Goal: Task Accomplishment & Management: Manage account settings

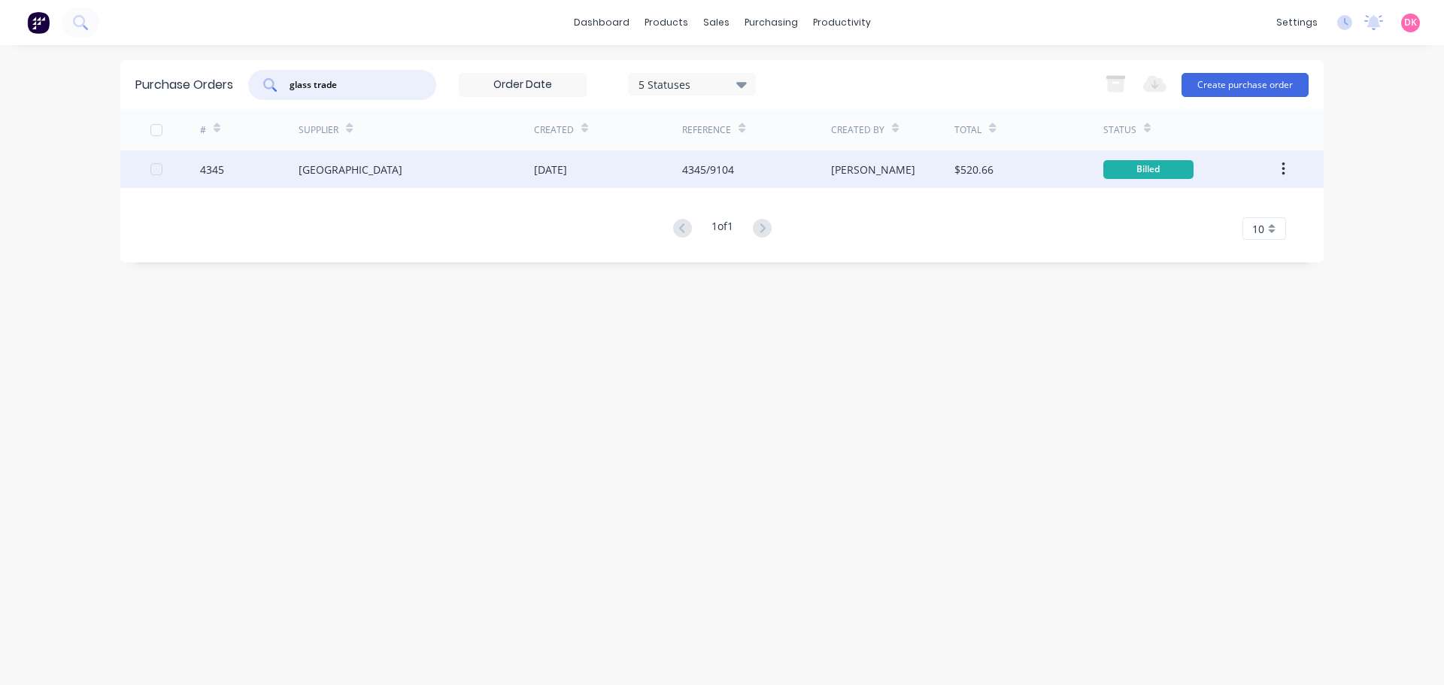
type input "glass trade"
click at [378, 179] on div "[GEOGRAPHIC_DATA]" at bounding box center [416, 169] width 235 height 38
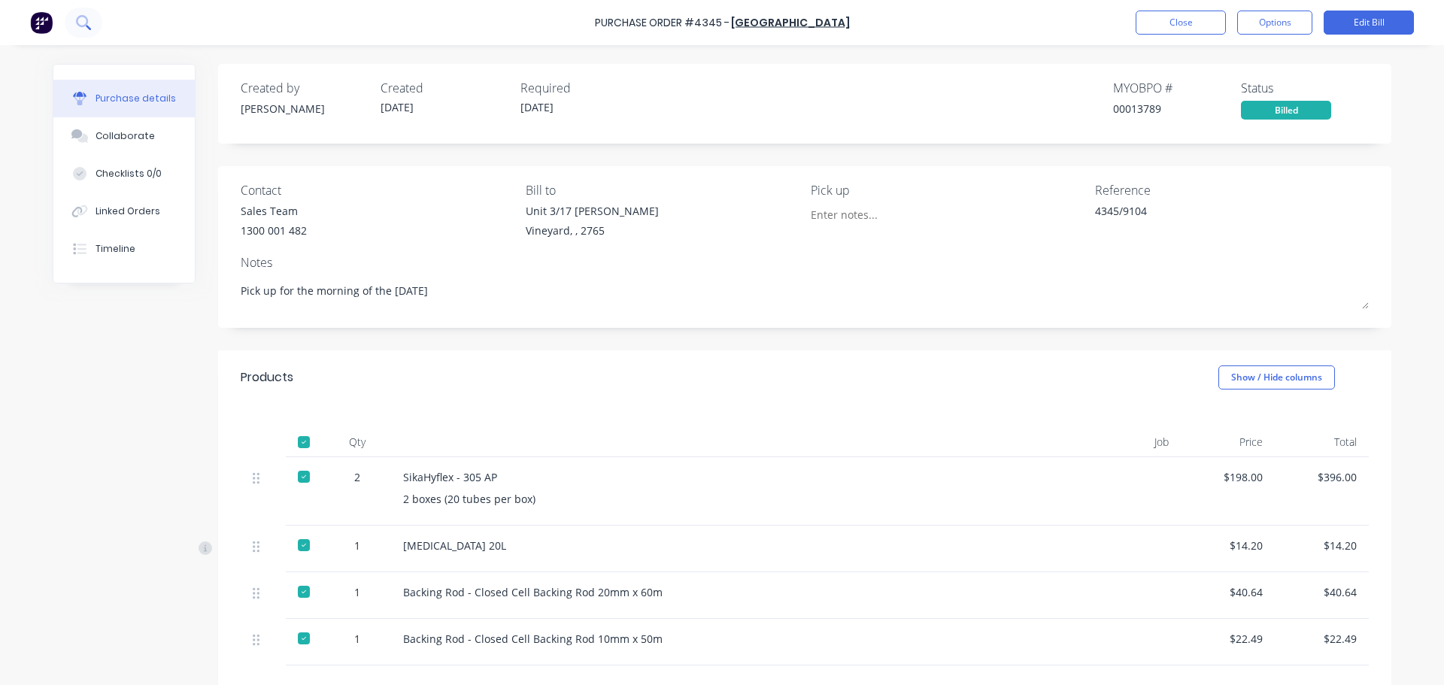
click at [74, 20] on button at bounding box center [84, 23] width 38 height 30
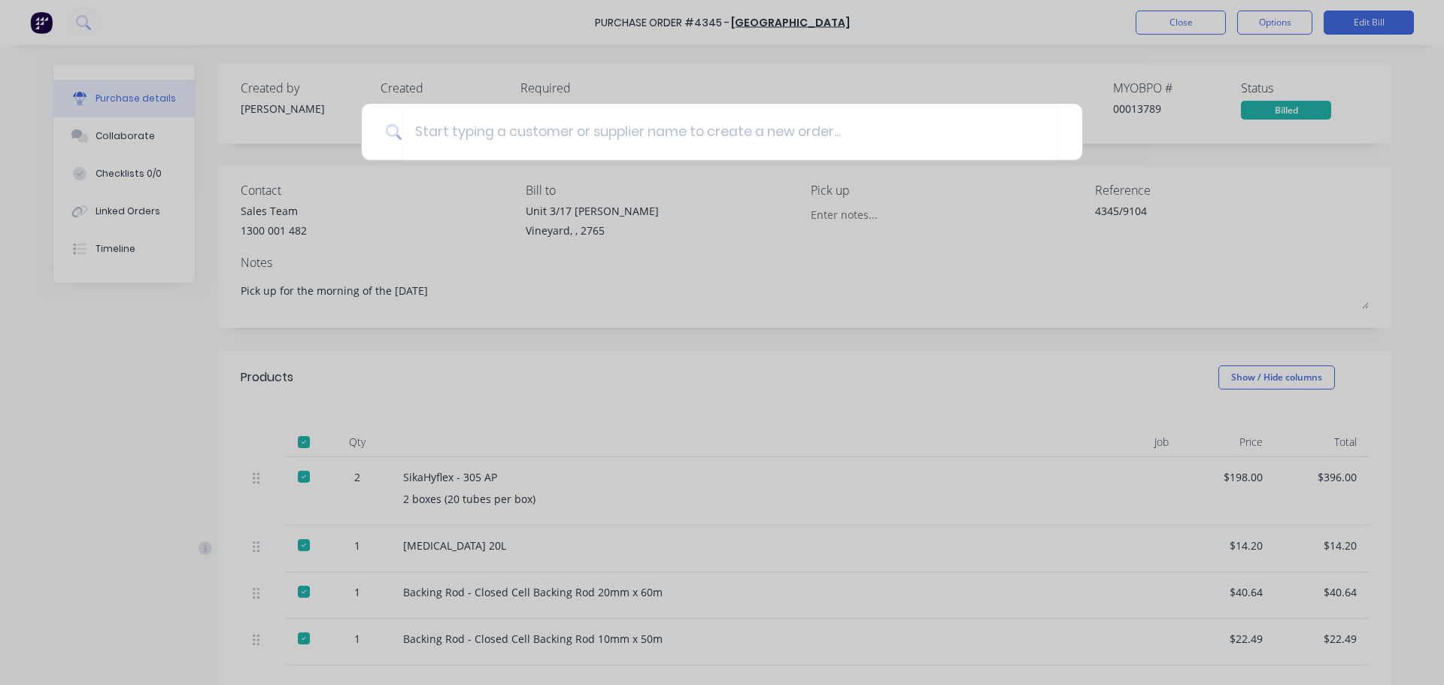
type textarea "x"
type input "s"
type textarea "x"
type input "si"
type textarea "x"
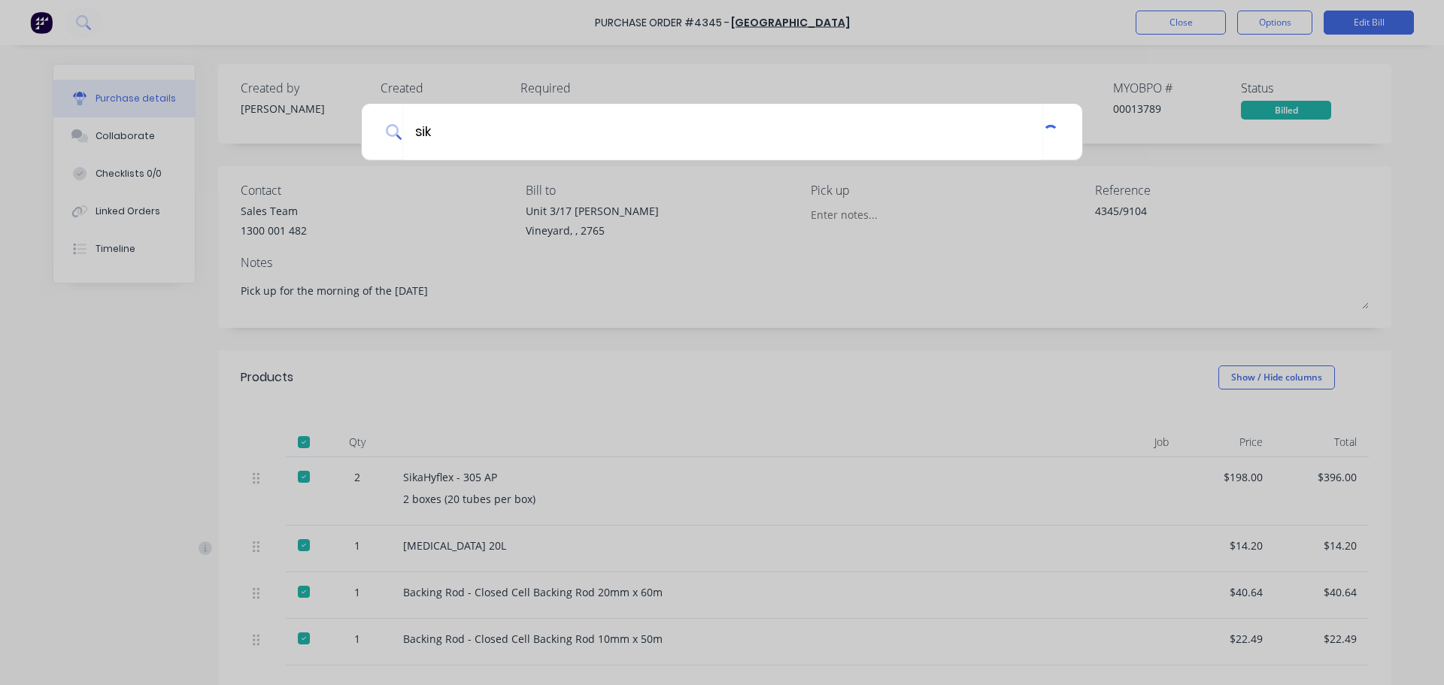
type input "sika"
type textarea "x"
type input "sikaf"
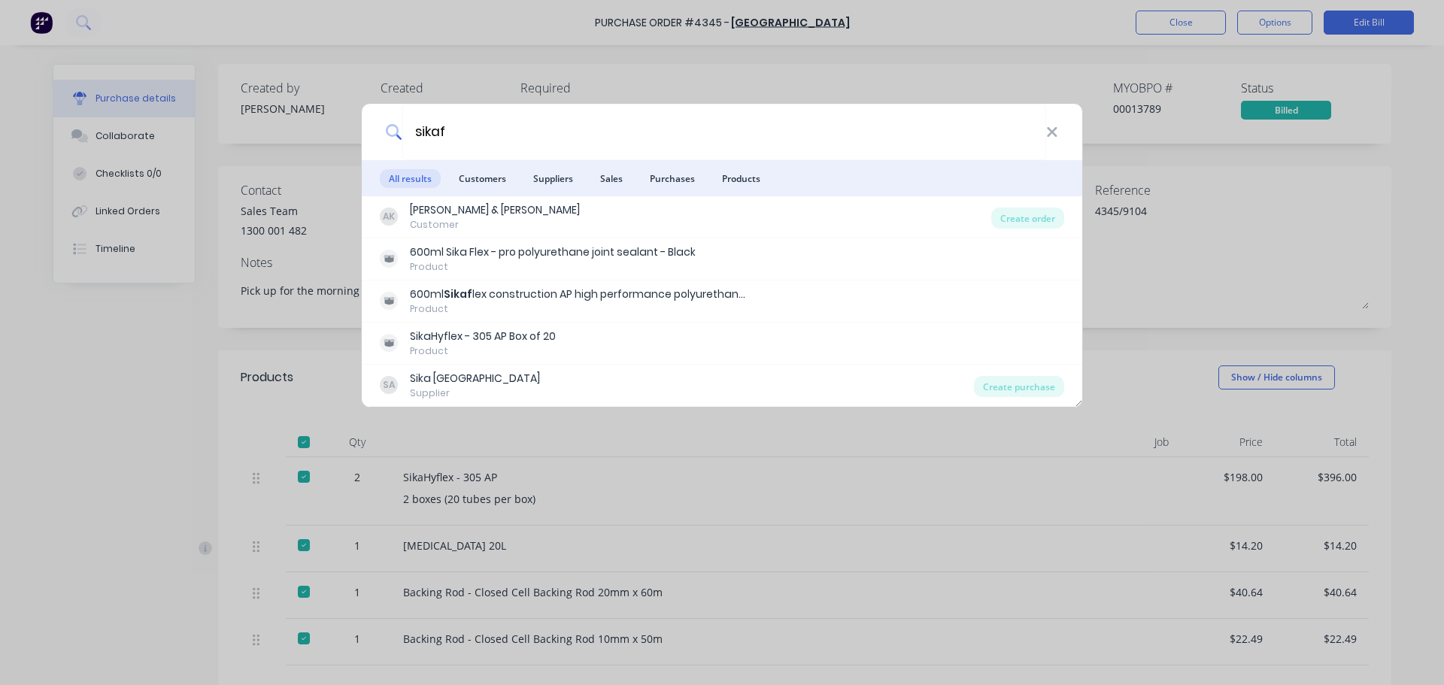
type textarea "x"
type input "sikafl"
type textarea "x"
type input "sikafle"
type textarea "x"
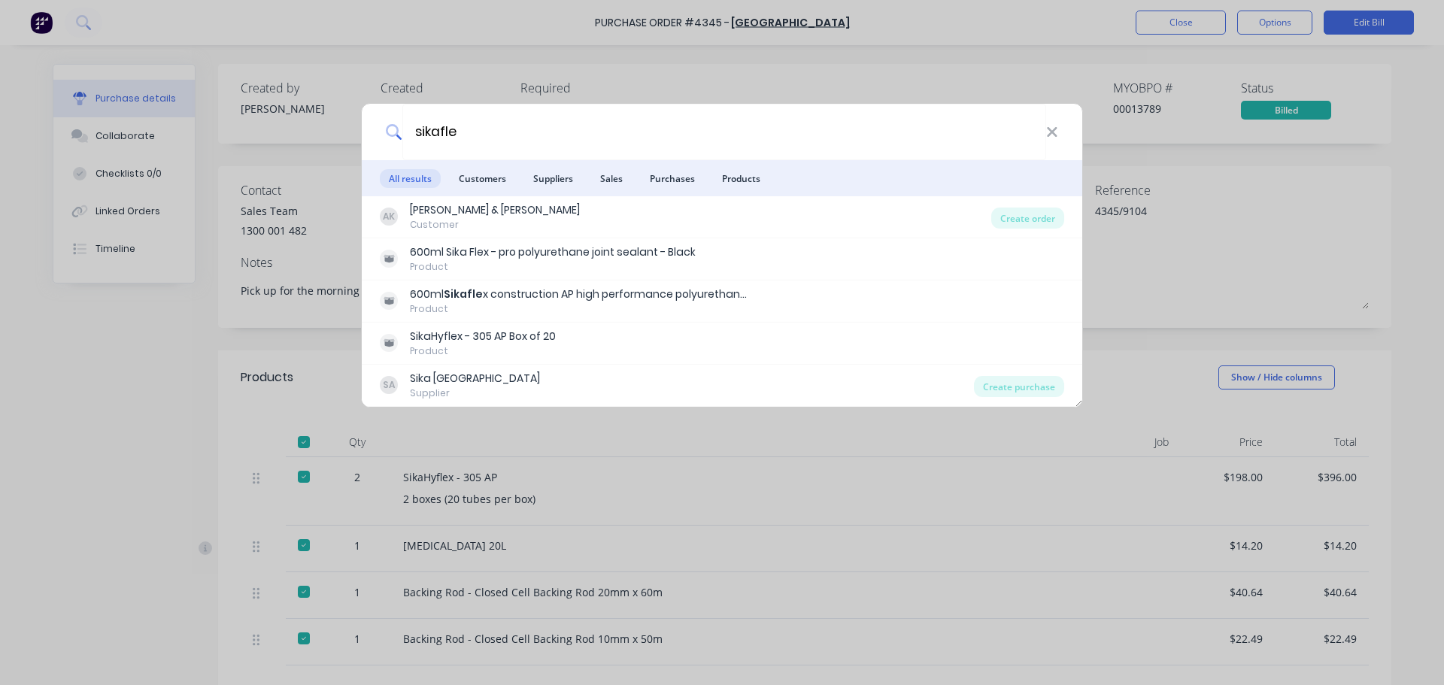
type input "sikaflex"
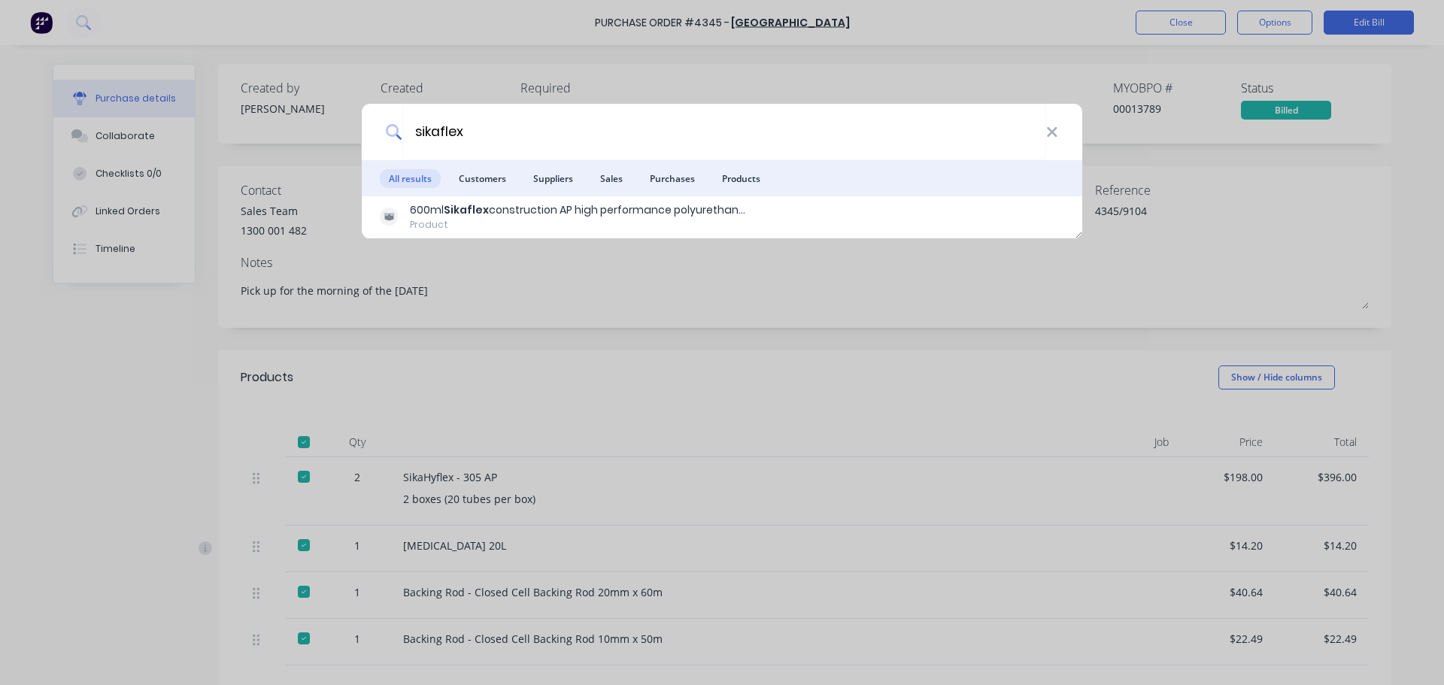
type textarea "x"
type input "sikaflex"
type textarea "x"
type input "sikaflex pr"
type textarea "x"
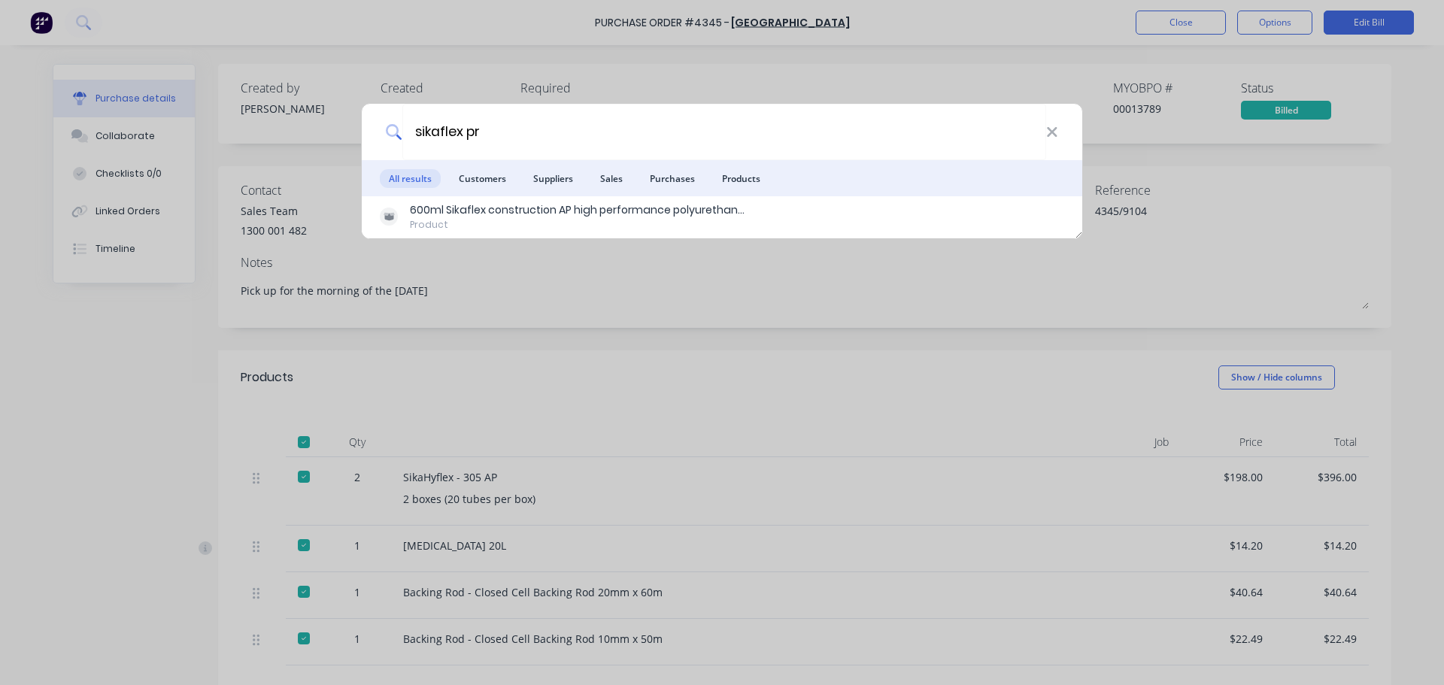
type input "sikaflex pro"
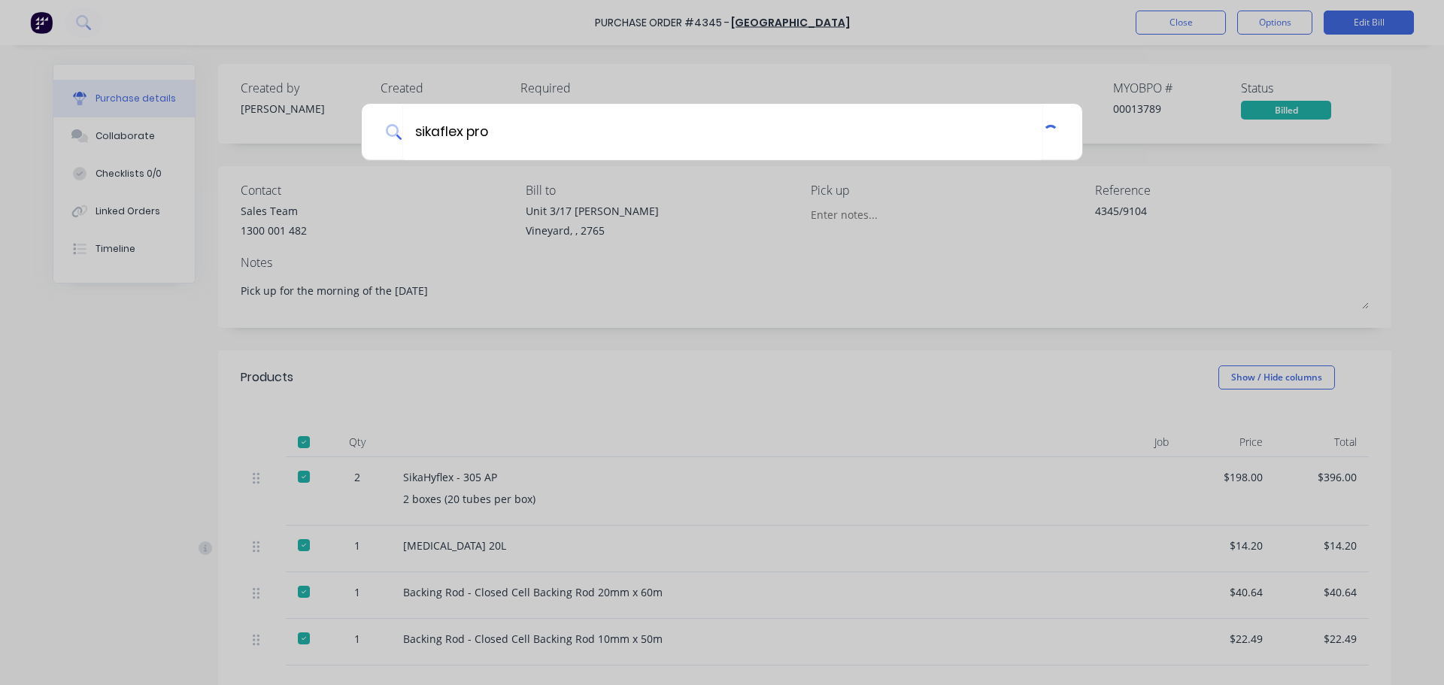
type textarea "x"
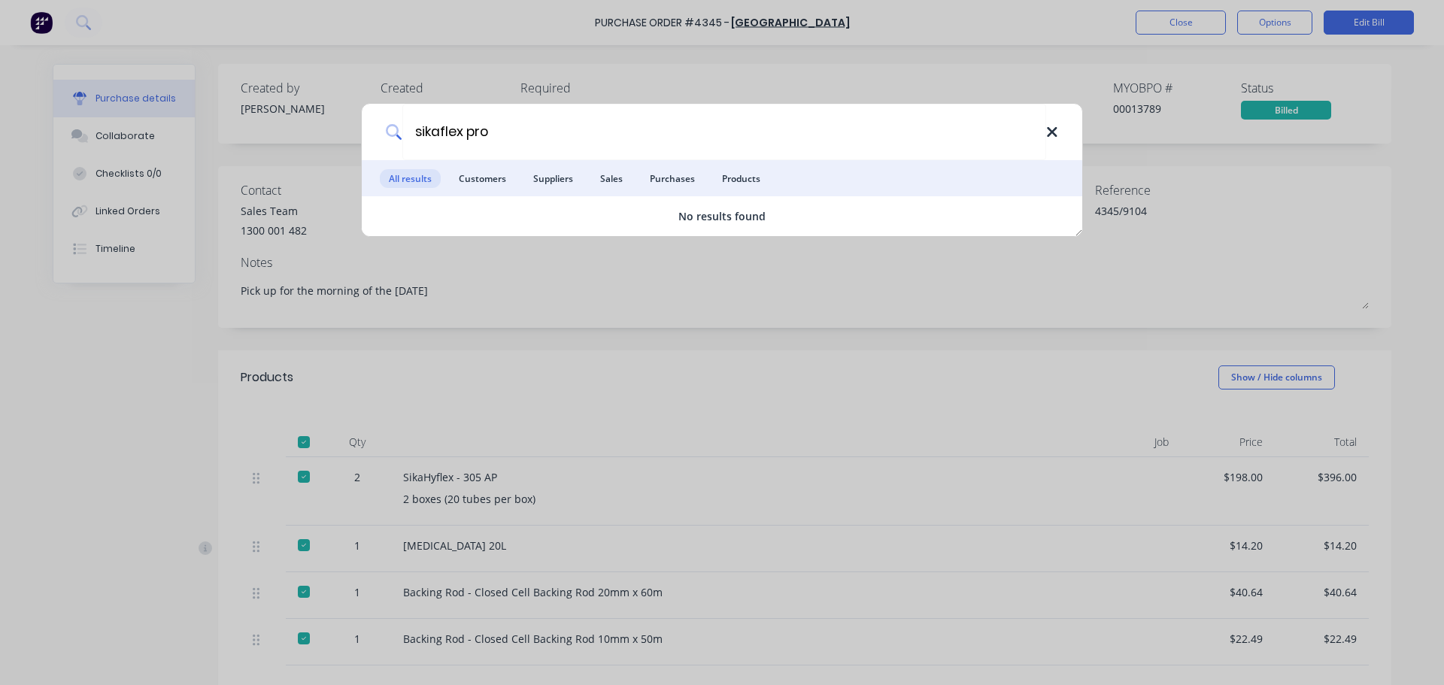
type input "sikaflex pro"
click at [1053, 132] on icon at bounding box center [1052, 132] width 10 height 10
type textarea "x"
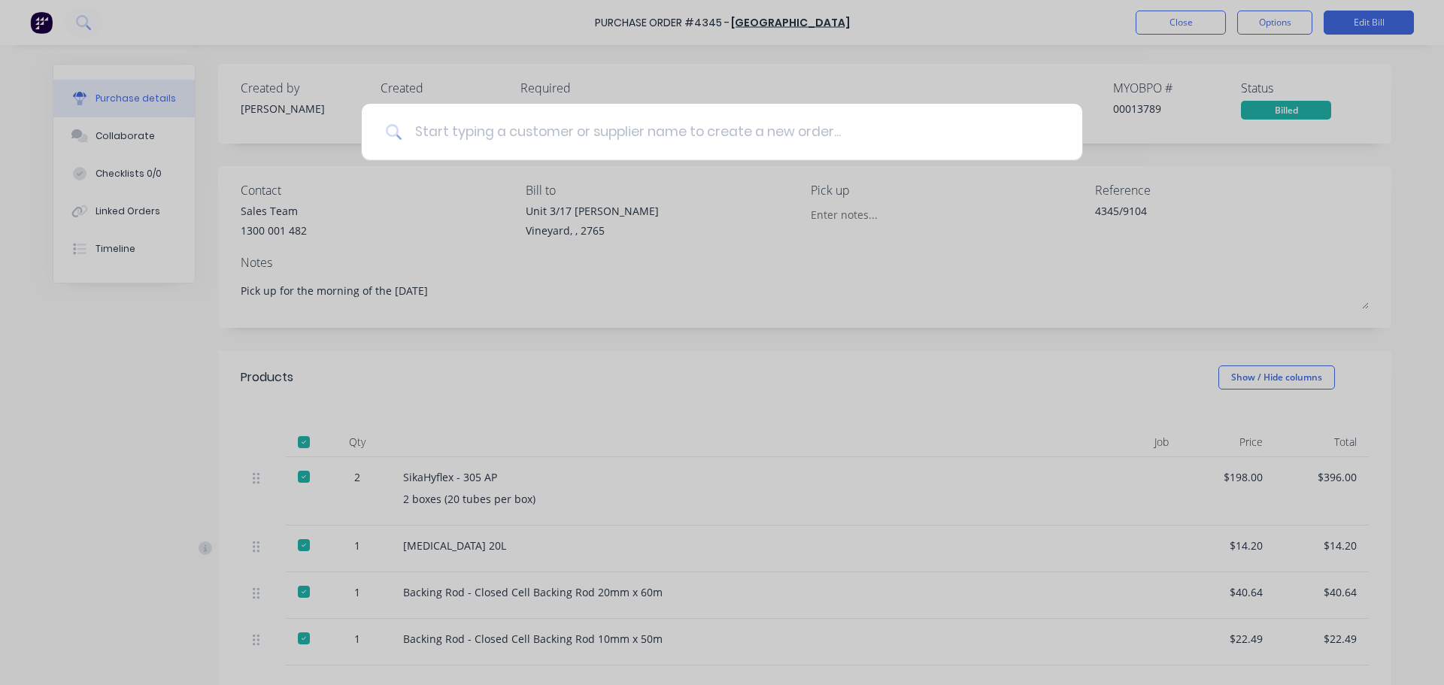
type textarea "x"
type input "g"
type textarea "x"
type input "gl"
type textarea "x"
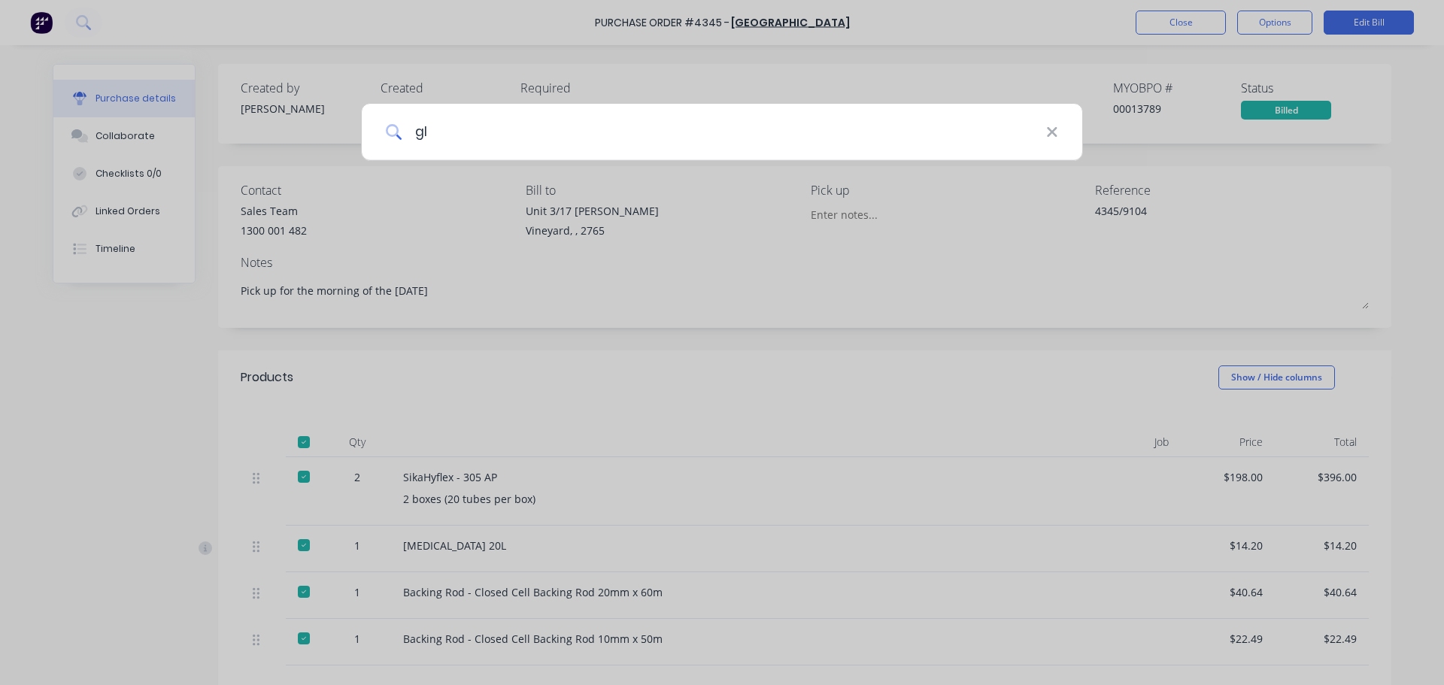
type input "gla"
type textarea "x"
type input "glas"
type textarea "x"
type input "glass"
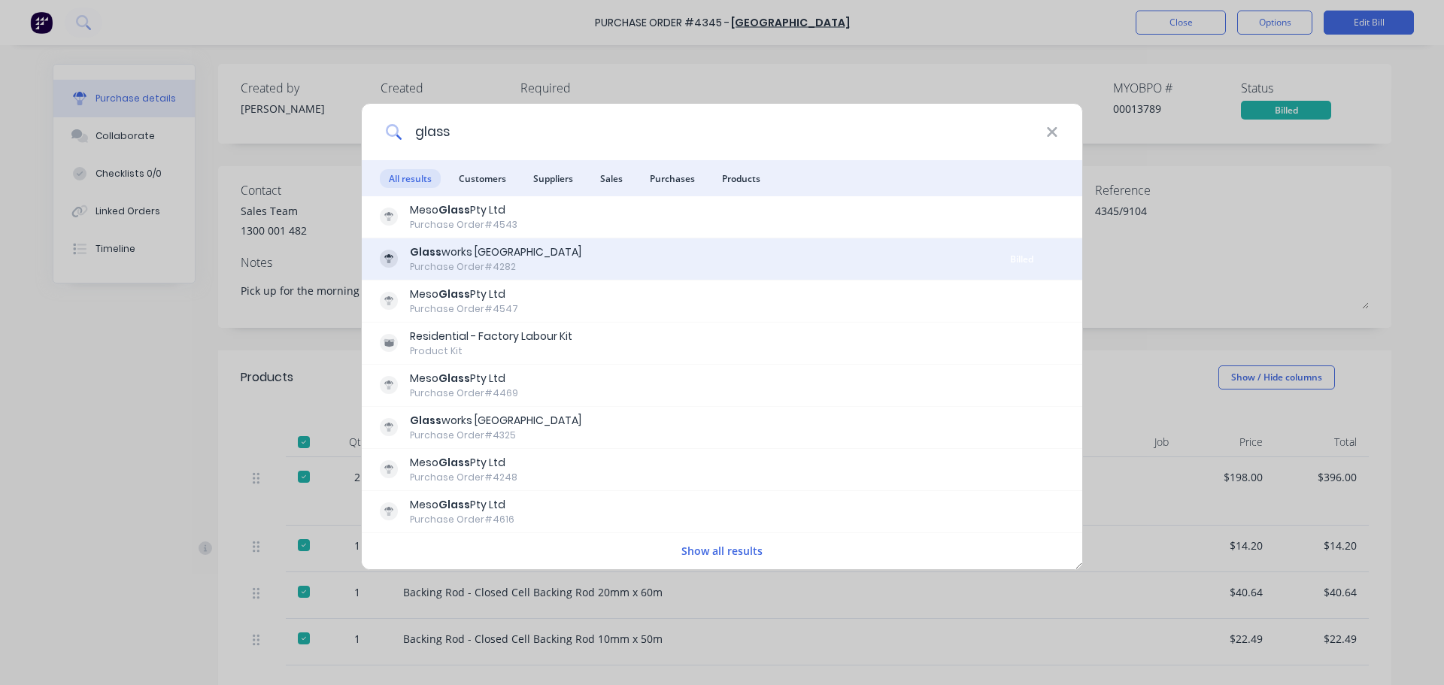
type textarea "x"
type input "glass"
type textarea "x"
type input "glass t"
type textarea "x"
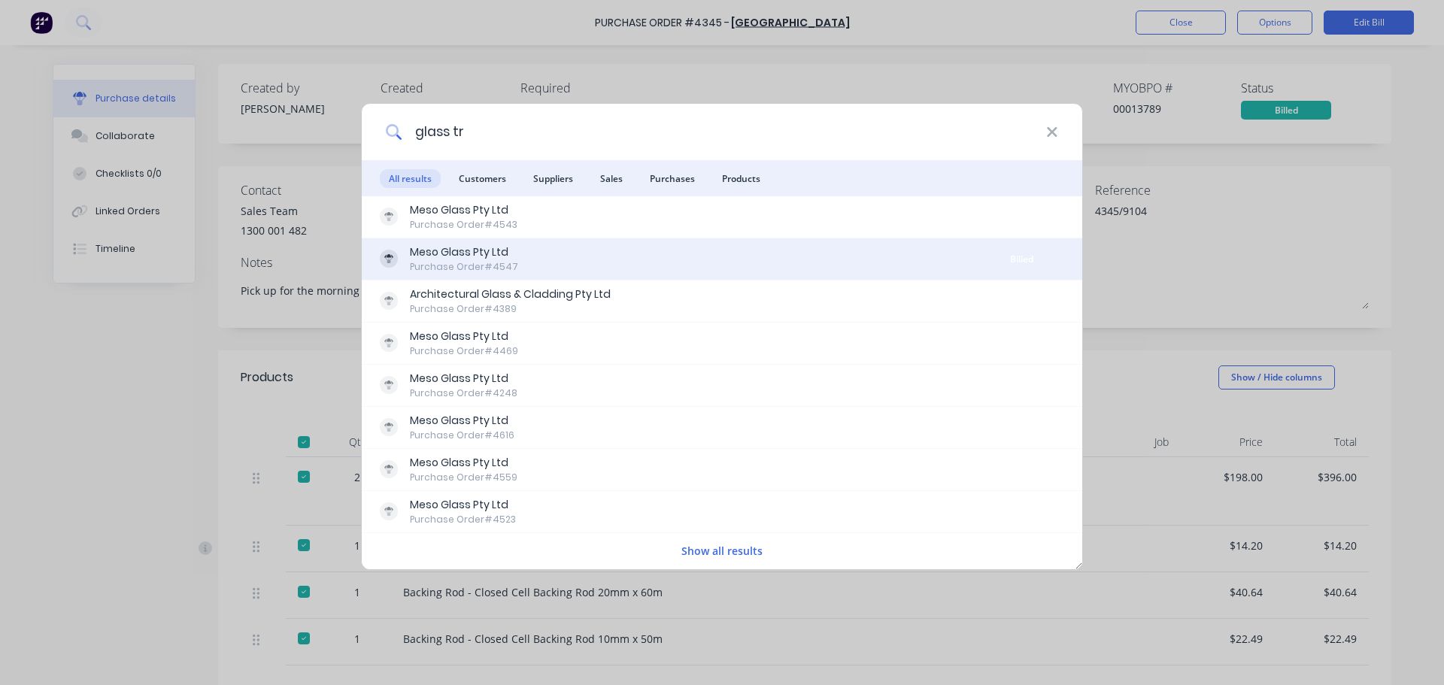
type input "glass tra"
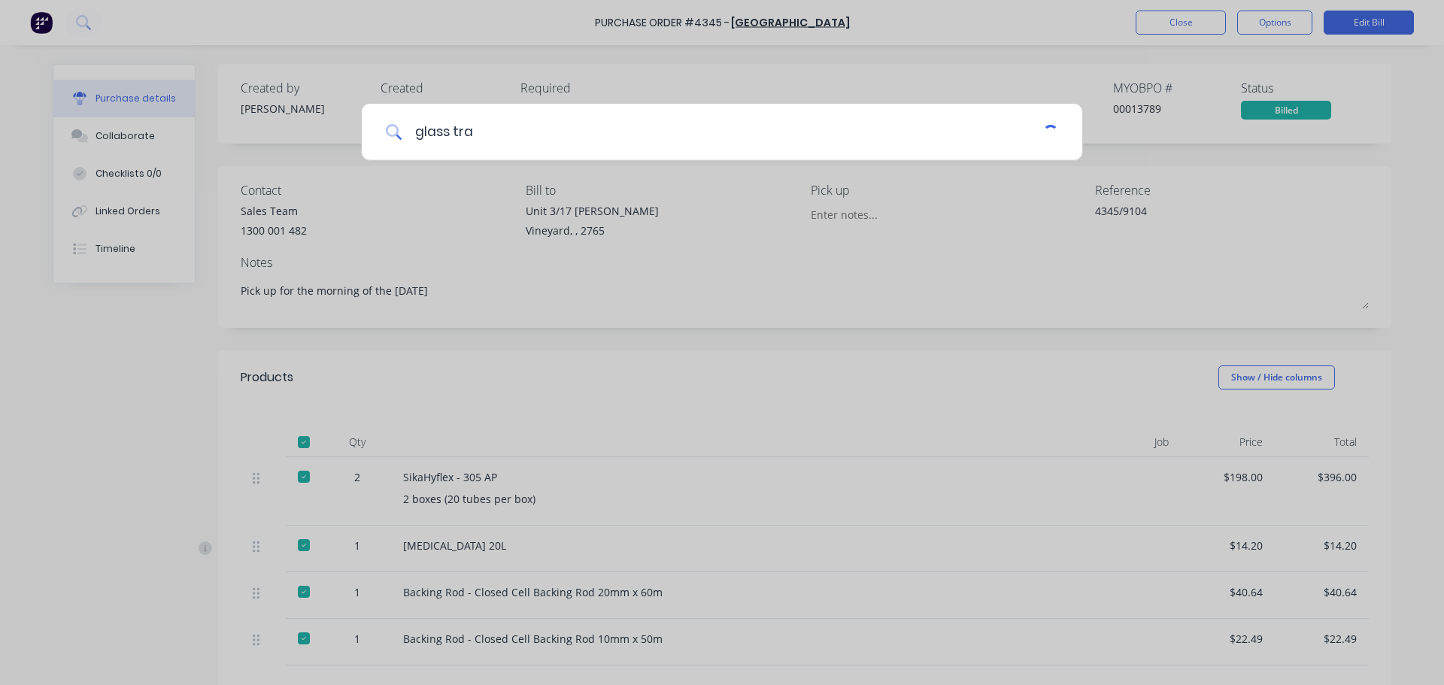
type textarea "x"
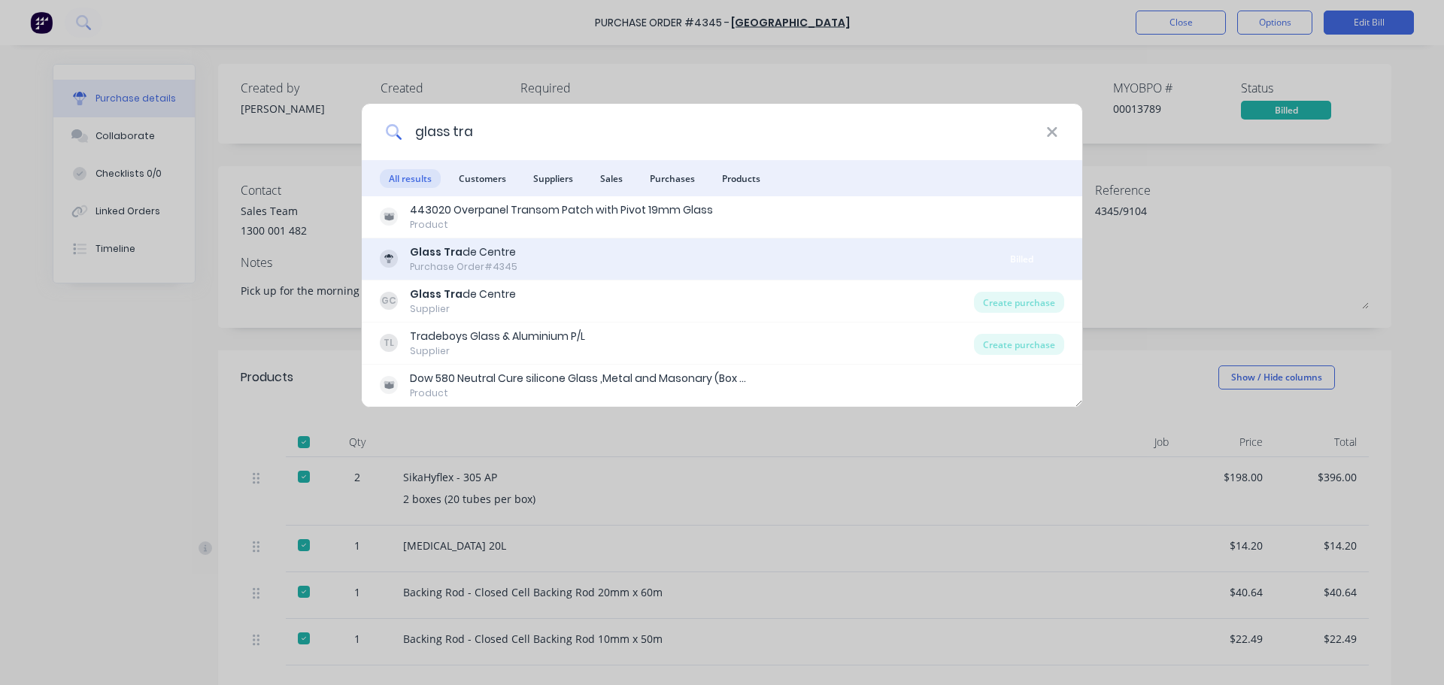
type input "glass tra"
click at [854, 258] on div "Glass Tra de Centre Purchase Order #4345" at bounding box center [679, 258] width 599 height 29
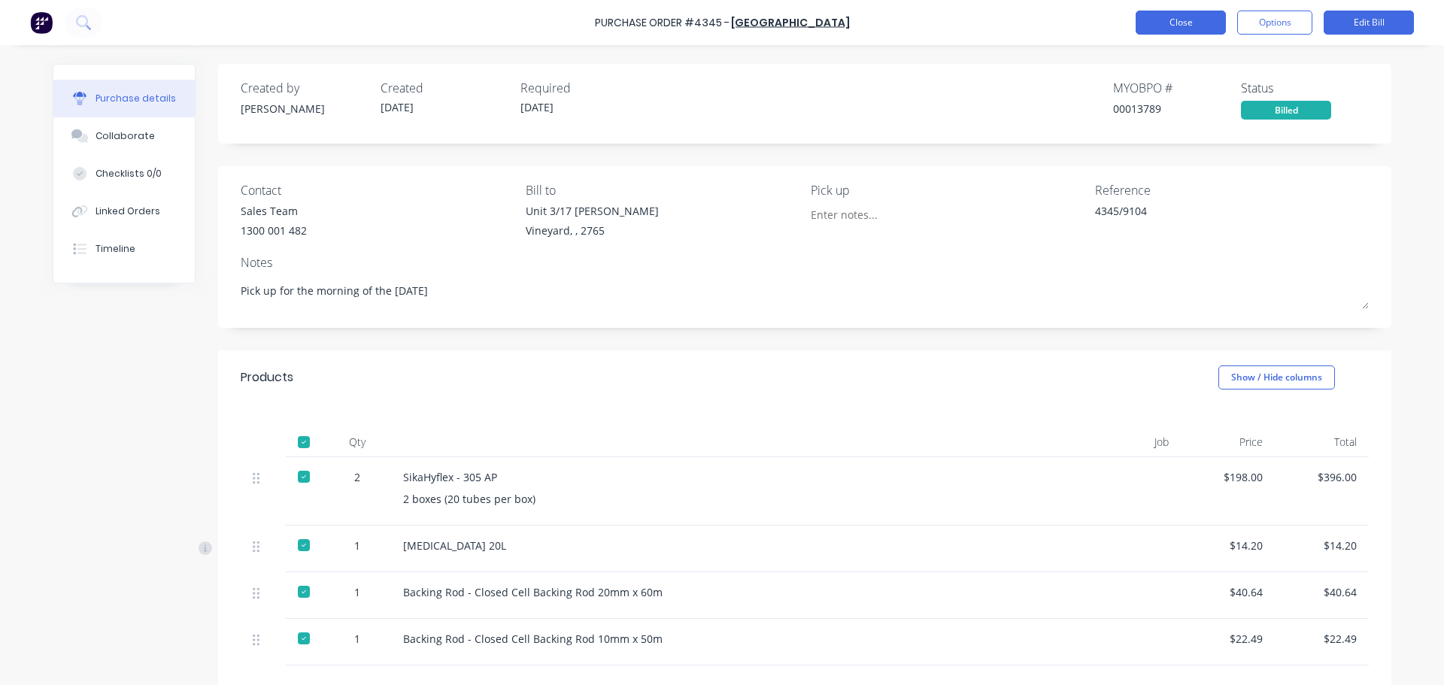
click at [1182, 21] on button "Close" at bounding box center [1181, 23] width 90 height 24
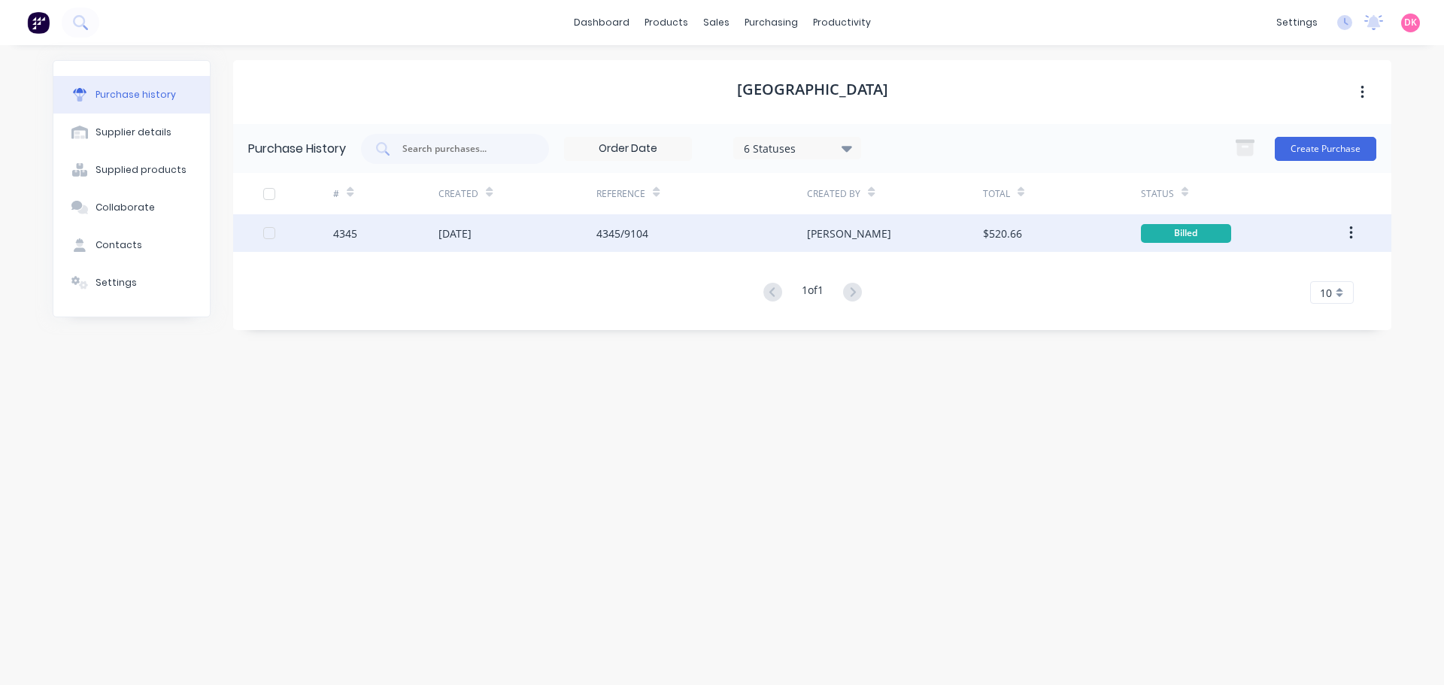
click at [520, 232] on div "20 Nov 2024" at bounding box center [517, 233] width 158 height 38
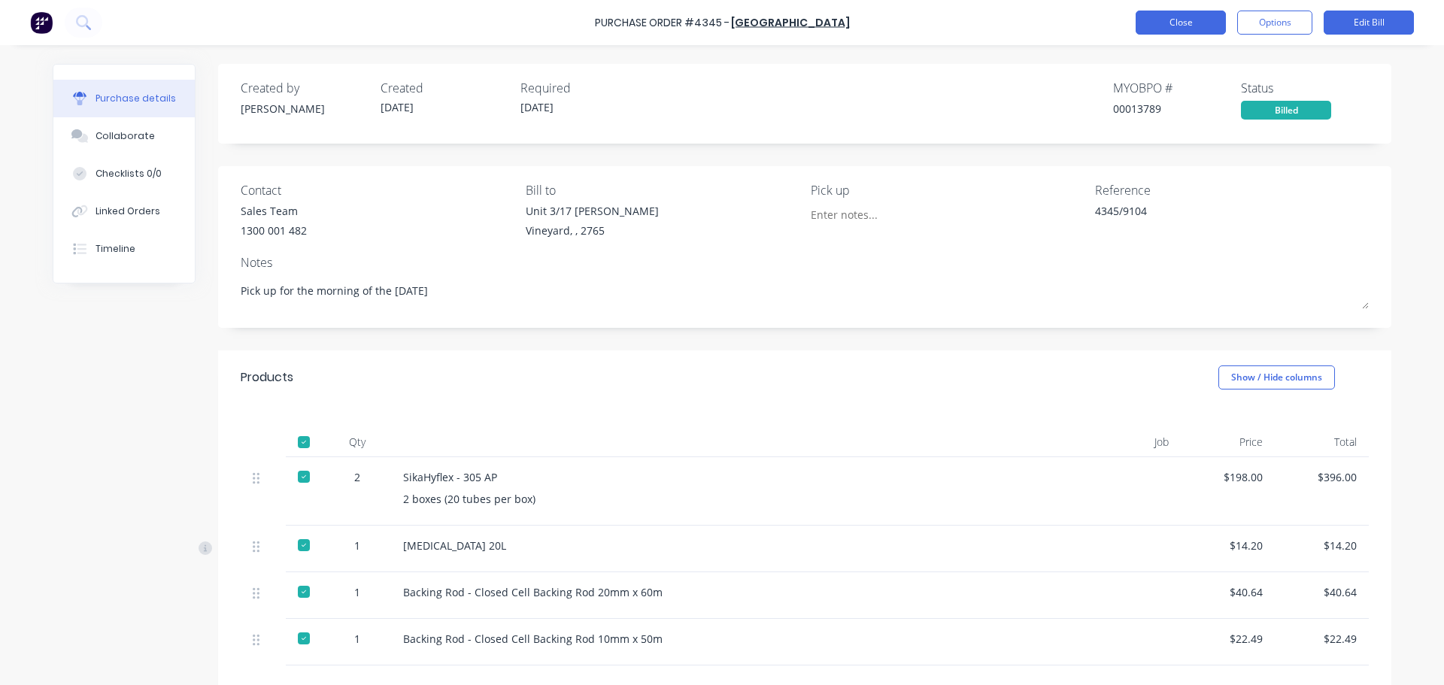
click at [1190, 24] on button "Close" at bounding box center [1181, 23] width 90 height 24
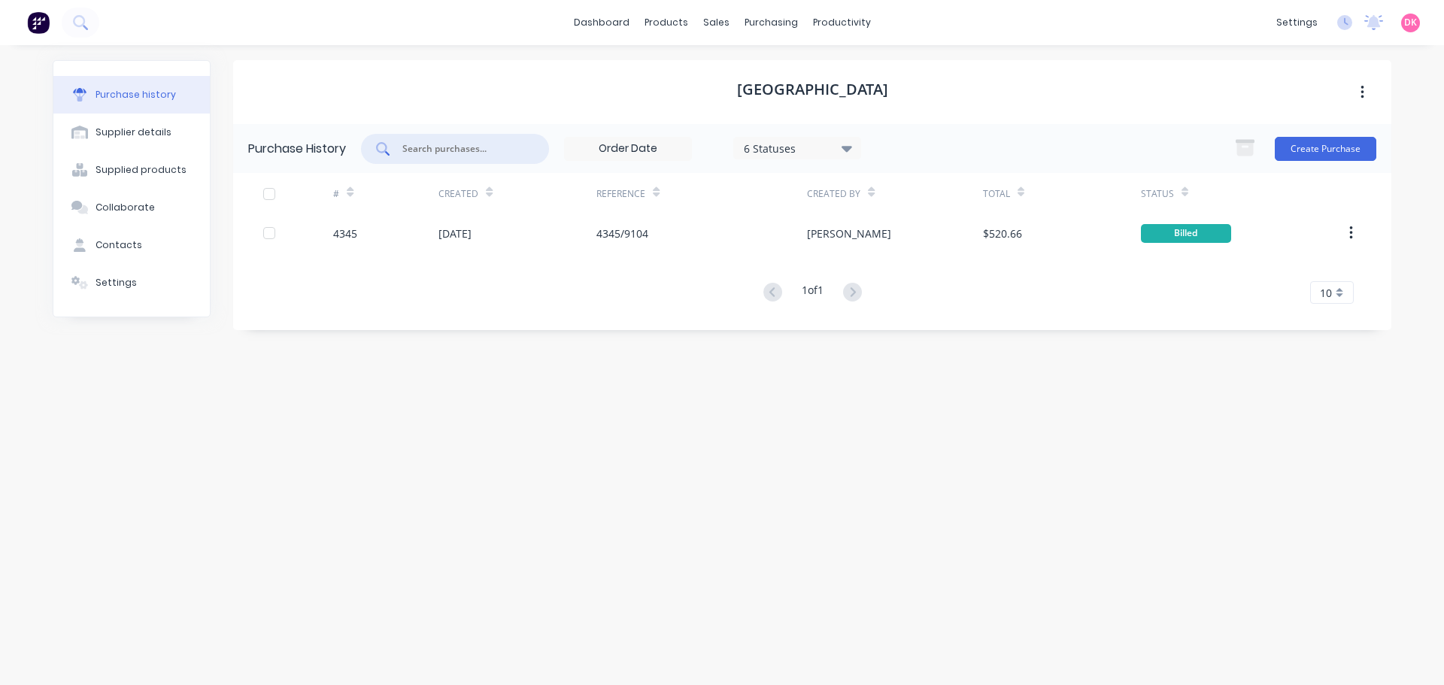
click at [438, 142] on input "text" at bounding box center [463, 148] width 125 height 15
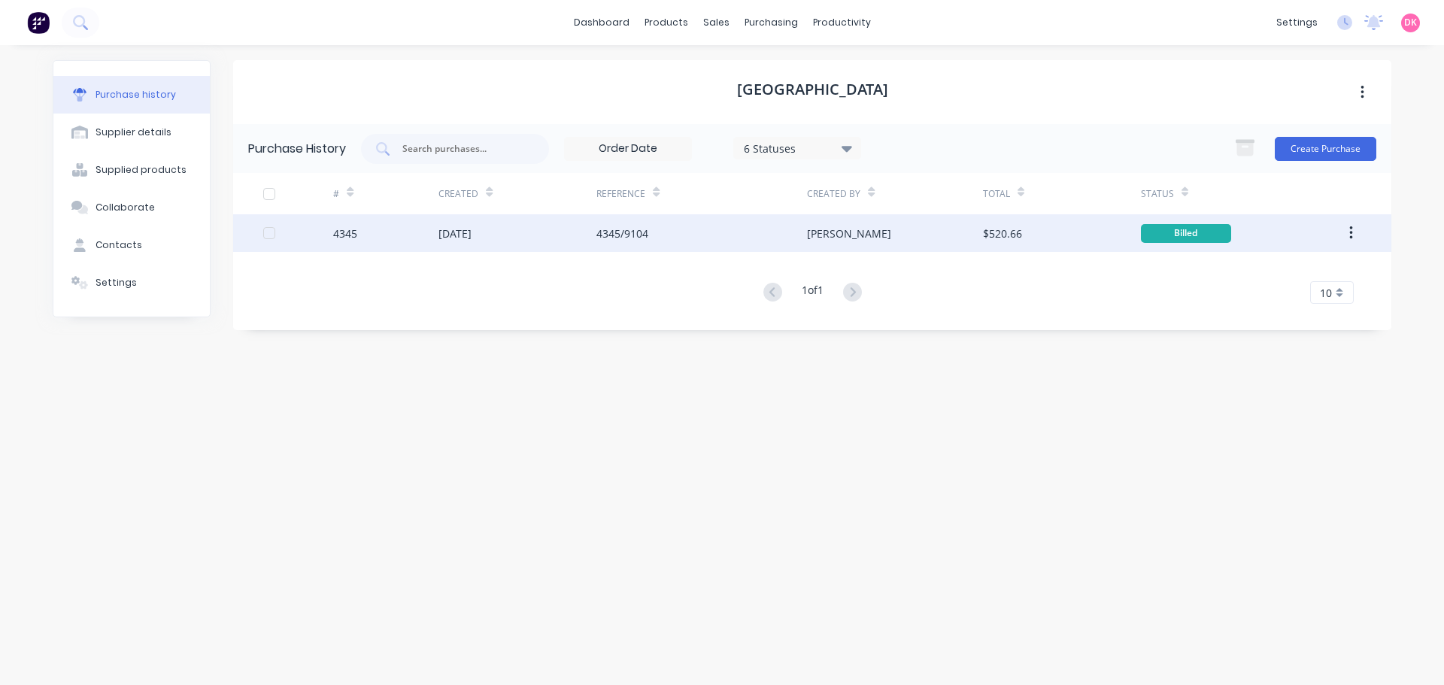
click at [1358, 230] on button "button" at bounding box center [1350, 233] width 35 height 27
click at [1299, 311] on div "Duplicate" at bounding box center [1297, 303] width 116 height 22
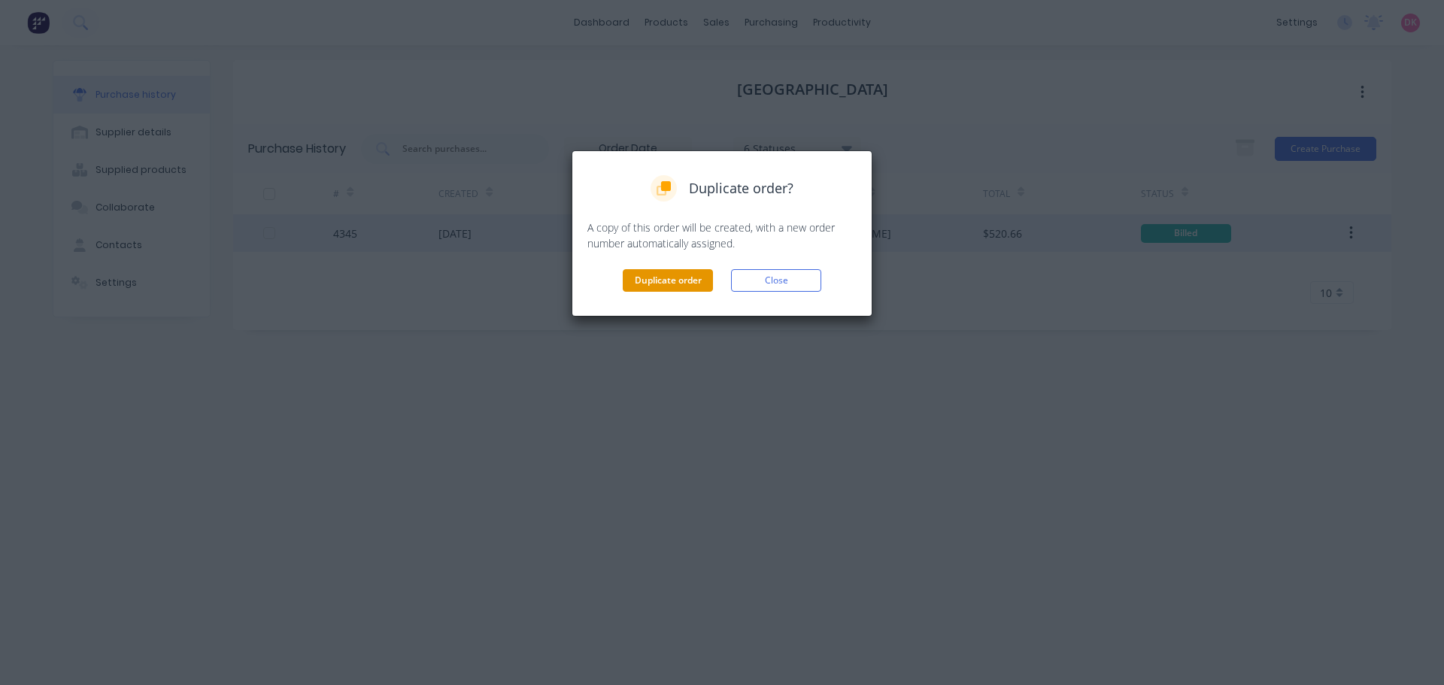
click at [678, 281] on button "Duplicate order" at bounding box center [668, 280] width 90 height 23
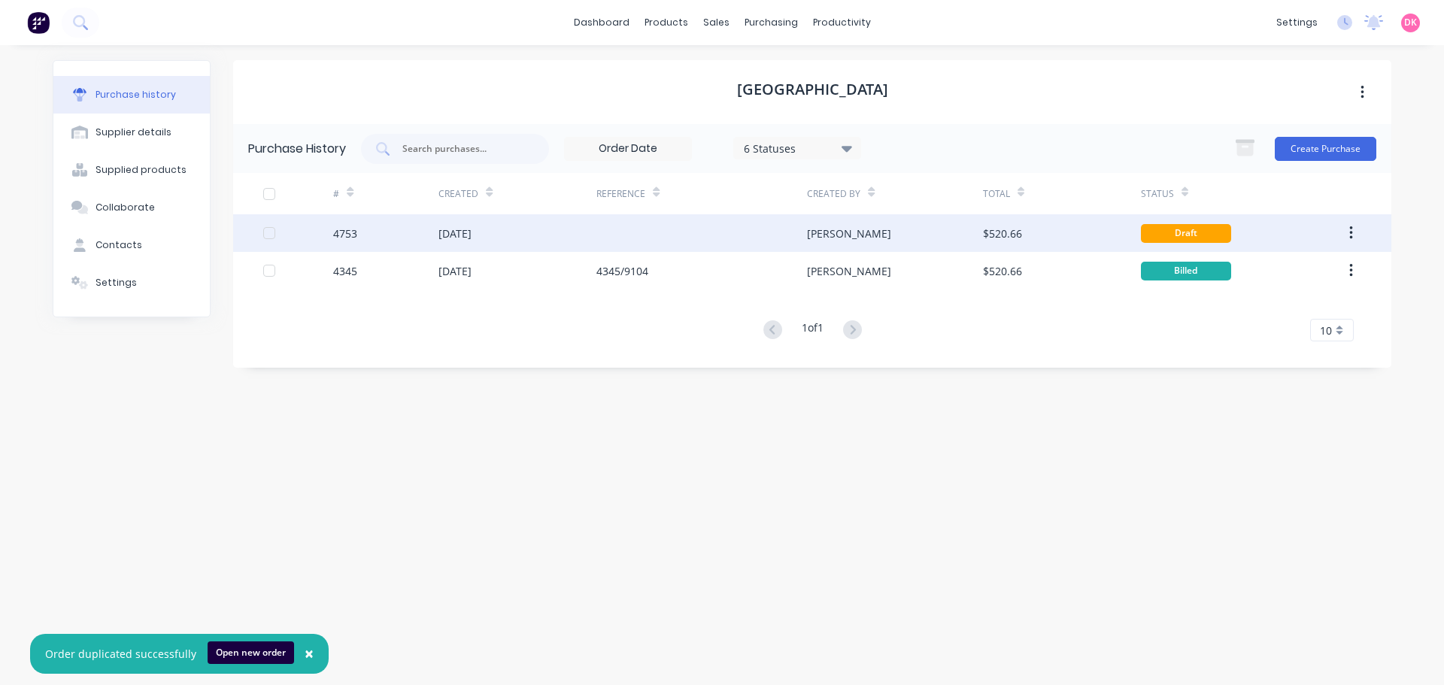
click at [767, 241] on div at bounding box center [701, 233] width 211 height 38
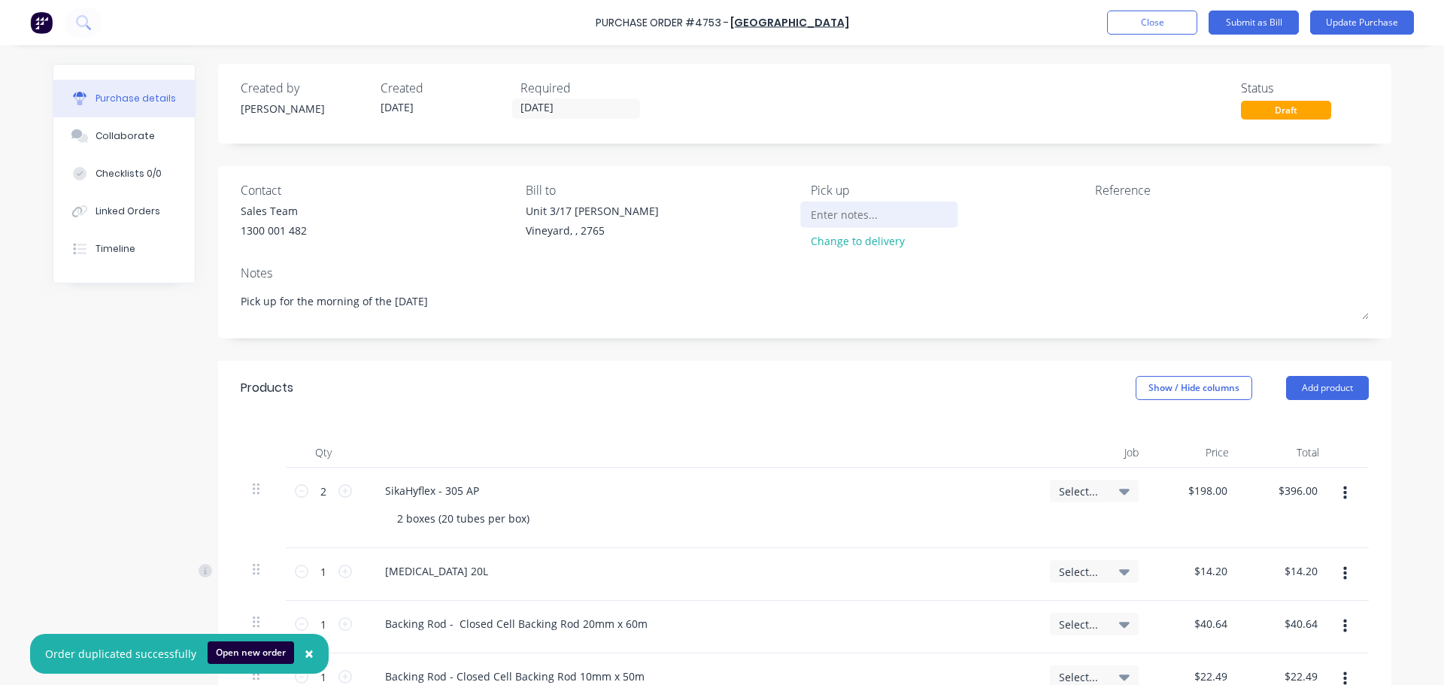
click at [860, 216] on input at bounding box center [879, 214] width 137 height 23
type textarea "x"
type input "W"
type textarea "x"
type input "Wi"
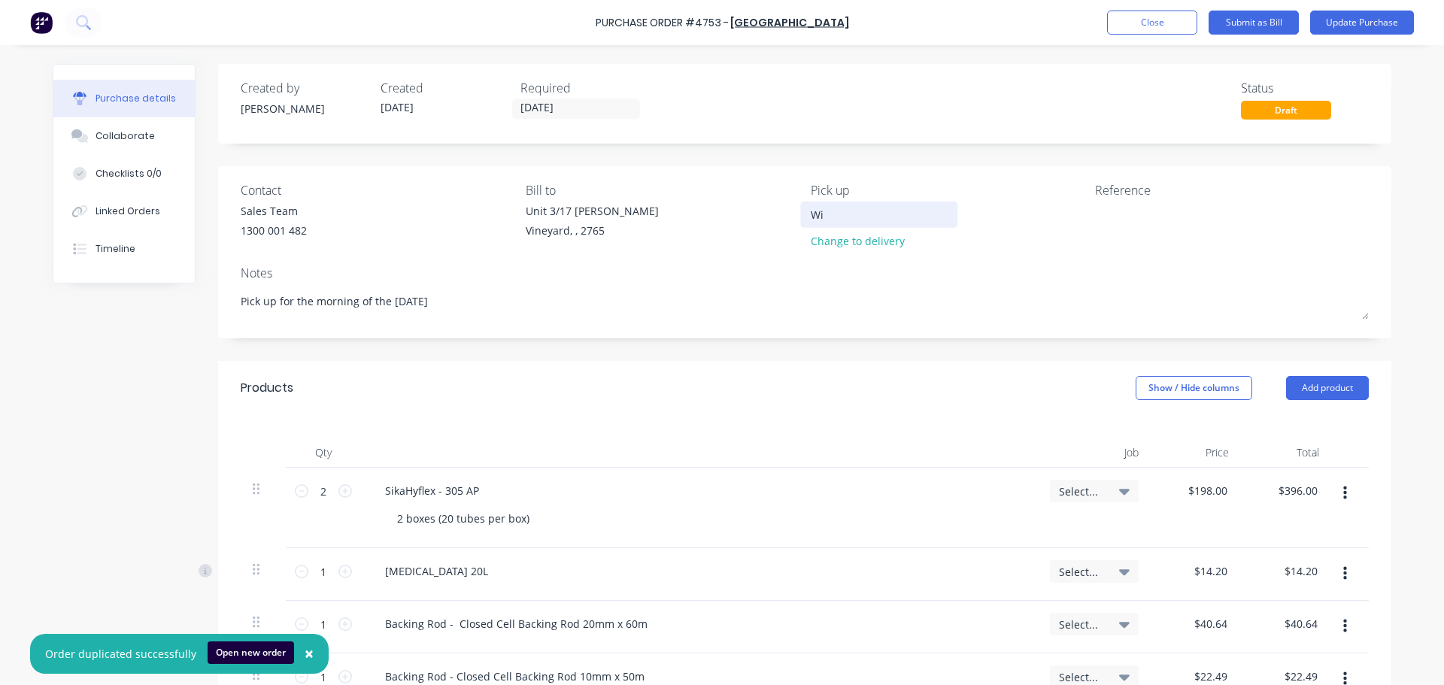
type textarea "x"
type input "Wil"
type textarea "x"
type input "Will"
type textarea "x"
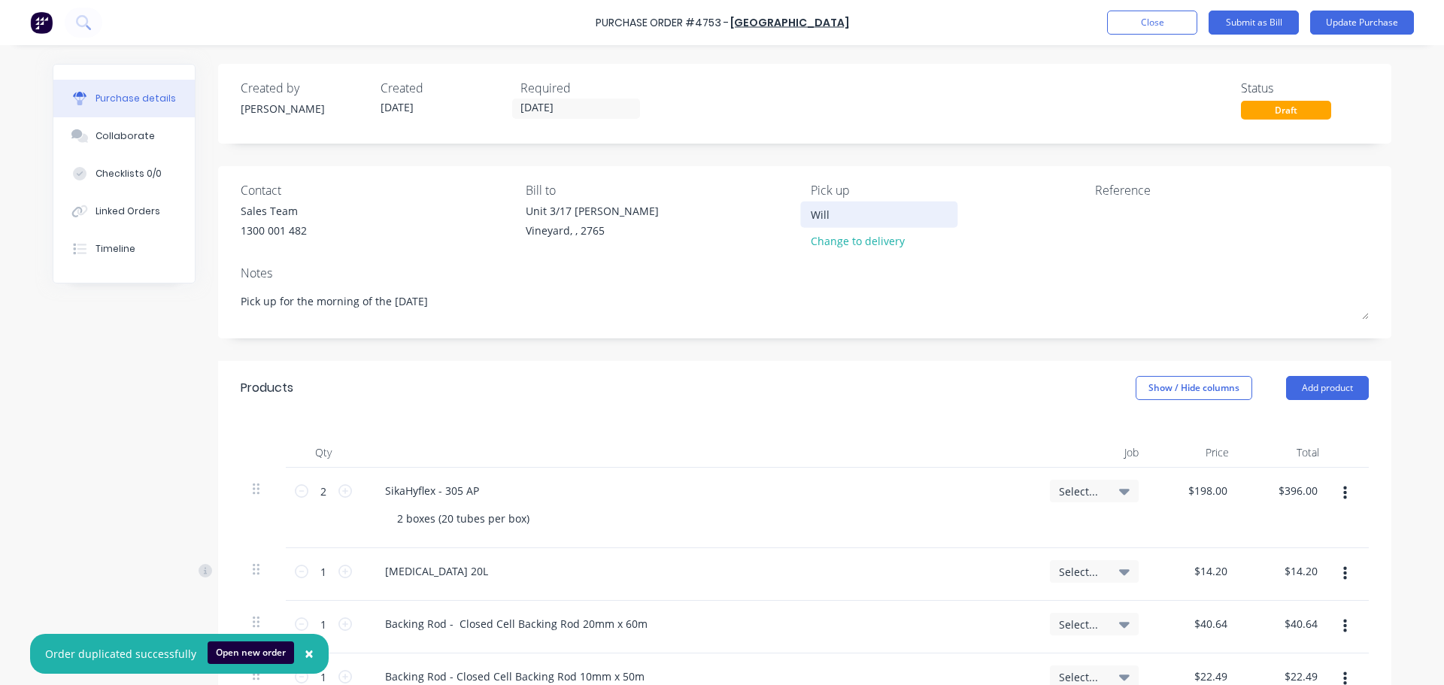
type input "Will"
type textarea "x"
type input "Will b"
type textarea "x"
type input "Will be"
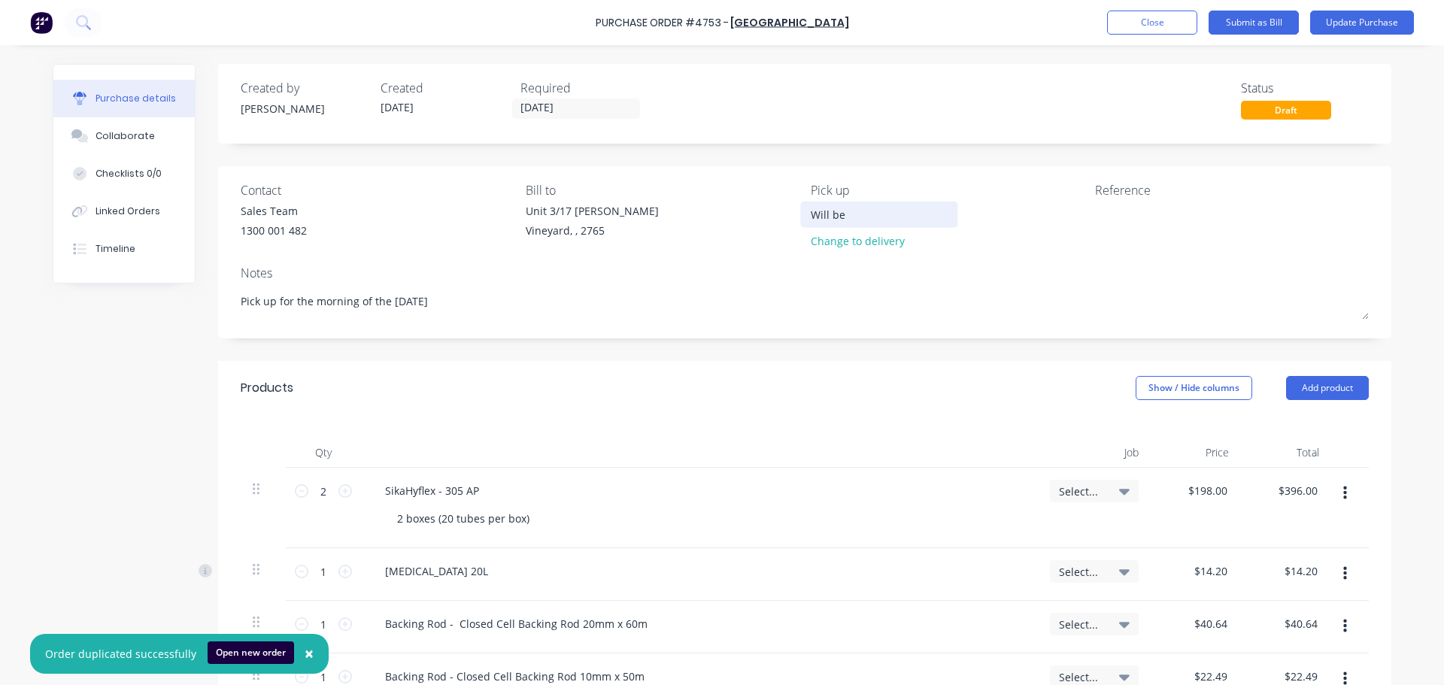
type textarea "x"
type input "Will be"
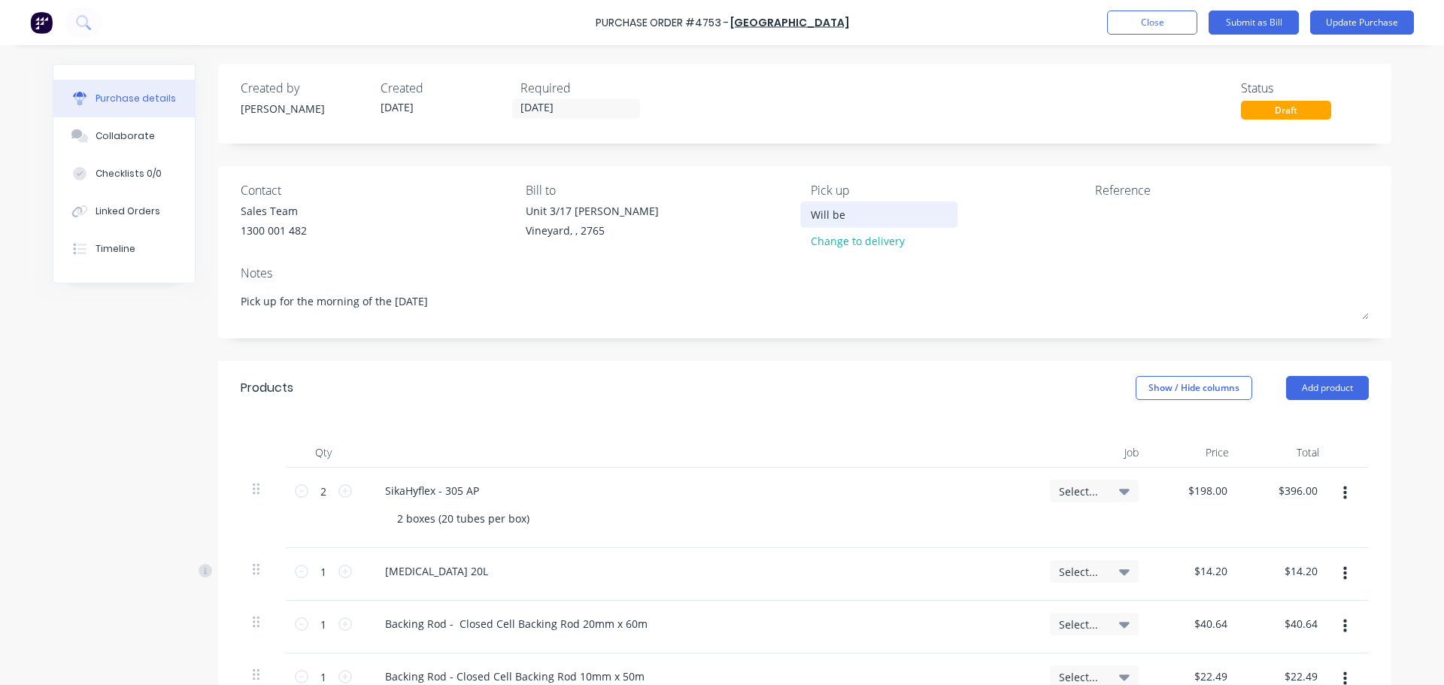
type textarea "x"
type input "Will be p"
type textarea "x"
type input "Will be pi"
type textarea "x"
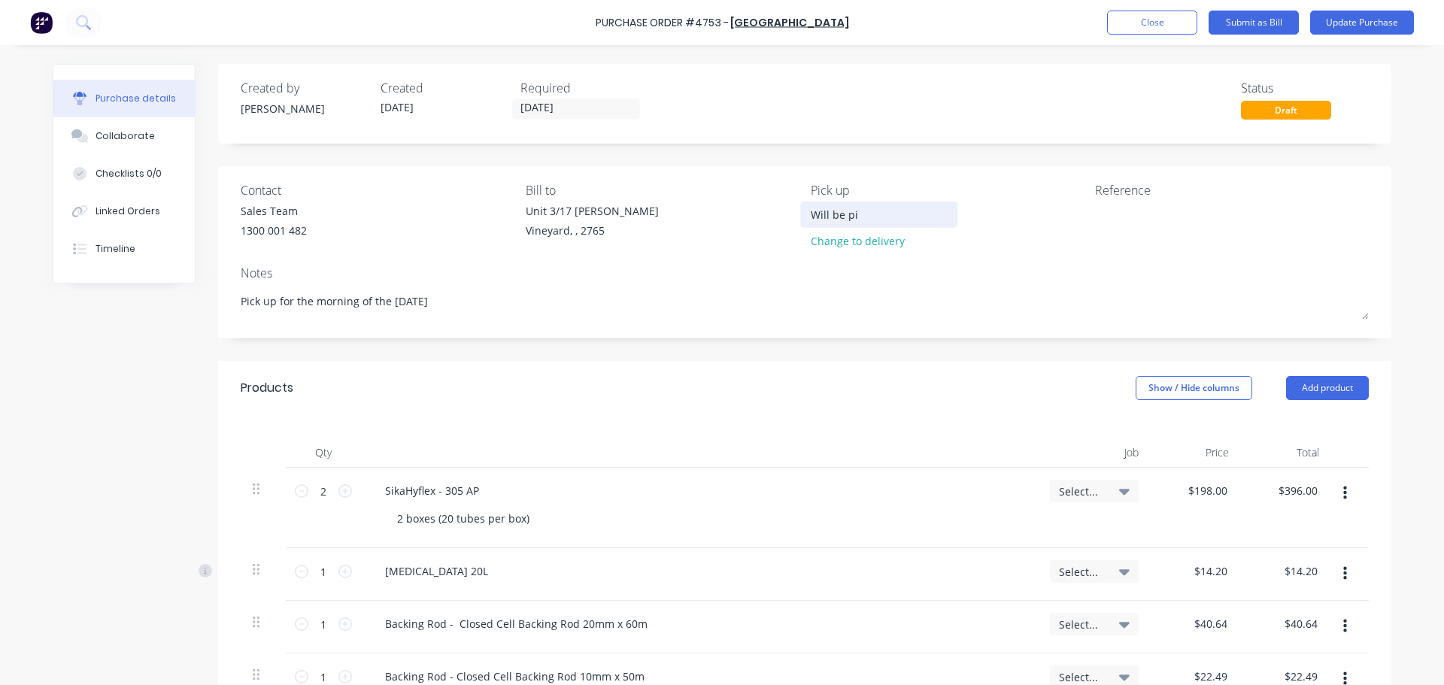
type input "Will be pic"
type textarea "x"
type input "Will be pick"
type textarea "x"
type input "Will be picke"
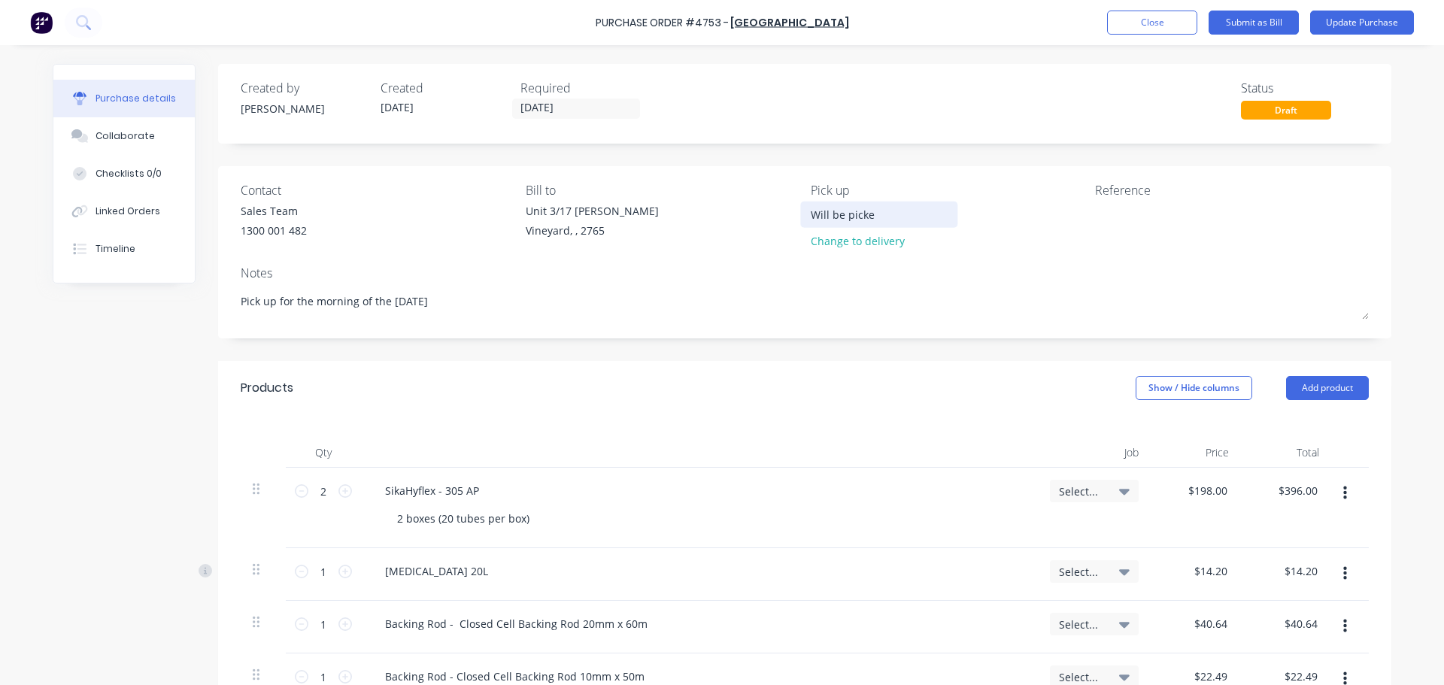
type textarea "x"
type input "Will be picked"
type textarea "x"
type input "Will be picked"
type textarea "x"
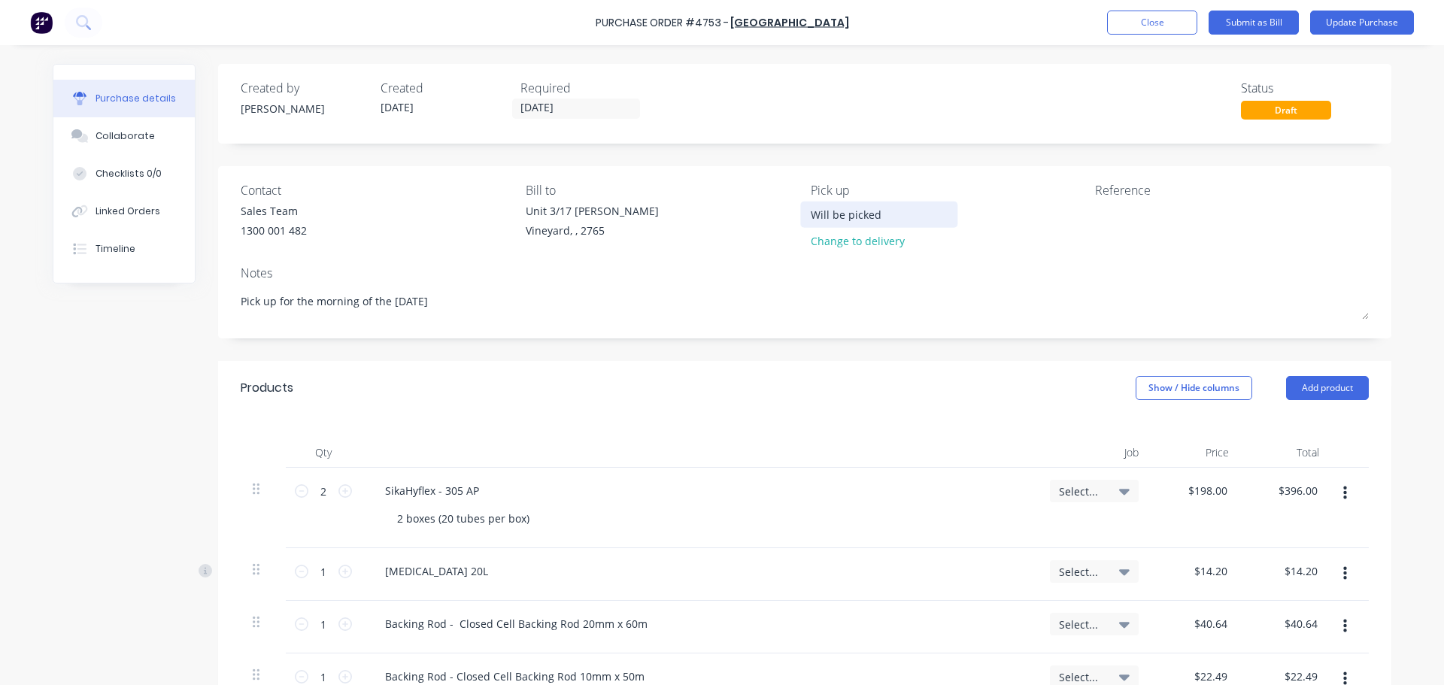
type input "Will be picked u"
type textarea "x"
type input "Will be picked up"
type textarea "x"
type input "Will be picked up"
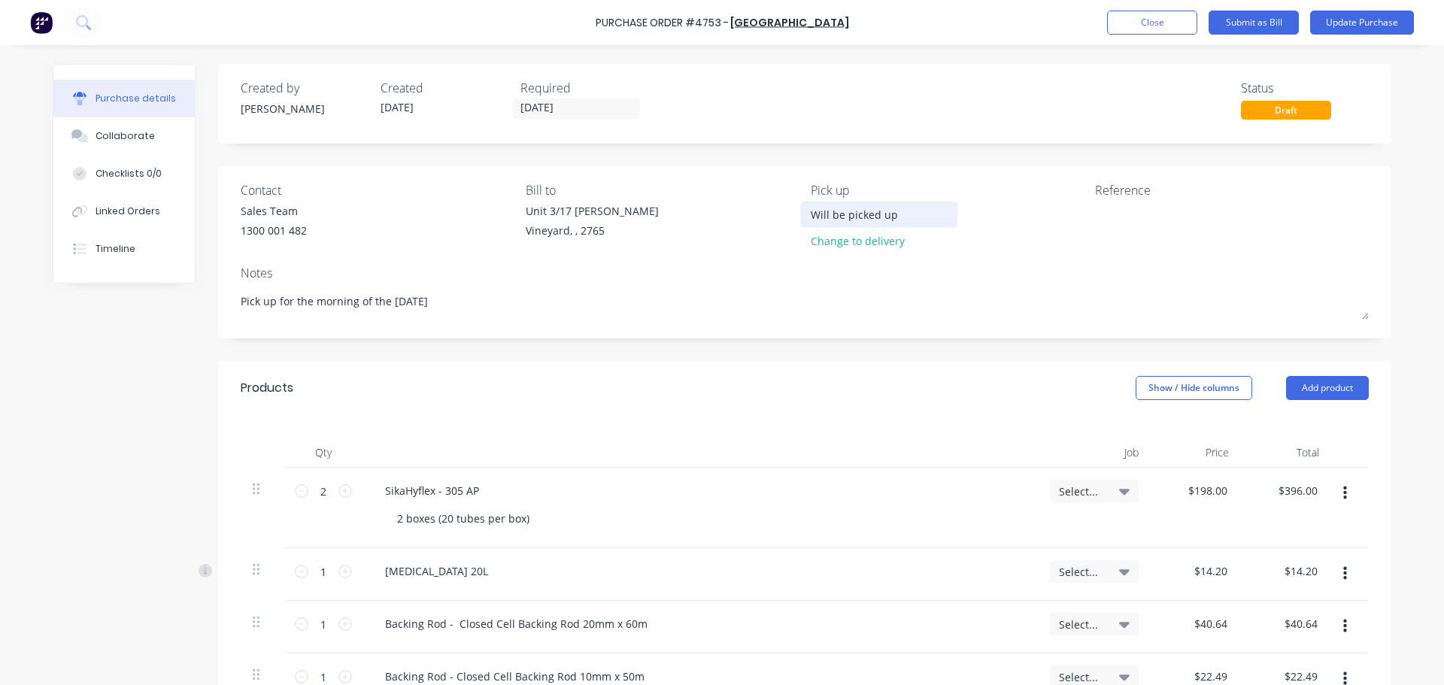
type textarea "x"
type input "Will be picked up A"
type textarea "x"
type input "Will be picked up AS"
type textarea "x"
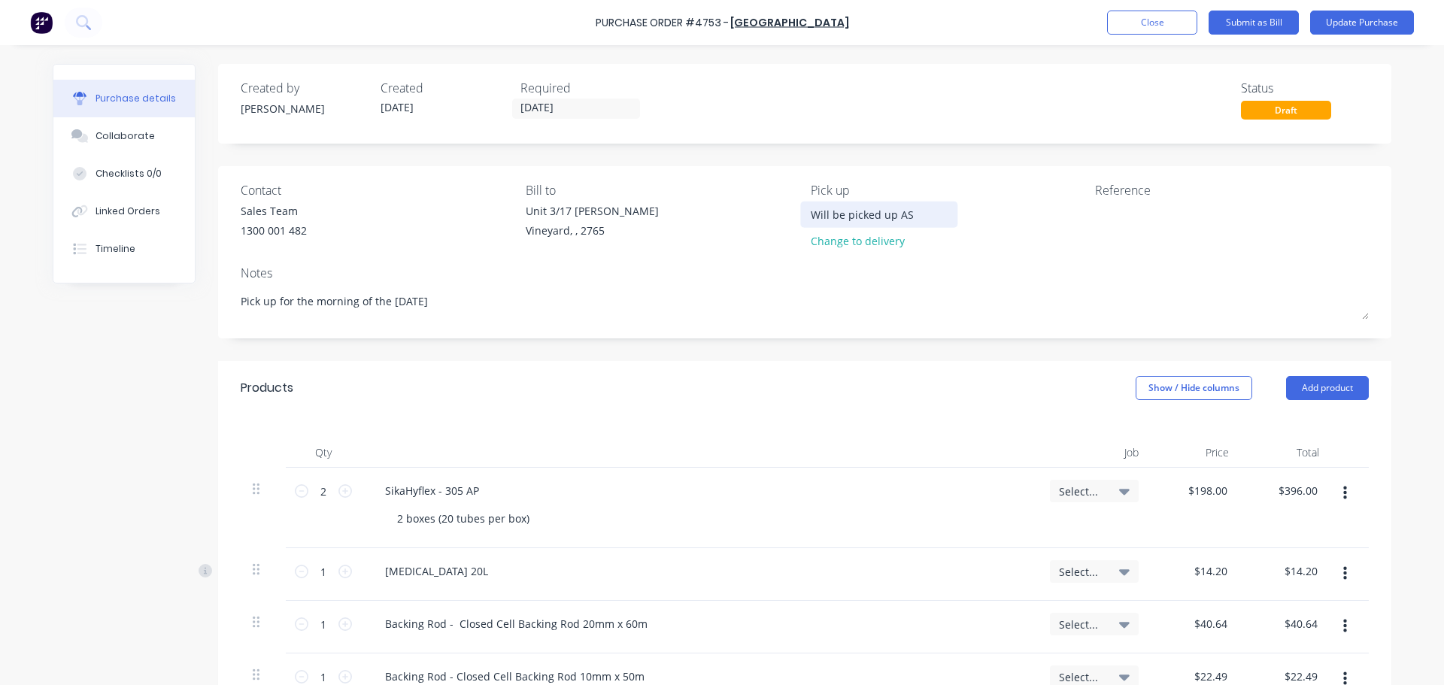
type input "Will be picked up ASA"
type textarea "x"
type input "Will be picked up ASAP"
type textarea "x"
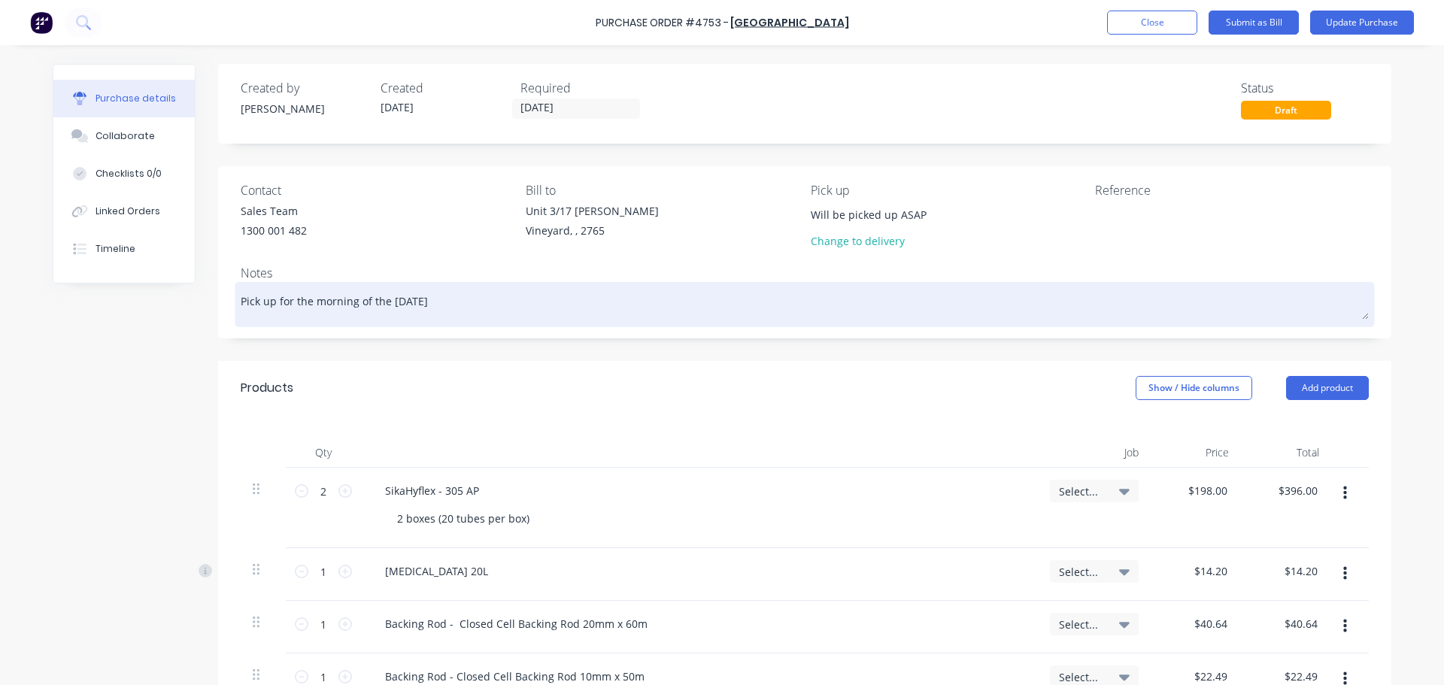
type input "Will be picked up ASAP"
drag, startPoint x: 457, startPoint y: 301, endPoint x: 229, endPoint y: 295, distance: 228.0
click at [241, 295] on div "Pick up for the morning of the 21/11/24" at bounding box center [805, 305] width 1128 height 38
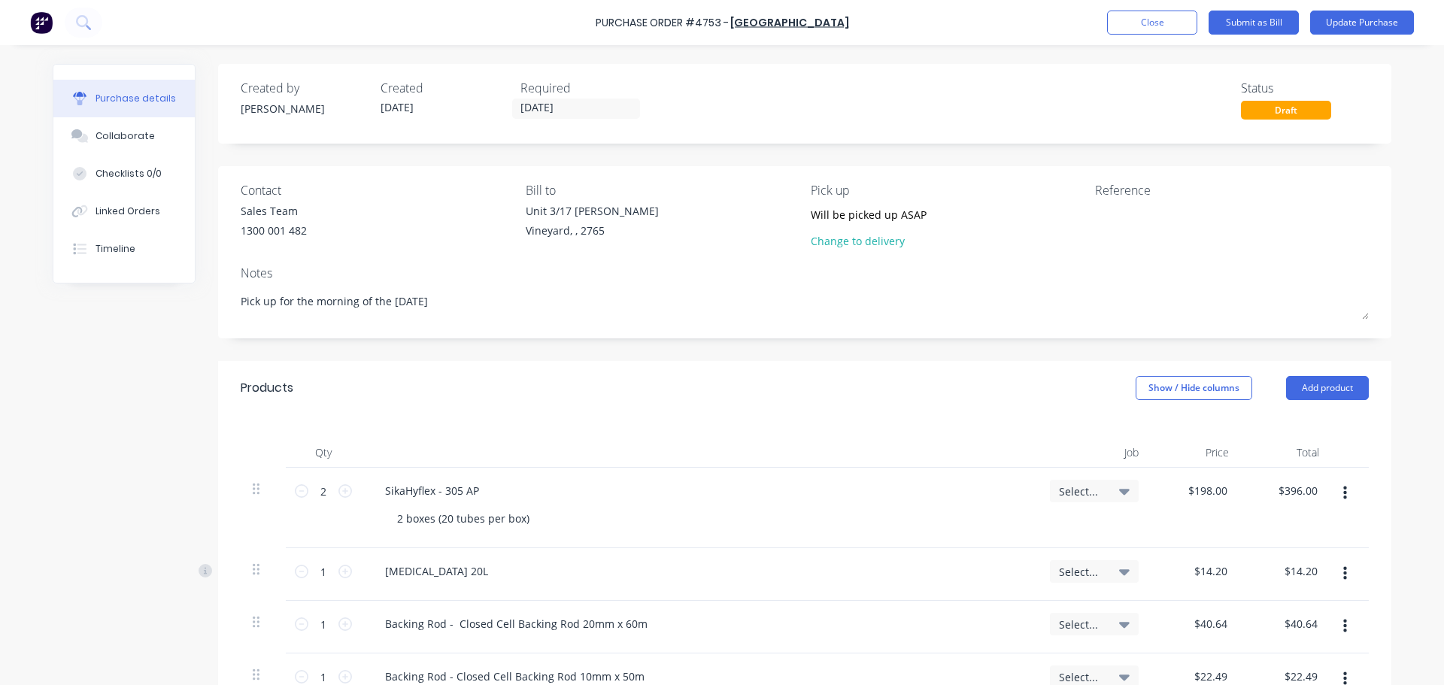
drag, startPoint x: 439, startPoint y: 294, endPoint x: 121, endPoint y: 282, distance: 318.3
click at [121, 282] on div "Purchase details Collaborate Checklists 0/0 Linked Orders Timeline Created by D…" at bounding box center [722, 544] width 1339 height 960
type textarea "x"
type textarea "A"
type textarea "x"
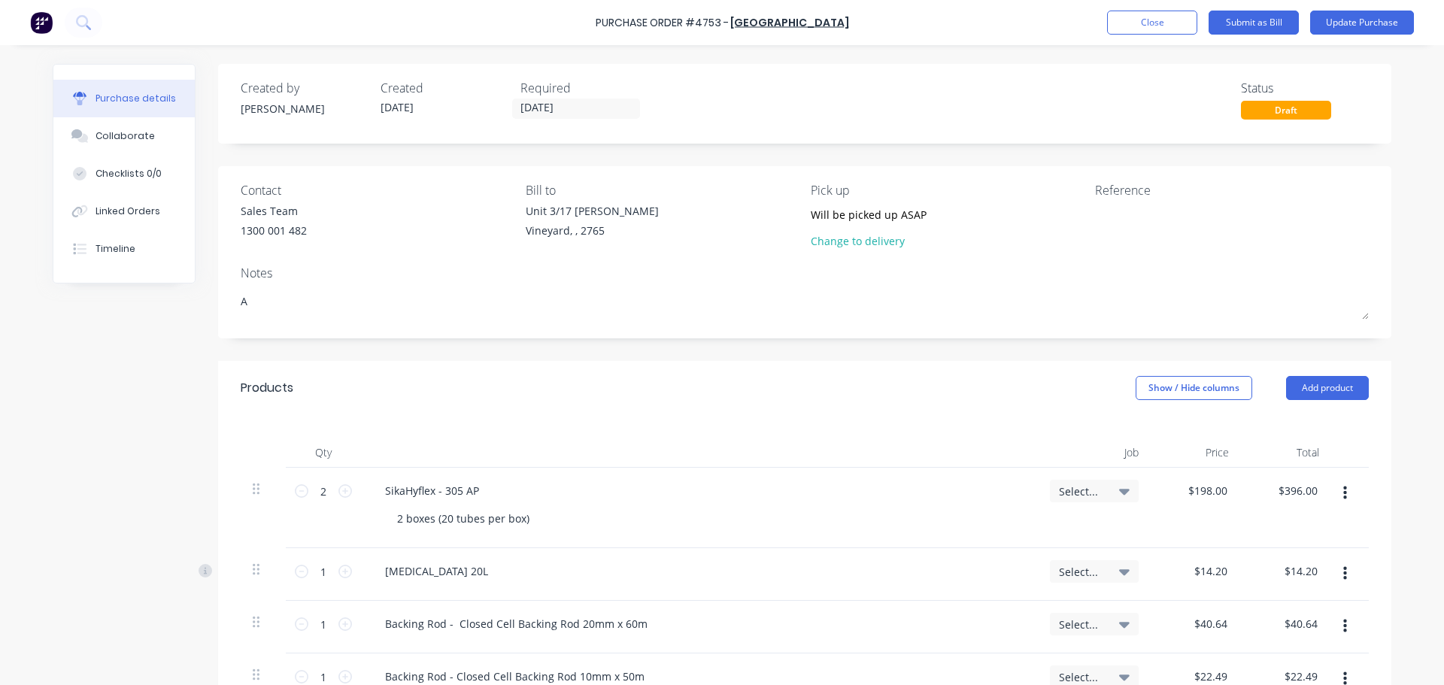
type textarea "As"
type textarea "x"
type textarea "A"
type textarea "x"
type textarea "P"
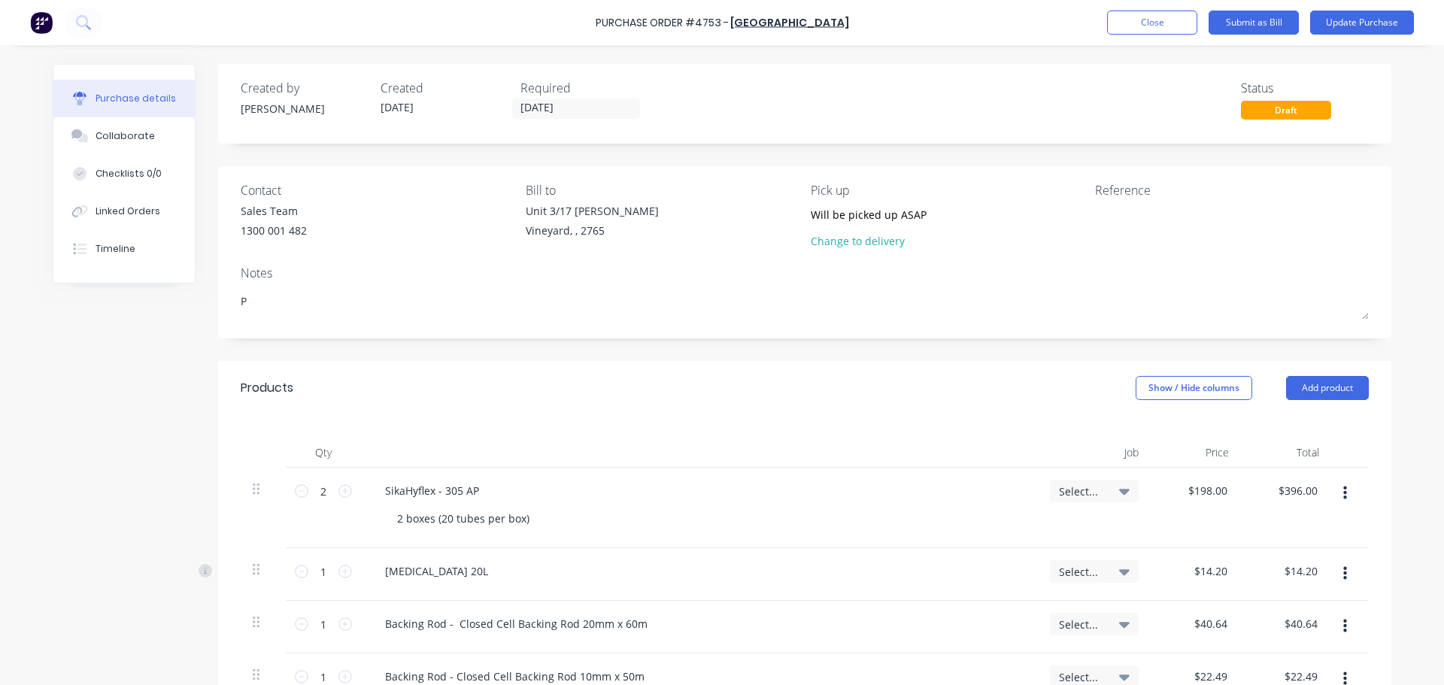
type textarea "x"
type textarea "Pr"
type textarea "x"
type textarea "Pri"
type textarea "x"
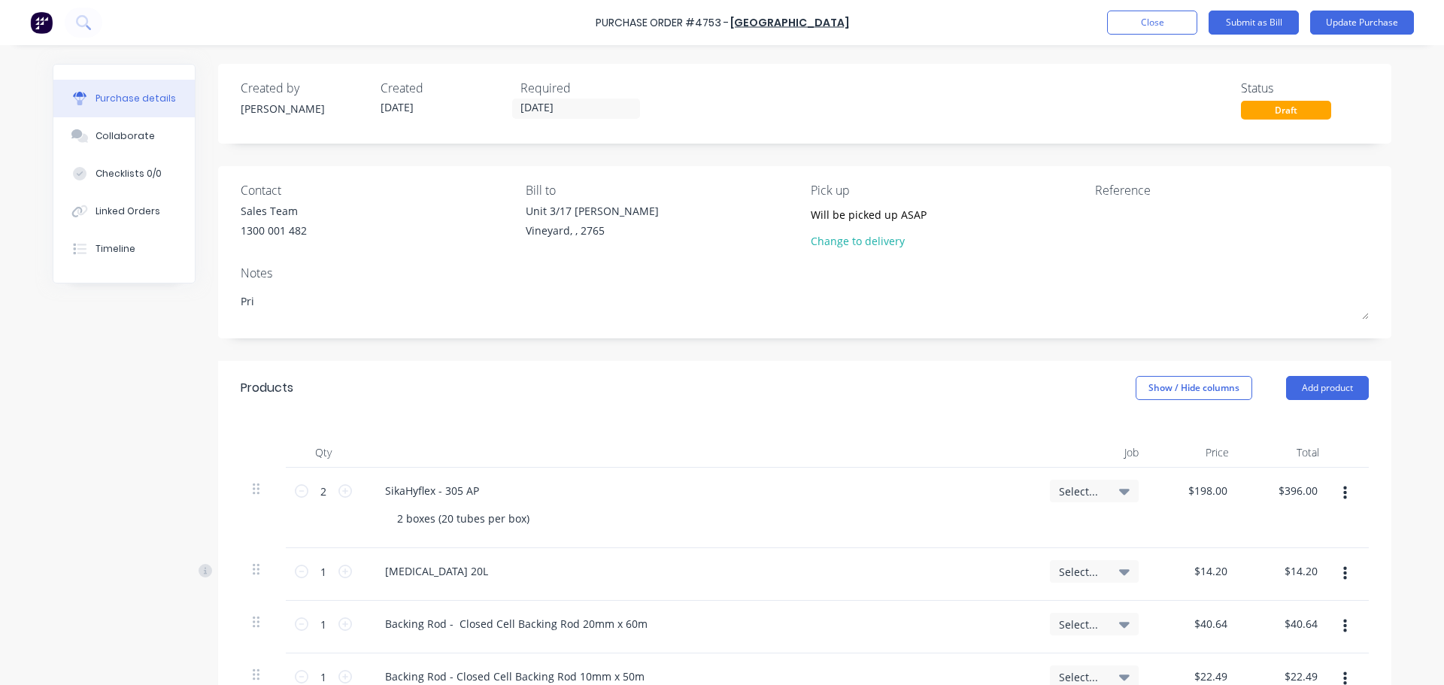
type textarea "Pric"
type textarea "x"
type textarea "Price"
type textarea "x"
type textarea "Price"
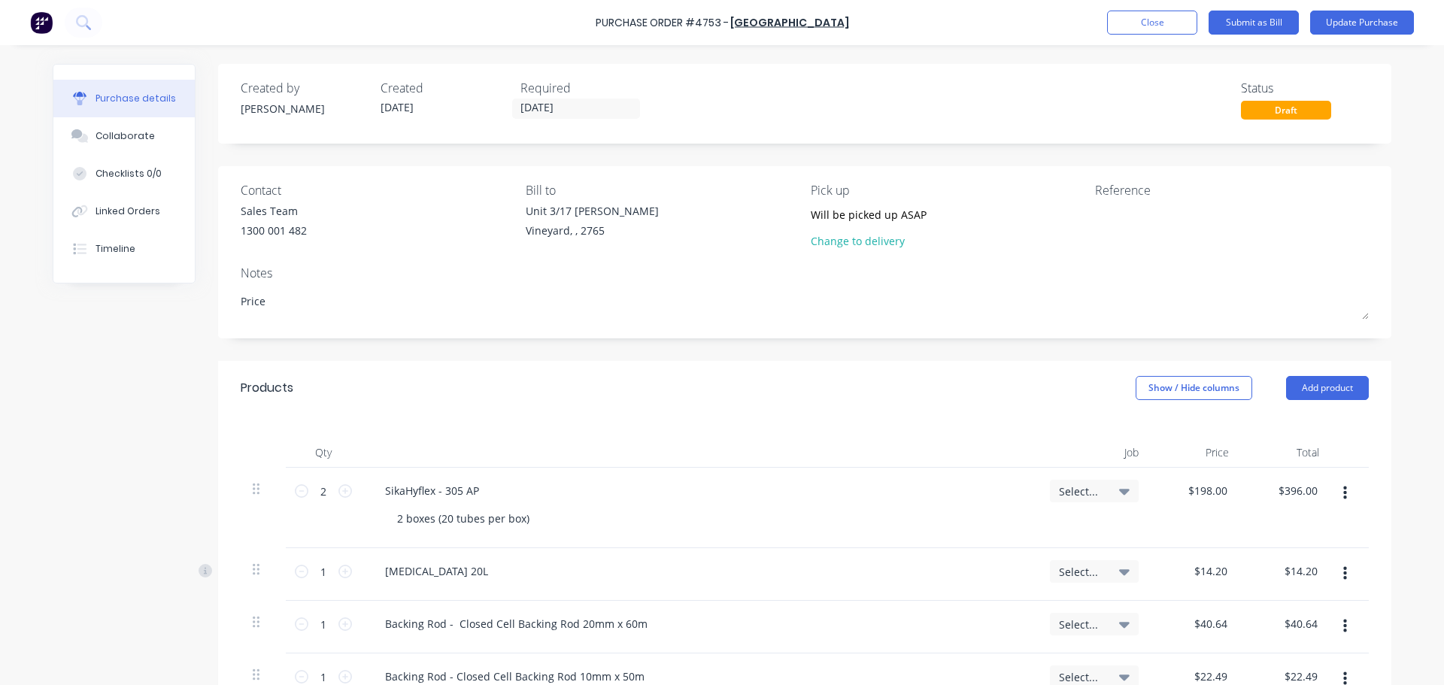
type textarea "x"
type textarea "Price $"
type textarea "x"
type textarea "Price $1"
type textarea "x"
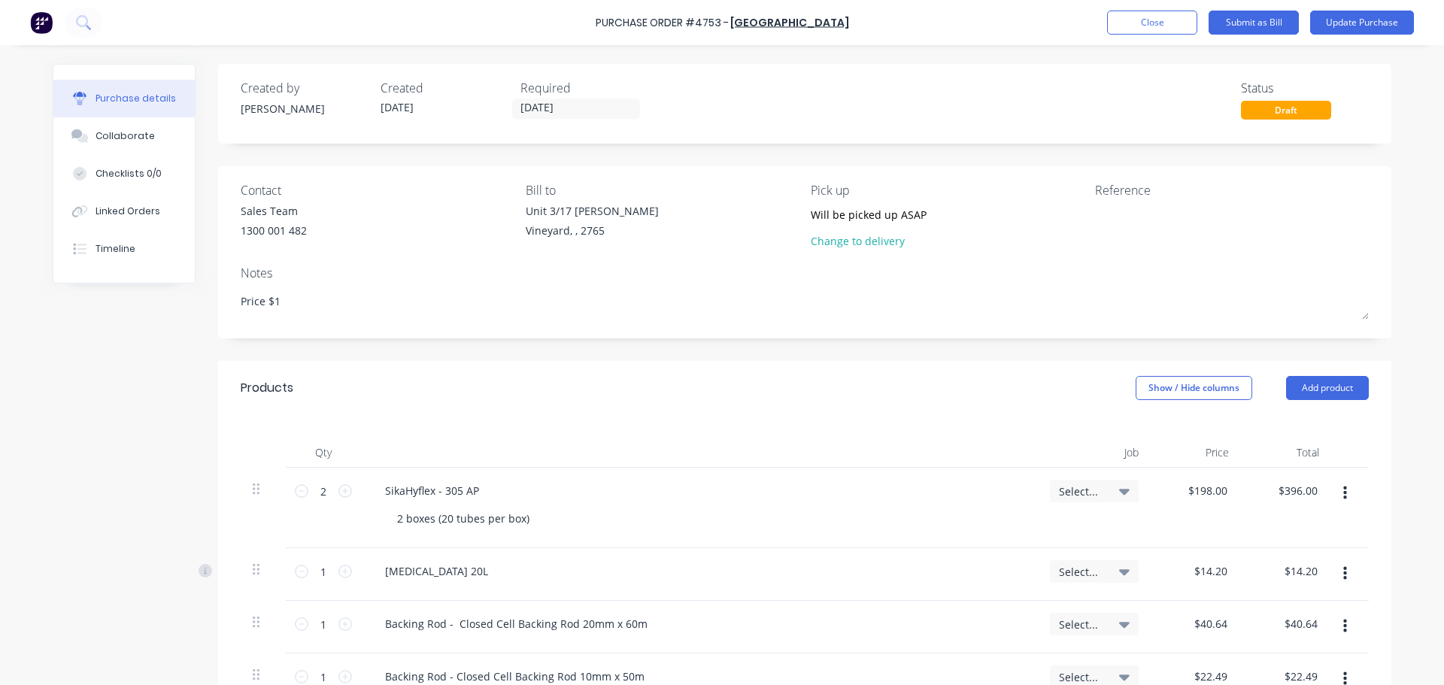
type textarea "Price $10"
type textarea "x"
type textarea "Price $10."
type textarea "x"
type textarea "Price $10.7"
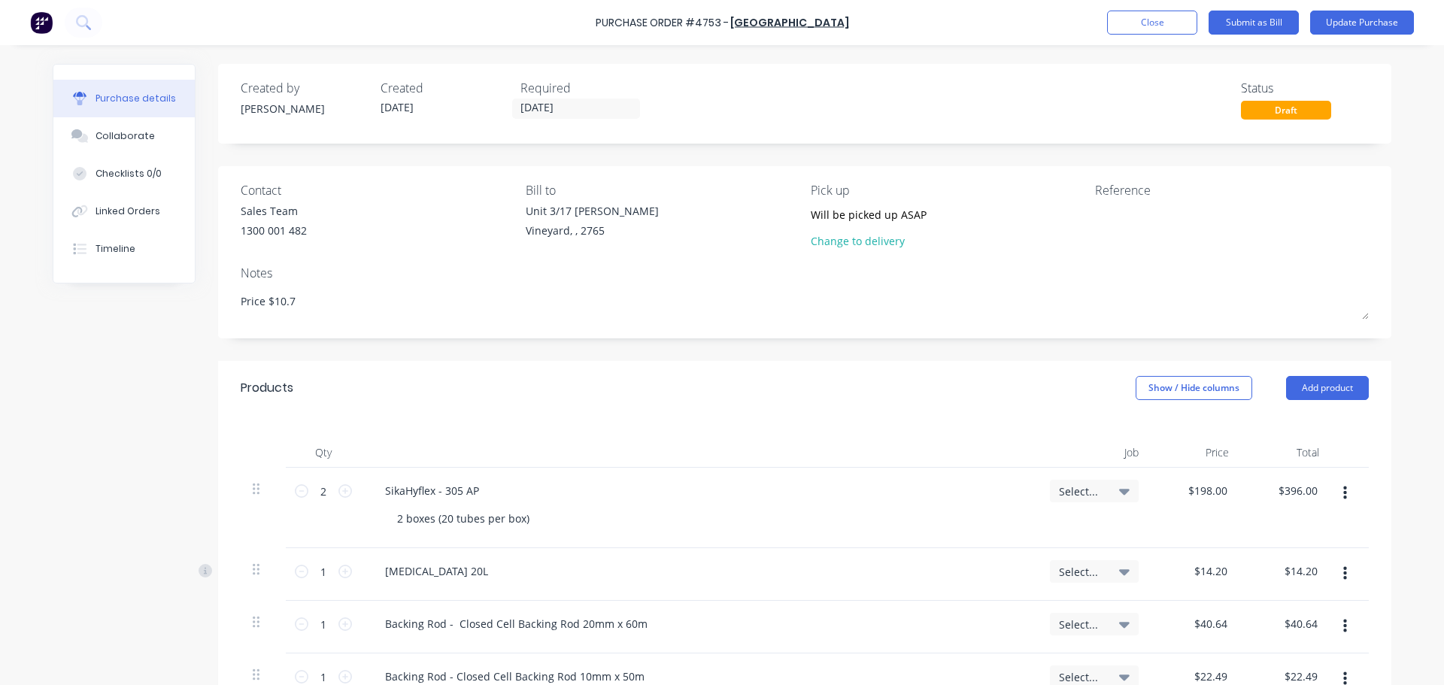
type textarea "x"
type textarea "Price $10.73"
type textarea "x"
type textarea "Price $10.73"
type textarea "x"
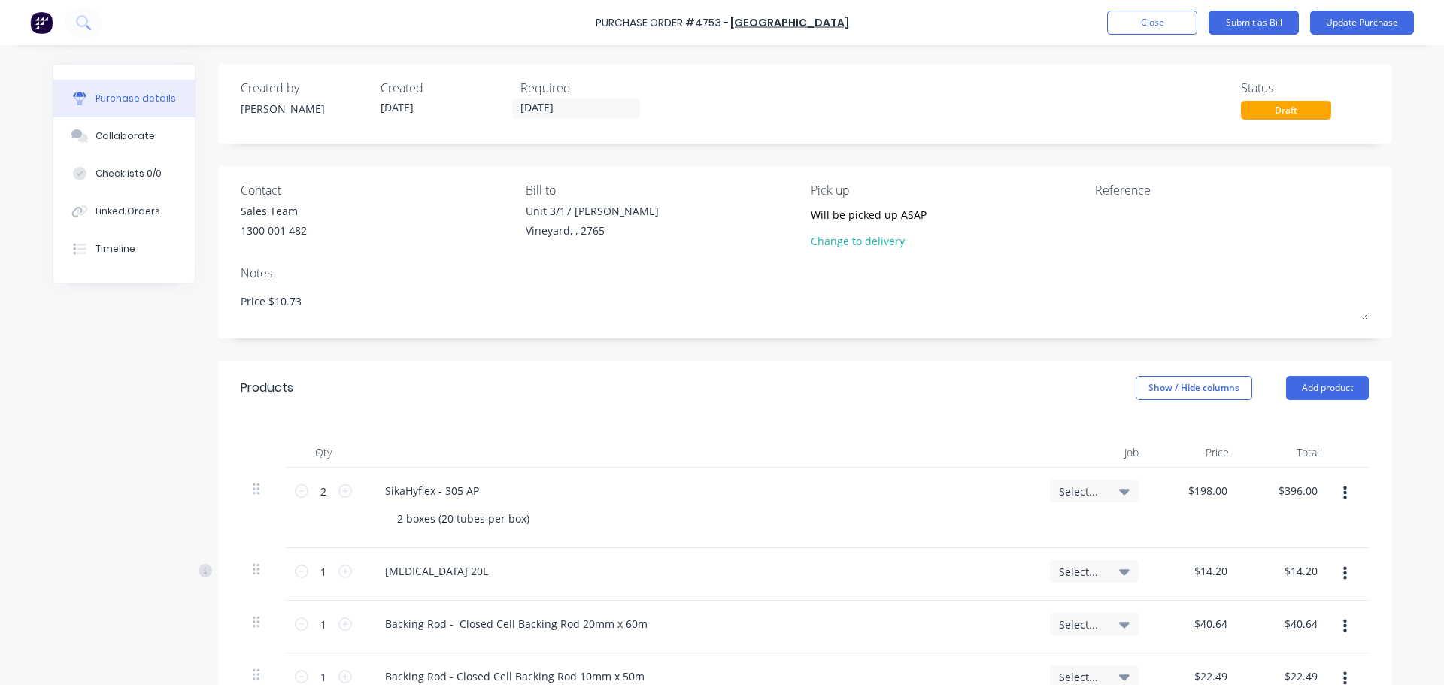
type textarea "Price $10.73 +"
type textarea "x"
type textarea "Price $10.73 +"
type textarea "x"
type textarea "Price $10.73 + G"
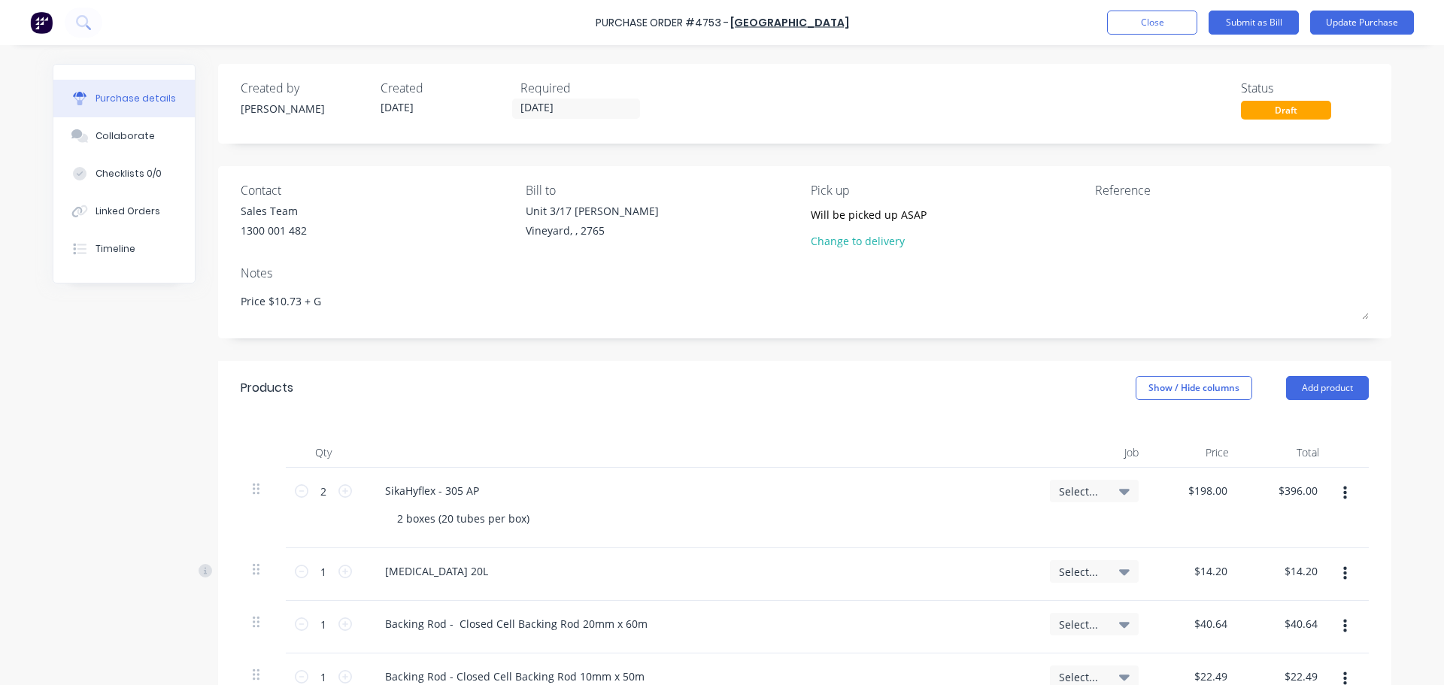
type textarea "x"
type textarea "Price $10.73 + GS"
type textarea "x"
type textarea "Price $10.73 + GST"
type textarea "x"
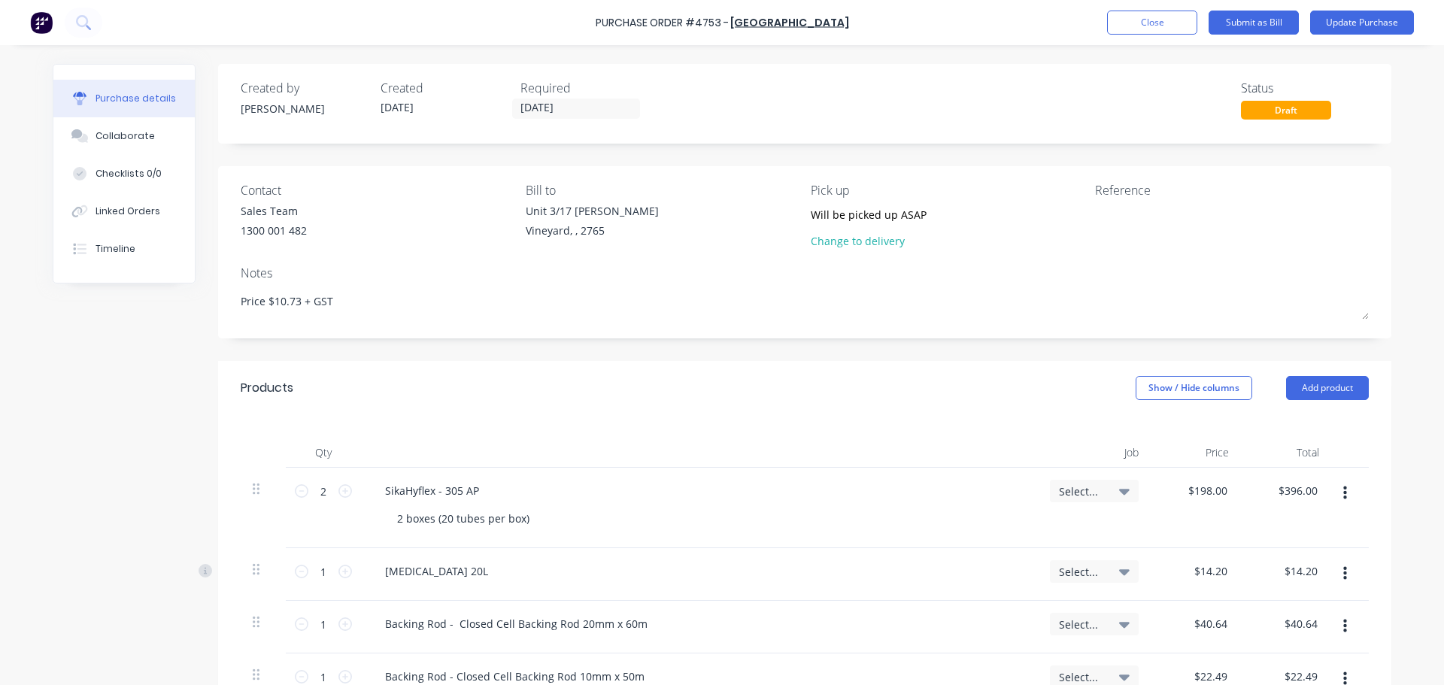
type textarea "Price $10.73 + GST"
type textarea "x"
type textarea "Price $10.73 + GST p"
type textarea "x"
type textarea "Price $10.73 + GST pe"
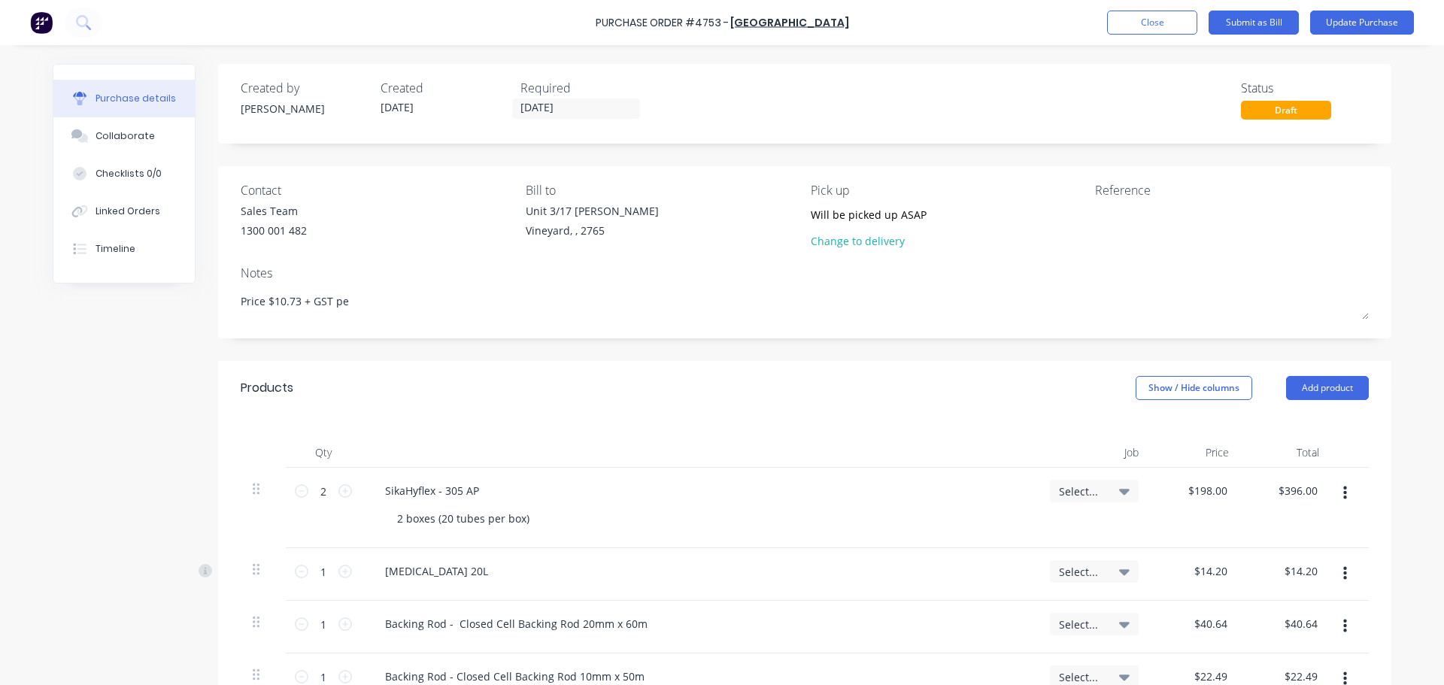
type textarea "x"
type textarea "Price $10.73 + GST per"
type textarea "x"
type textarea "Price $10.73 + GST per"
type textarea "x"
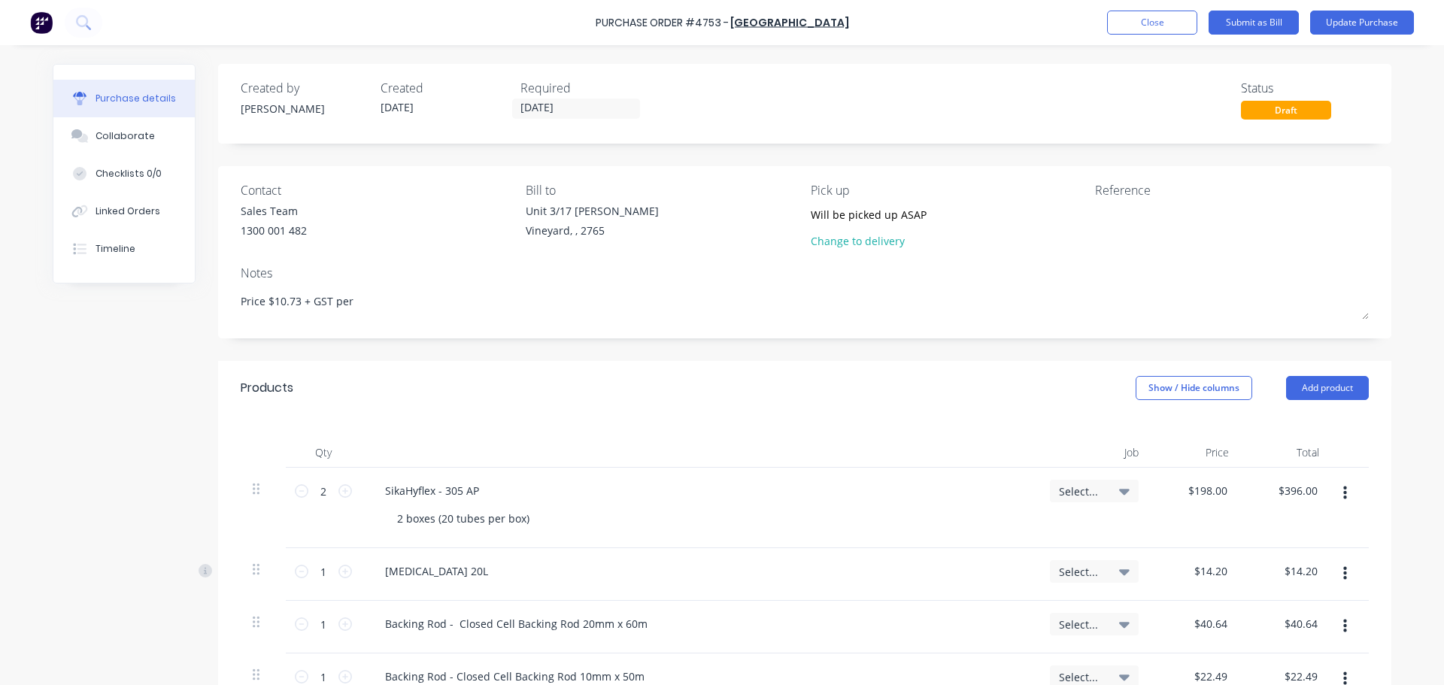
type textarea "Price $10.73 + GST per b"
type textarea "x"
type textarea "Price $10.73 + GST per bo"
type textarea "x"
type textarea "Price $10.73 + GST per box"
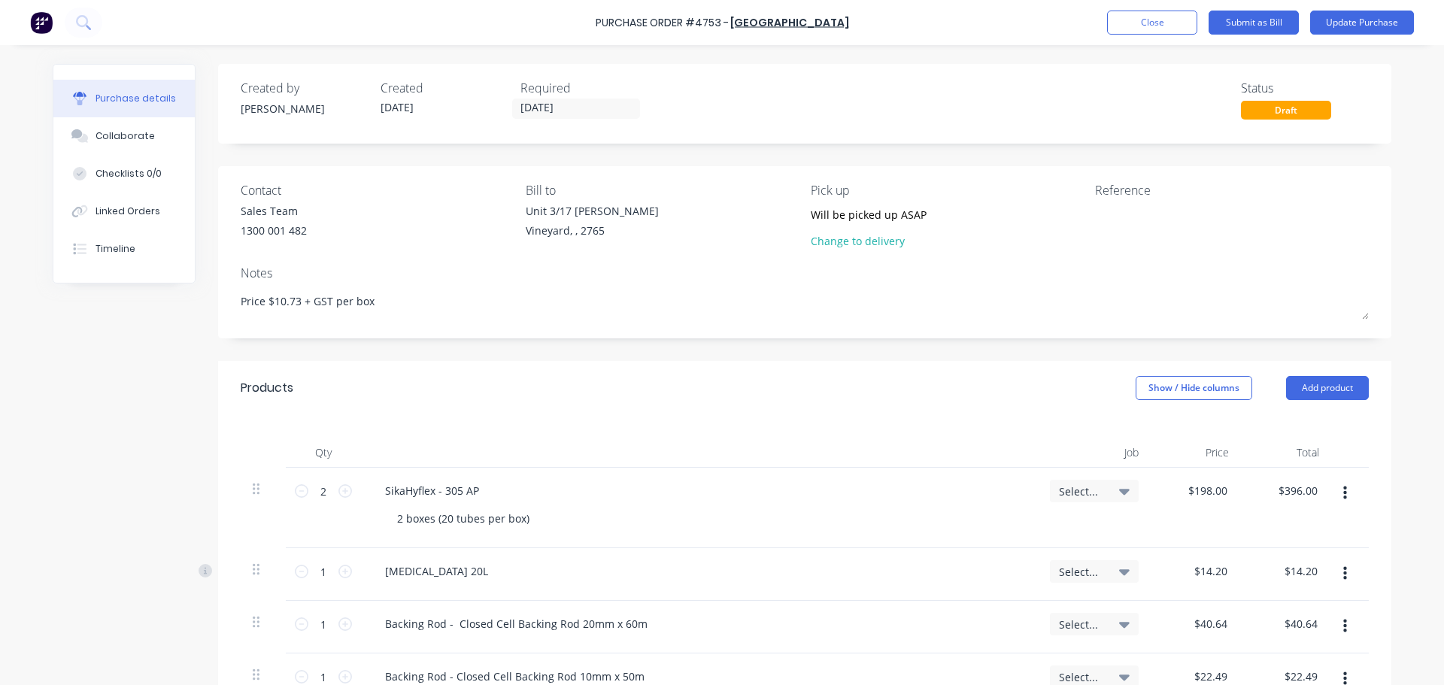
type textarea "x"
type textarea "Price $10.73 + GST per box"
type textarea "x"
type textarea "Price $10.73 + GST per box a"
type textarea "x"
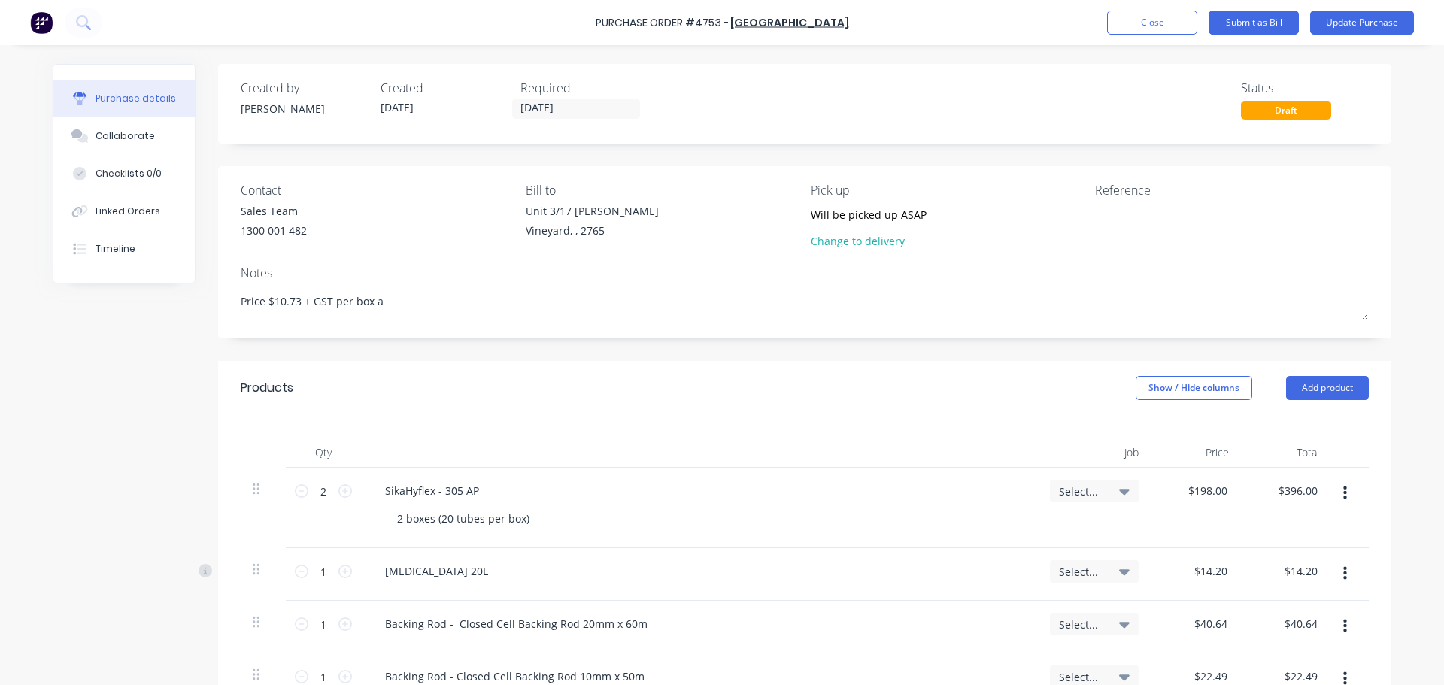
type textarea "Price $10.73 + GST per box as"
type textarea "x"
type textarea "Price $10.73 + GST per box as"
type textarea "x"
type textarea "Price $10.73 + GST per box as p"
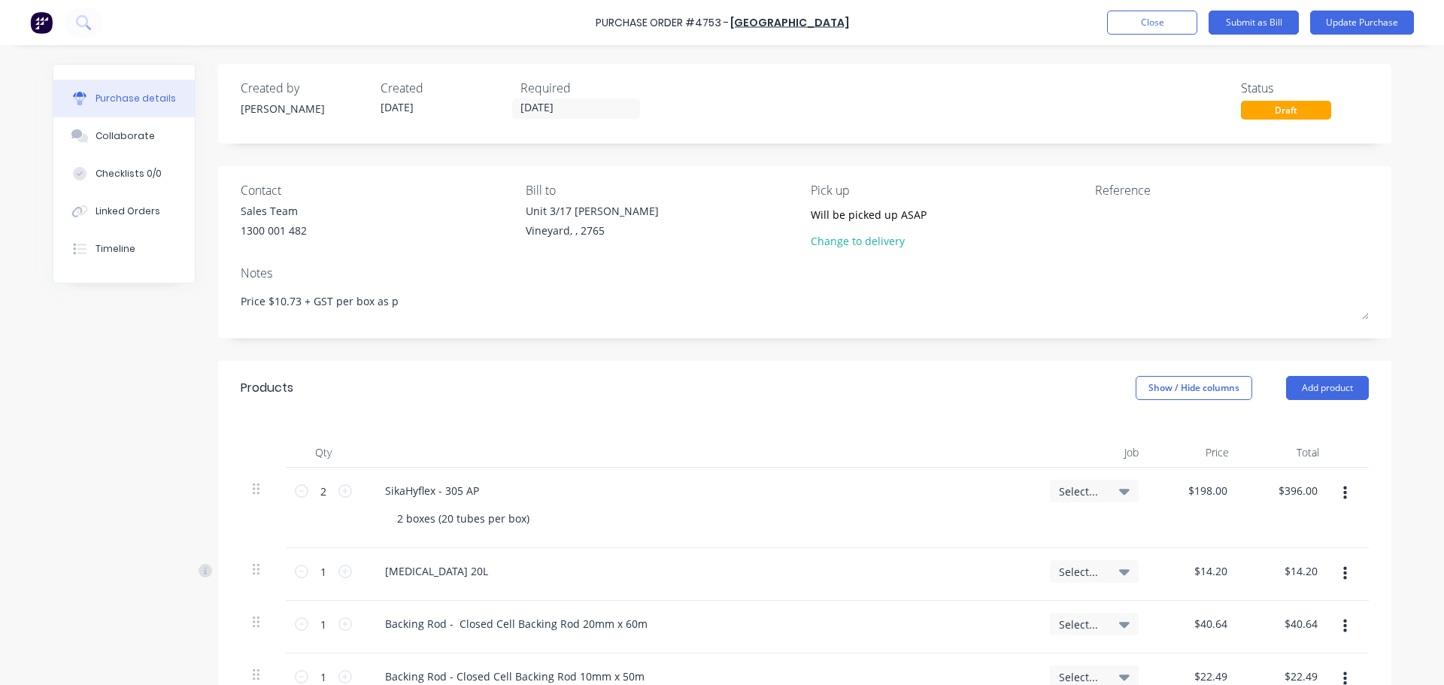
type textarea "x"
type textarea "Price $10.73 + GST per box as pe"
type textarea "x"
type textarea "Price $10.73 + GST per box as per"
type textarea "x"
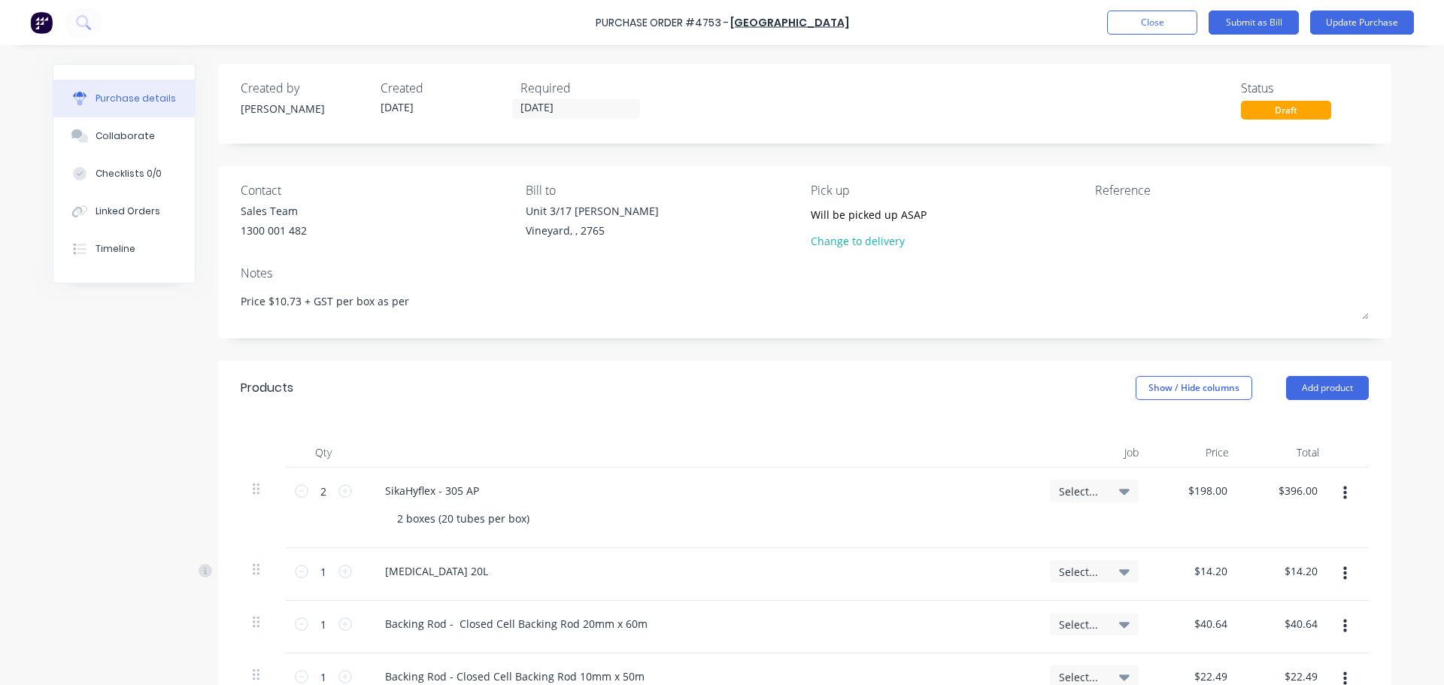
type textarea "Price $10.73 + GST per box as per"
type textarea "x"
type textarea "Price $10.73 + GST per box as per"
type textarea "x"
type textarea "Price $10.73 + GST per box as pe"
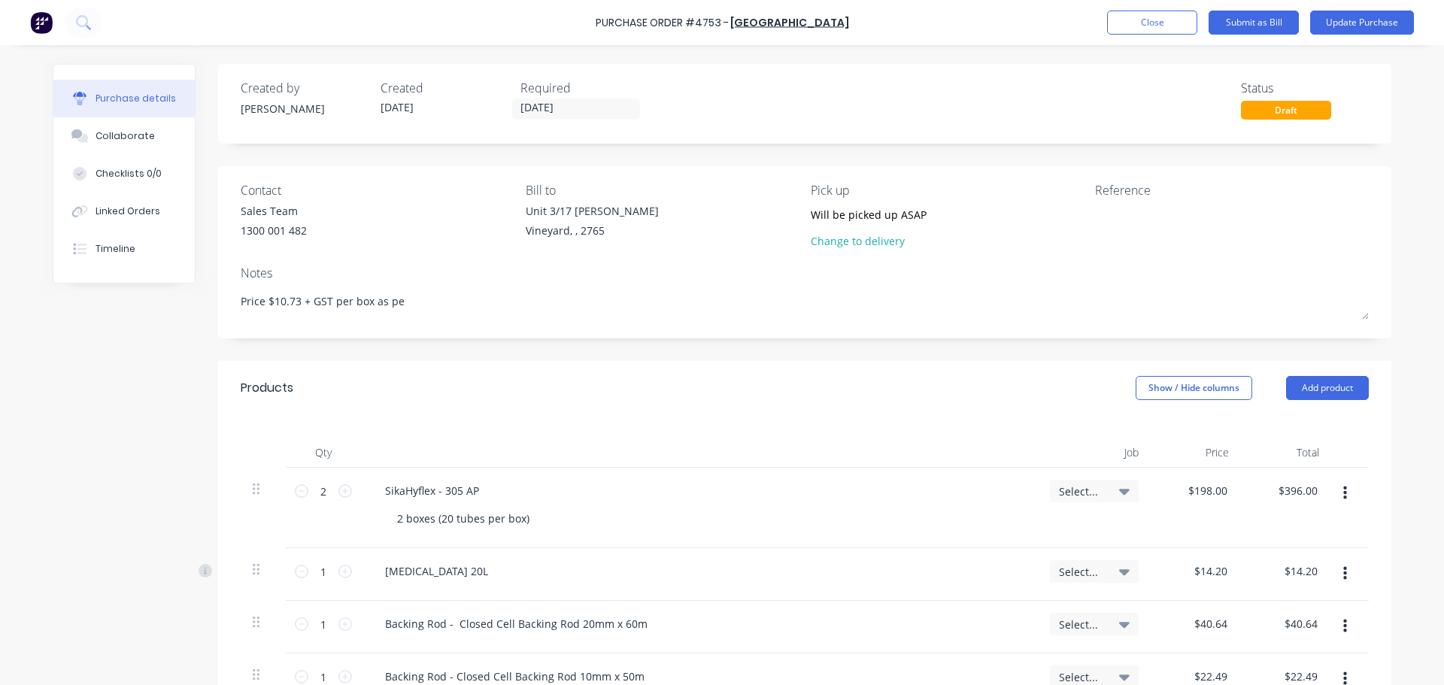
type textarea "x"
type textarea "Price $10.73 + GST per box as p"
type textarea "x"
type textarea "Price $10.73 + GST per box as"
type textarea "x"
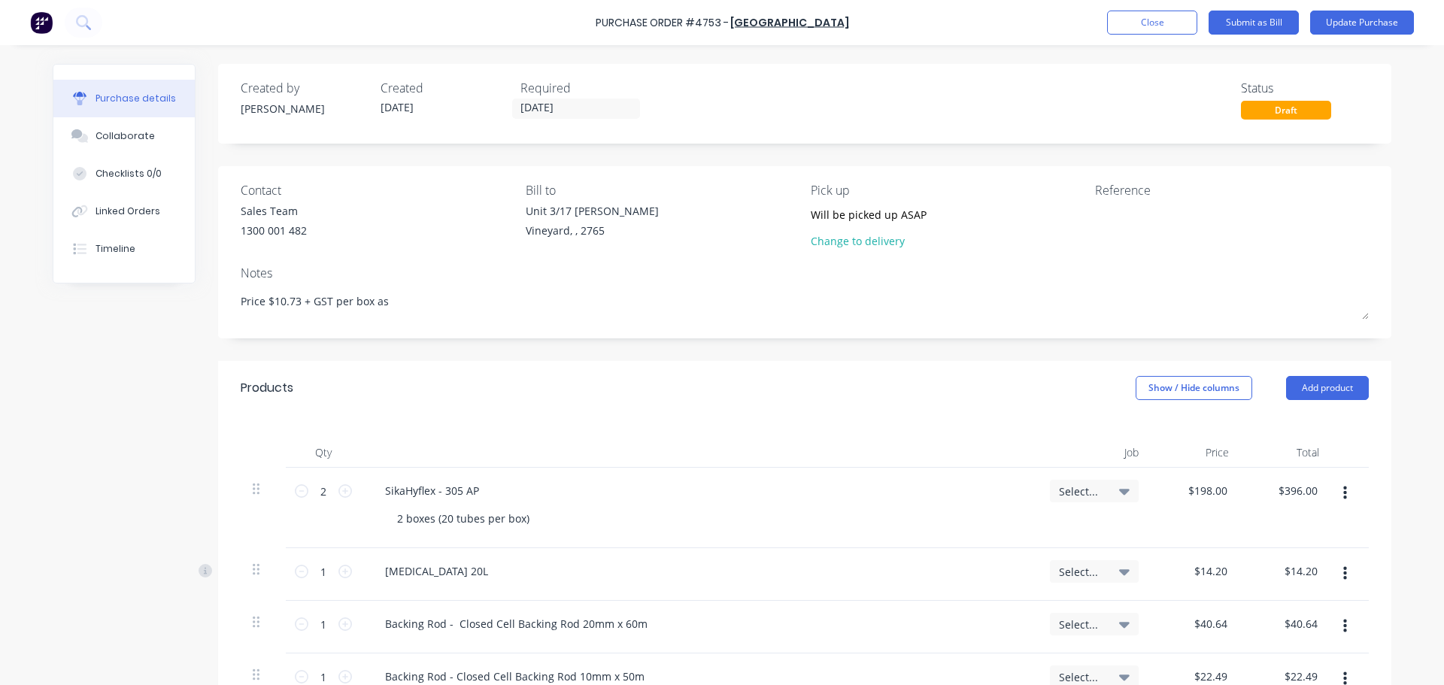
type textarea "Price $10.73 + GST per box as"
type textarea "x"
type textarea "Price $10.73 + GST per box a"
type textarea "x"
type textarea "Price $10.73 + GST per box"
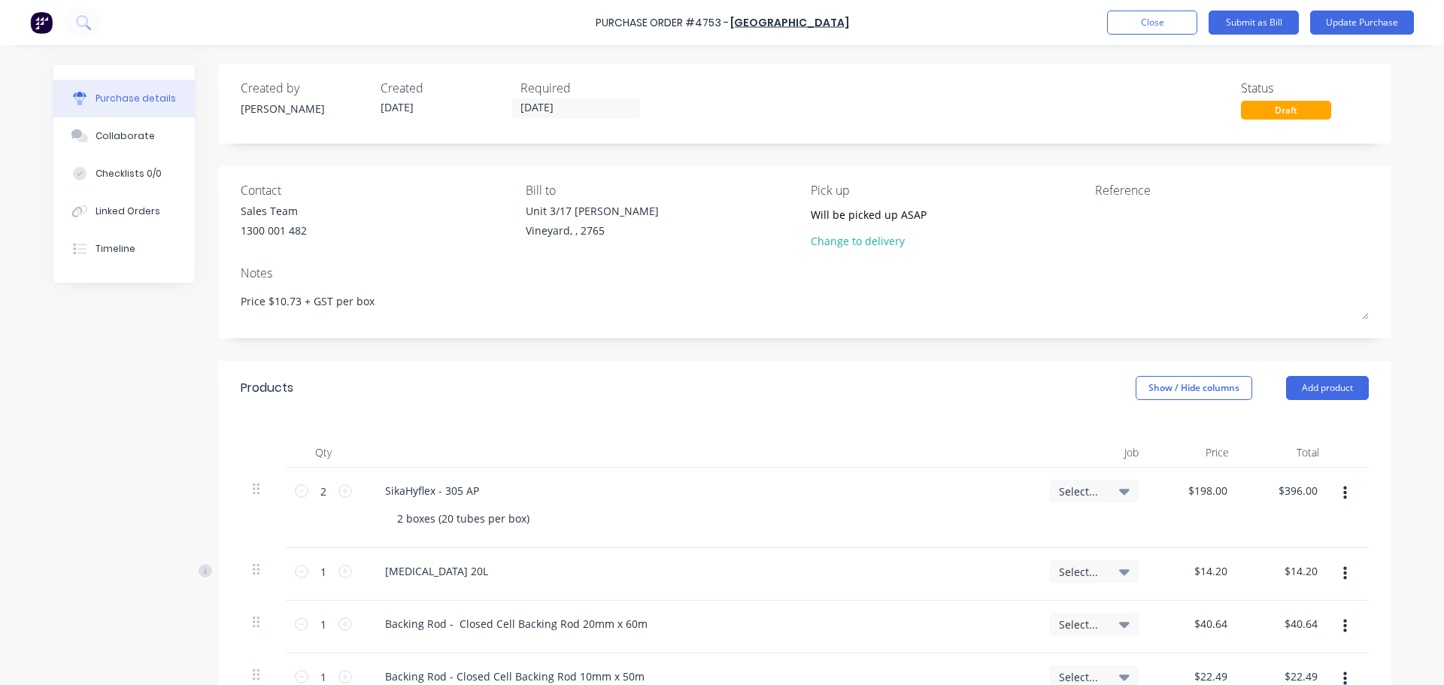
type textarea "x"
type textarea "Price $10.73 + GST per box"
type textarea "x"
type textarea "Price $10.73 + GST per bo"
type textarea "x"
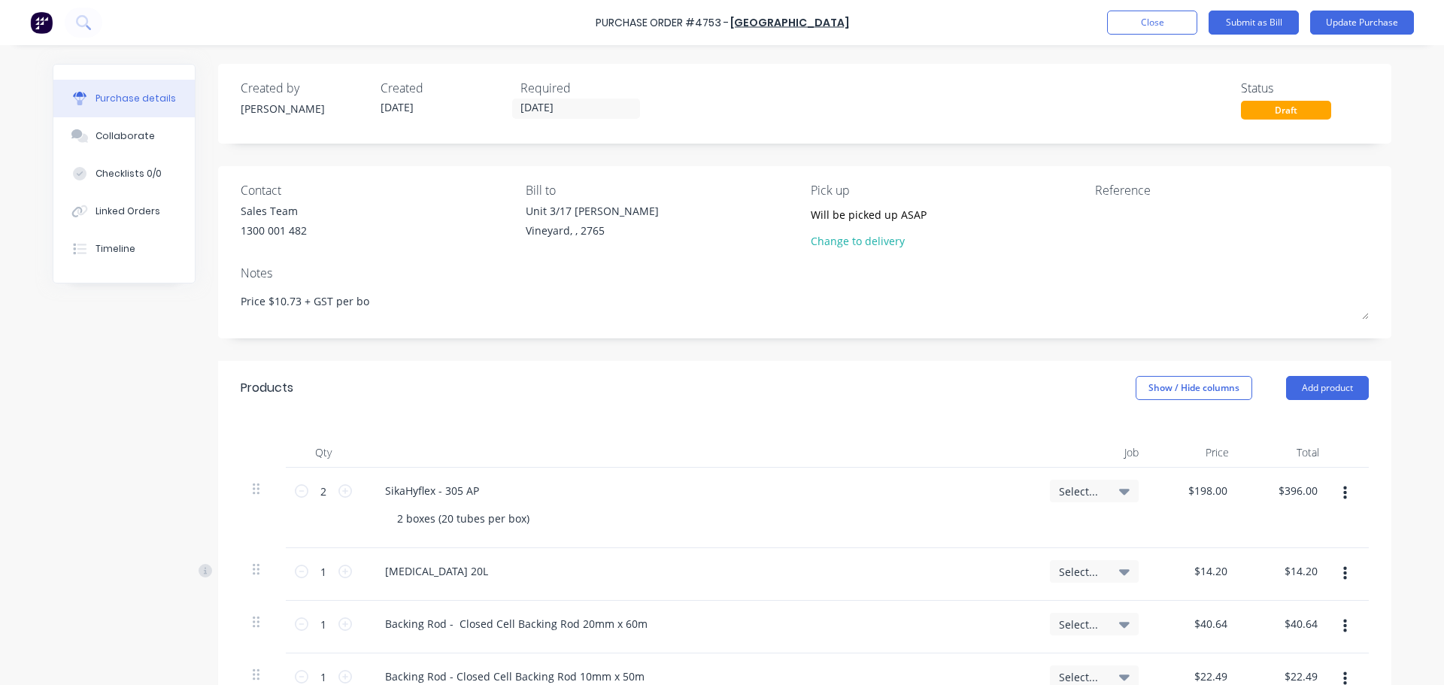
type textarea "Price $10.73 + GST per b"
type textarea "x"
type textarea "Price $10.73 + GST per"
type textarea "x"
type textarea "Price $10.73 + GST per"
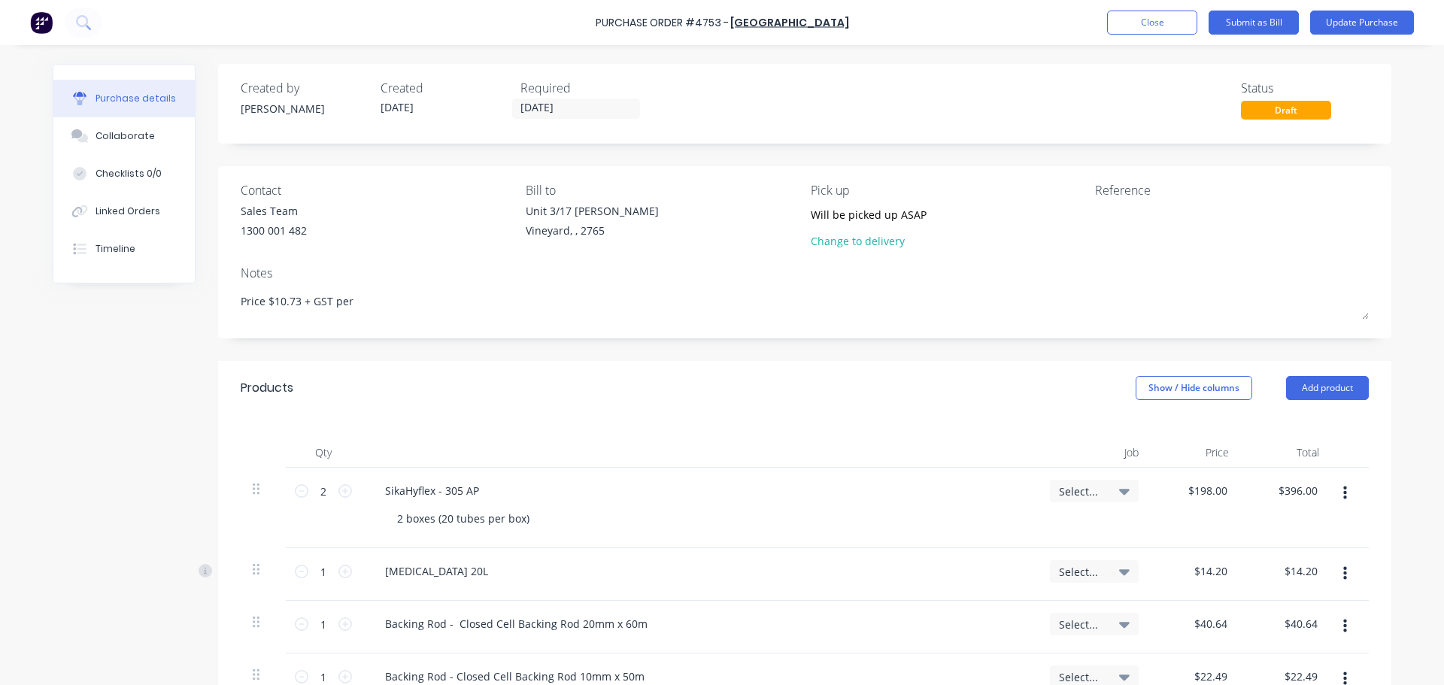
type textarea "x"
type textarea "Price $10.73 + GST pe"
type textarea "x"
type textarea "Price $10.73 + GST p"
type textarea "x"
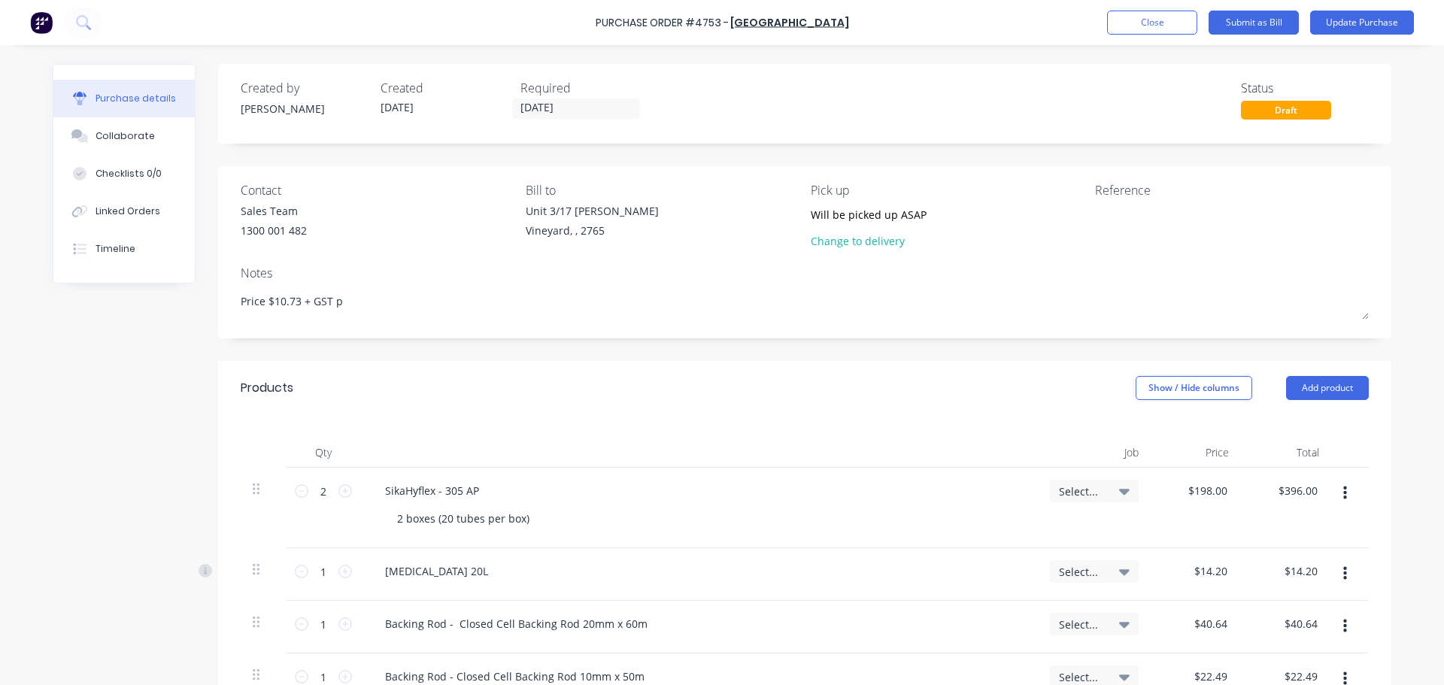
type textarea "Price $10.73 + GST"
type textarea "x"
type textarea "Price $10.73 + GST a"
type textarea "x"
type textarea "Price $10.73 + GST as"
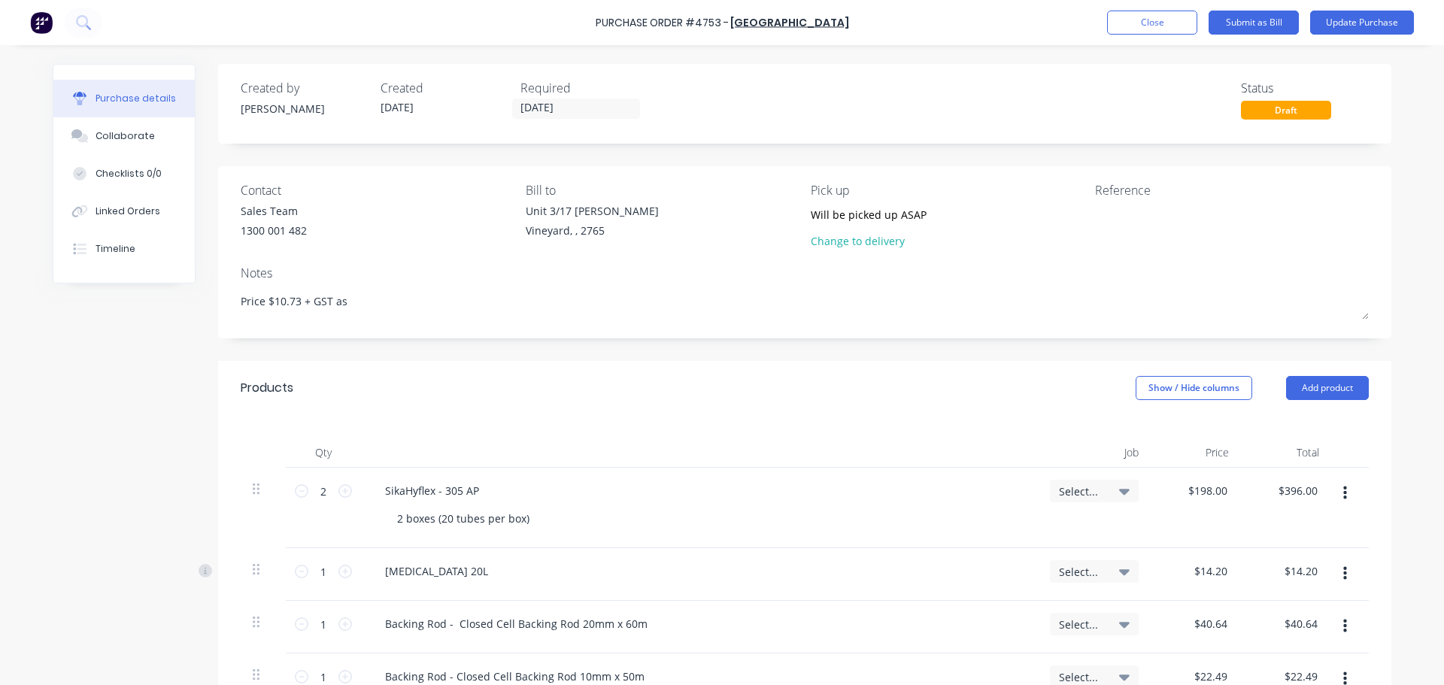
type textarea "x"
type textarea "Price $10.73 + GST as"
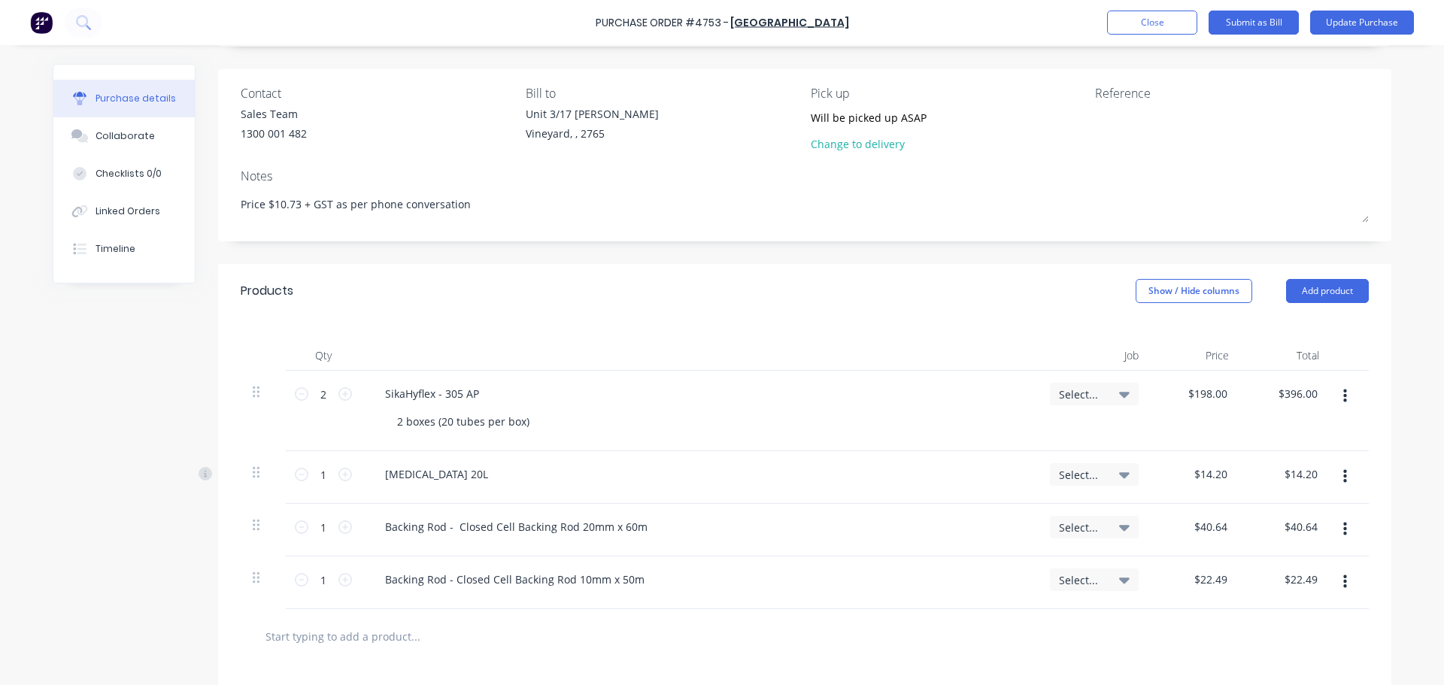
scroll to position [338, 0]
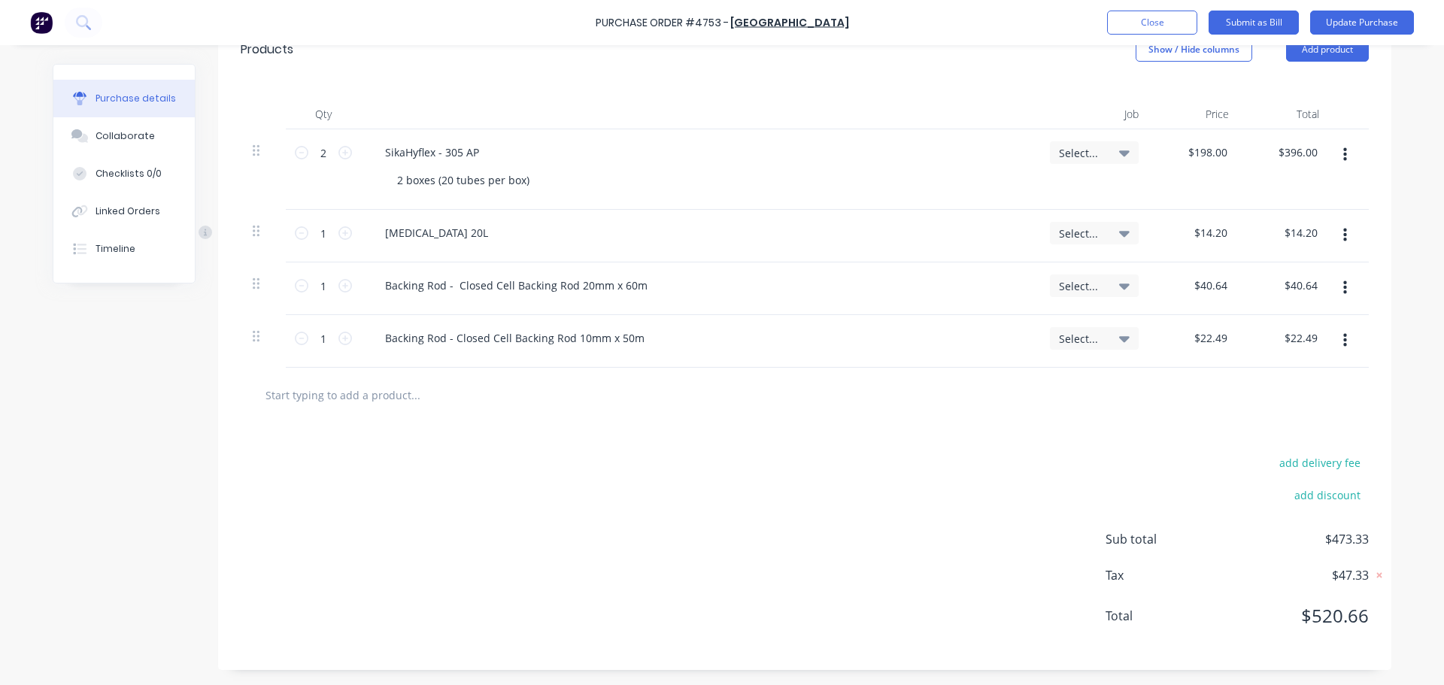
click at [1343, 232] on icon "button" at bounding box center [1345, 235] width 4 height 17
click at [1299, 364] on button "Delete" at bounding box center [1299, 365] width 128 height 30
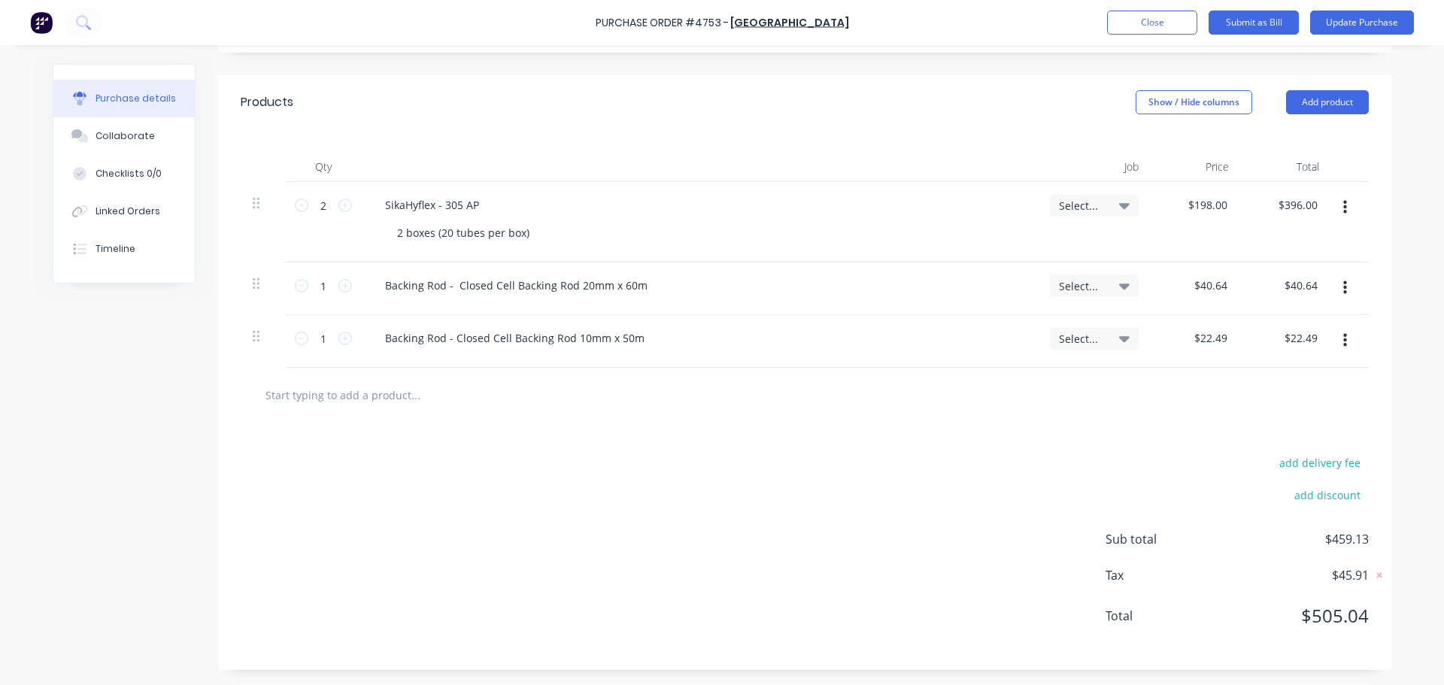
click at [1343, 287] on icon "button" at bounding box center [1345, 288] width 4 height 14
click at [1296, 420] on button "Delete" at bounding box center [1299, 418] width 128 height 30
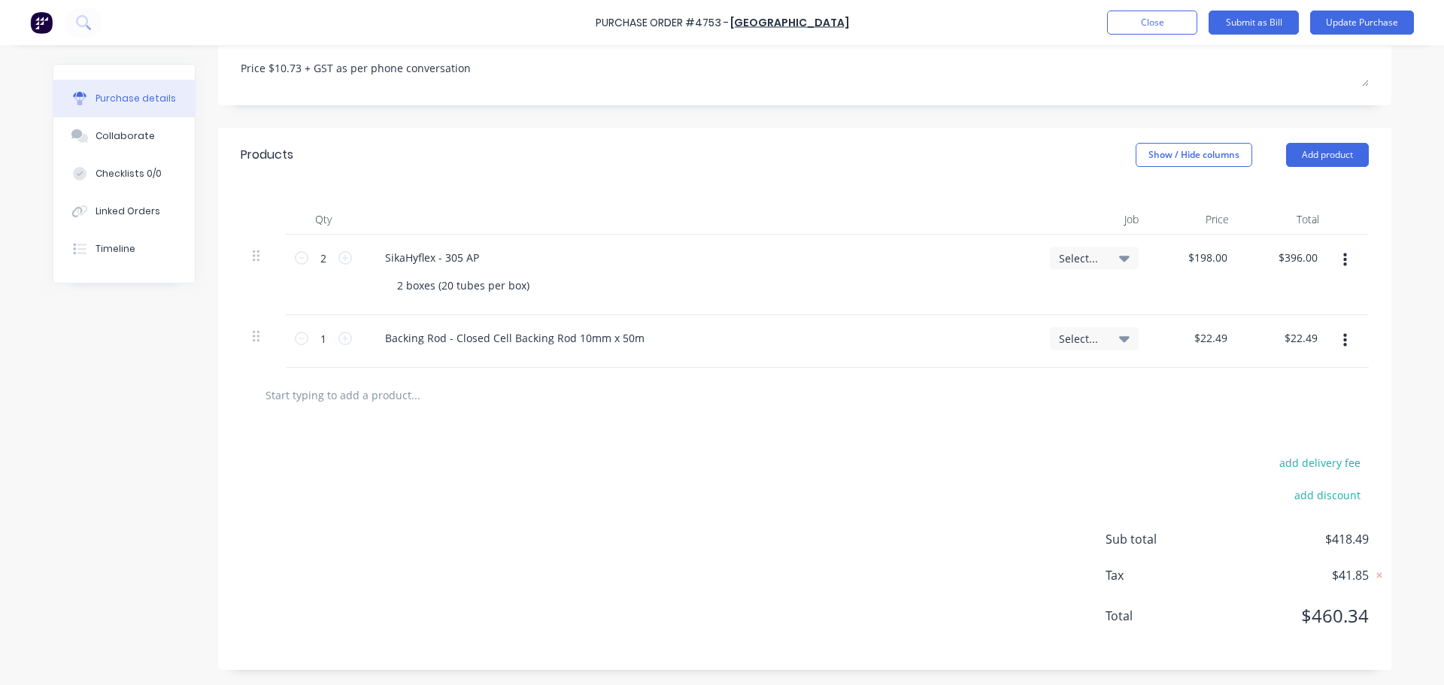
scroll to position [233, 0]
click at [1336, 338] on button "button" at bounding box center [1344, 340] width 35 height 27
click at [1284, 469] on button "Delete" at bounding box center [1299, 471] width 128 height 30
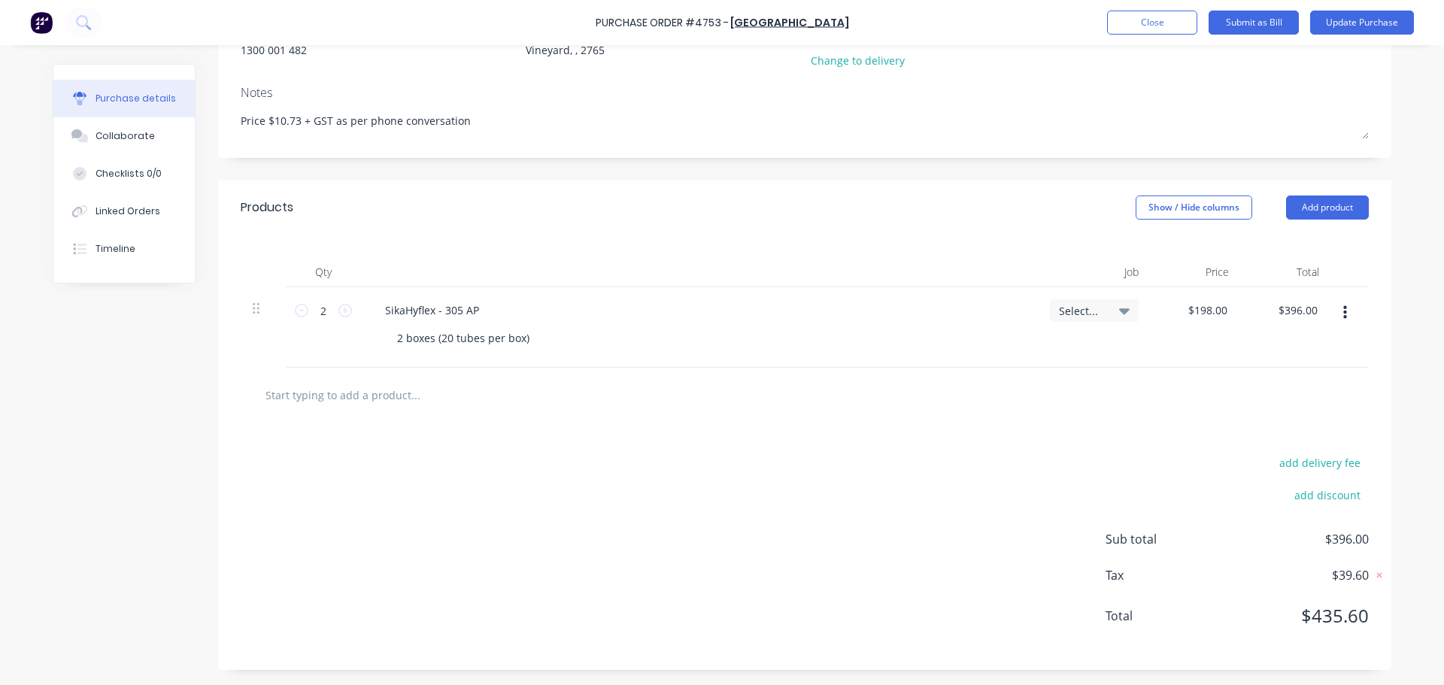
click at [378, 407] on input "text" at bounding box center [415, 395] width 301 height 30
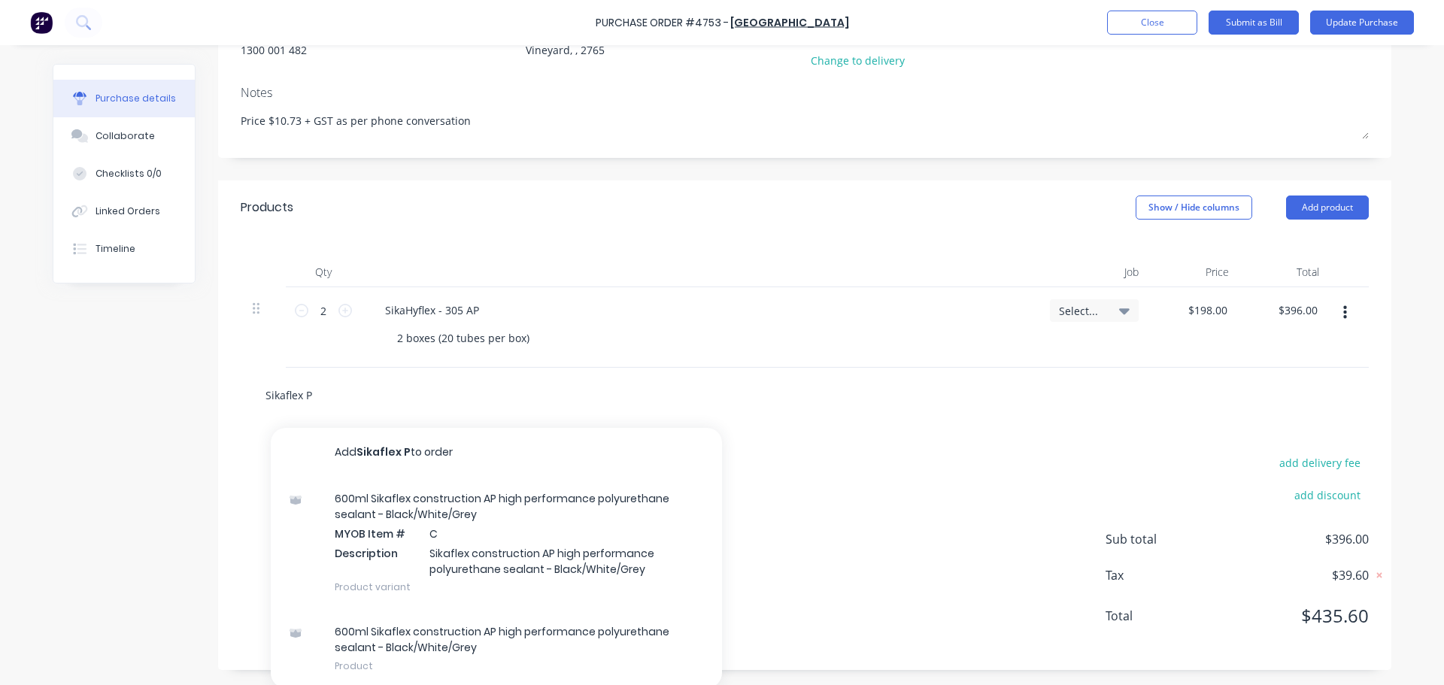
scroll to position [184, 0]
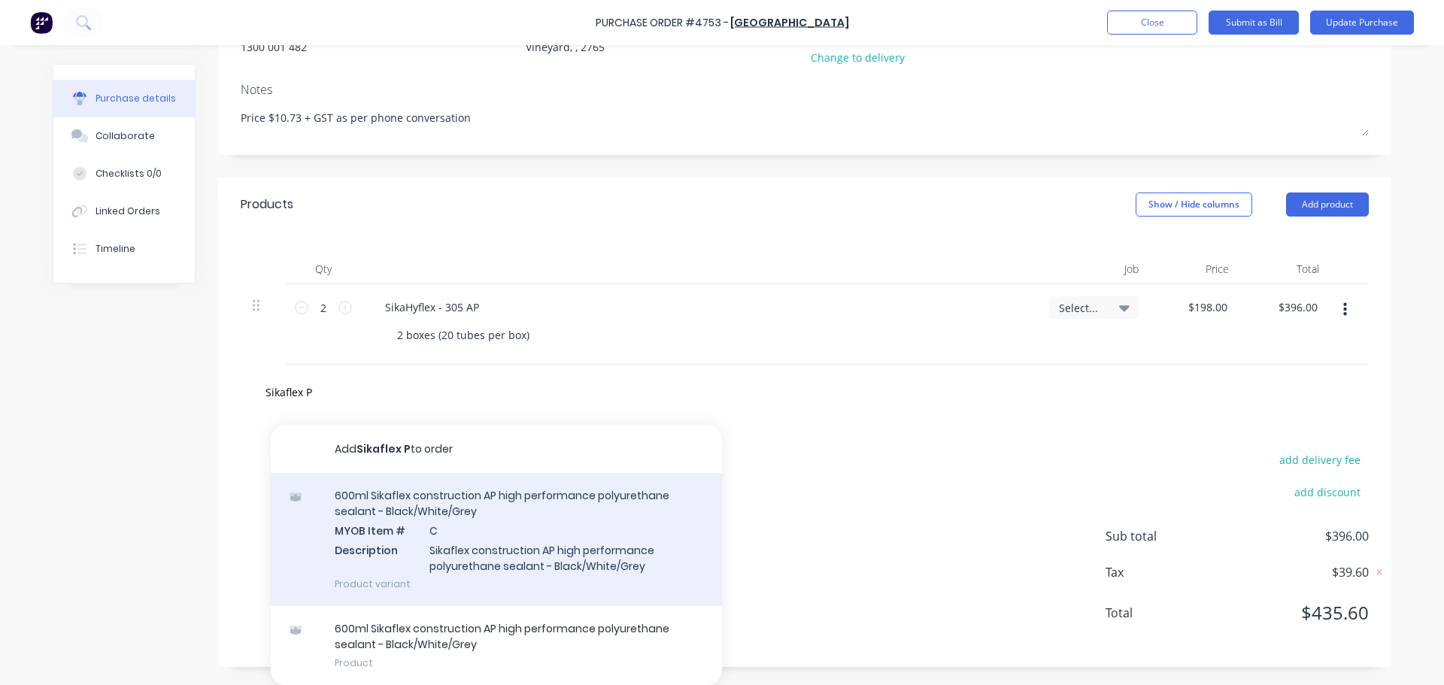
click at [576, 543] on div "600ml Sikaflex construction AP high performance polyurethane sealant - Black/Wh…" at bounding box center [496, 539] width 451 height 133
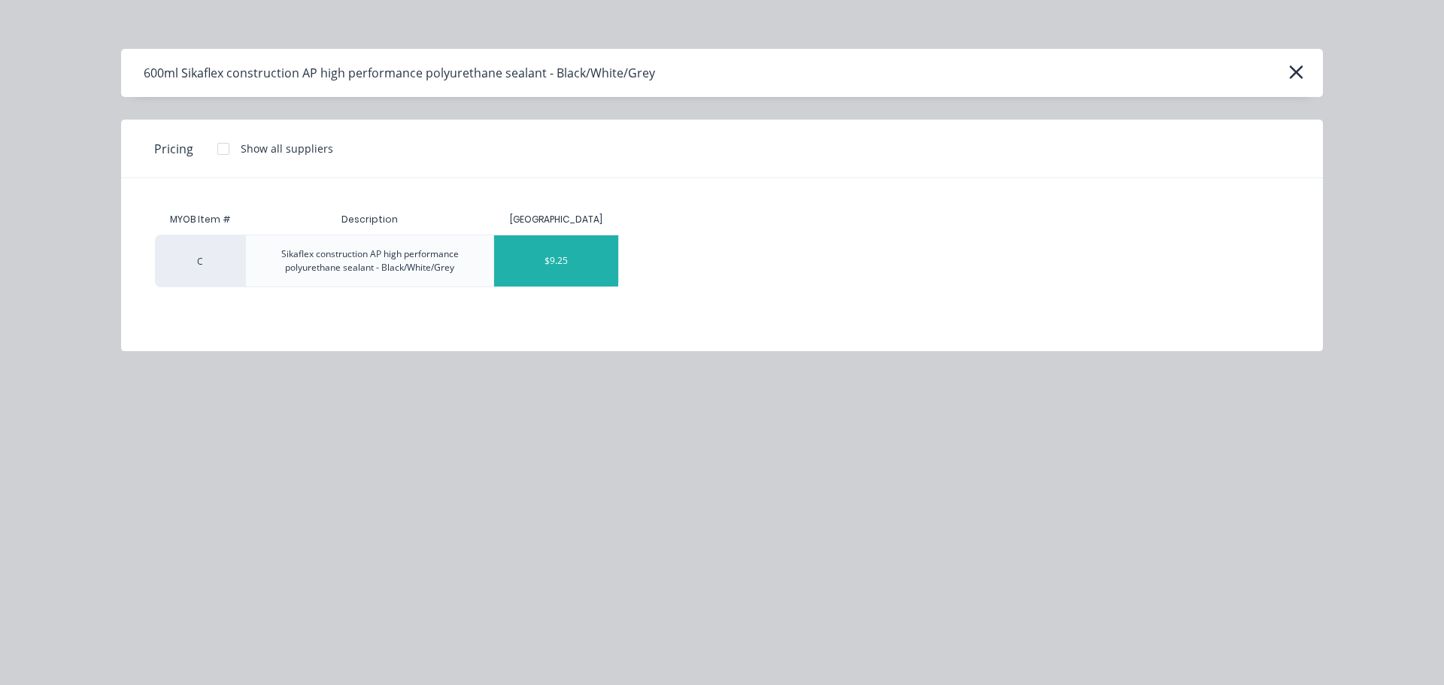
click at [551, 265] on div "$9.25" at bounding box center [556, 260] width 124 height 51
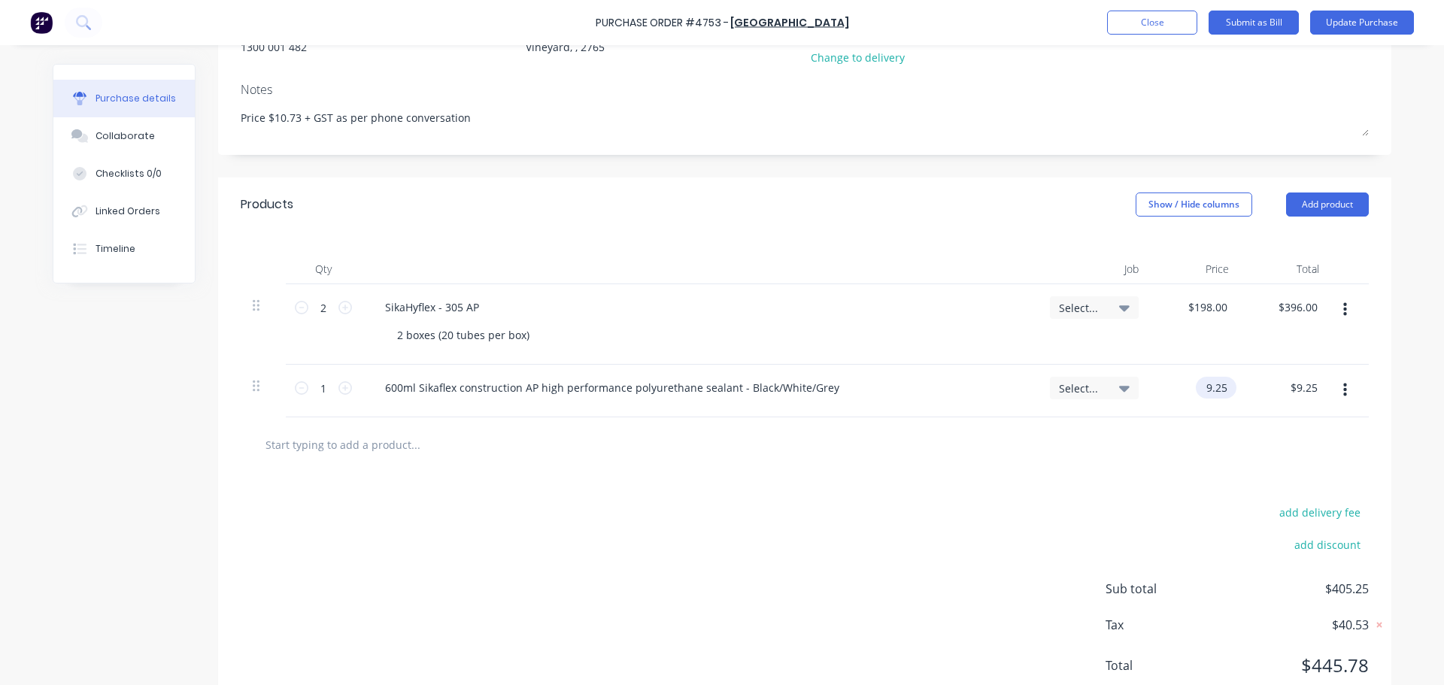
click at [1208, 384] on input "9.25" at bounding box center [1213, 388] width 35 height 22
click at [1208, 384] on input "9.25" at bounding box center [1216, 388] width 29 height 22
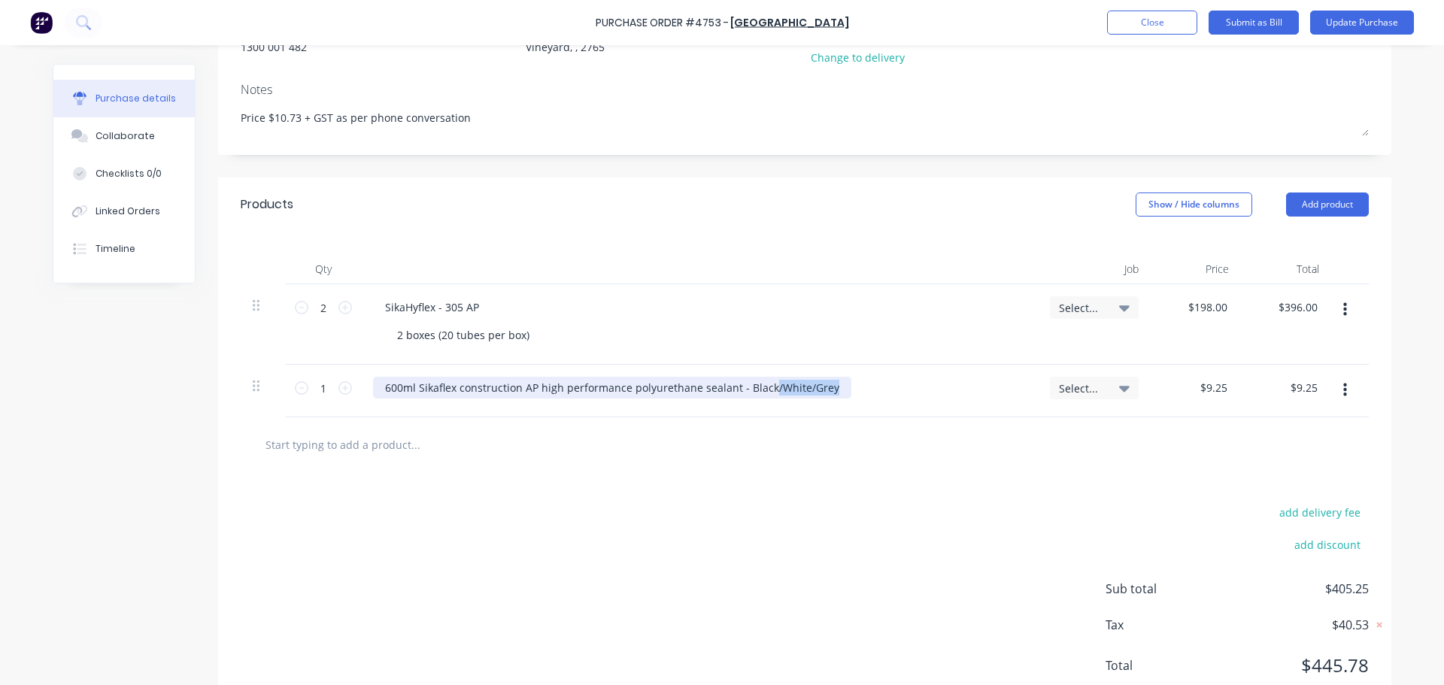
drag, startPoint x: 823, startPoint y: 391, endPoint x: 763, endPoint y: 385, distance: 61.2
click at [763, 385] on div "600ml Sikaflex construction AP high performance polyurethane sealant - Black/Wh…" at bounding box center [612, 388] width 478 height 22
click at [1343, 306] on icon "button" at bounding box center [1345, 310] width 4 height 14
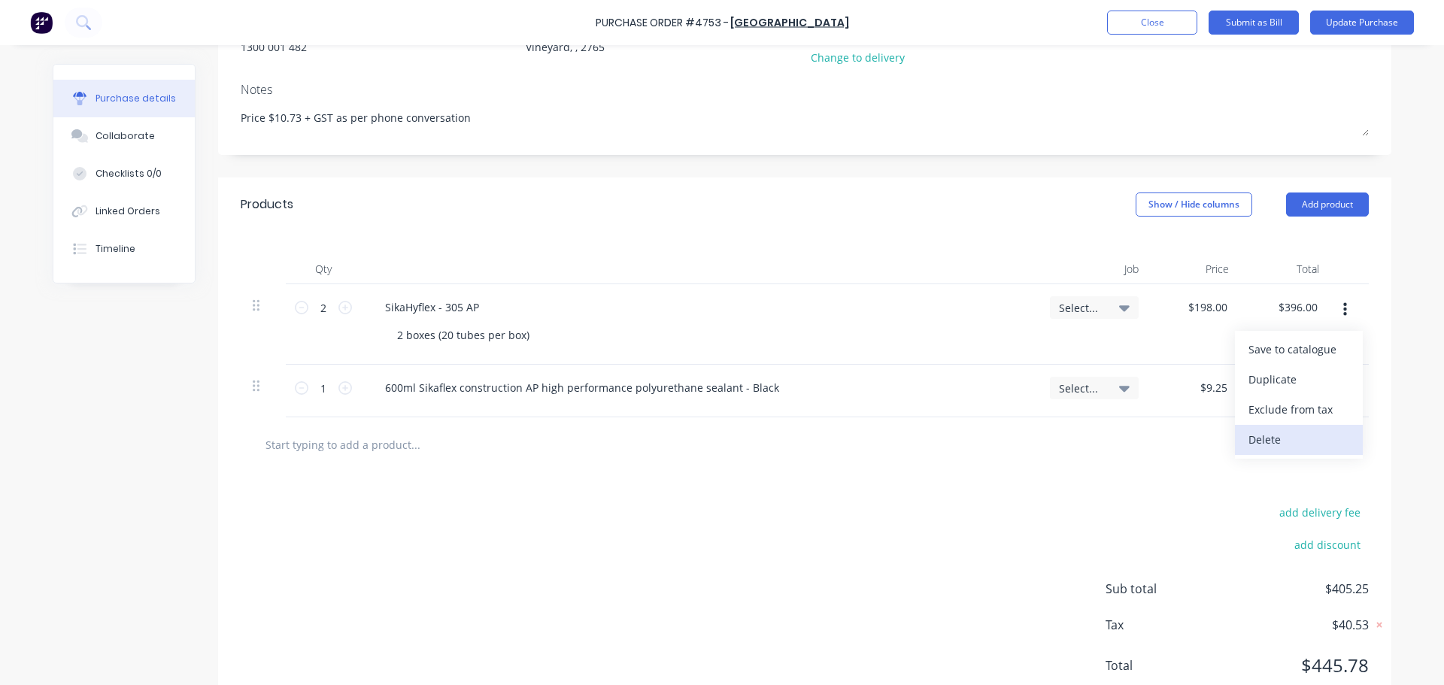
click at [1303, 429] on button "Delete" at bounding box center [1299, 440] width 128 height 30
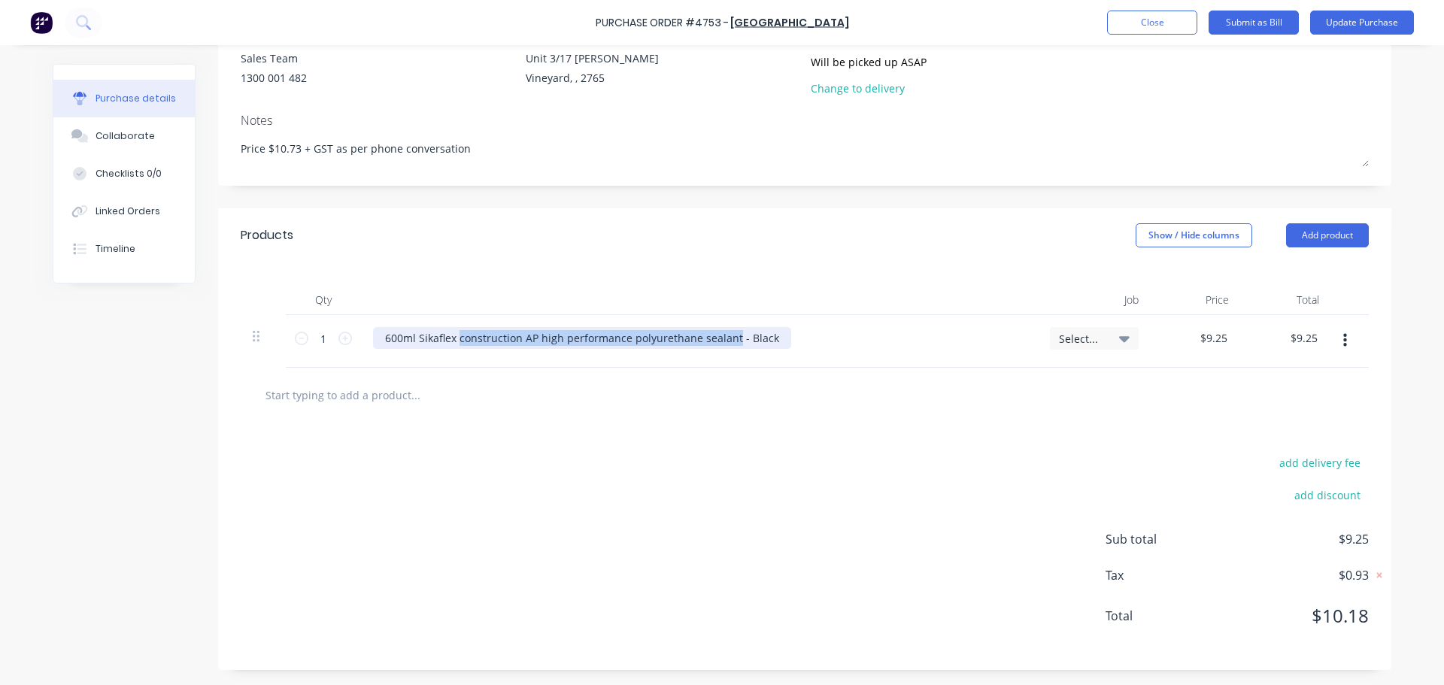
drag, startPoint x: 727, startPoint y: 337, endPoint x: 454, endPoint y: 337, distance: 273.0
click at [454, 337] on div "600ml Sikaflex construction AP high performance polyurethane sealant - Black" at bounding box center [582, 338] width 418 height 22
click at [563, 338] on div "600ml Sikaflex construction AP high performance polyurethane sealant - Black" at bounding box center [582, 338] width 418 height 22
drag, startPoint x: 518, startPoint y: 335, endPoint x: 527, endPoint y: 335, distance: 9.0
click at [527, 335] on div "600ml Sikaflex construction AP high performance polyurethane sealant - Black" at bounding box center [582, 338] width 418 height 22
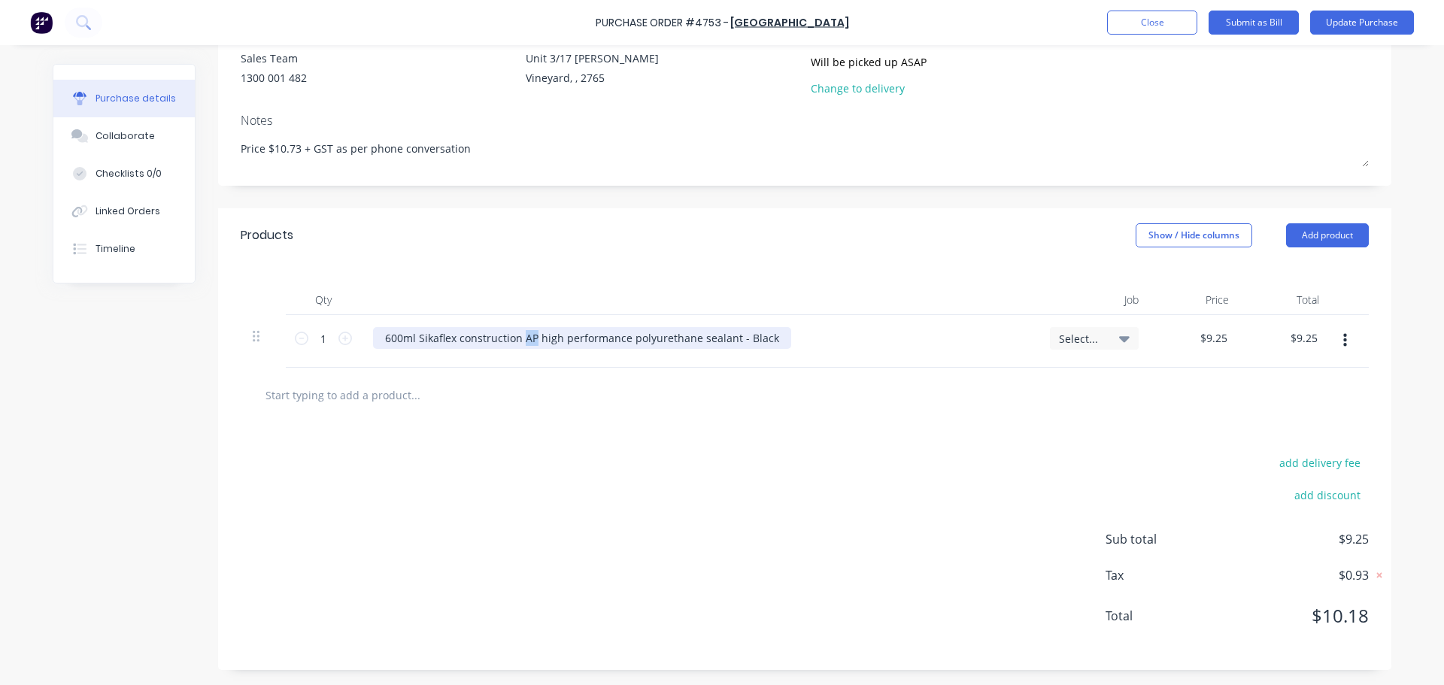
click at [528, 339] on div "600ml Sikaflex construction AP high performance polyurethane sealant - Black" at bounding box center [582, 338] width 418 height 22
drag, startPoint x: 456, startPoint y: 341, endPoint x: 620, endPoint y: 349, distance: 164.2
click at [620, 349] on div "600ml Sikaflex construction AP high performance polyurethane sealant - Black" at bounding box center [699, 341] width 677 height 53
click at [1122, 400] on div at bounding box center [805, 395] width 1104 height 30
click at [1208, 338] on input "9.25" at bounding box center [1216, 338] width 29 height 22
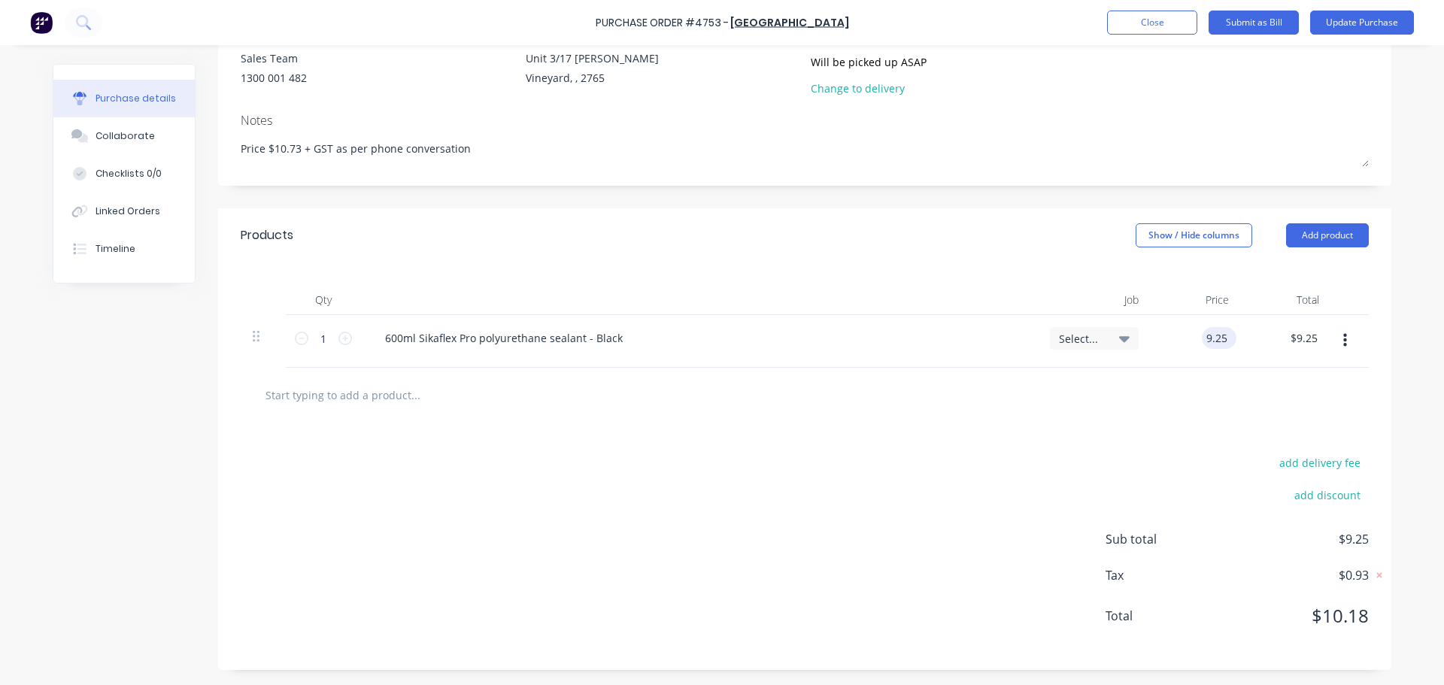
click at [1208, 338] on input "9.25" at bounding box center [1216, 338] width 29 height 22
click at [972, 452] on div "add delivery fee add discount Sub total $10.73 Tax $1.07 Total $11.80" at bounding box center [804, 546] width 1173 height 247
click at [340, 336] on icon at bounding box center [345, 339] width 14 height 14
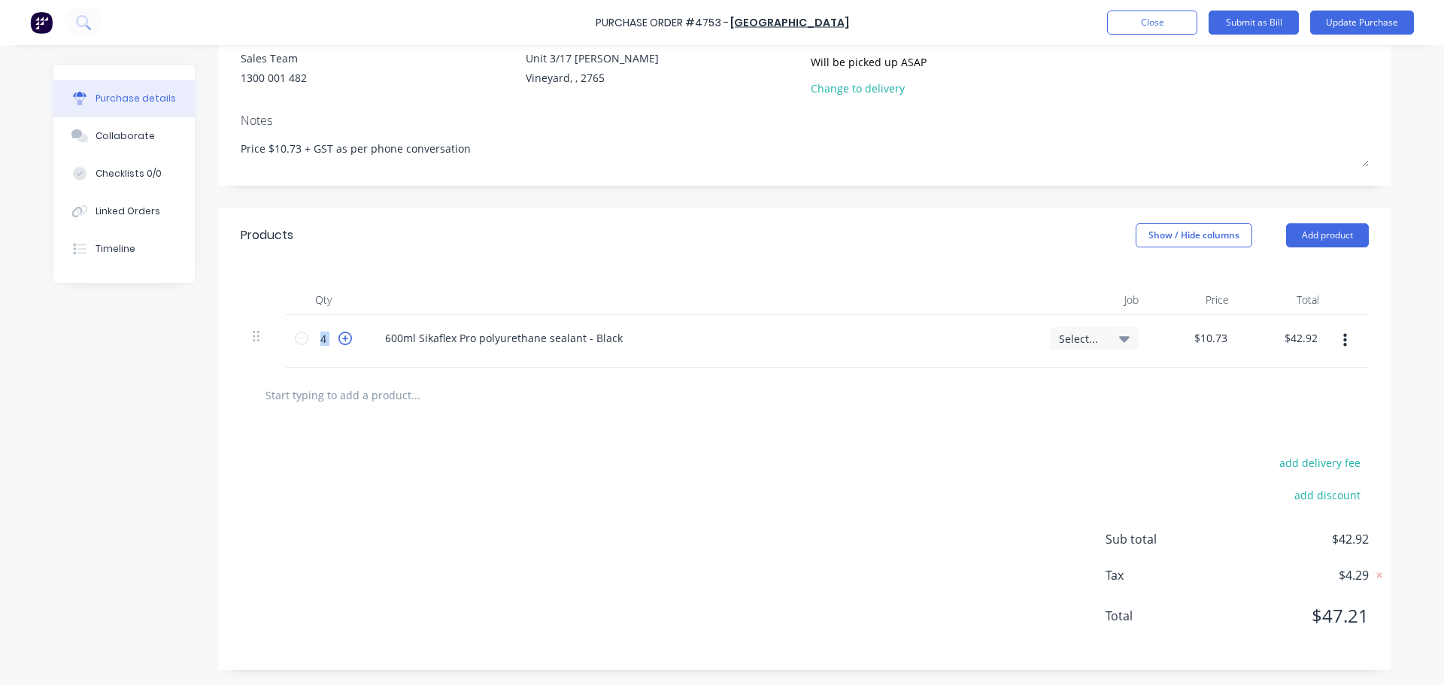
click at [340, 336] on icon at bounding box center [345, 339] width 14 height 14
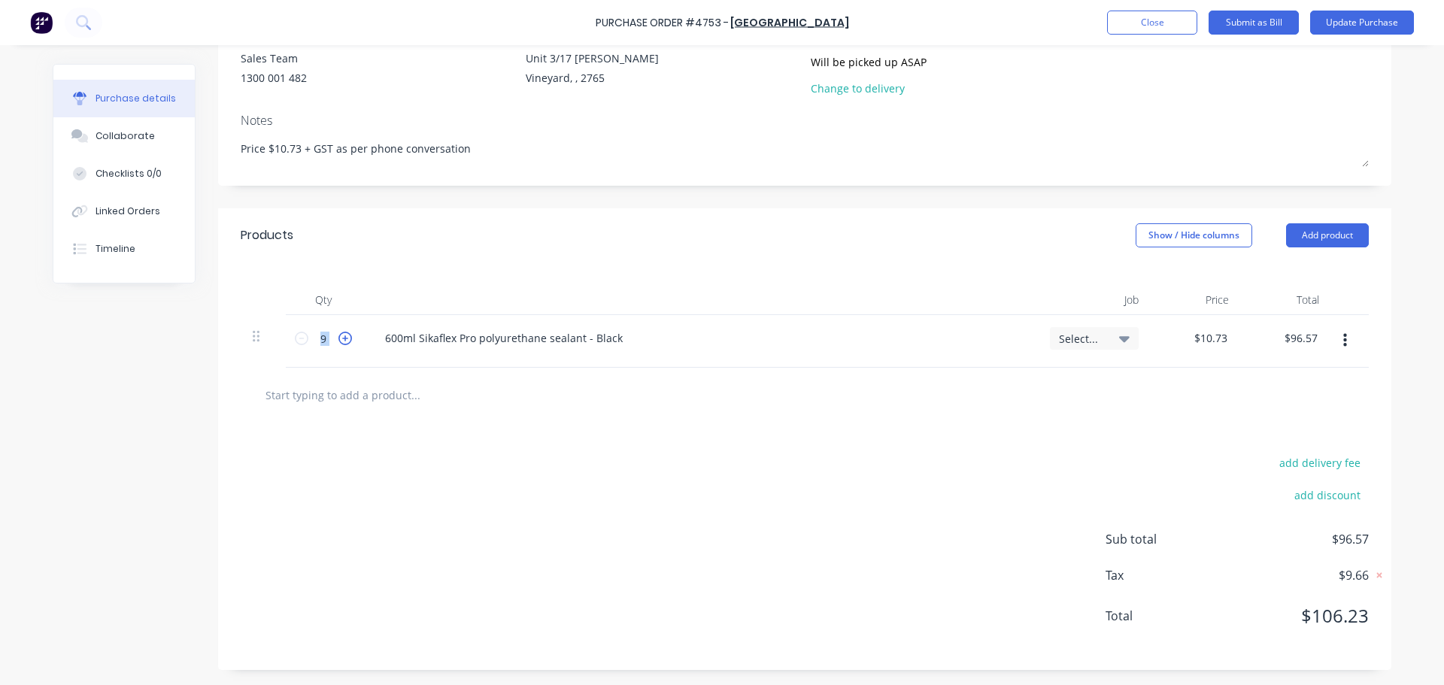
click at [340, 336] on icon at bounding box center [345, 339] width 14 height 14
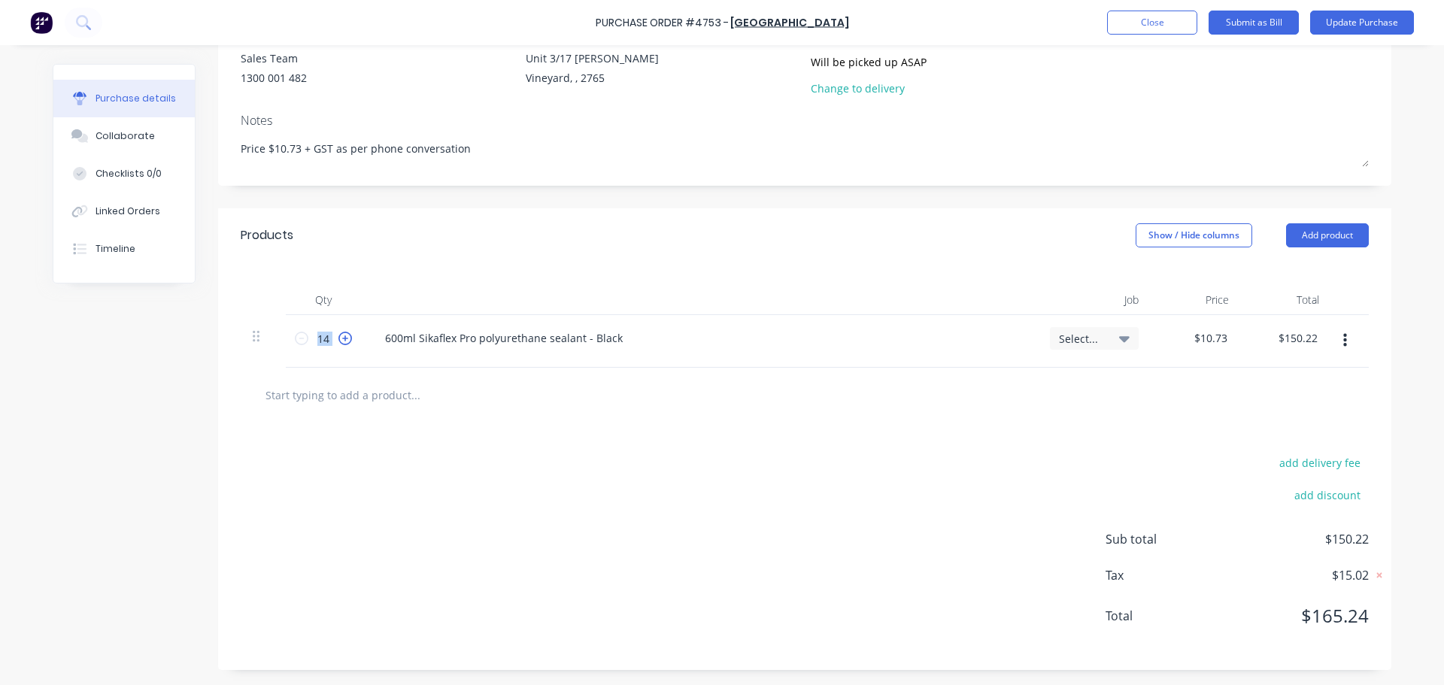
click at [340, 336] on icon at bounding box center [345, 339] width 14 height 14
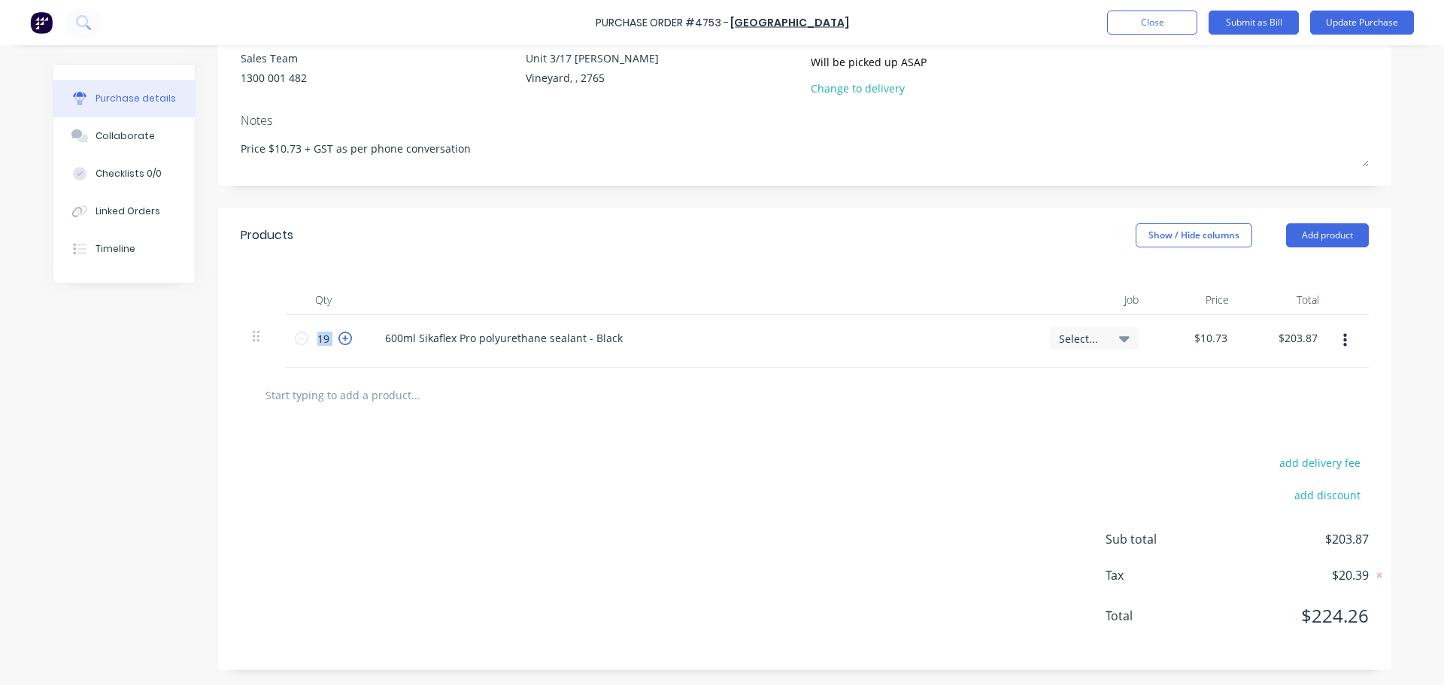
click at [340, 336] on icon at bounding box center [345, 339] width 14 height 14
click at [566, 428] on div "add delivery fee add discount Sub total $214.60 Tax $21.46 Total $236.06" at bounding box center [804, 546] width 1173 height 247
click at [618, 338] on div "600ml Sikaflex Pro polyurethane sealant - Black" at bounding box center [504, 338] width 262 height 22
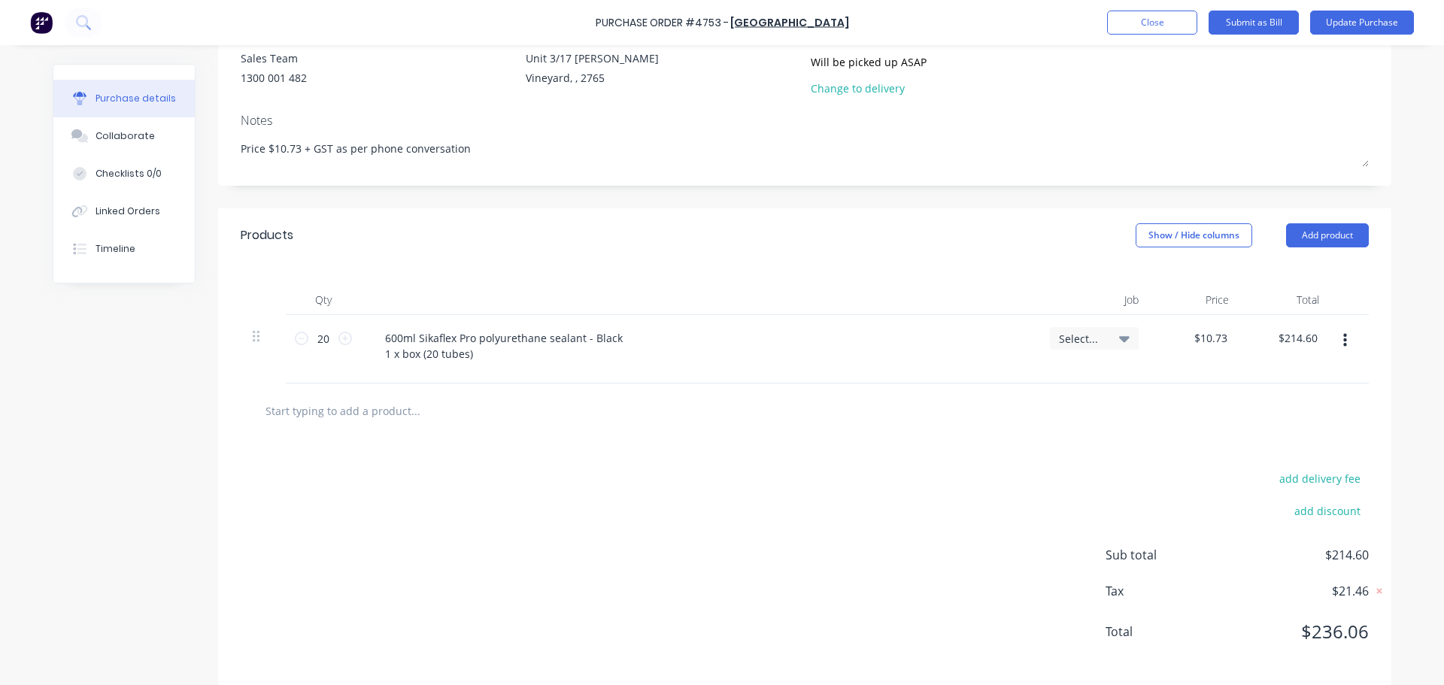
click at [790, 448] on div "add delivery fee add discount Sub total $214.60 Tax $21.46 Total $236.06" at bounding box center [804, 561] width 1173 height 247
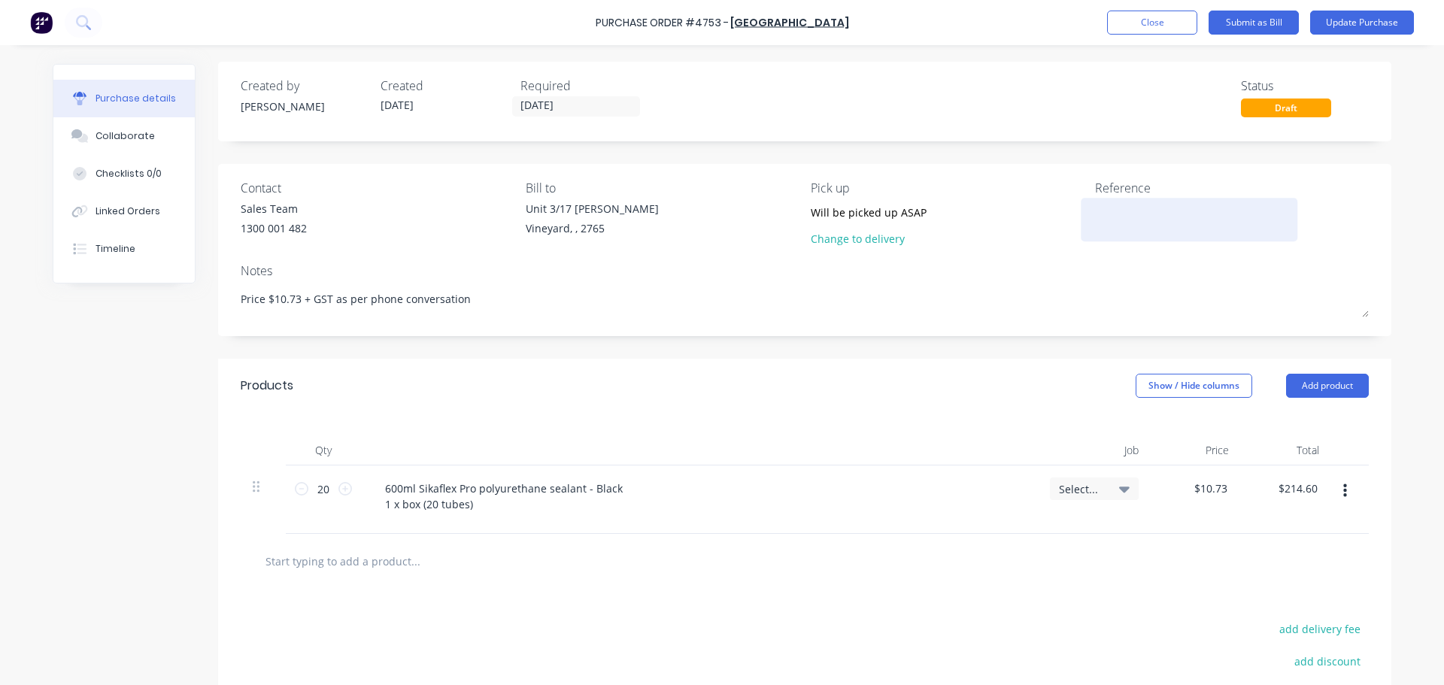
click at [1108, 220] on textarea at bounding box center [1189, 218] width 188 height 34
click at [1151, 205] on textarea "4753/" at bounding box center [1189, 218] width 188 height 34
click at [551, 105] on input "[DATE]" at bounding box center [576, 106] width 126 height 19
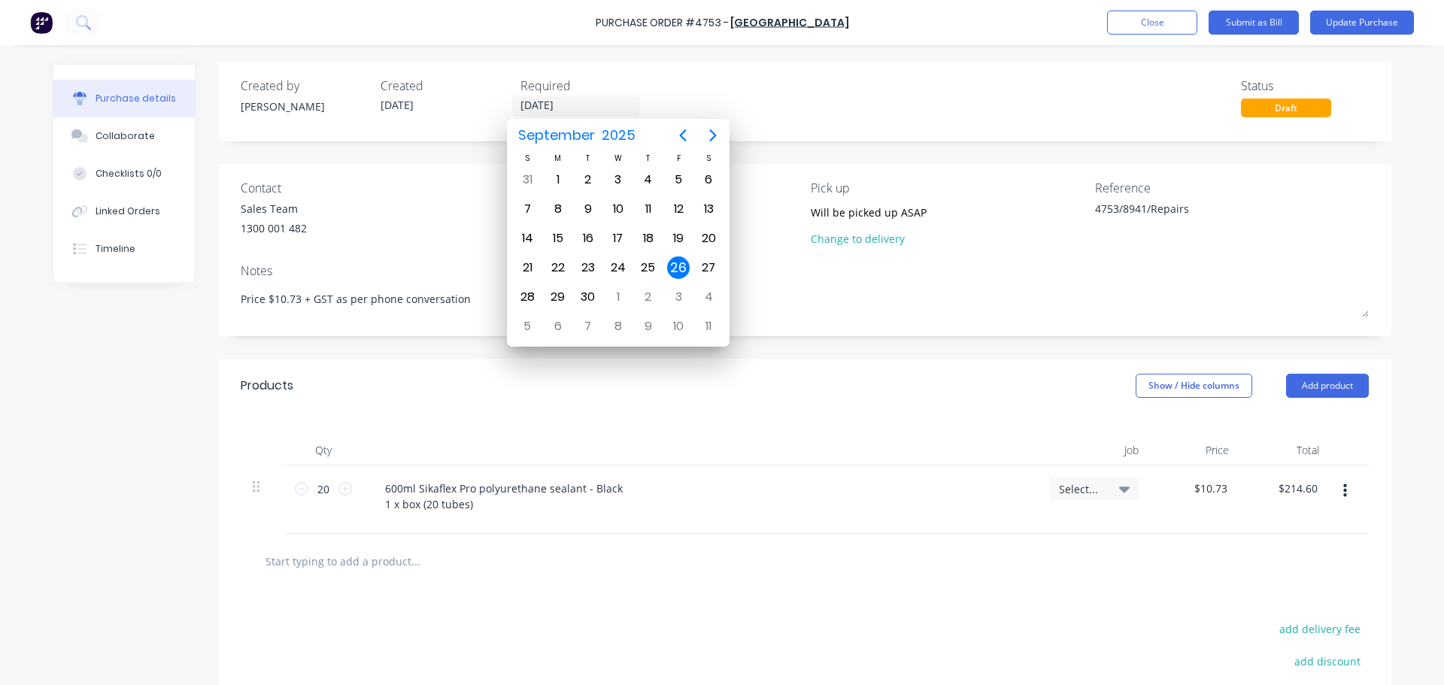
click at [682, 273] on div "26" at bounding box center [678, 267] width 23 height 23
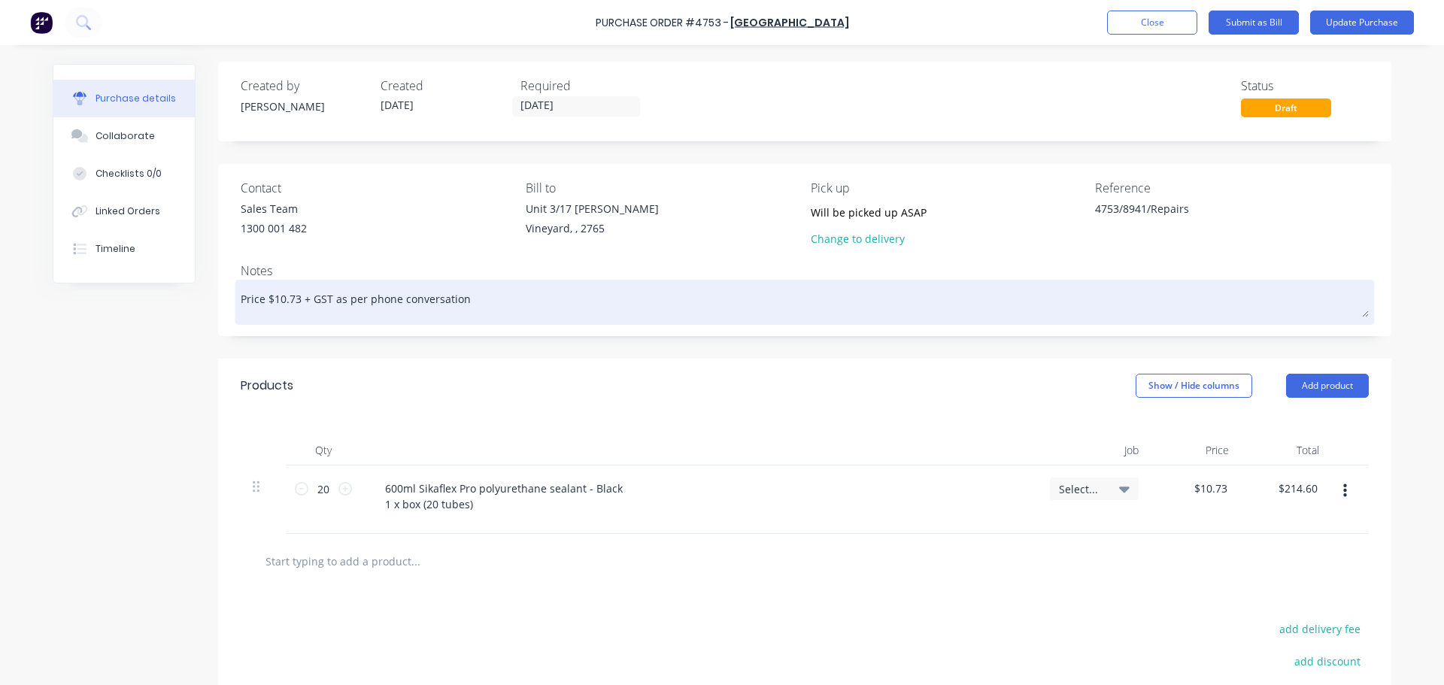
click at [484, 299] on textarea "Price $10.73 + GST as per phone conversation" at bounding box center [805, 301] width 1128 height 34
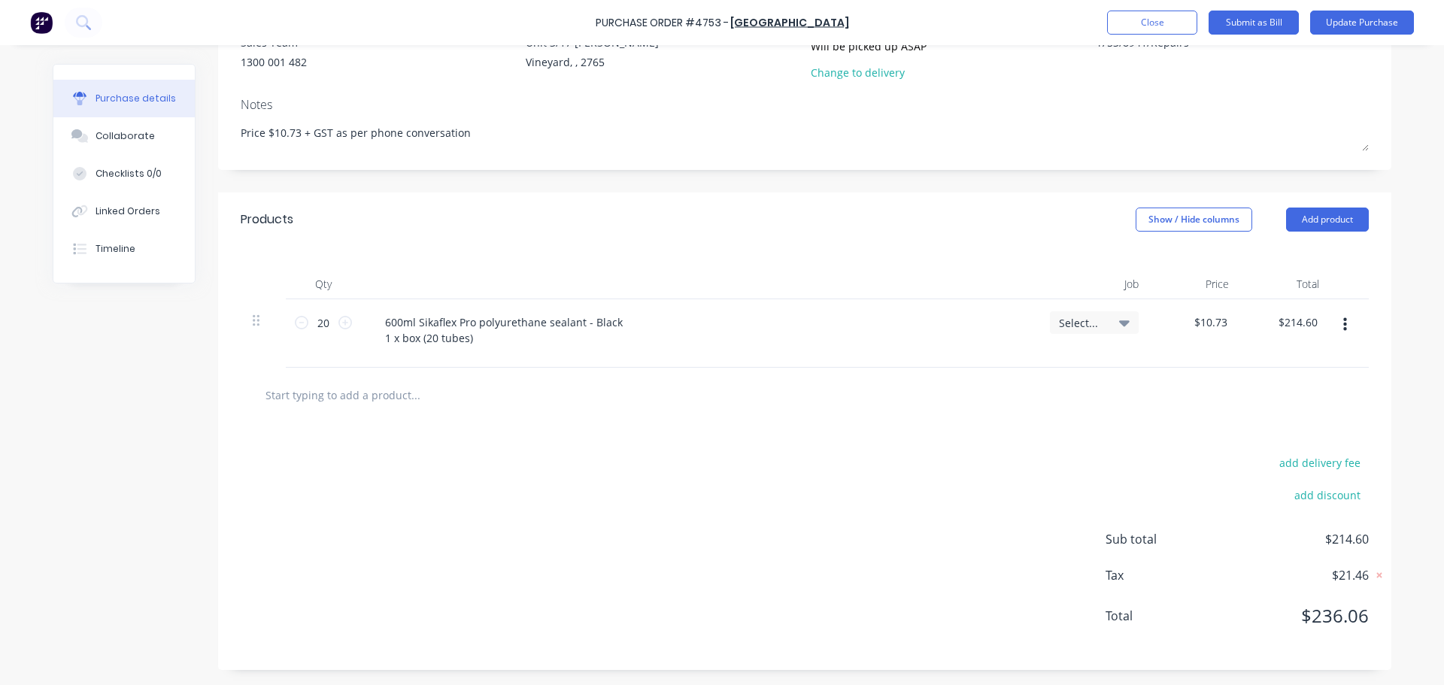
scroll to position [0, 0]
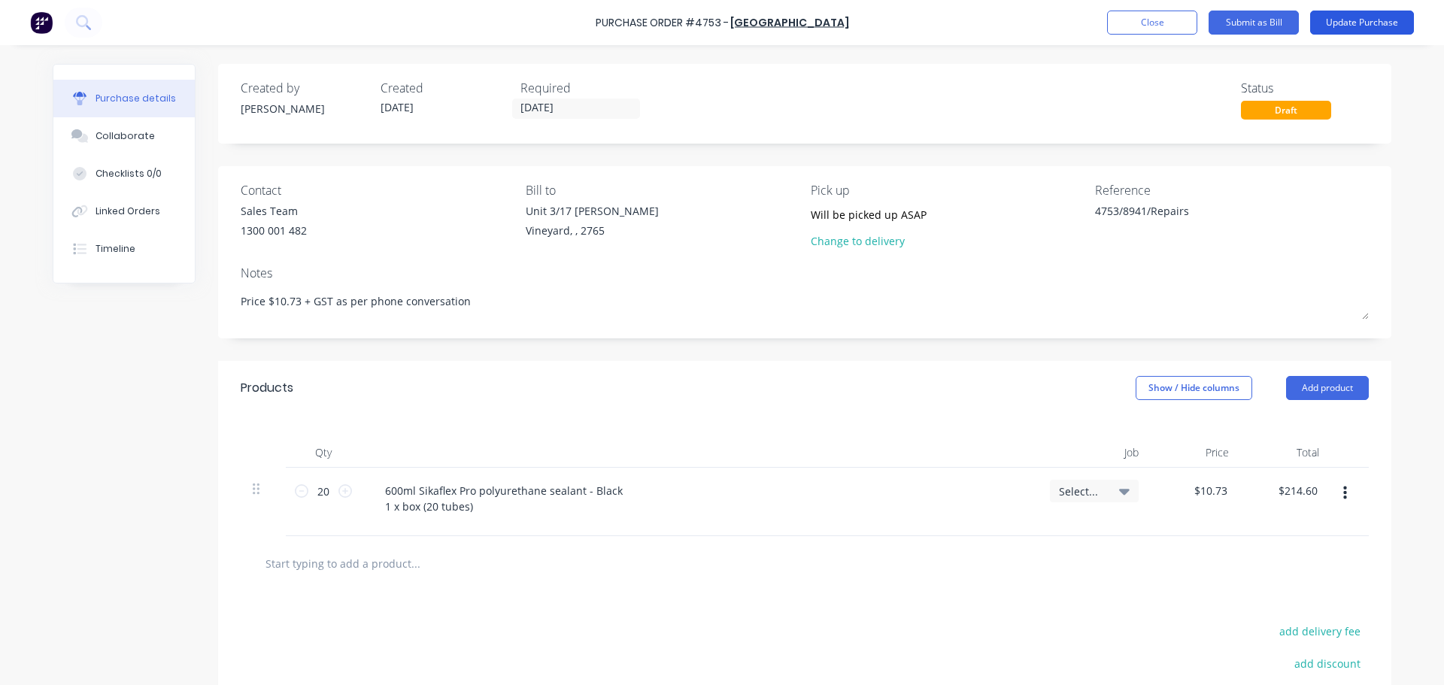
click at [1354, 23] on button "Update Purchase" at bounding box center [1362, 23] width 104 height 24
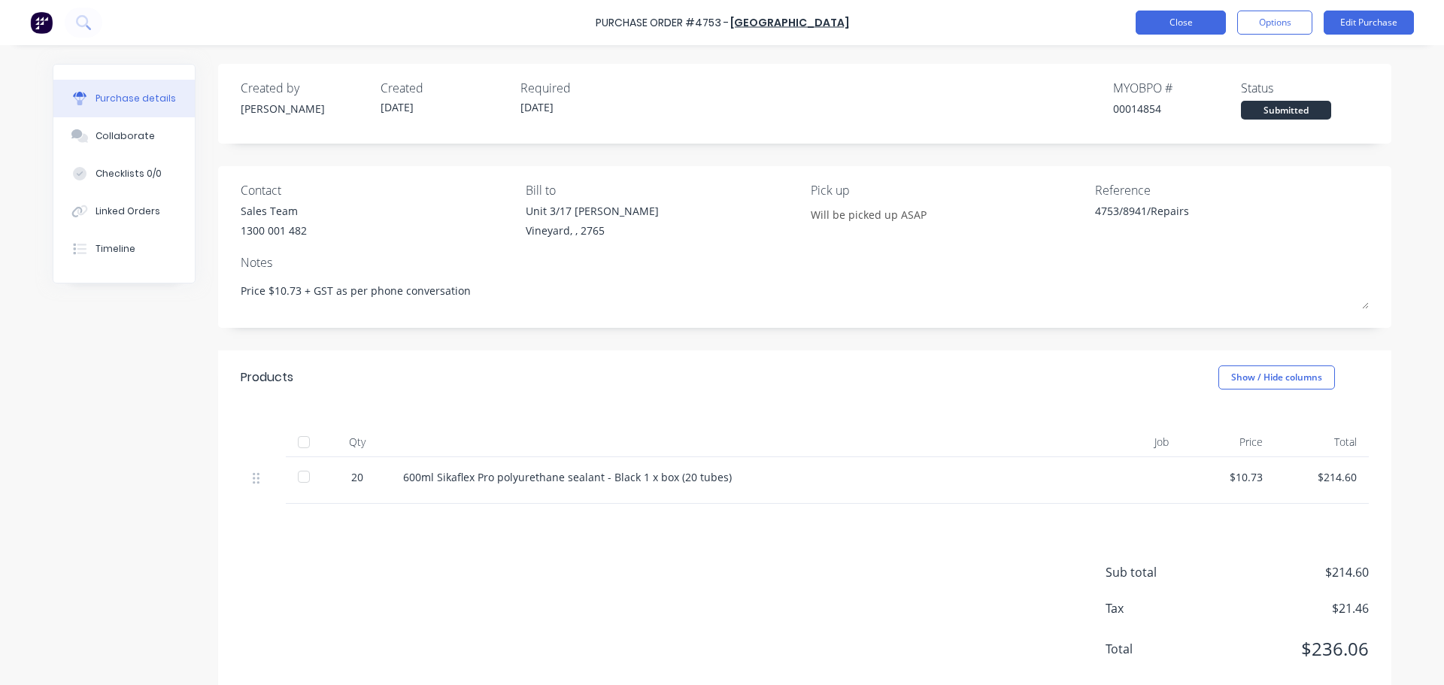
click at [1166, 17] on button "Close" at bounding box center [1181, 23] width 90 height 24
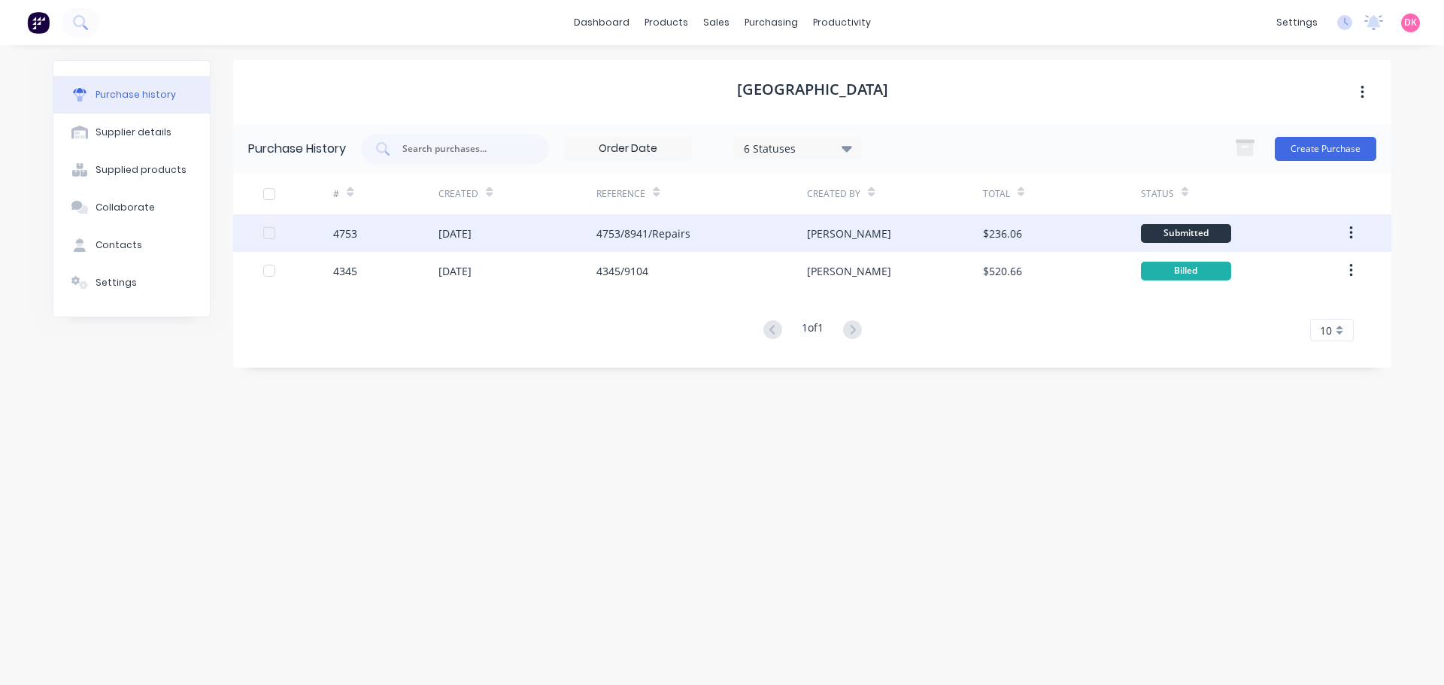
click at [645, 232] on div "4753/8941/Repairs" at bounding box center [643, 234] width 94 height 16
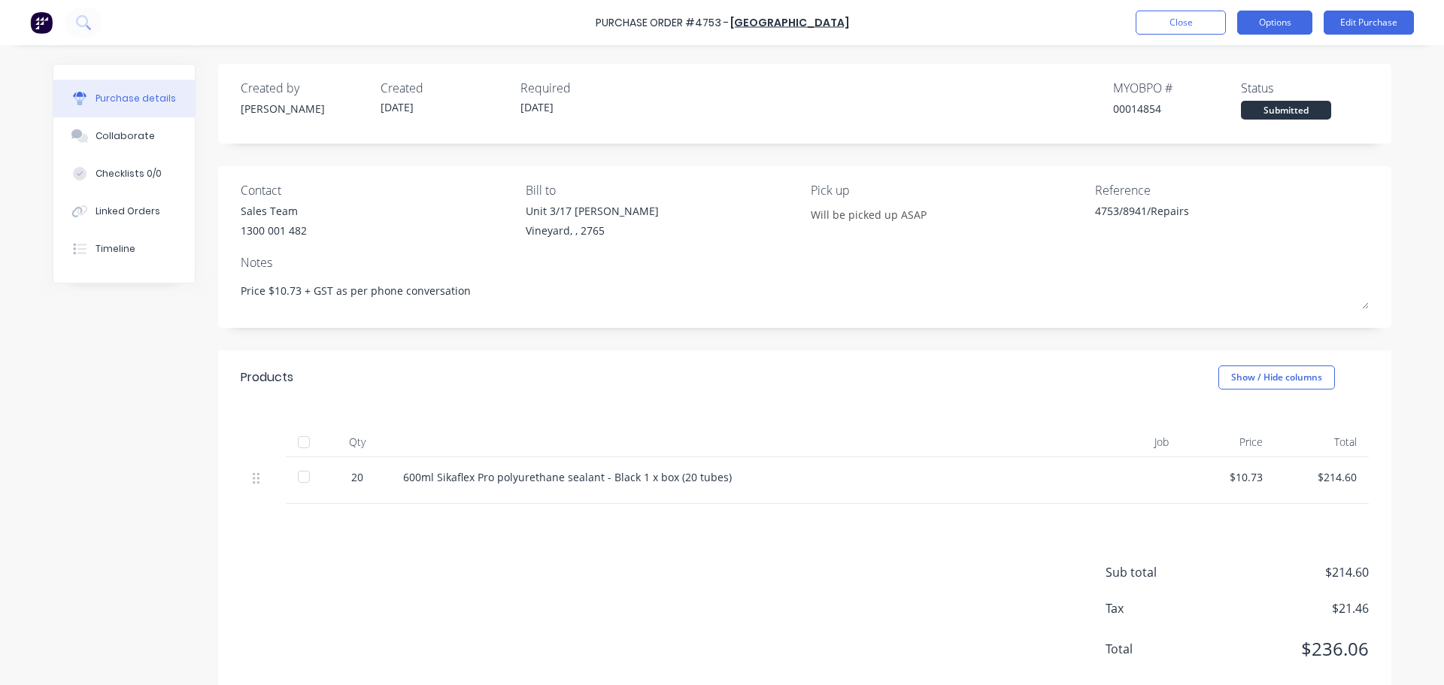
click at [1275, 29] on button "Options" at bounding box center [1274, 23] width 75 height 24
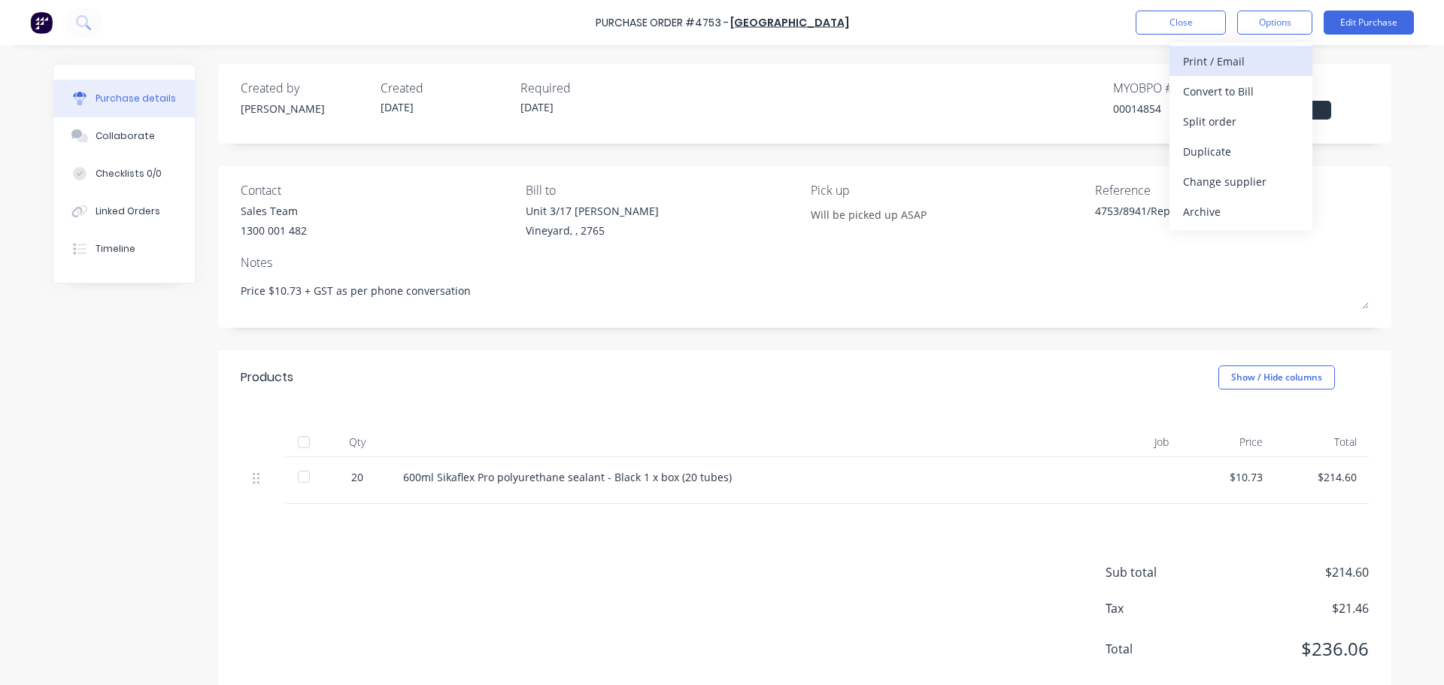
click at [1233, 62] on div "Print / Email" at bounding box center [1241, 61] width 116 height 22
click at [1224, 91] on div "With pricing" at bounding box center [1241, 91] width 116 height 22
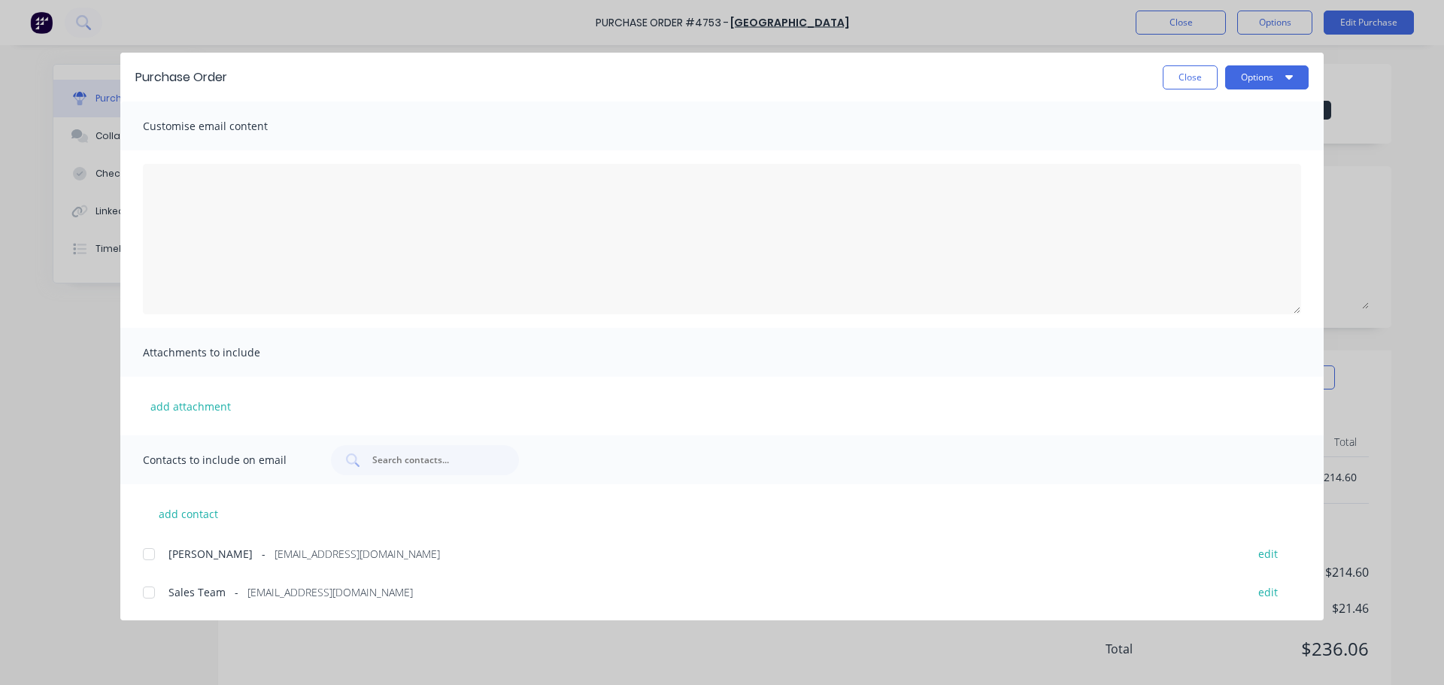
click at [153, 597] on div at bounding box center [149, 593] width 30 height 30
click at [248, 212] on textarea "[DATE]" at bounding box center [722, 239] width 1158 height 150
click at [245, 219] on textarea "Hi Sales team, Please see the attached PO for a box of Sikaflex pro black. Mark…" at bounding box center [722, 239] width 1158 height 150
click at [271, 216] on textarea "Hi Sales team, Please see the attached PO for a box of Sikaflex pro black. Mark…" at bounding box center [722, 239] width 1158 height 150
click at [392, 223] on textarea "Hi Sales team, Please see the attached PO for a box of Sikaflex pro black. Mark…" at bounding box center [722, 239] width 1158 height 150
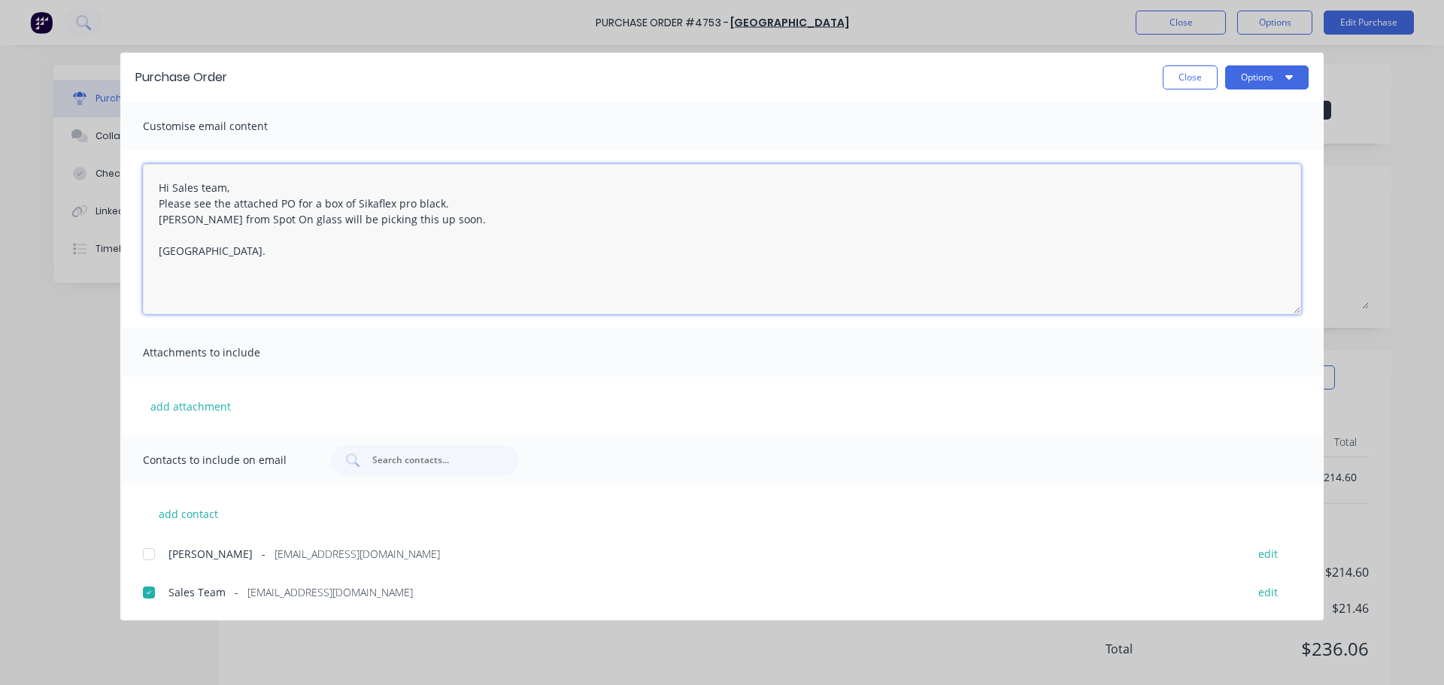
click at [179, 256] on textarea "Hi Sales team, Please see the attached PO for a box of Sikaflex pro black. Mark…" at bounding box center [722, 239] width 1158 height 150
click at [448, 220] on textarea "Hi Sales team, Please see the attached PO for a box of Sikaflex pro black. Mark…" at bounding box center [722, 239] width 1158 height 150
click at [604, 239] on textarea "Hi Sales team, Please see the attached PO for a box of Sikaflex pro black. Mark…" at bounding box center [722, 239] width 1158 height 150
click at [253, 181] on textarea "Hi Sales team, Please see the attached PO for a box of Sikaflex pro black. Mark…" at bounding box center [722, 239] width 1158 height 150
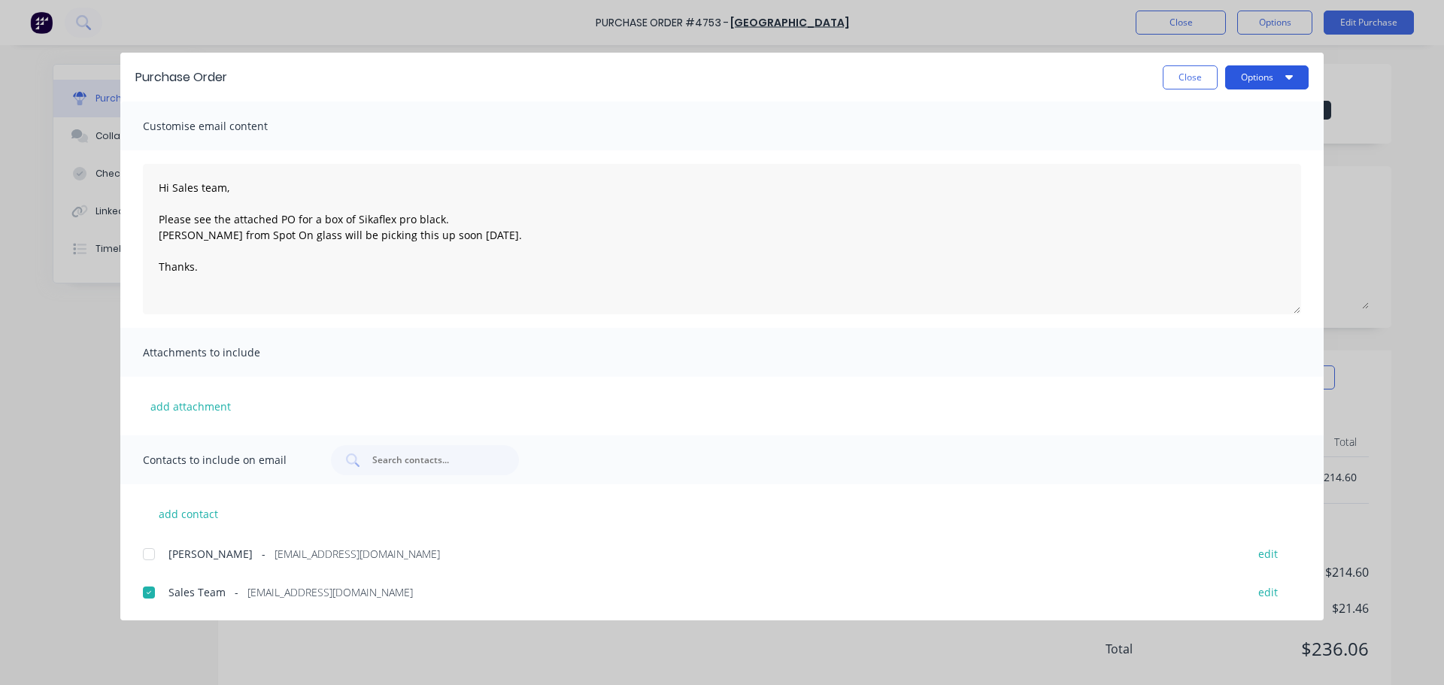
click at [1266, 83] on button "Options" at bounding box center [1266, 77] width 83 height 24
click at [1230, 169] on div "Email" at bounding box center [1237, 176] width 116 height 22
click at [1274, 79] on button "Options" at bounding box center [1266, 77] width 83 height 24
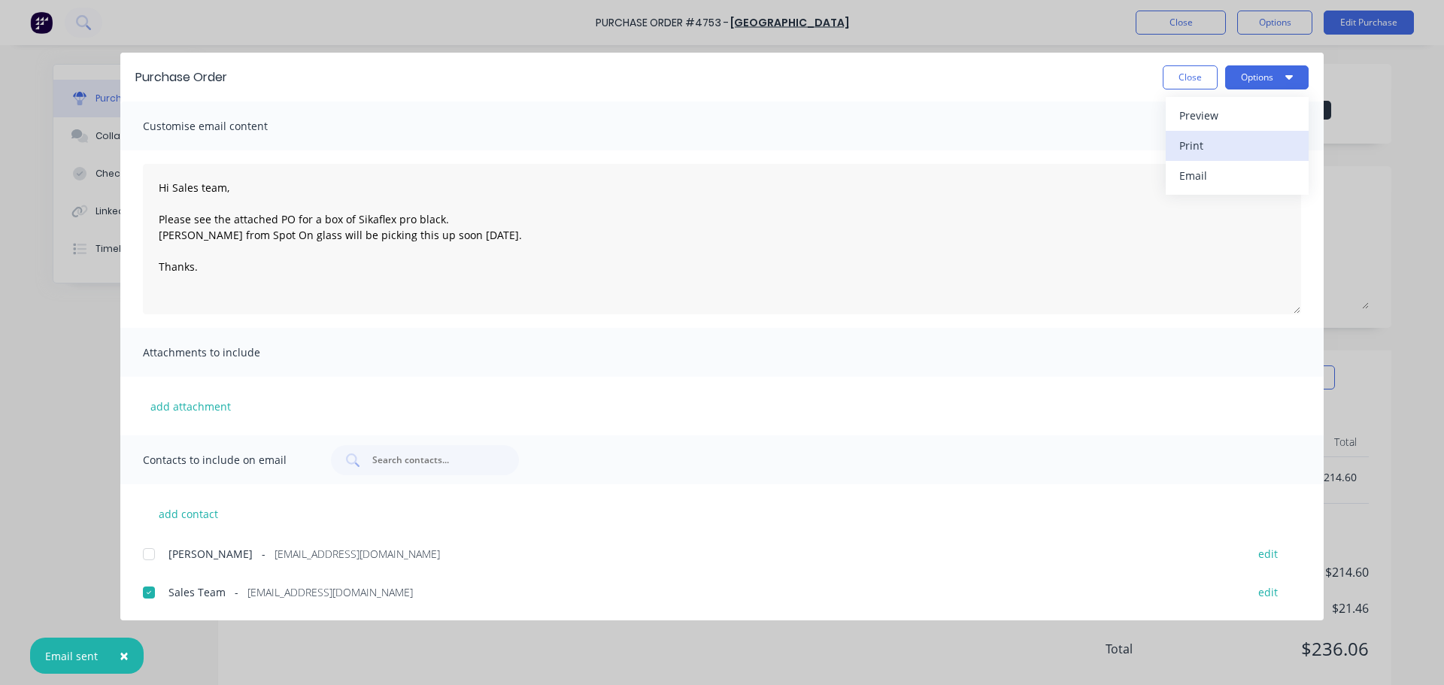
click at [1238, 138] on div "Print" at bounding box center [1237, 146] width 116 height 22
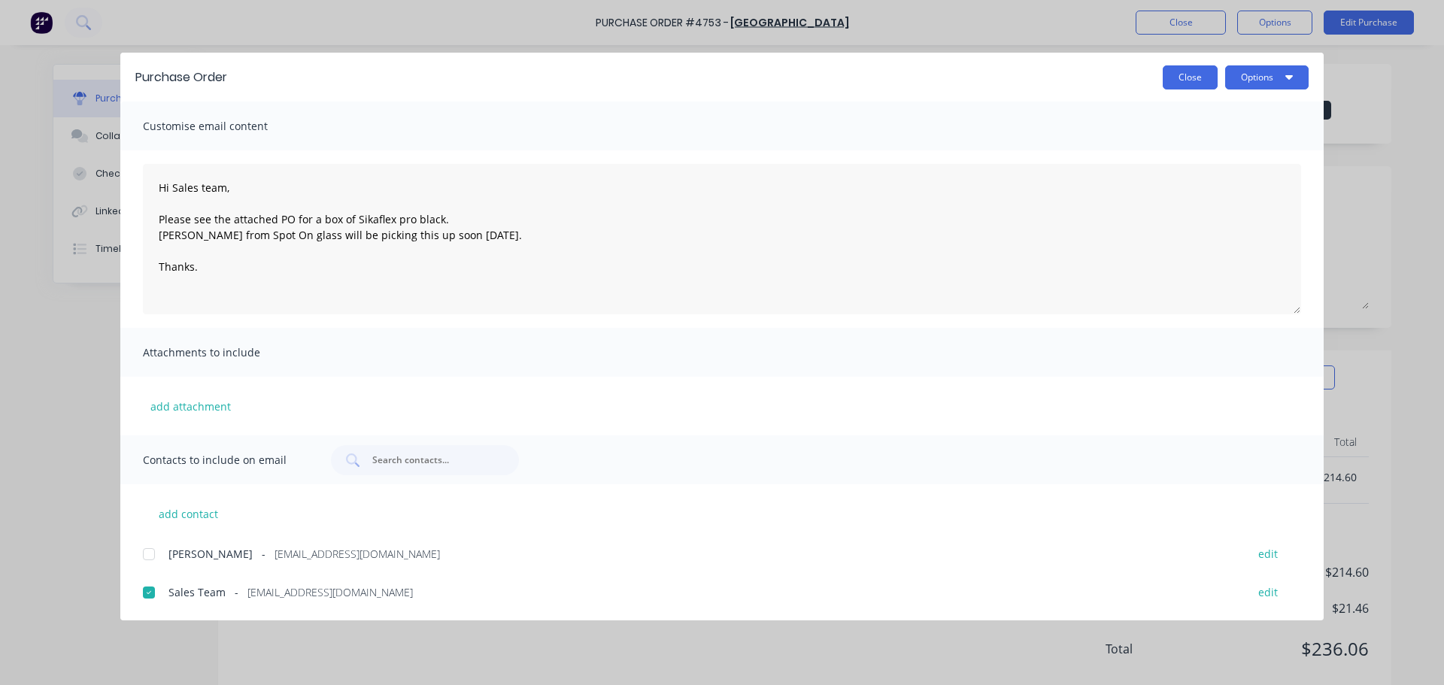
click at [1177, 82] on button "Close" at bounding box center [1190, 77] width 55 height 24
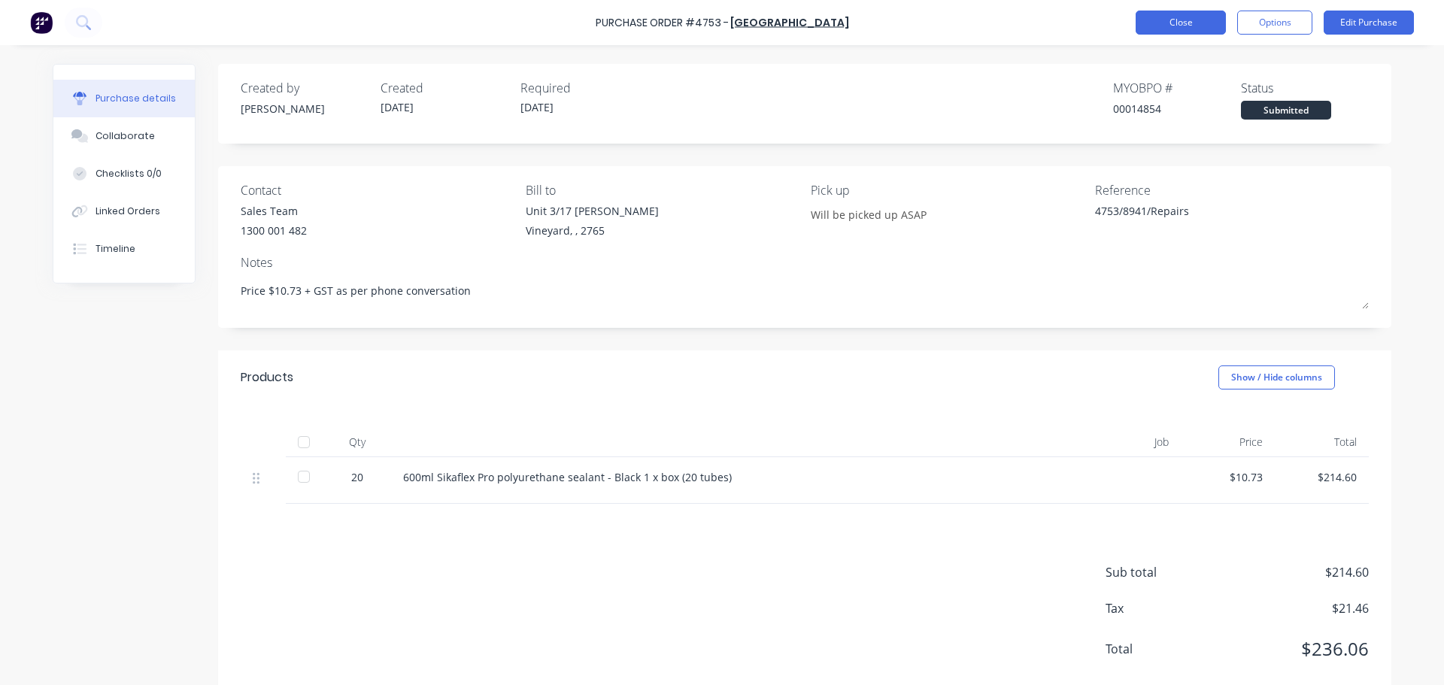
click at [1169, 14] on button "Close" at bounding box center [1181, 23] width 90 height 24
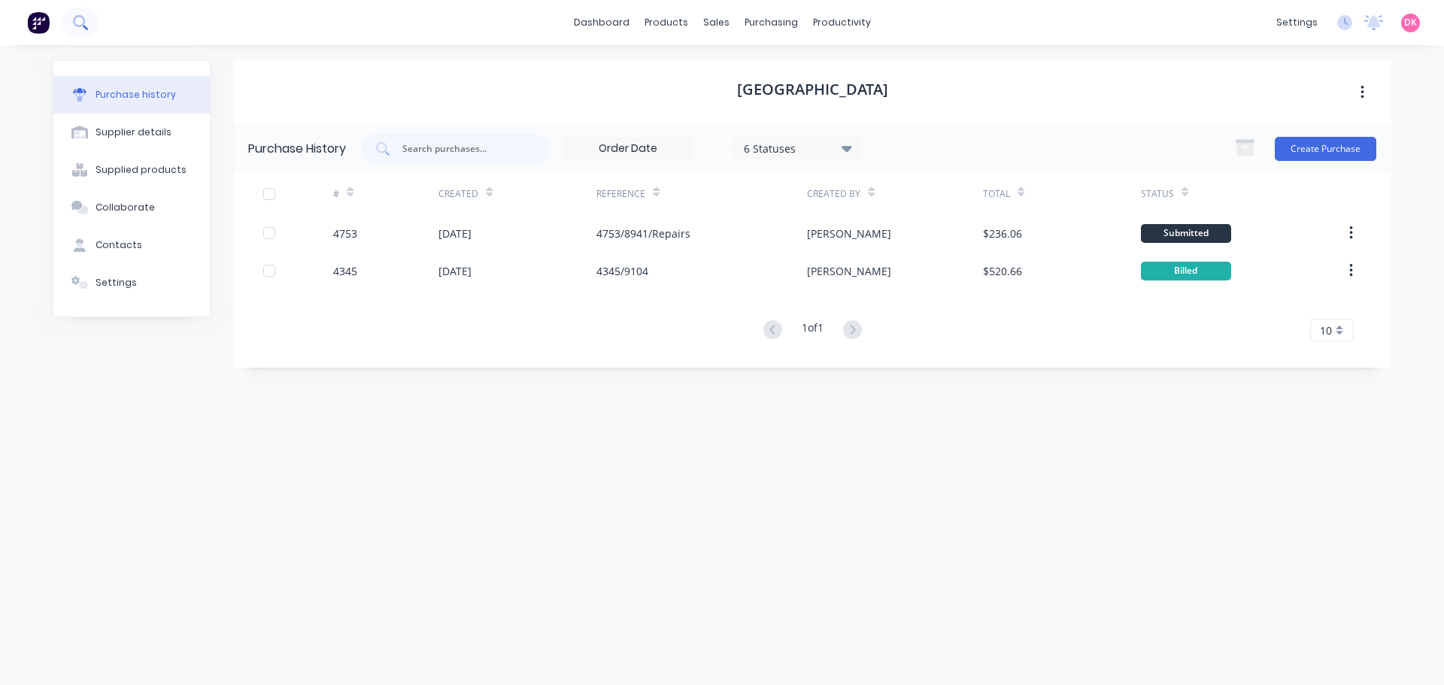
click at [84, 22] on icon at bounding box center [79, 21] width 12 height 12
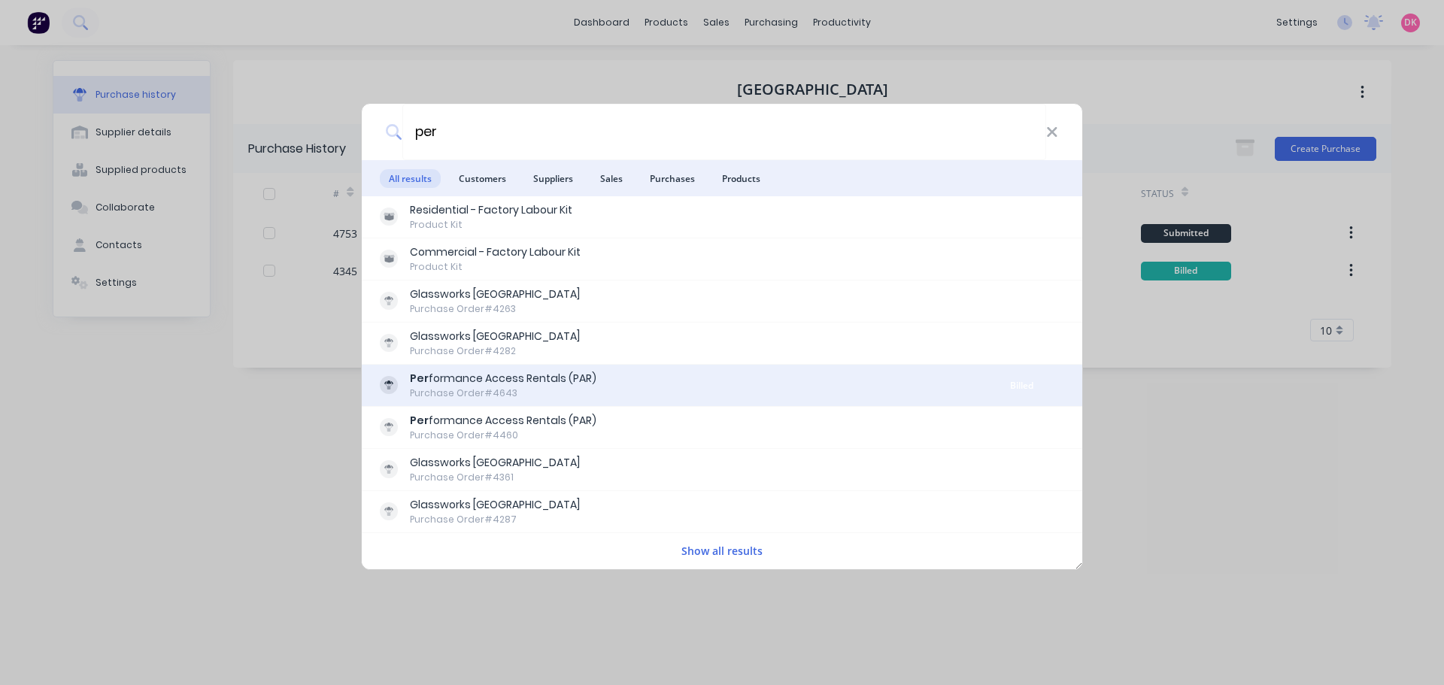
click at [617, 391] on div "Per formance Access Rentals (PAR) Purchase Order #4643" at bounding box center [679, 385] width 599 height 29
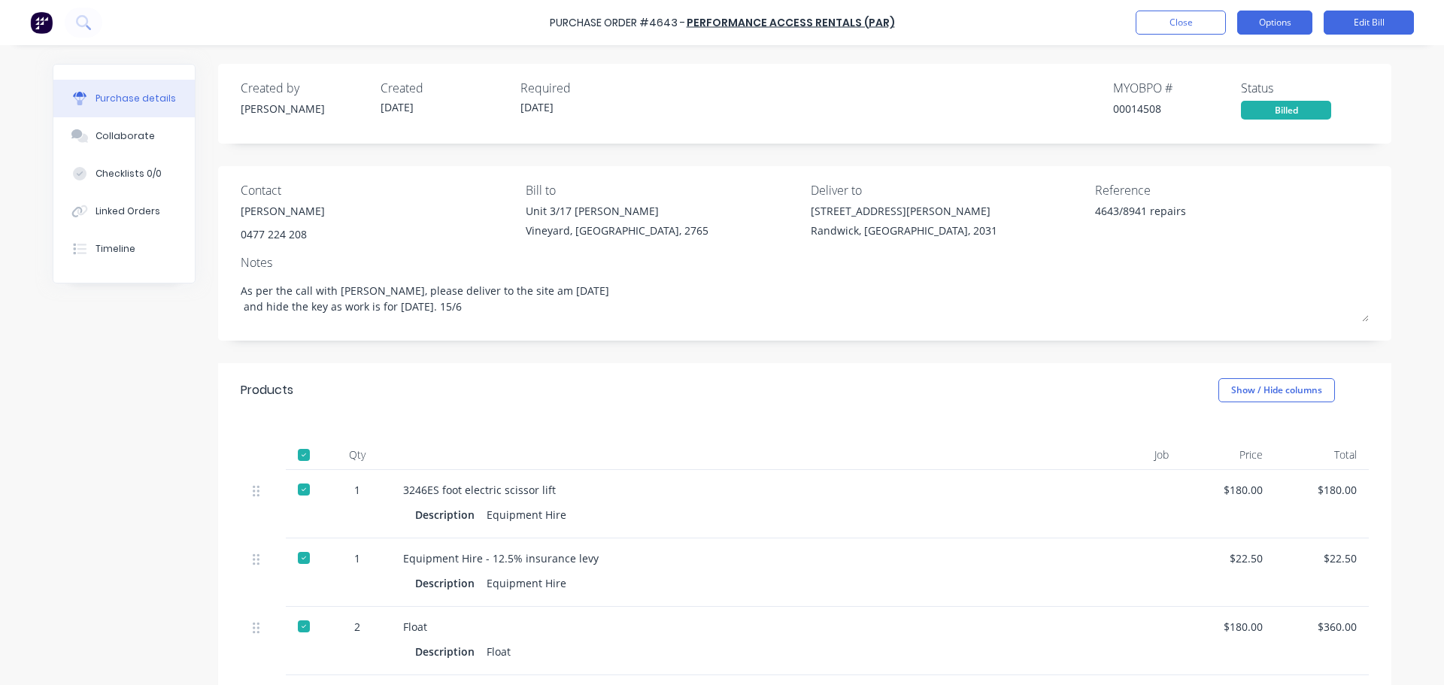
click at [1289, 19] on button "Options" at bounding box center [1274, 23] width 75 height 24
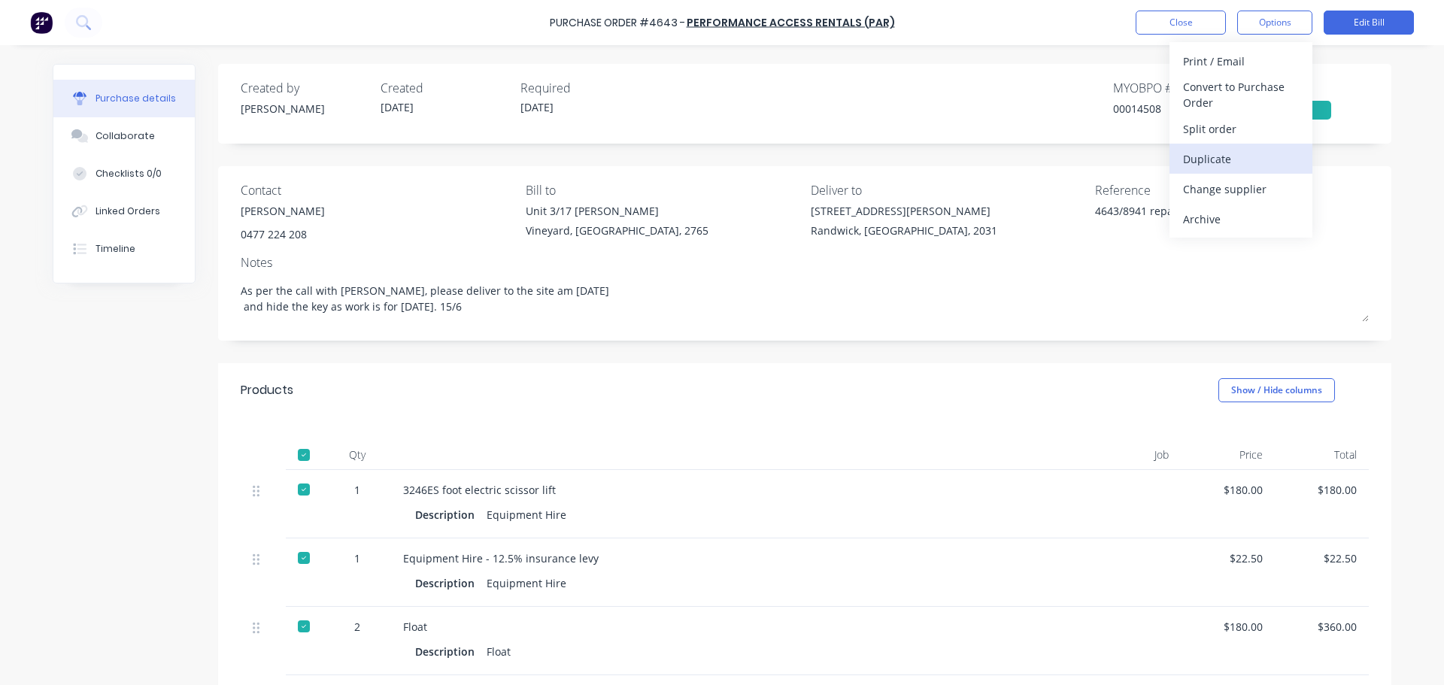
click at [1239, 158] on div "Duplicate" at bounding box center [1241, 159] width 116 height 22
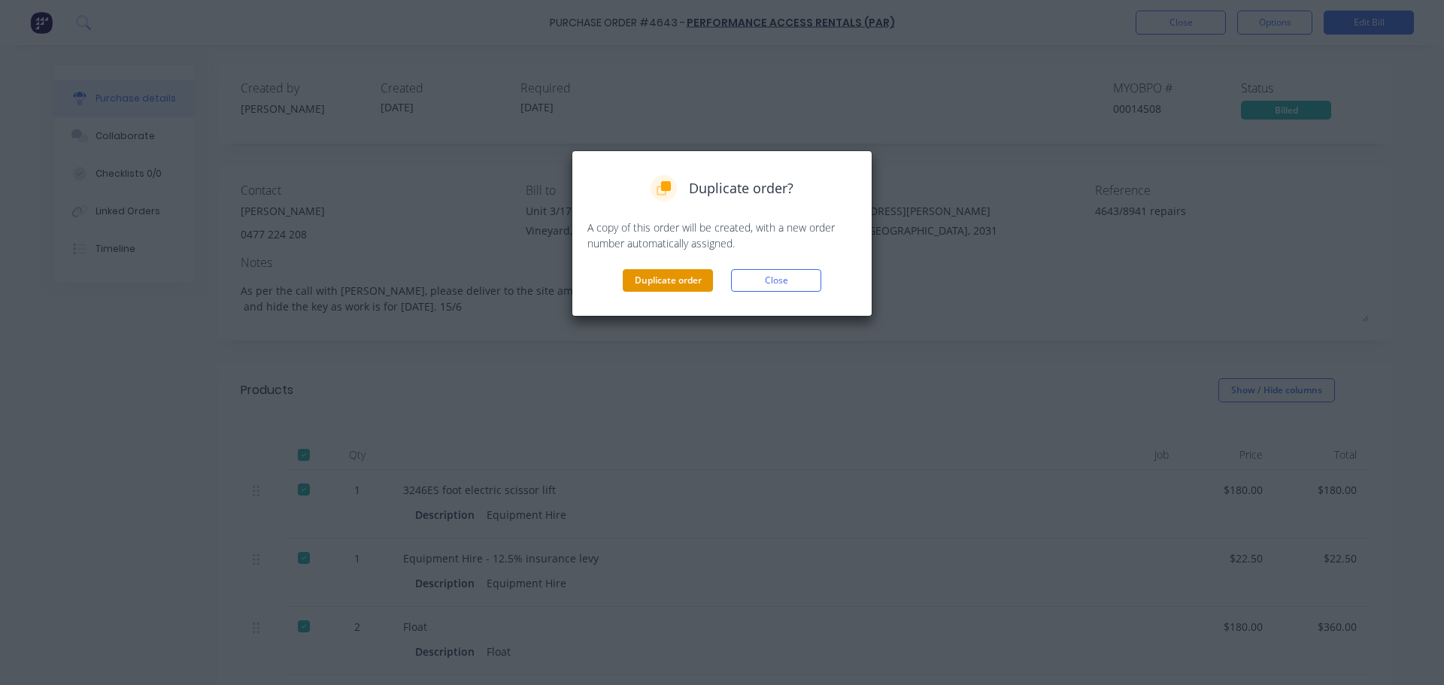
click at [684, 281] on button "Duplicate order" at bounding box center [668, 280] width 90 height 23
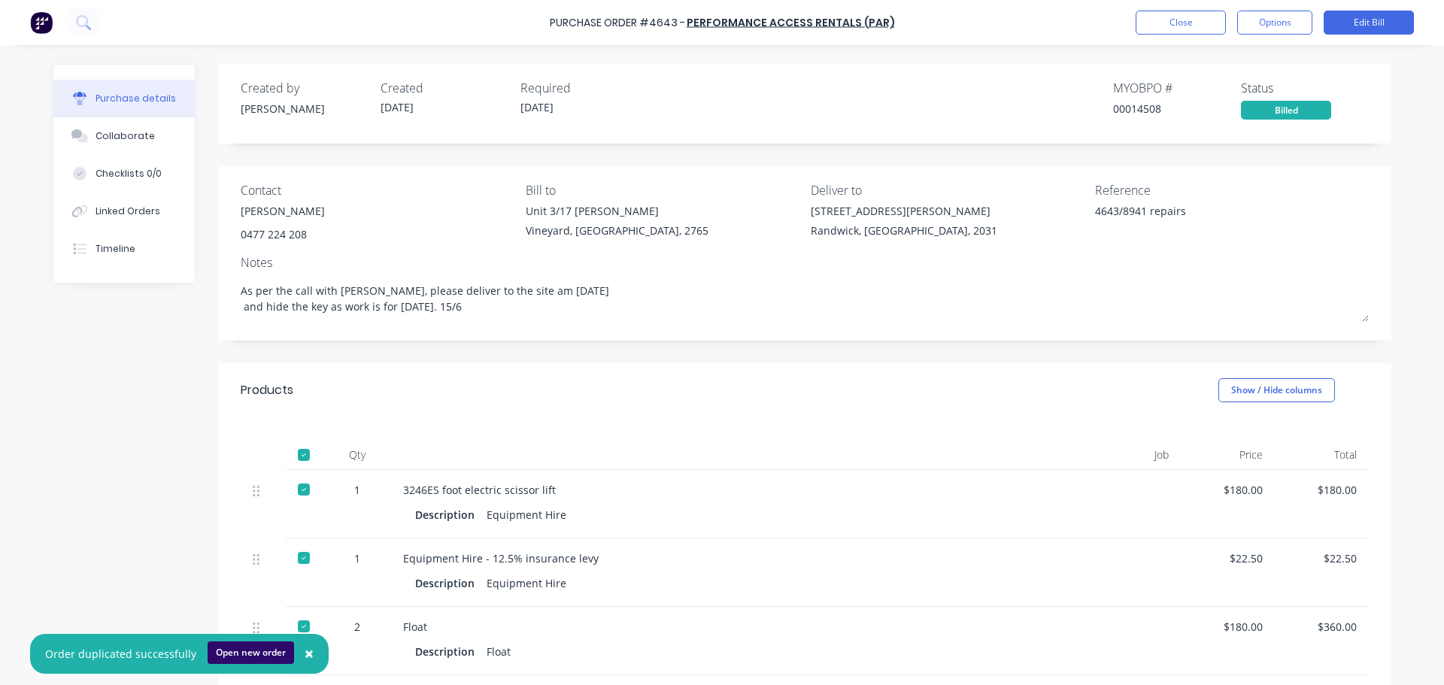
click at [237, 647] on button "Open new order" at bounding box center [251, 653] width 86 height 23
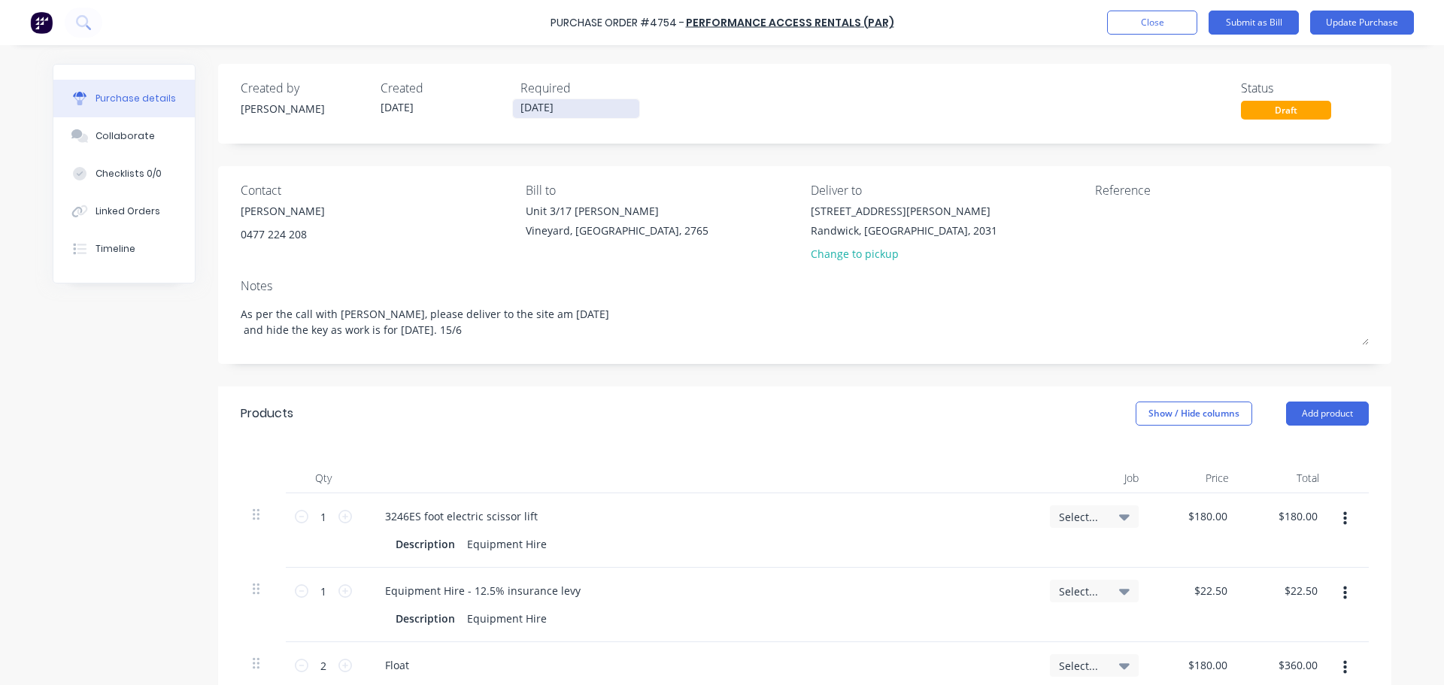
click at [529, 112] on input "[DATE]" at bounding box center [576, 108] width 126 height 19
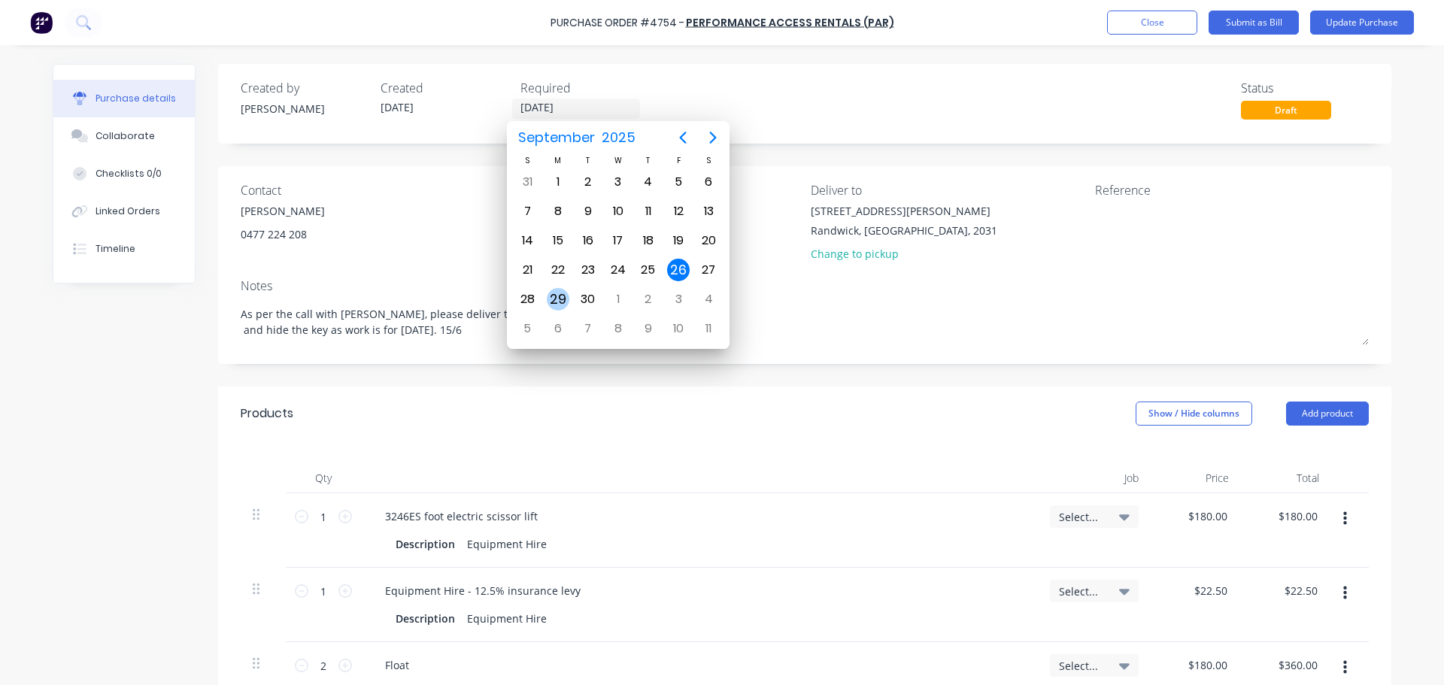
type textarea "x"
click at [558, 304] on div "29" at bounding box center [558, 299] width 23 height 23
type input "[DATE]"
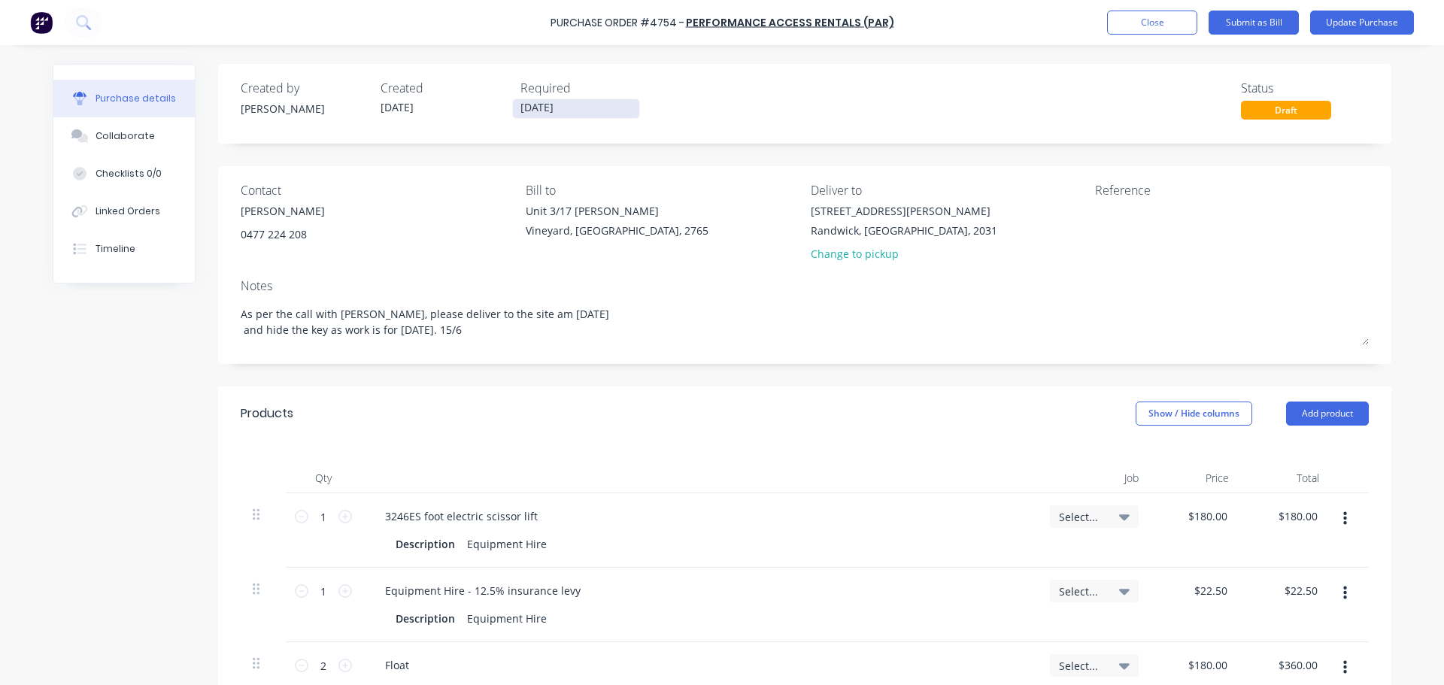
click at [596, 113] on input "[DATE]" at bounding box center [576, 108] width 126 height 19
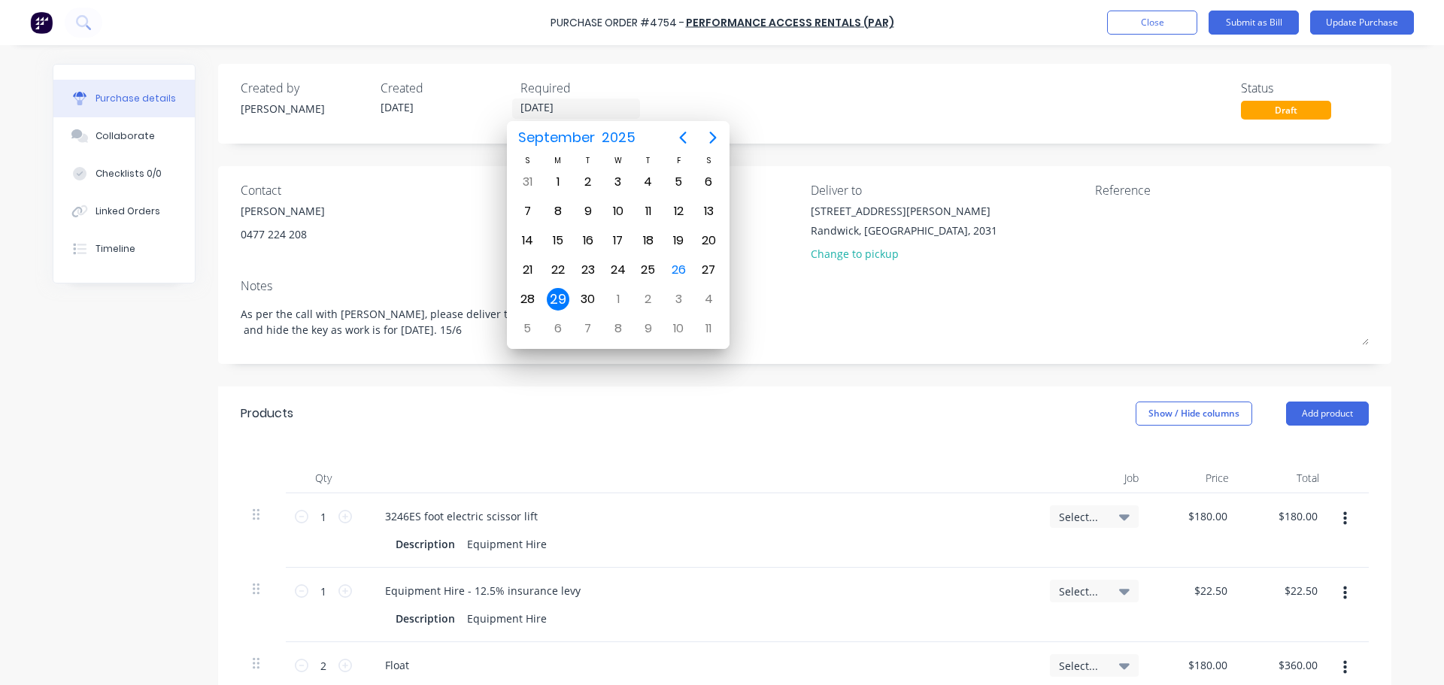
click at [720, 105] on div "Created by Dee Created 26/09/25 Required 29/09/25 Status Draft" at bounding box center [805, 99] width 1128 height 41
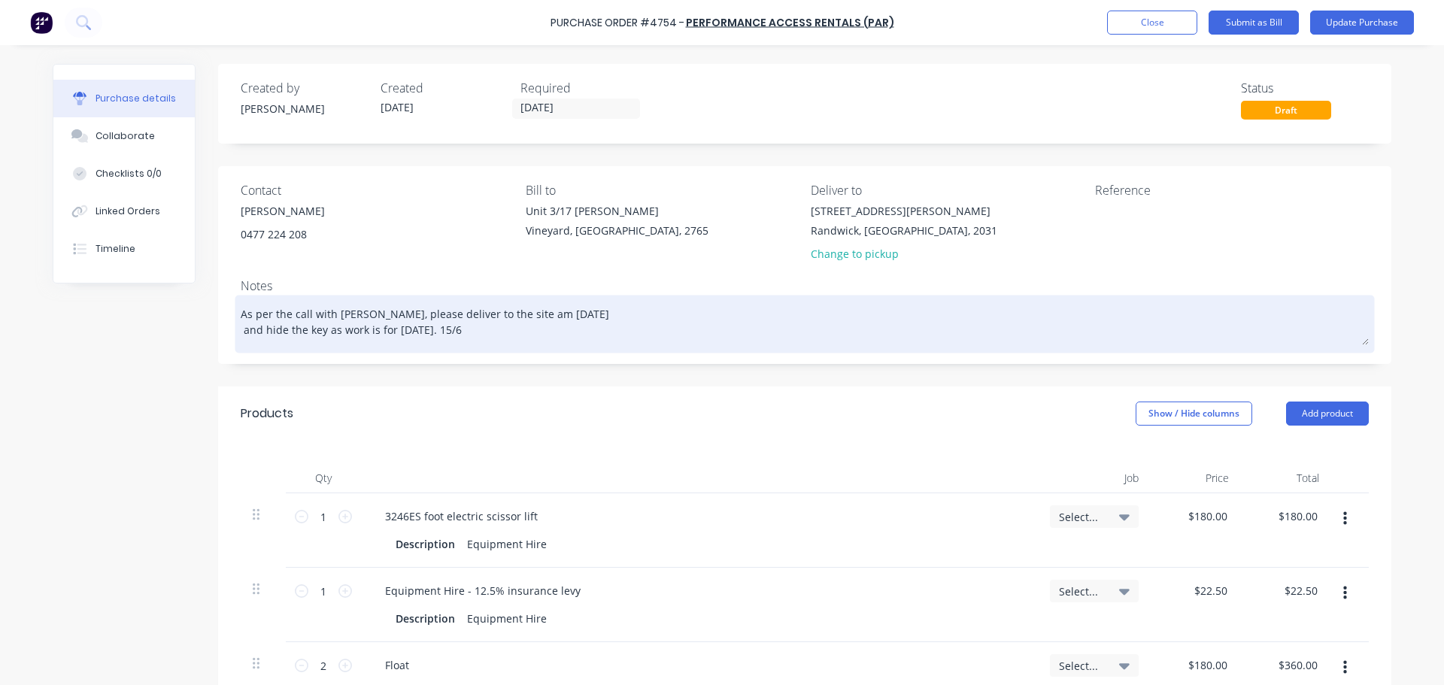
drag, startPoint x: 481, startPoint y: 341, endPoint x: 471, endPoint y: 338, distance: 10.2
click at [481, 340] on textarea "As per the call with Dean, please deliver to the site am 14/6/25 and hide the k…" at bounding box center [805, 322] width 1128 height 47
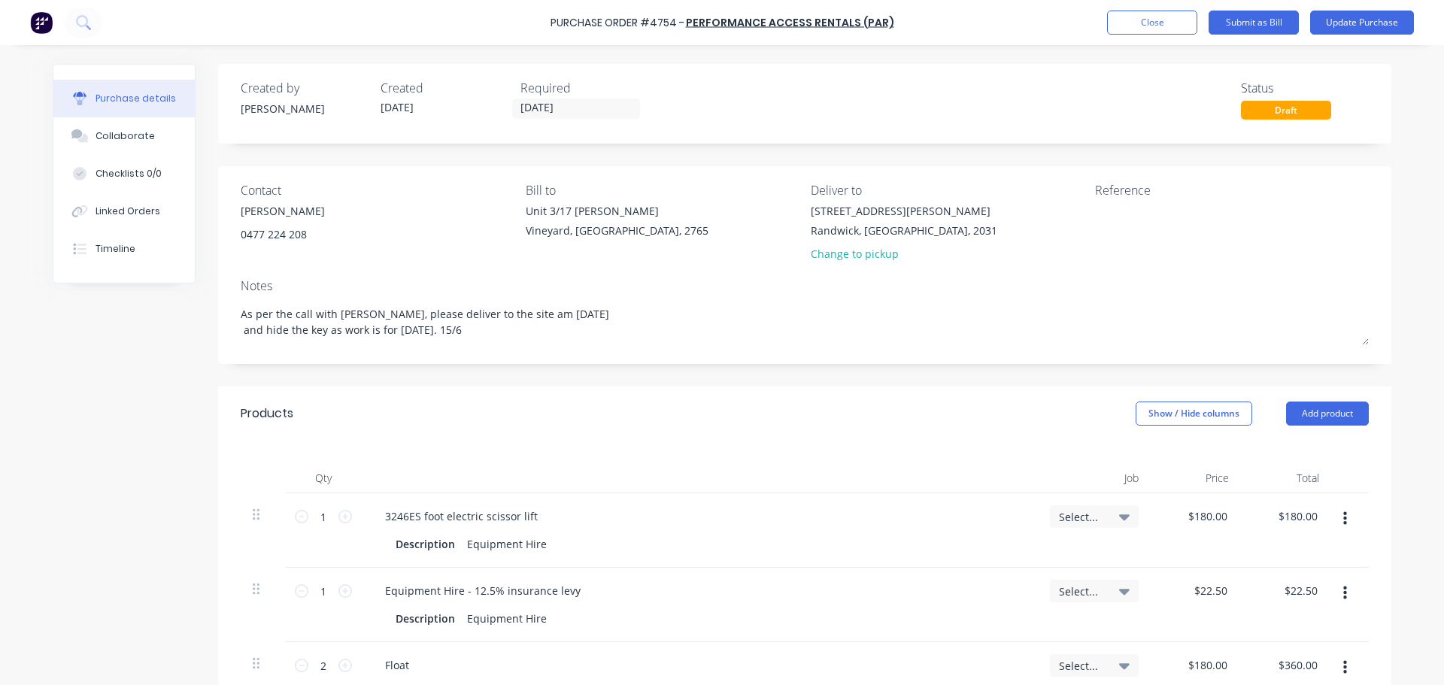
drag, startPoint x: 236, startPoint y: 311, endPoint x: 513, endPoint y: 377, distance: 284.4
click at [513, 377] on div "Created by Dee Created 26/09/25 Required 29/09/25 Status Draft Contact Dean Hal…" at bounding box center [804, 541] width 1173 height 955
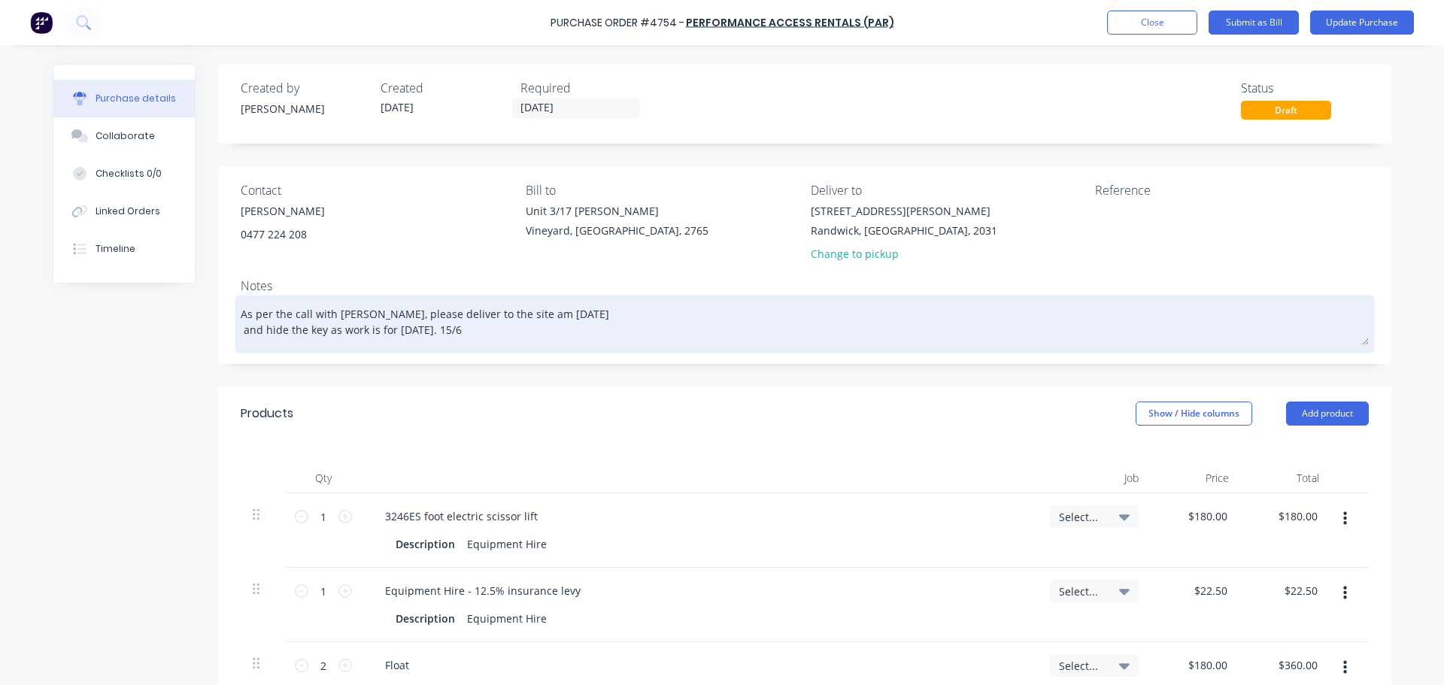
click at [472, 332] on textarea "As per the call with Dean, please deliver to the site am 14/6/25 and hide the k…" at bounding box center [805, 322] width 1128 height 47
type textarea "x"
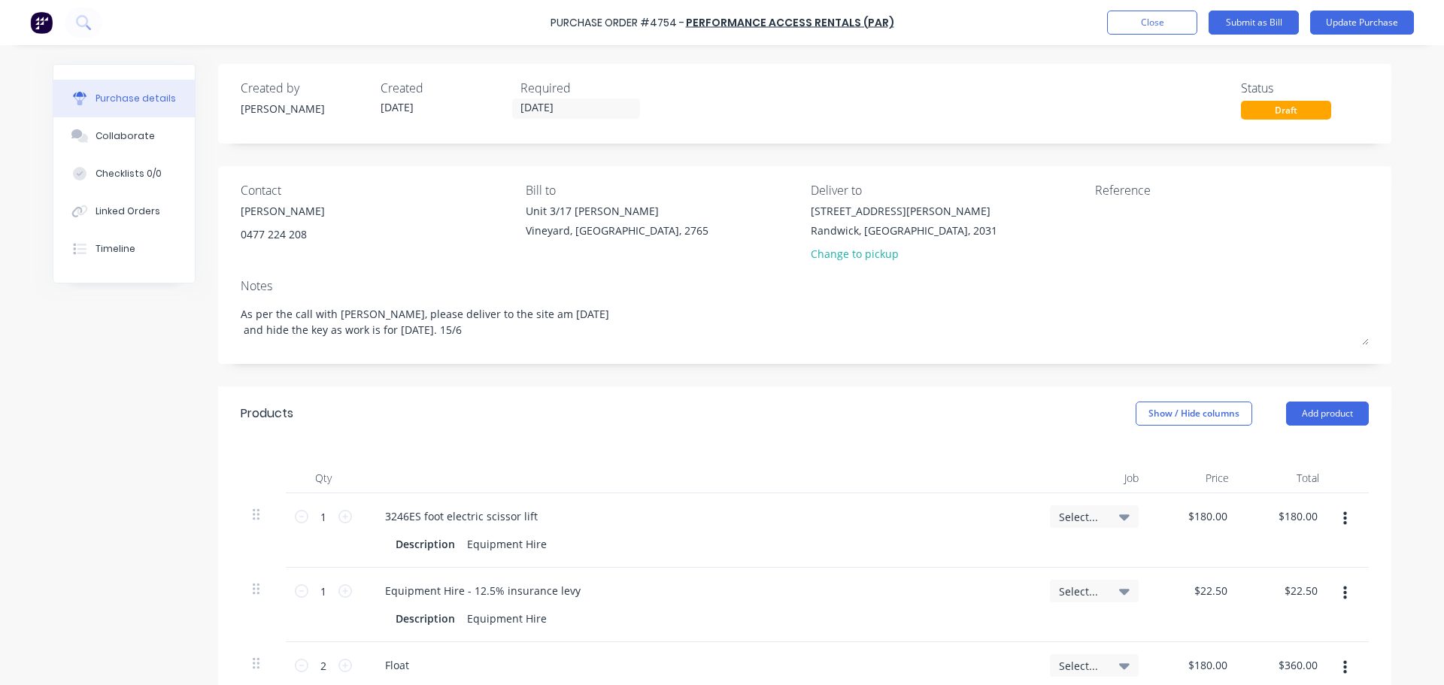
drag, startPoint x: 467, startPoint y: 332, endPoint x: 214, endPoint y: 298, distance: 255.0
click at [218, 298] on div "Contact Dean Halliwell 0477 224 208 Bill to Unit 3/17 Rob Pl Vineyard, New Sout…" at bounding box center [804, 265] width 1173 height 198
type textarea "M"
type textarea "x"
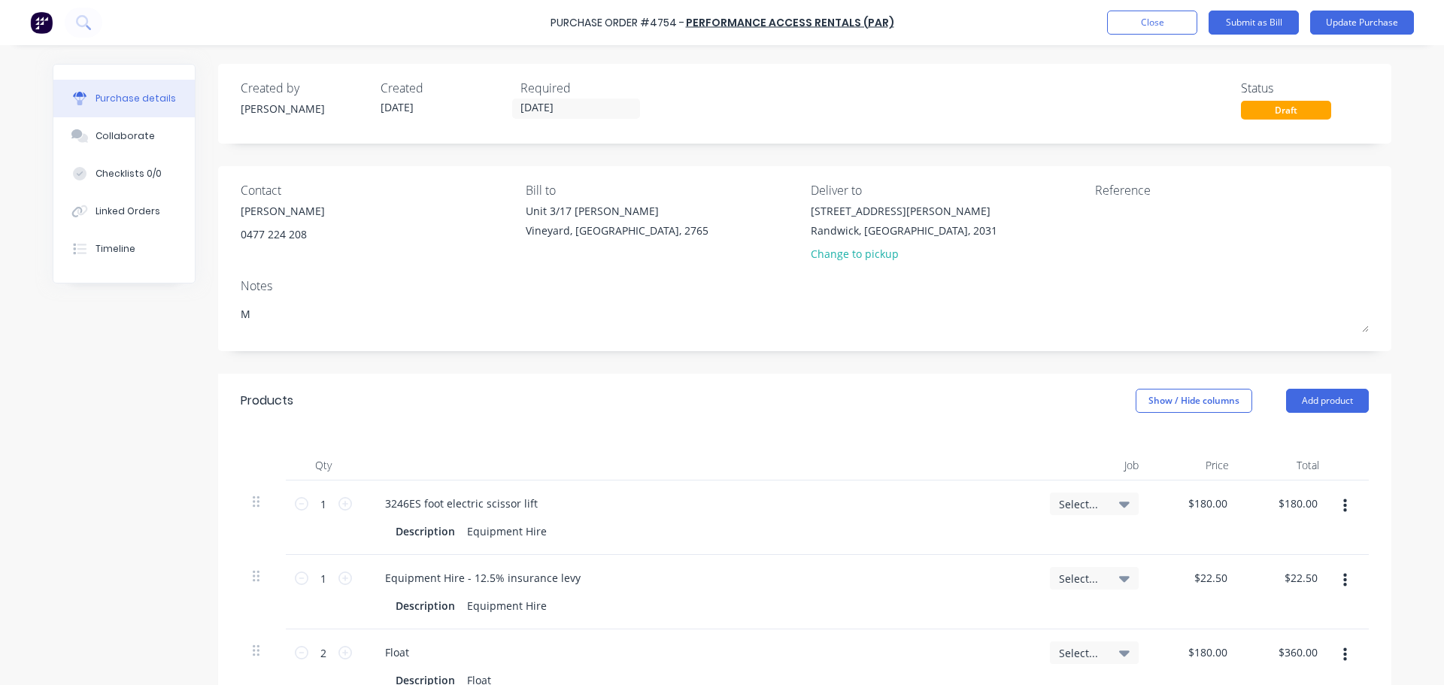
type textarea "Mu"
type textarea "x"
type textarea "Mus"
type textarea "x"
type textarea "Mu"
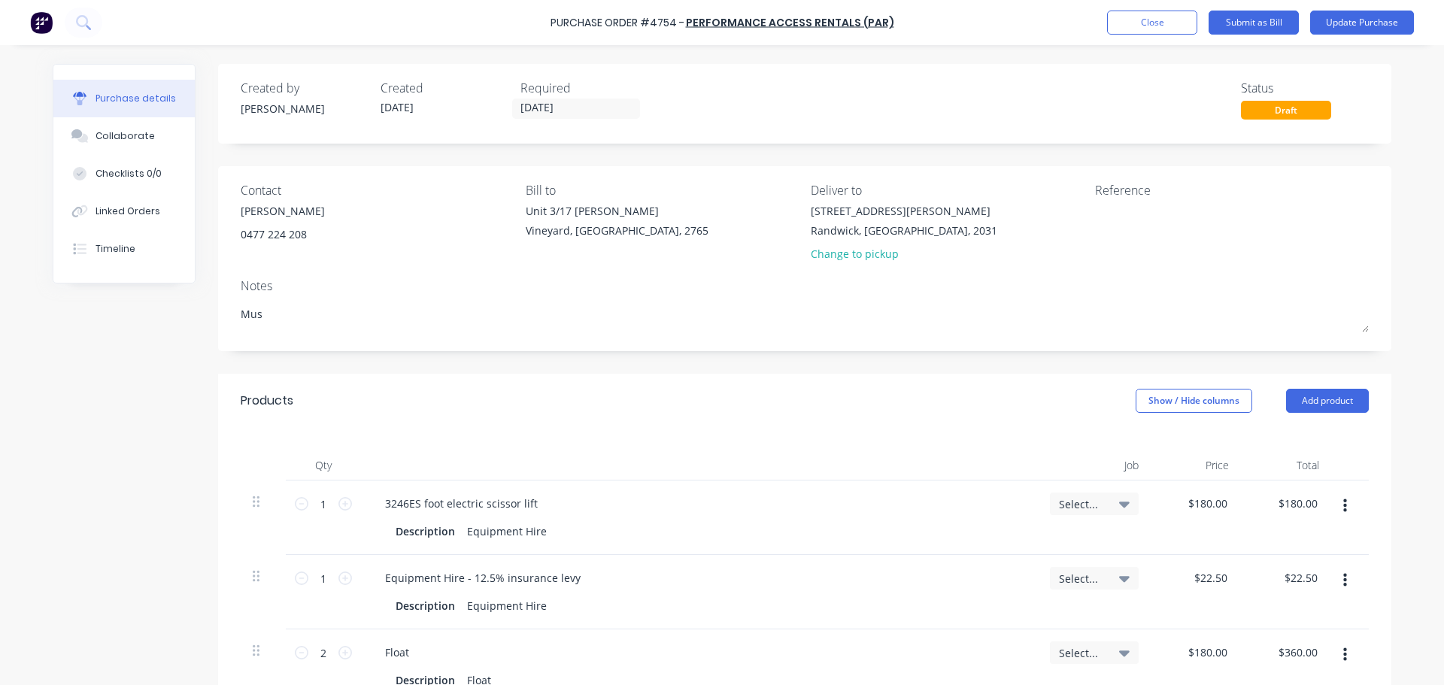
type textarea "x"
type textarea "M"
type textarea "x"
type textarea "&"
type textarea "x"
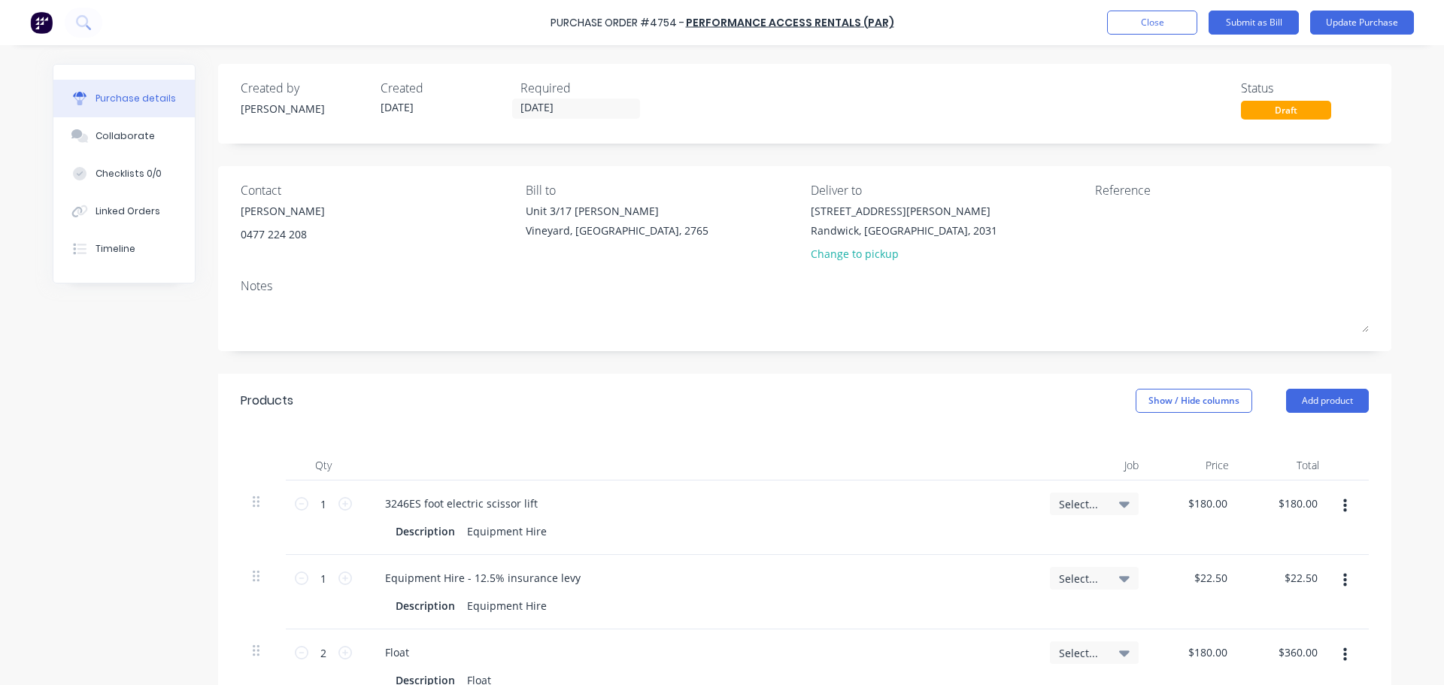
type textarea "7"
type textarea "x"
type textarea "7"
type textarea "x"
type textarea "7 a"
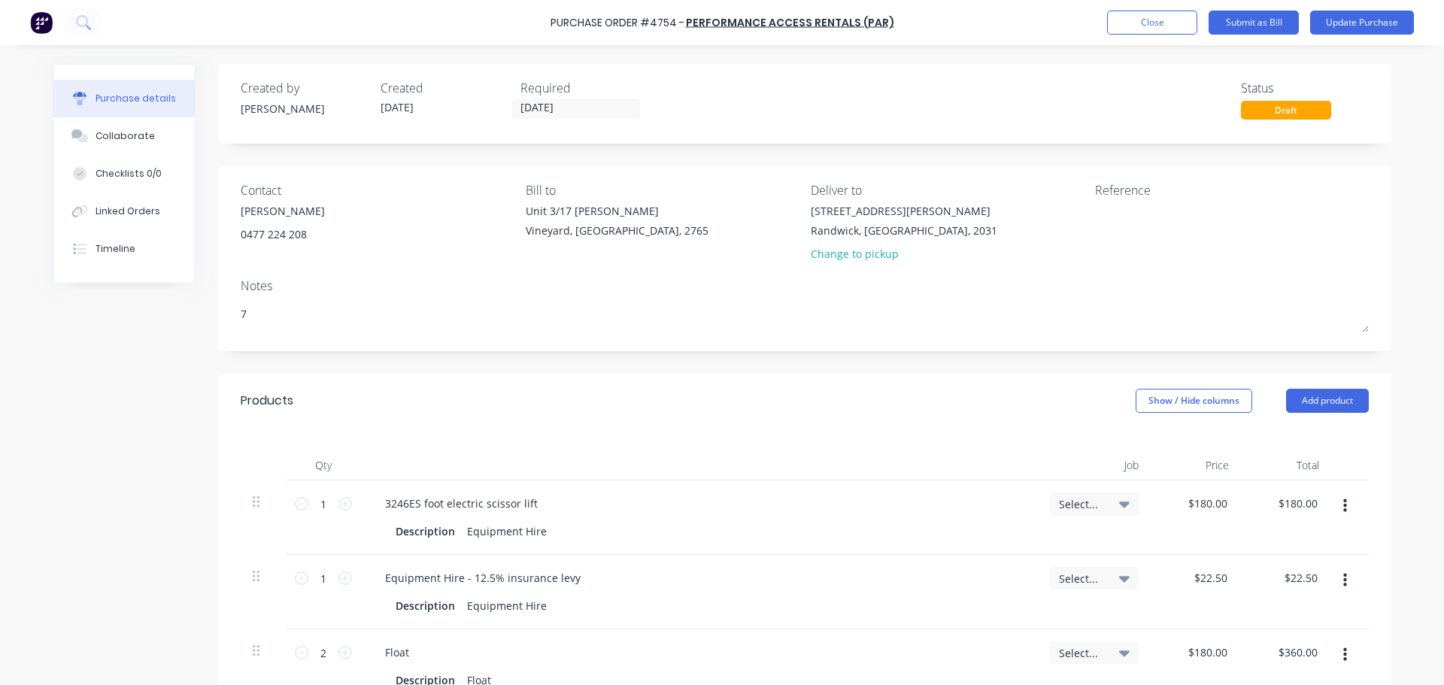
type textarea "x"
type textarea "7 an"
type textarea "x"
type textarea "7 an"
type textarea "x"
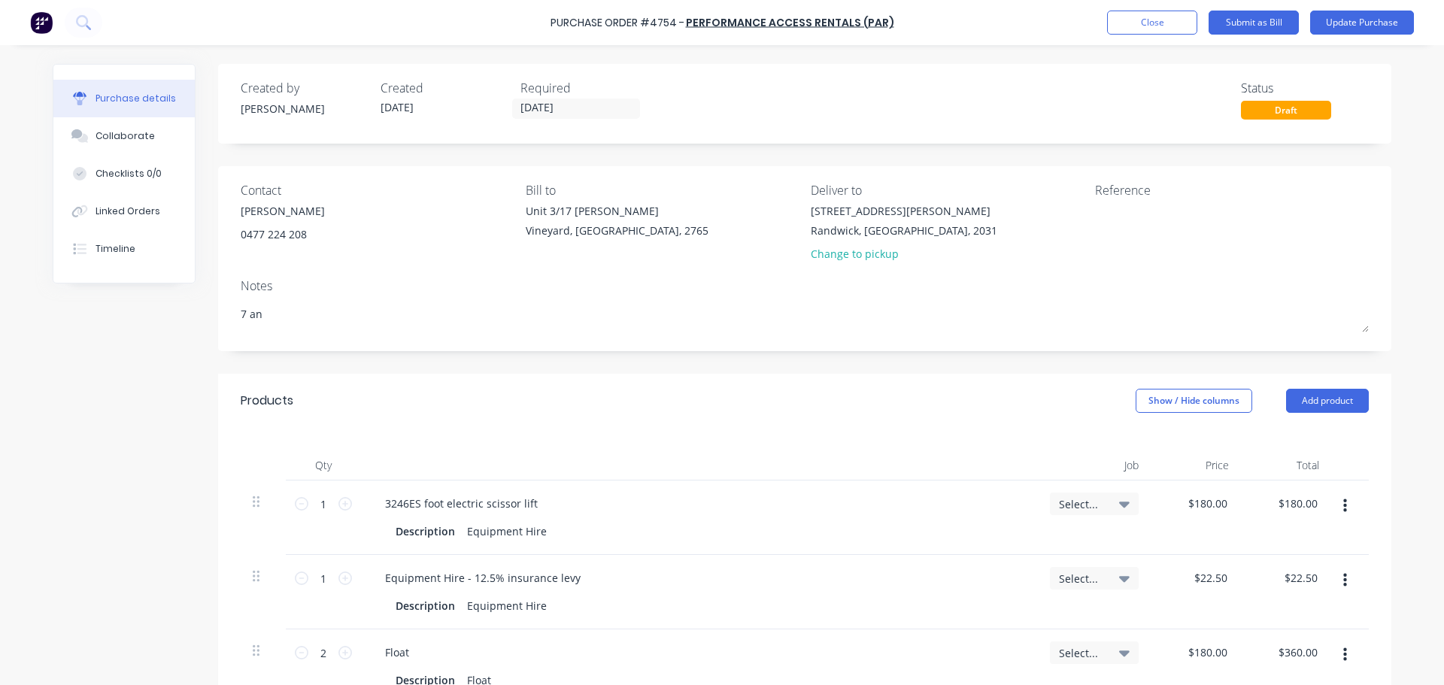
type textarea "7 an o"
type textarea "x"
type textarea "7 an"
type textarea "x"
type textarea "7 an"
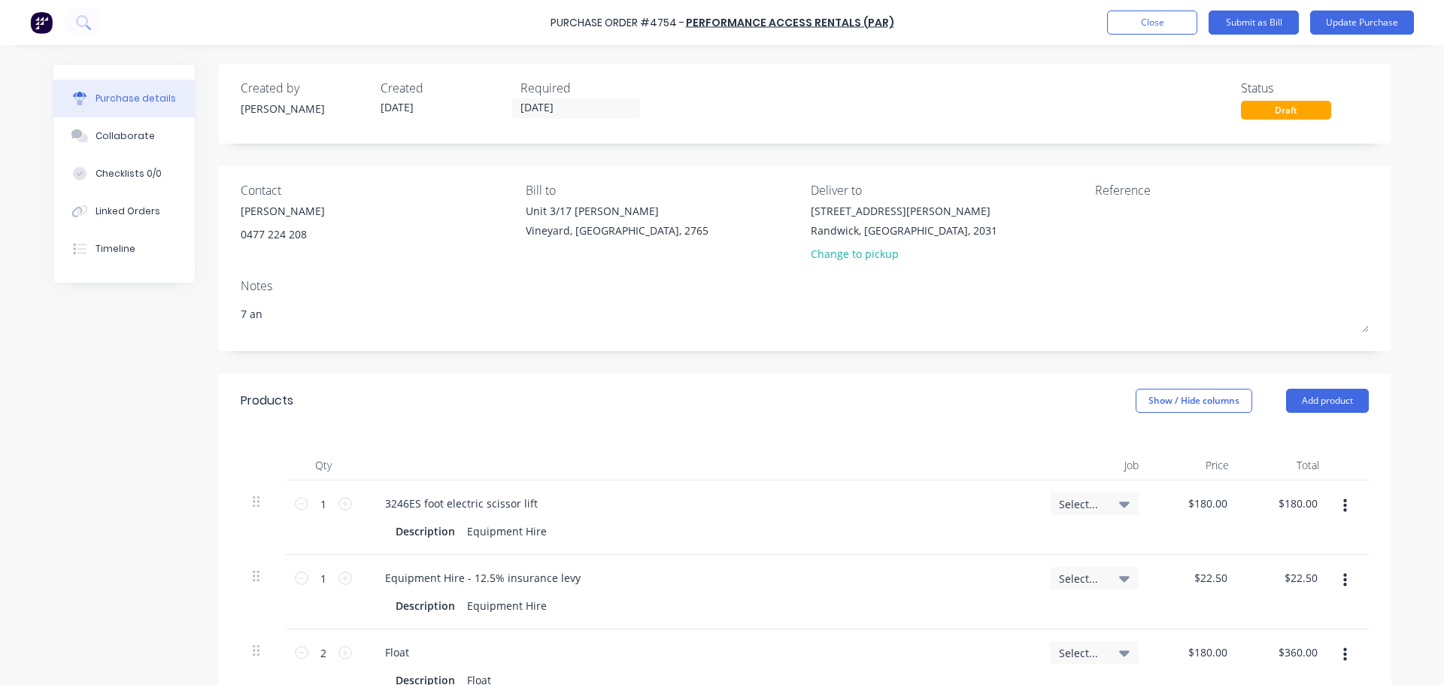
type textarea "x"
type textarea "7 a"
type textarea "x"
type textarea "7"
type textarea "x"
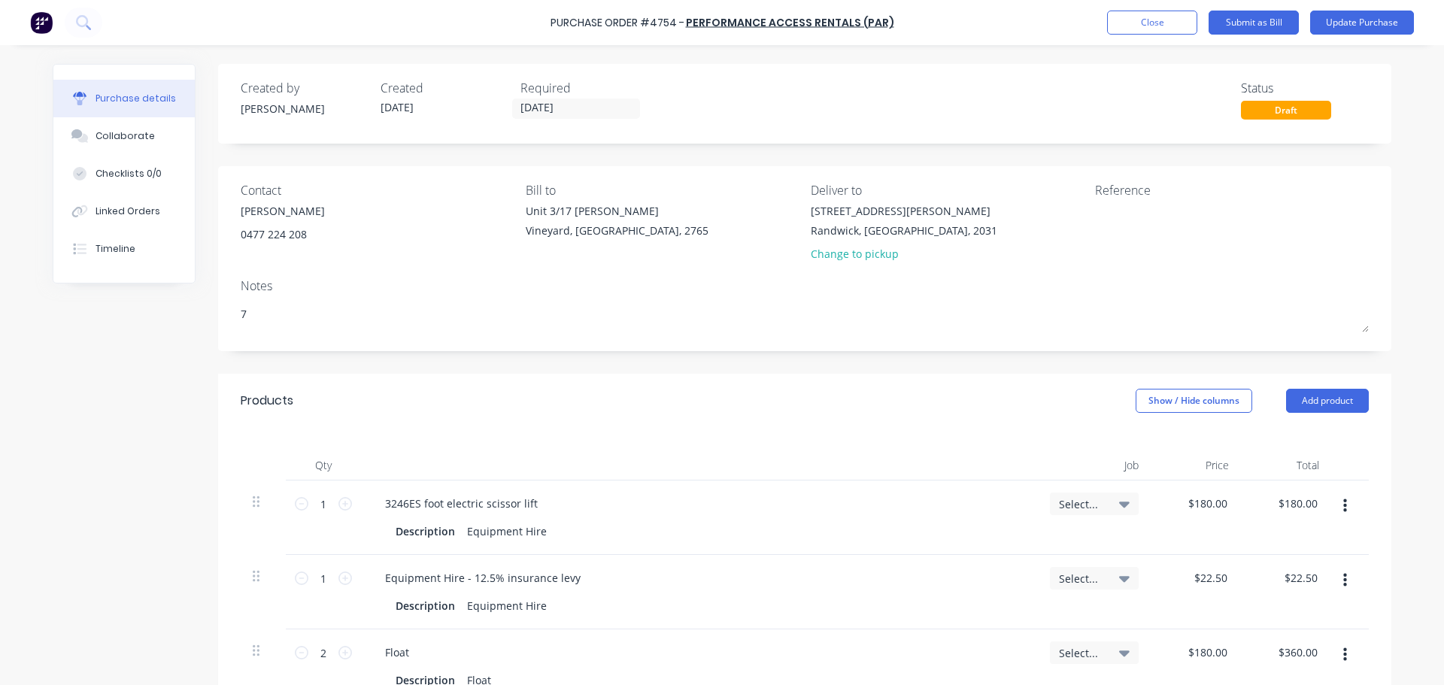
type textarea "7"
type textarea "x"
click at [1115, 229] on textarea at bounding box center [1189, 220] width 188 height 34
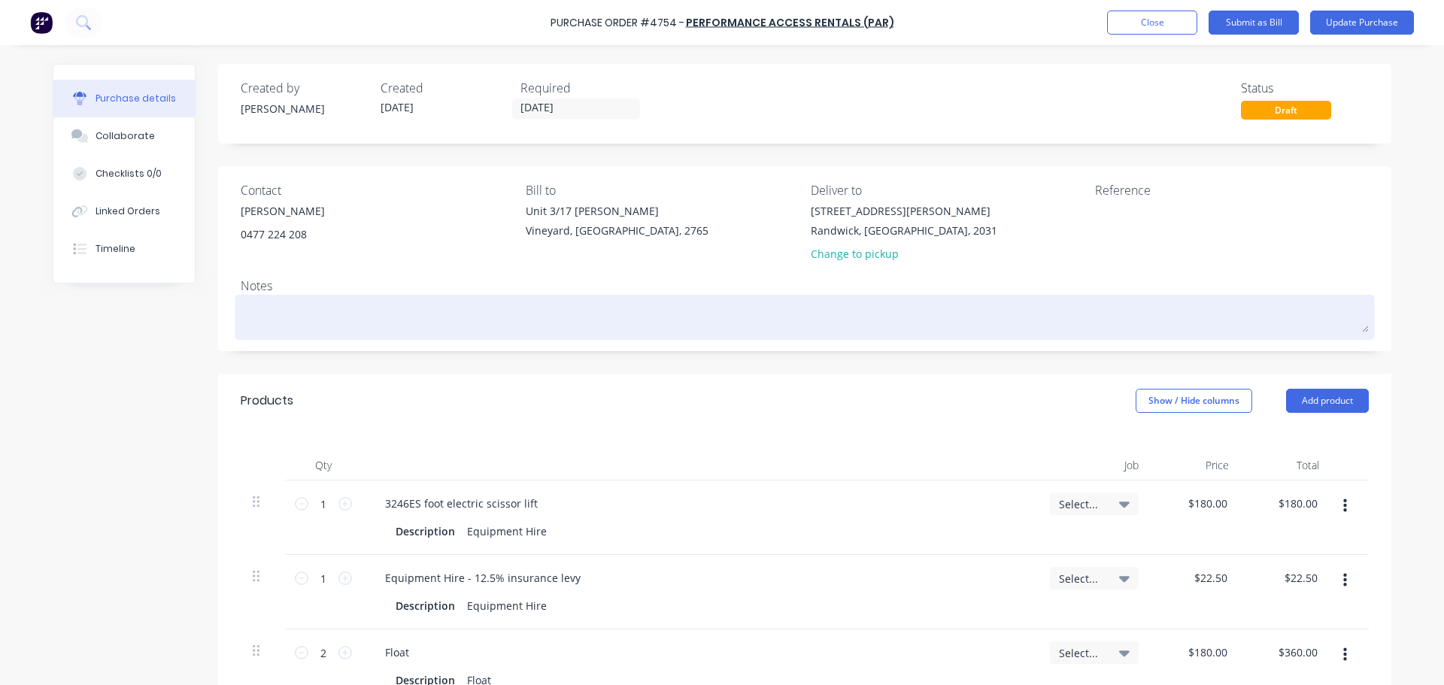
click at [302, 324] on textarea at bounding box center [805, 316] width 1128 height 34
drag, startPoint x: 405, startPoint y: 317, endPoint x: 383, endPoint y: 314, distance: 22.8
click at [383, 314] on textarea "Please deliver to site 29/09 at 7am" at bounding box center [805, 316] width 1128 height 34
click at [425, 323] on textarea "Please deliver to site 29/09 at 7am" at bounding box center [805, 316] width 1128 height 34
click at [340, 316] on textarea "Please deliver to site 29/09 at 7am" at bounding box center [805, 316] width 1128 height 34
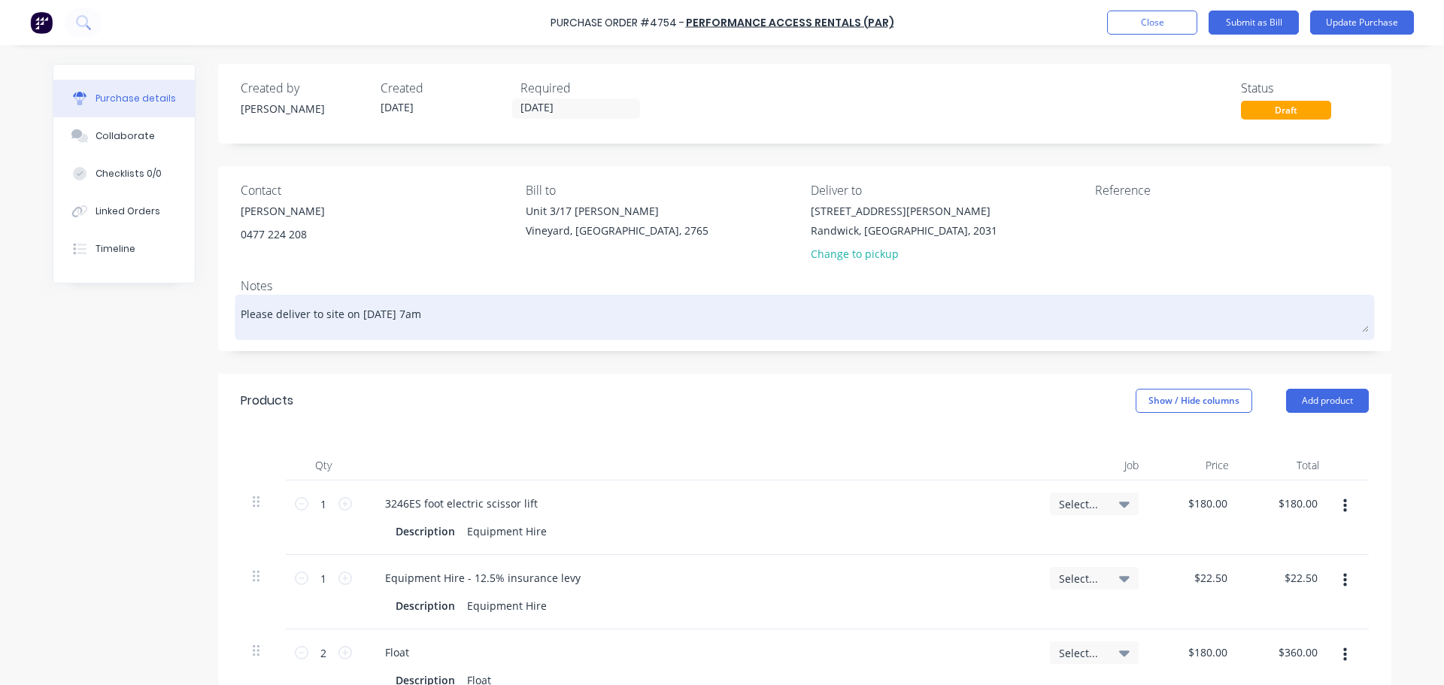
click at [486, 328] on textarea "Please deliver to site on 29/09 at 7am" at bounding box center [805, 316] width 1128 height 34
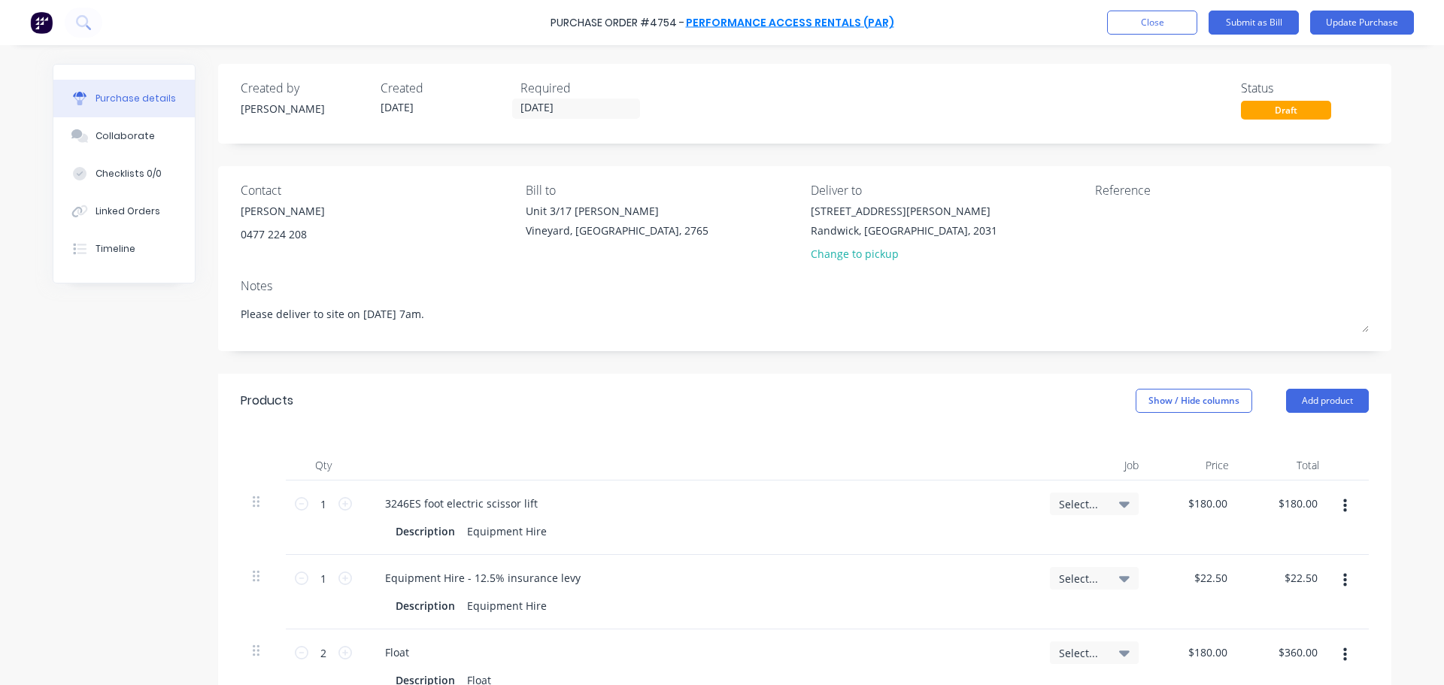
type textarea "Please deliver to site on 29/09 at 7am."
click at [1111, 222] on textarea at bounding box center [1189, 220] width 188 height 34
click at [1095, 211] on textarea "8941/repairs" at bounding box center [1189, 220] width 188 height 34
click at [1098, 220] on textarea "/4754/8941/repairs" at bounding box center [1189, 220] width 188 height 34
type textarea "4754/8941/repairs"
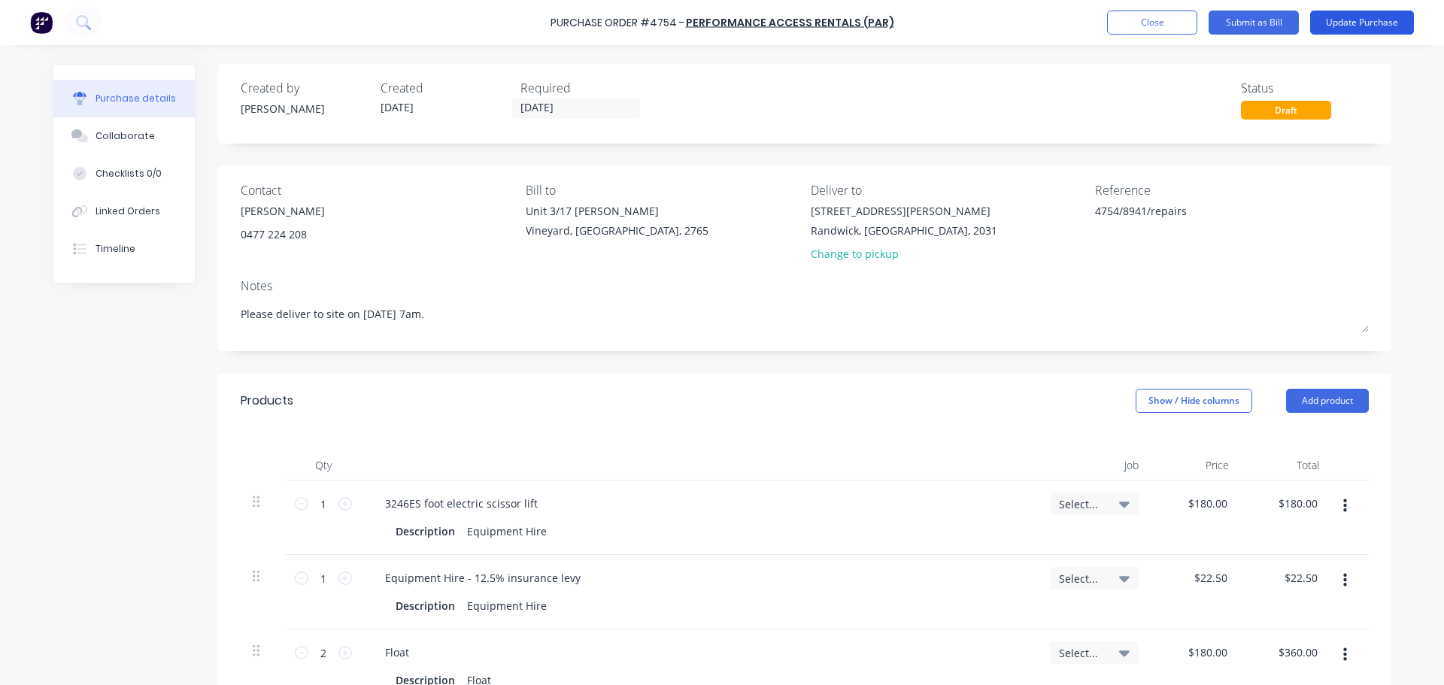
click at [1363, 19] on button "Update Purchase" at bounding box center [1362, 23] width 104 height 24
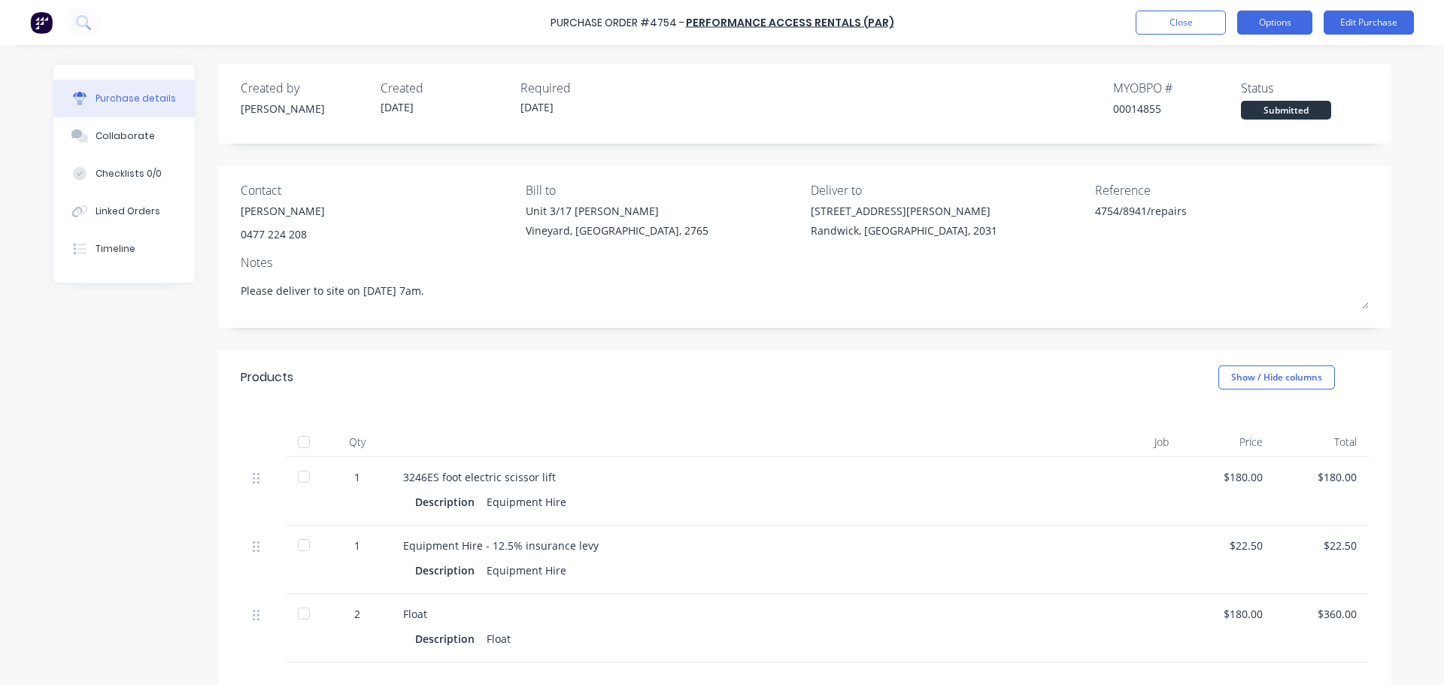
click at [1273, 17] on button "Options" at bounding box center [1274, 23] width 75 height 24
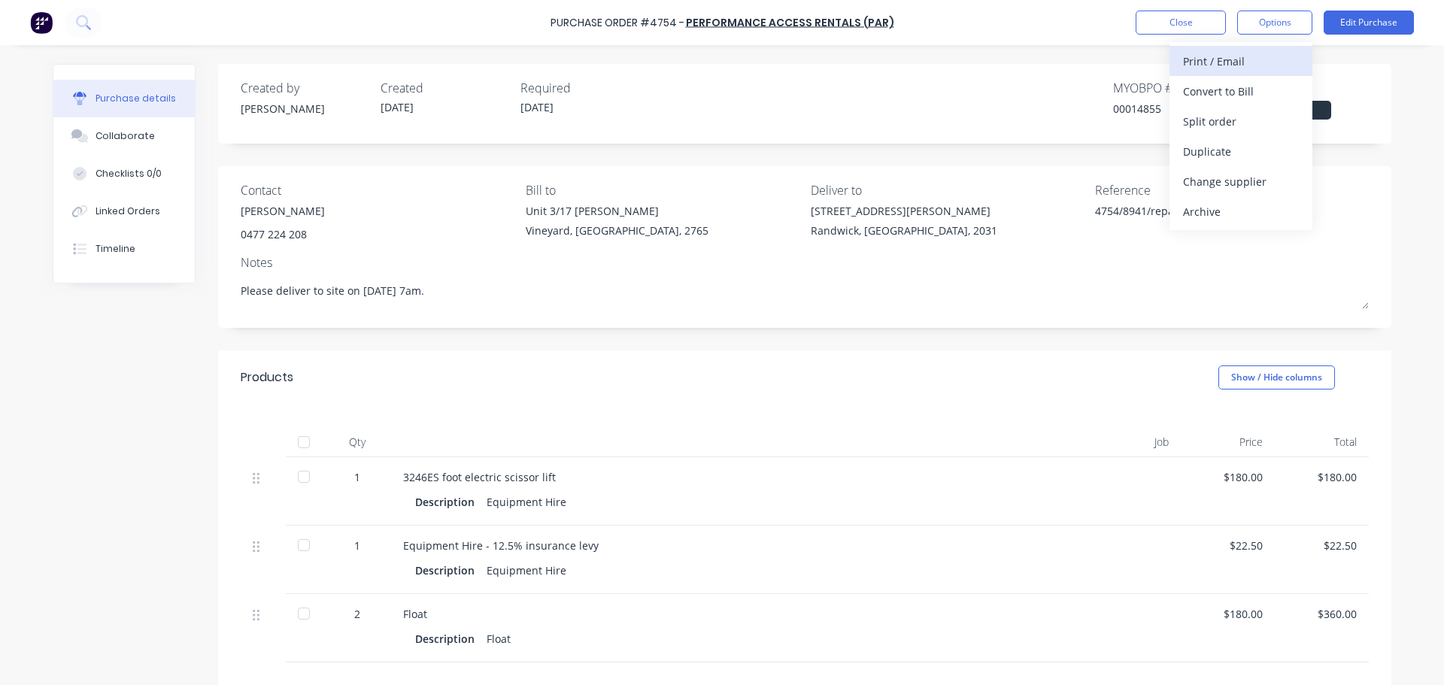
click at [1223, 56] on div "Print / Email" at bounding box center [1241, 61] width 116 height 22
click at [1230, 92] on div "With pricing" at bounding box center [1241, 91] width 116 height 22
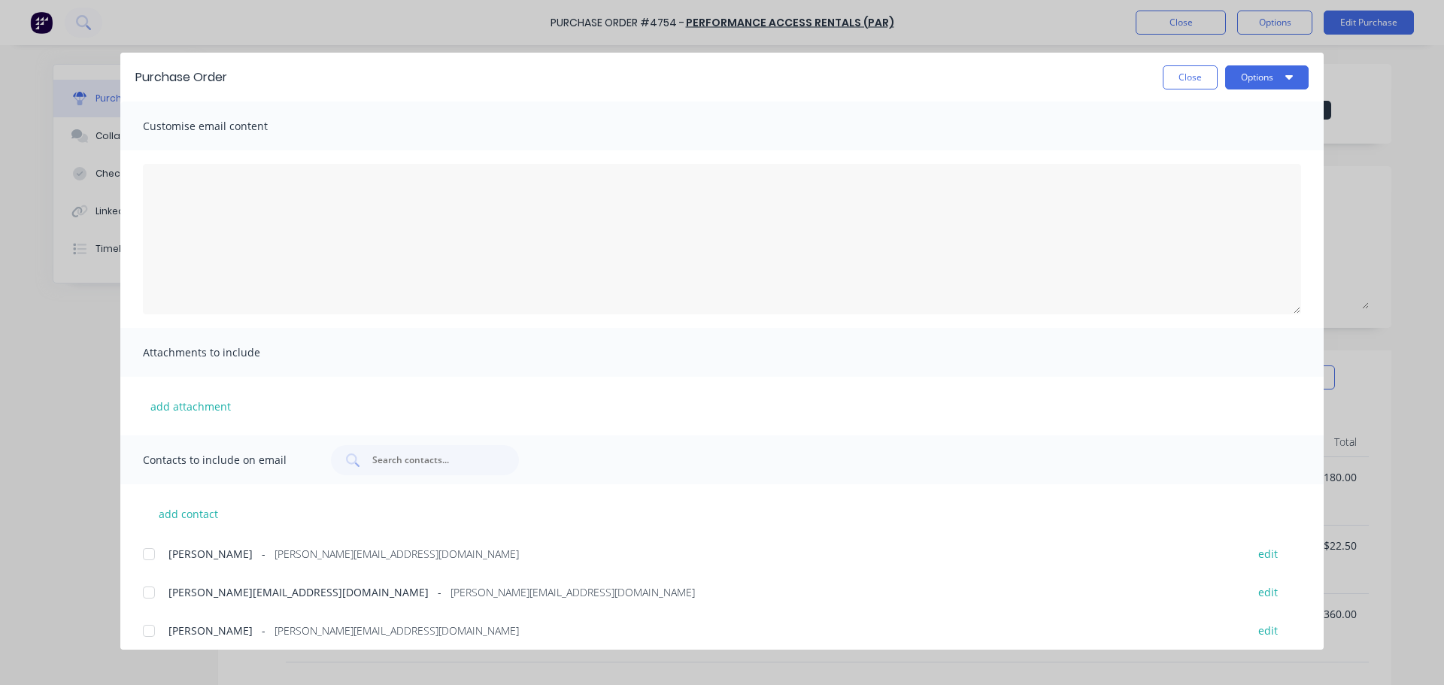
scroll to position [86, 0]
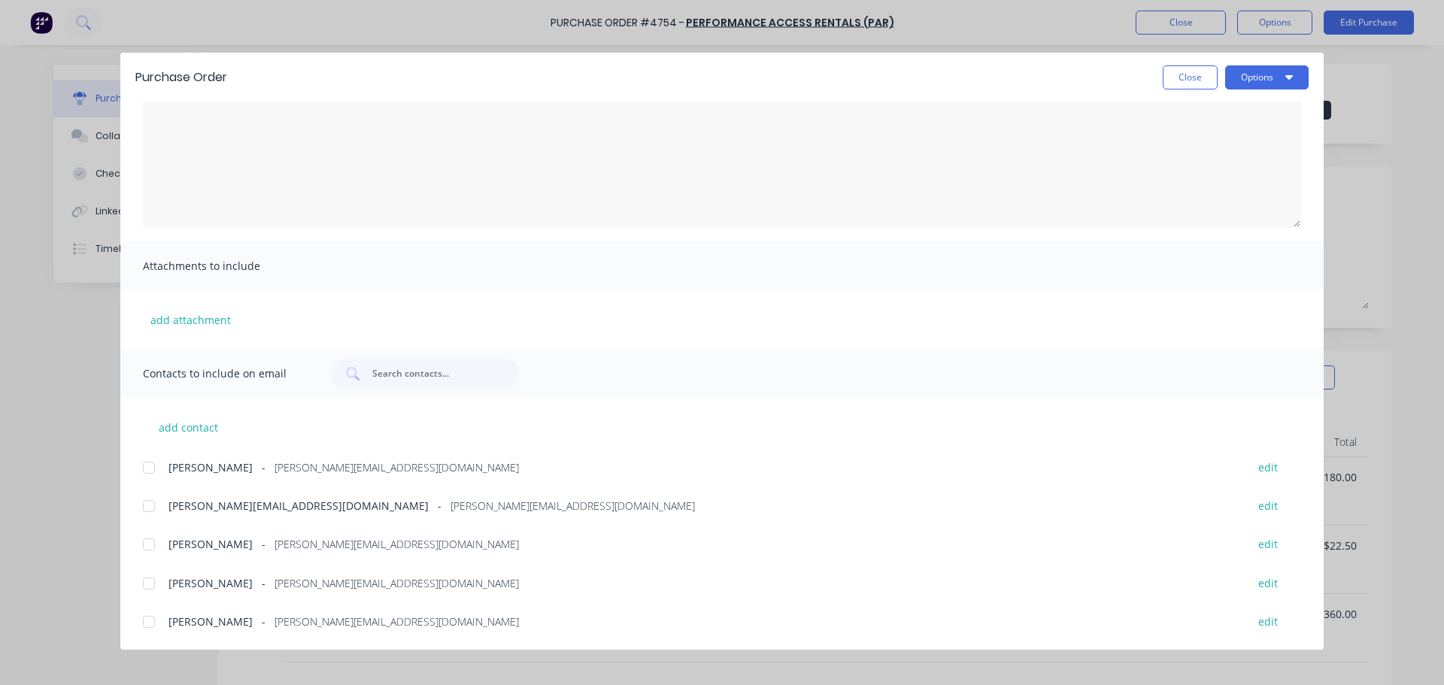
click at [149, 543] on div at bounding box center [149, 544] width 30 height 30
click at [204, 131] on textarea "[DATE]" at bounding box center [722, 152] width 1158 height 150
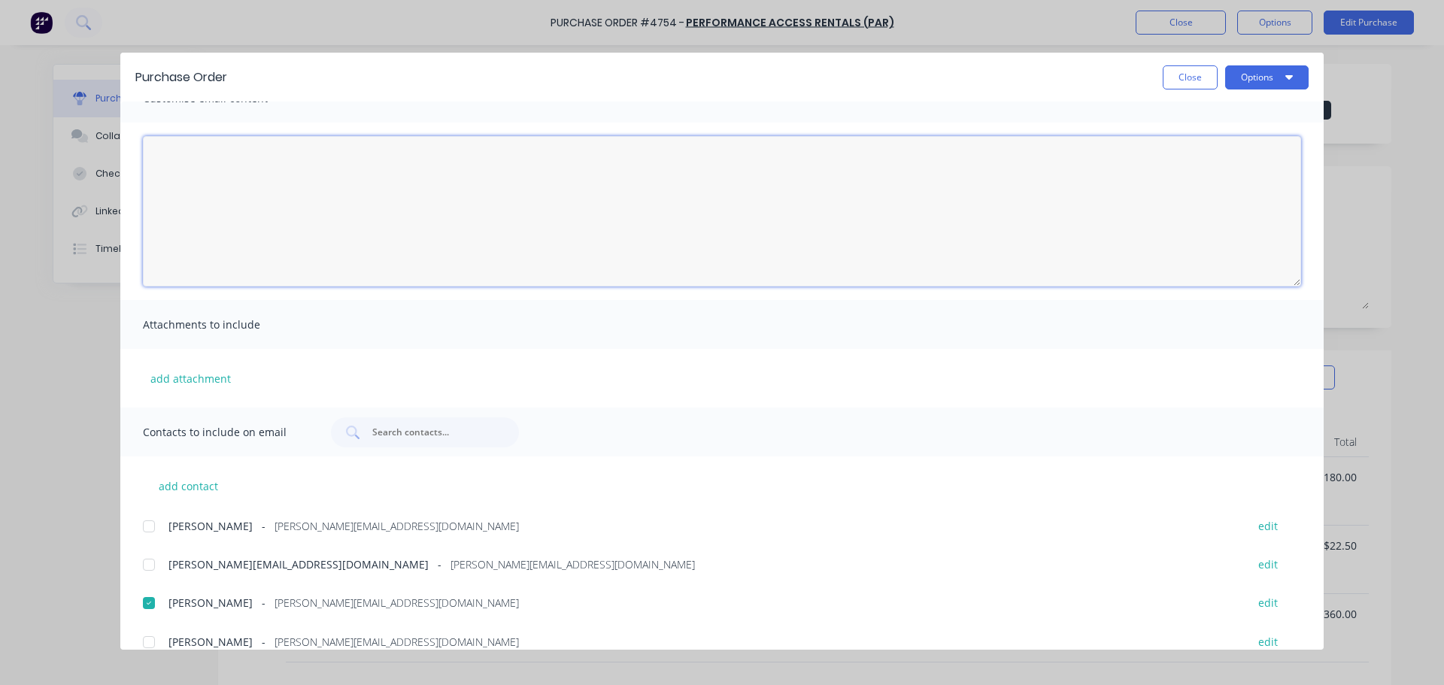
scroll to position [0, 0]
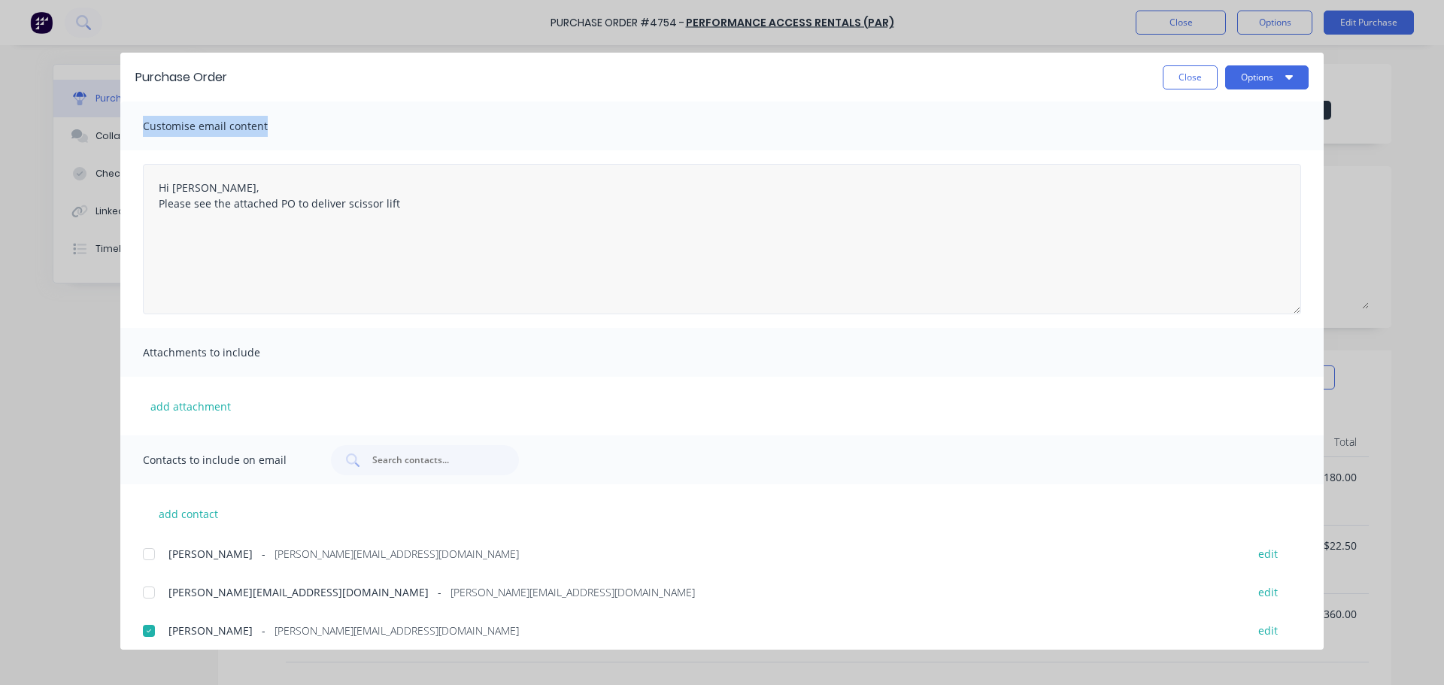
drag, startPoint x: 666, startPoint y: 75, endPoint x: 820, endPoint y: 250, distance: 233.4
click at [820, 250] on div "Purchase Order Close Options Customise email content Hi Dean, Please see the at…" at bounding box center [721, 351] width 1203 height 597
click at [477, 211] on textarea "Hi Dean, Please see the attached PO to deliver scissor lift" at bounding box center [722, 239] width 1158 height 150
click at [476, 208] on textarea "Hi Dean, Please see the attached PO to deliver scissor lift at 7am on" at bounding box center [722, 239] width 1158 height 150
click at [219, 190] on textarea "Hi Dean, Please see the attached PO to deliver scissor lift at 7am on Monday 29…" at bounding box center [722, 239] width 1158 height 150
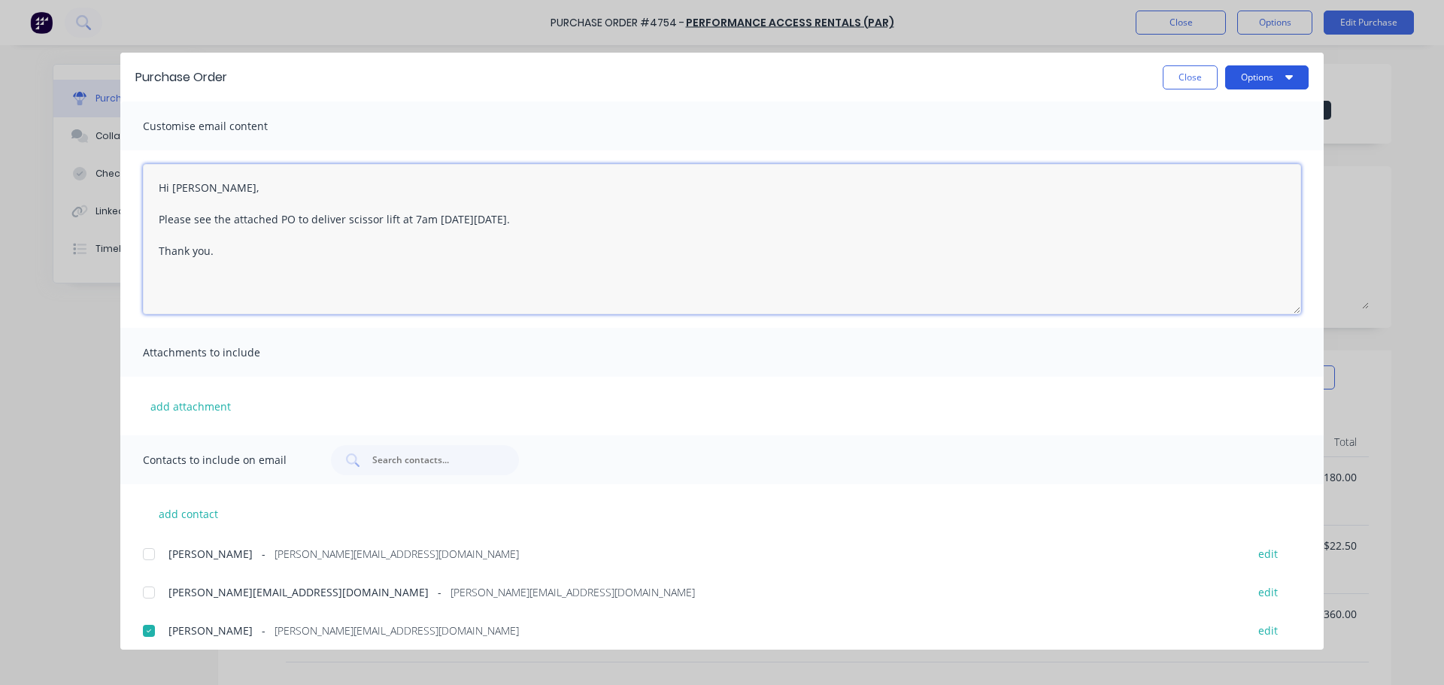
type textarea "Hi Dean, Please see the attached PO to deliver scissor lift at 7am on Monday 29…"
click at [1272, 85] on button "Options" at bounding box center [1266, 77] width 83 height 24
click at [1224, 170] on div "Email" at bounding box center [1237, 176] width 116 height 22
click at [1288, 83] on button "Options" at bounding box center [1266, 77] width 83 height 24
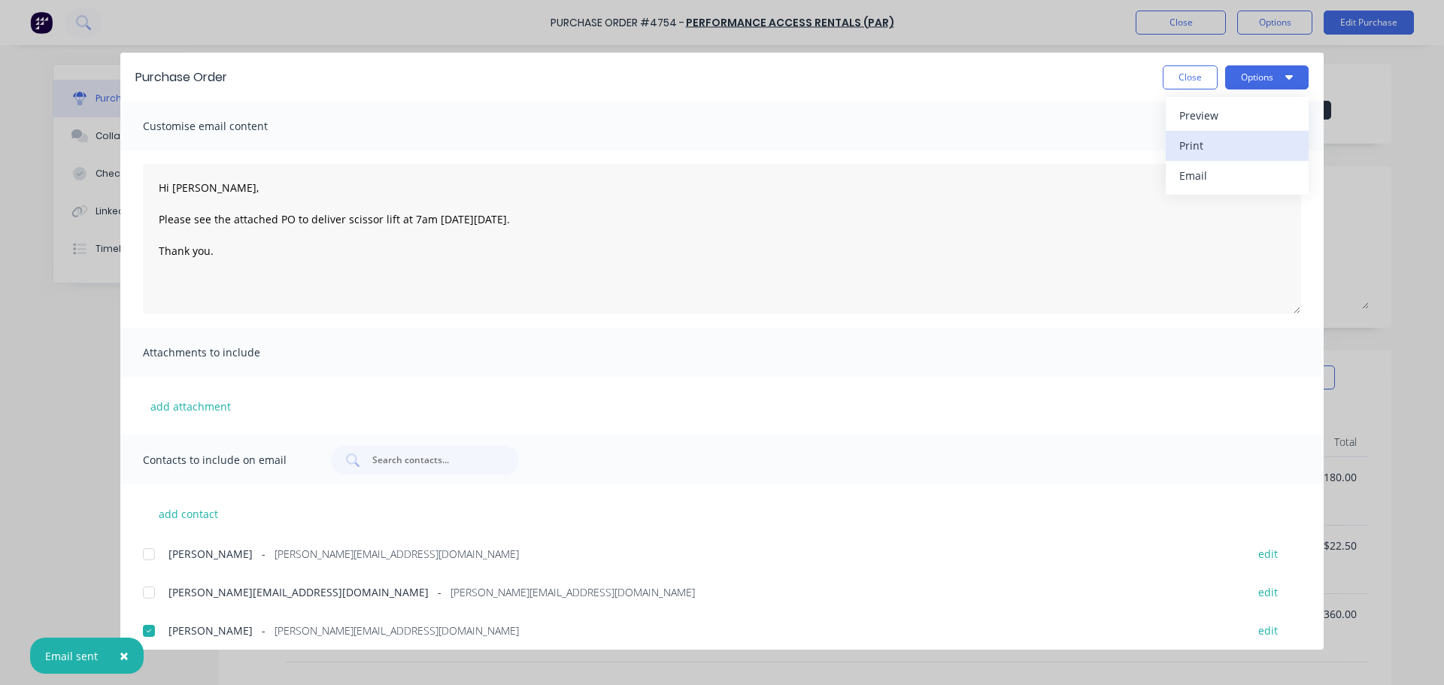
click at [1222, 133] on button "Print" at bounding box center [1237, 146] width 143 height 30
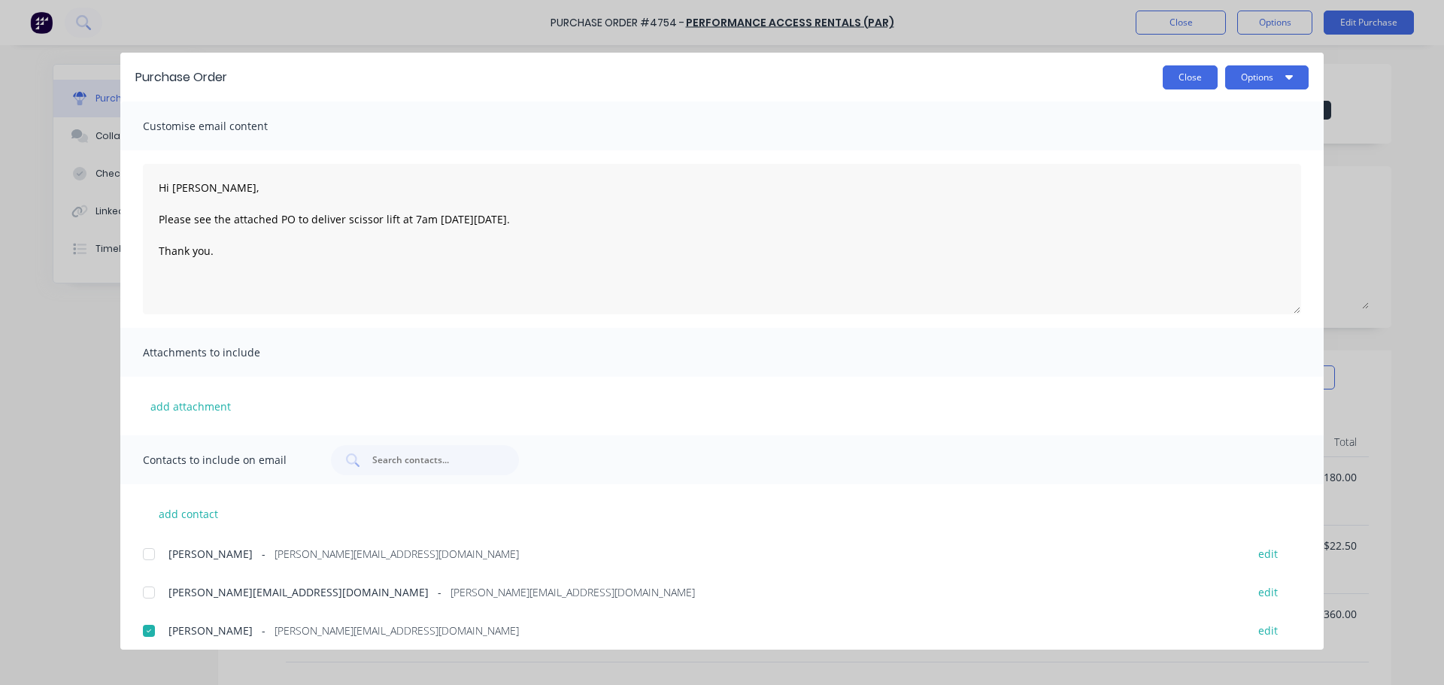
click at [1179, 83] on button "Close" at bounding box center [1190, 77] width 55 height 24
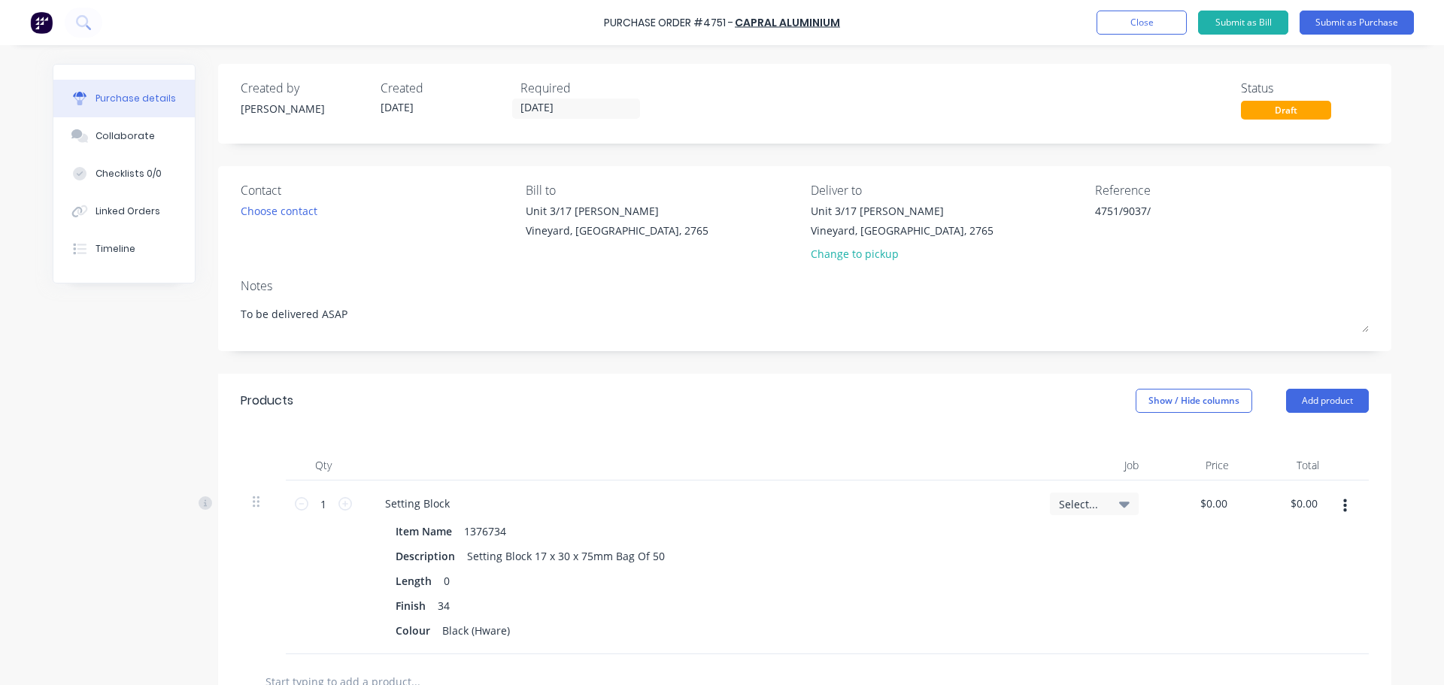
type textarea "x"
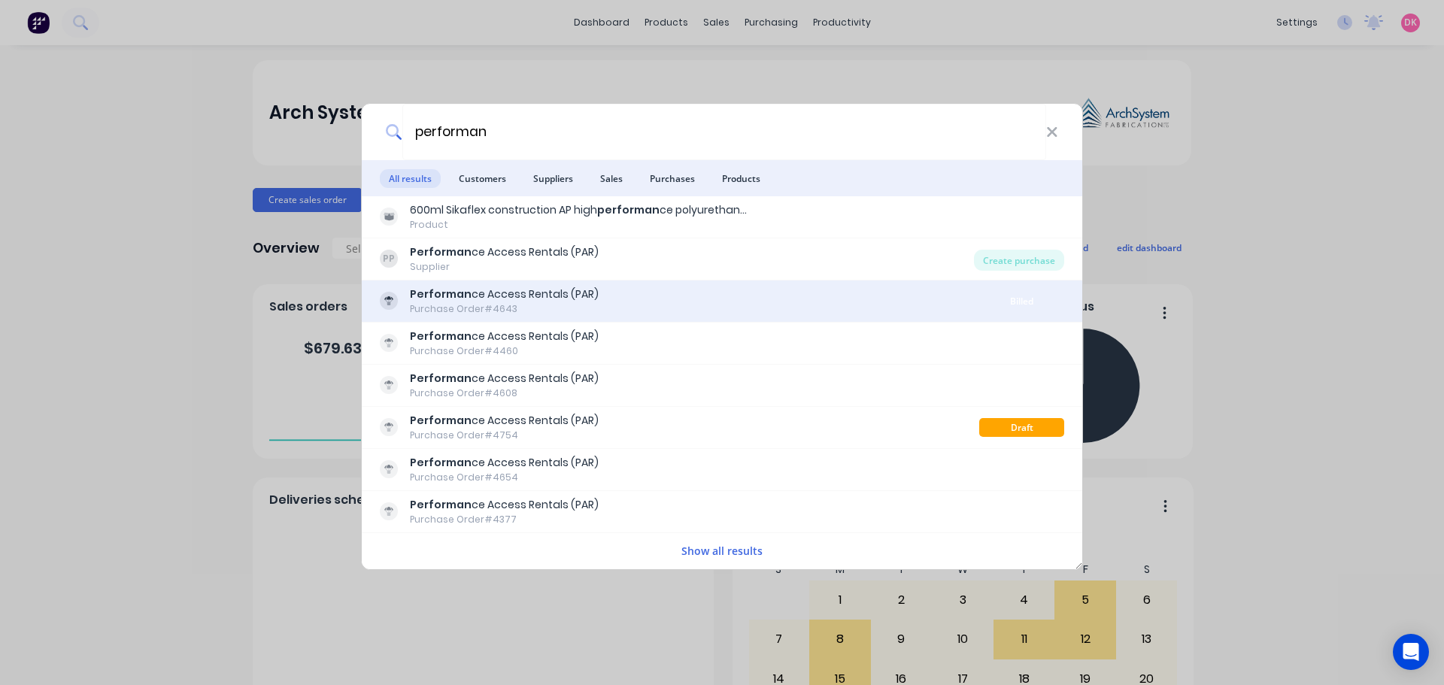
type input "performan"
click at [544, 289] on div "Performan ce Access Rentals (PAR)" at bounding box center [504, 295] width 189 height 16
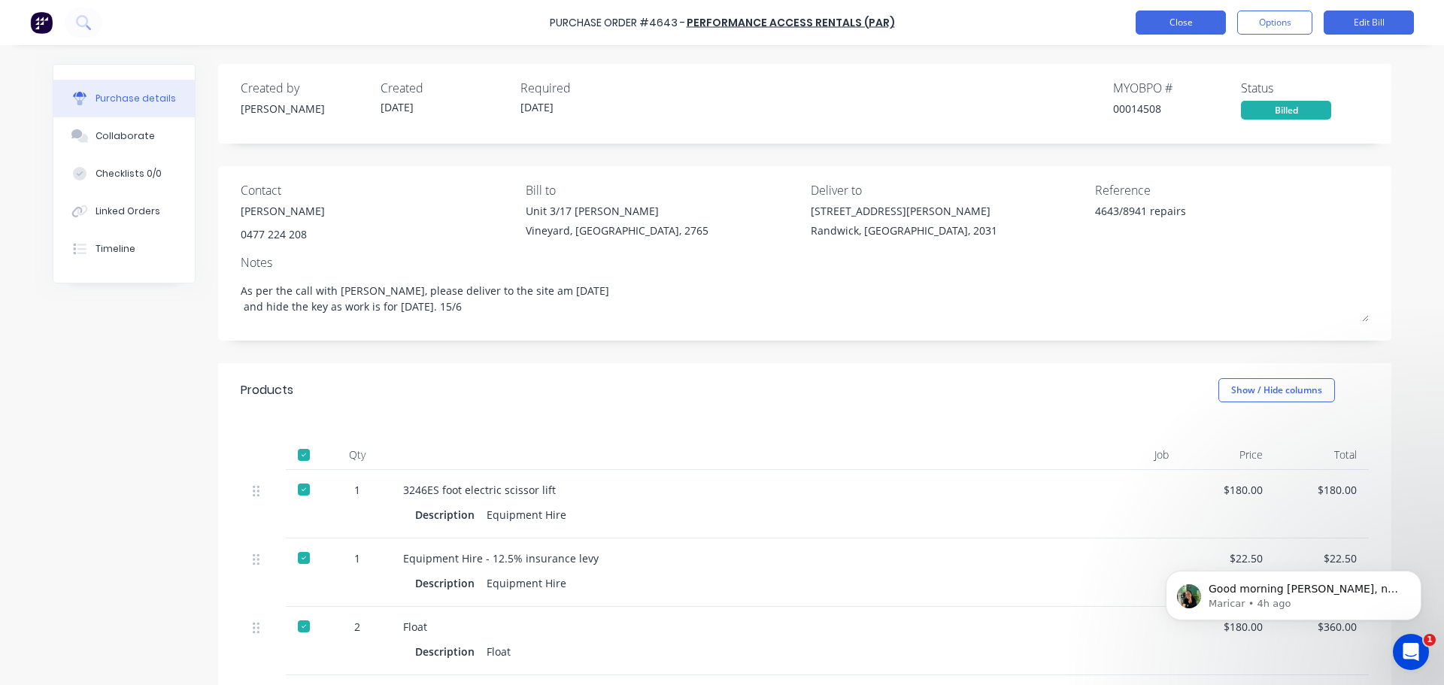
click at [1172, 28] on button "Close" at bounding box center [1181, 23] width 90 height 24
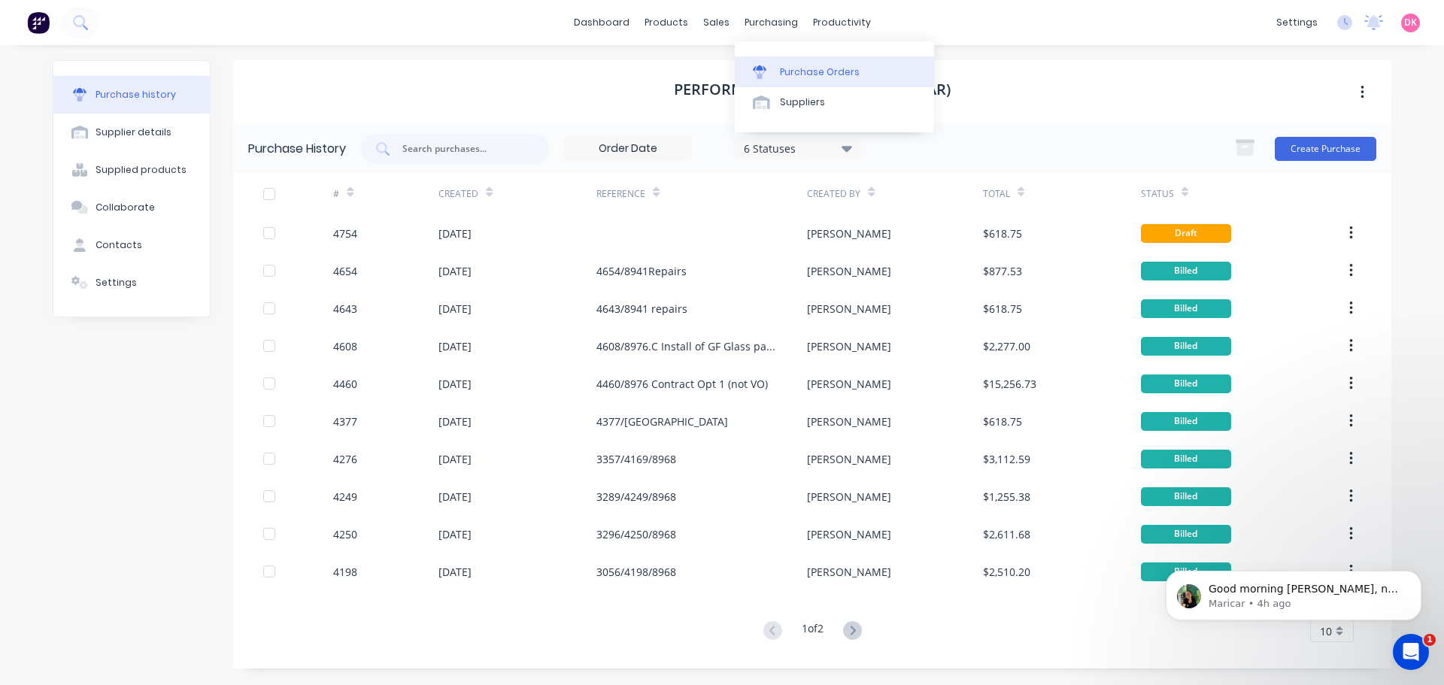
click at [787, 77] on div "Purchase Orders" at bounding box center [820, 72] width 80 height 14
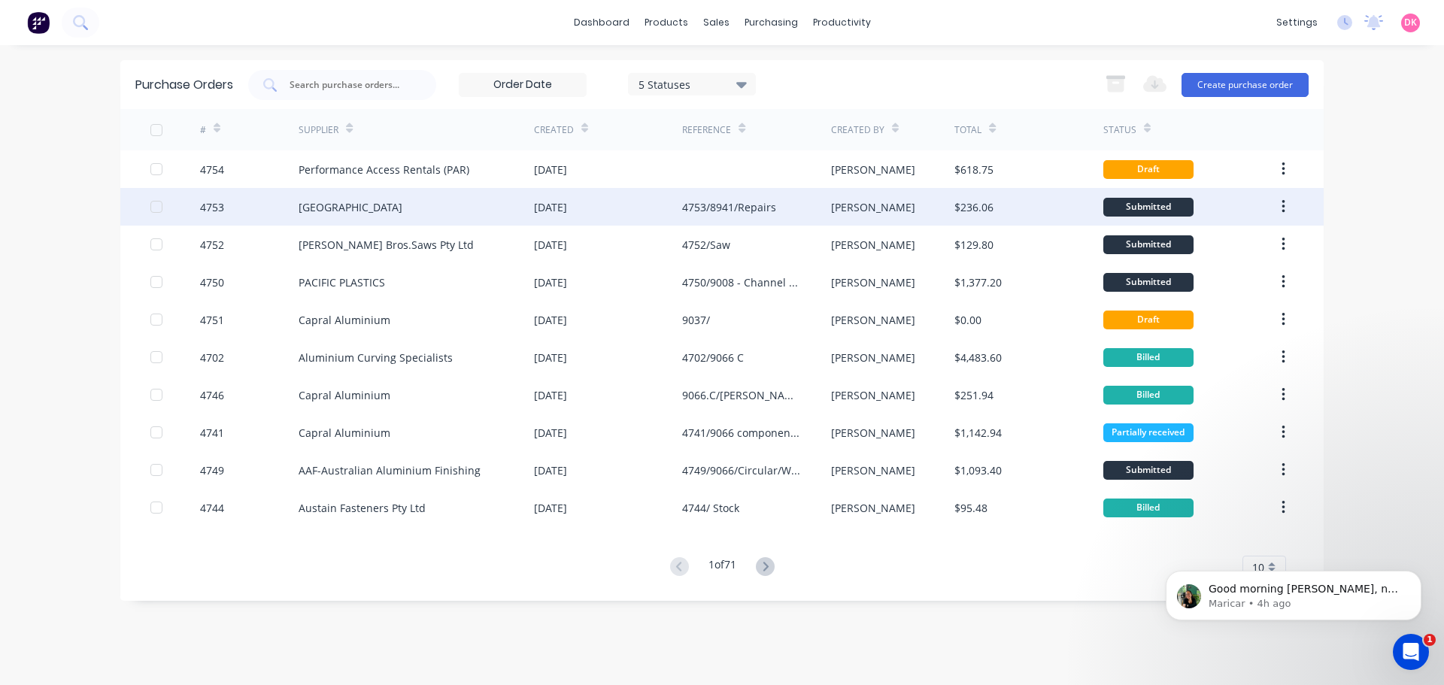
click at [687, 214] on div "4753/8941/Repairs" at bounding box center [729, 207] width 94 height 16
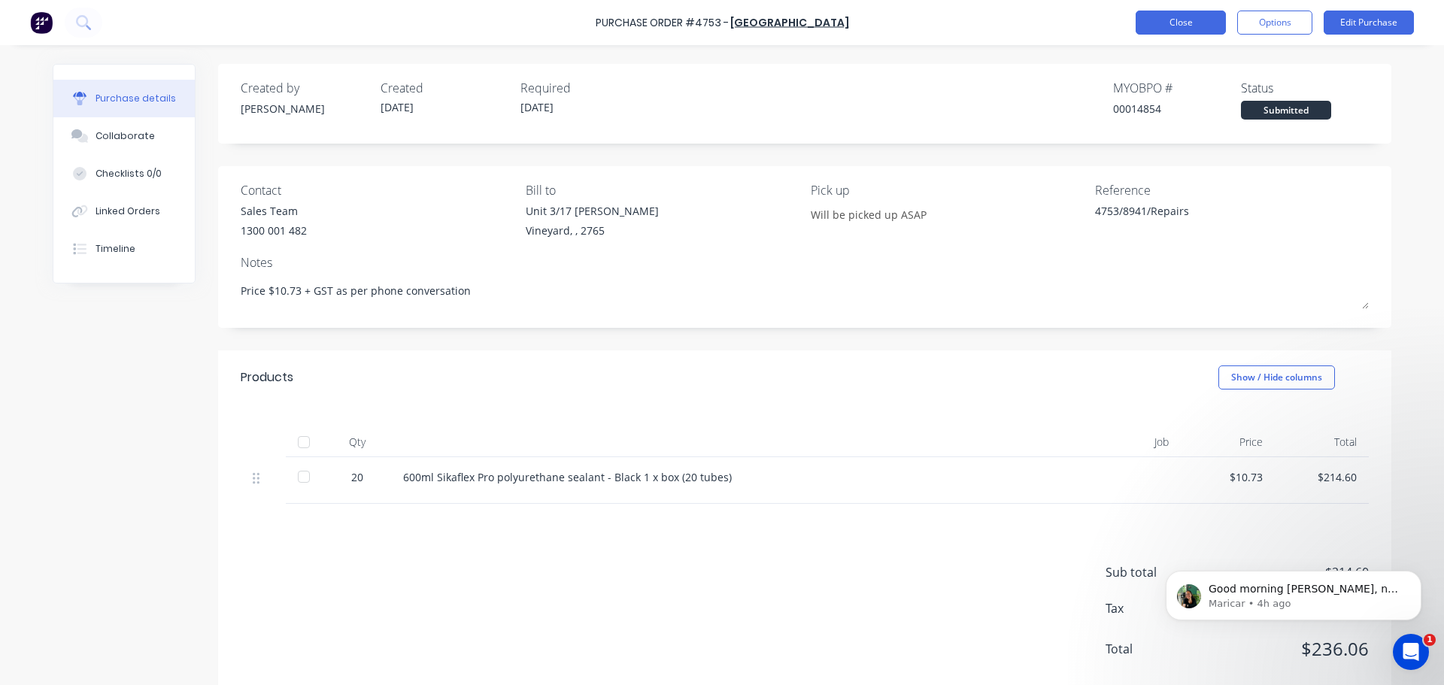
click at [1173, 14] on button "Close" at bounding box center [1181, 23] width 90 height 24
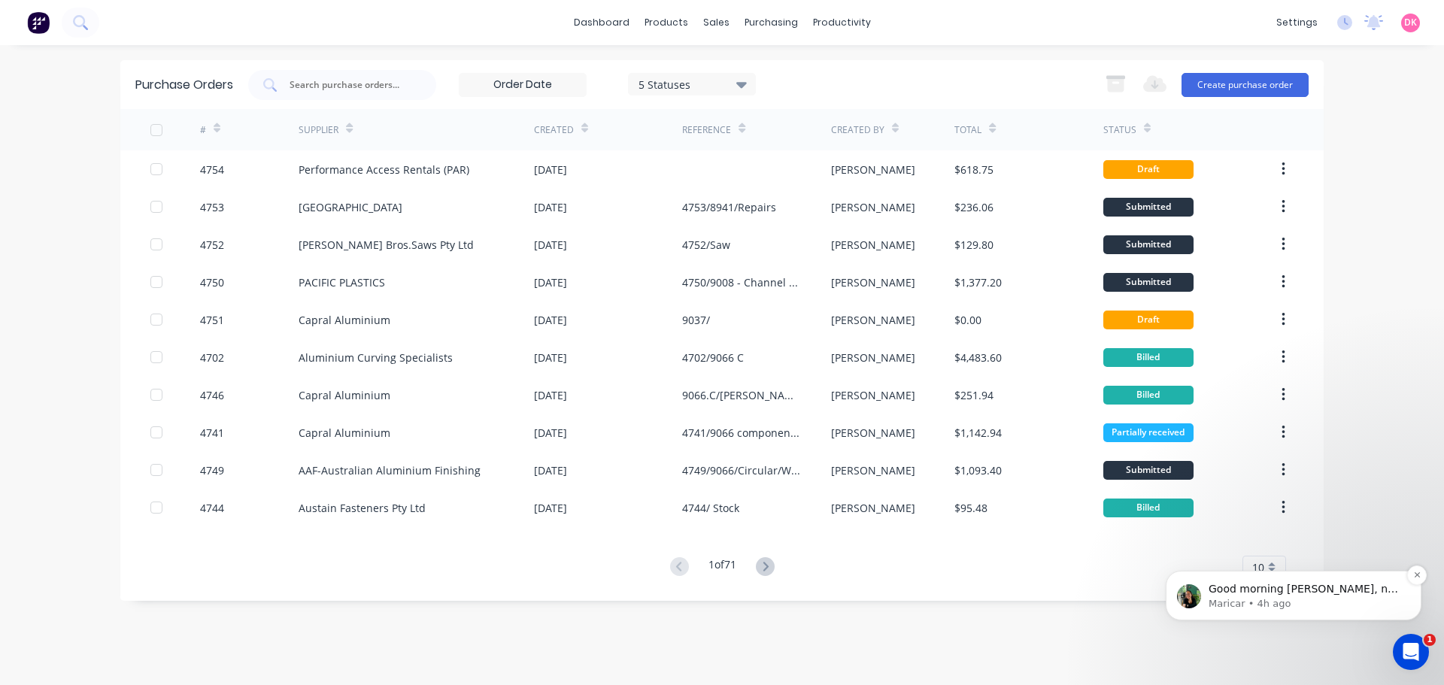
click at [1313, 600] on p "Maricar • 4h ago" at bounding box center [1306, 604] width 194 height 14
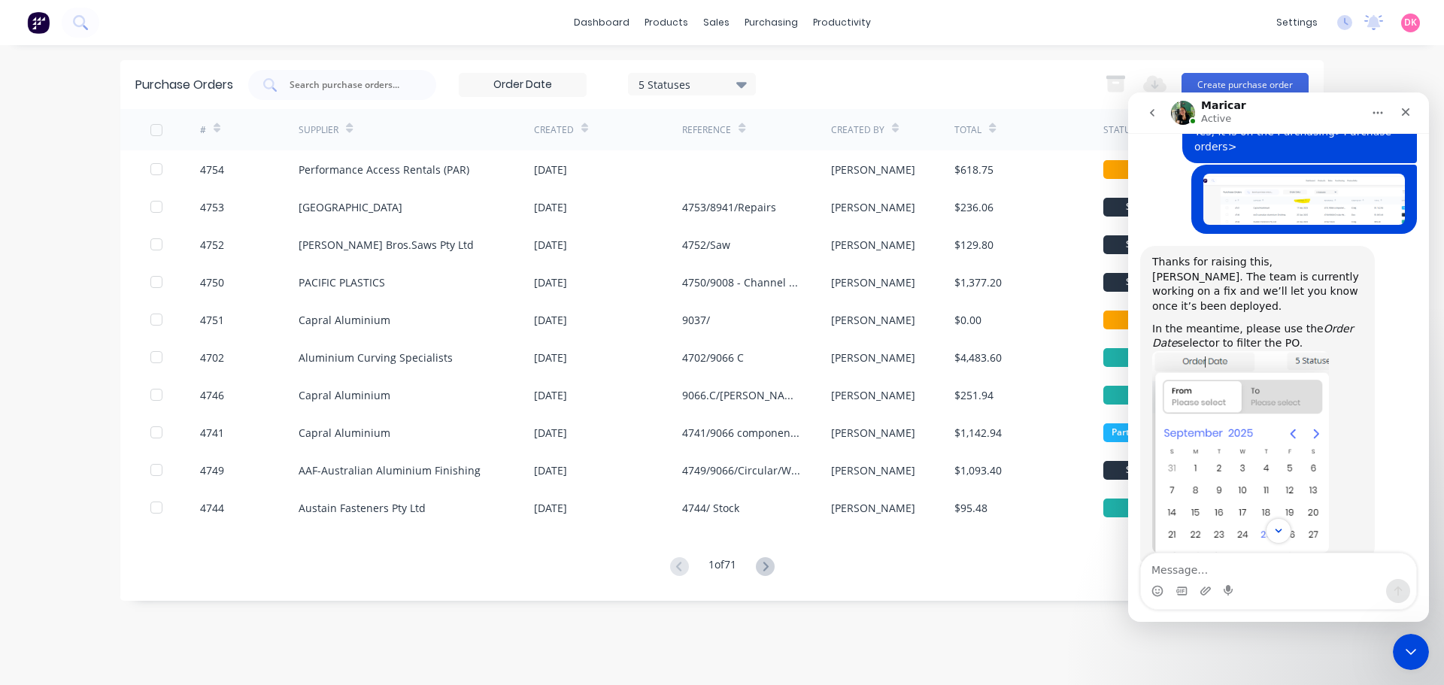
scroll to position [876, 0]
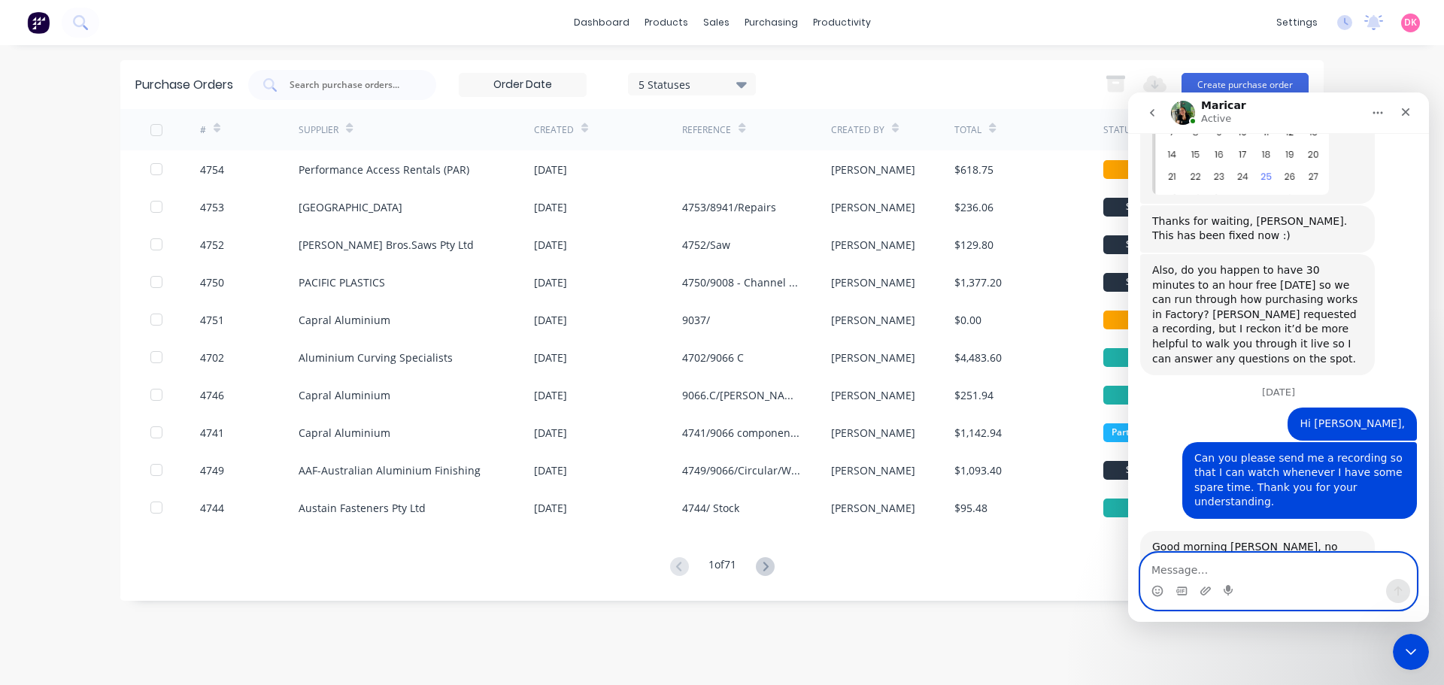
click at [1230, 576] on textarea "Message…" at bounding box center [1278, 567] width 275 height 26
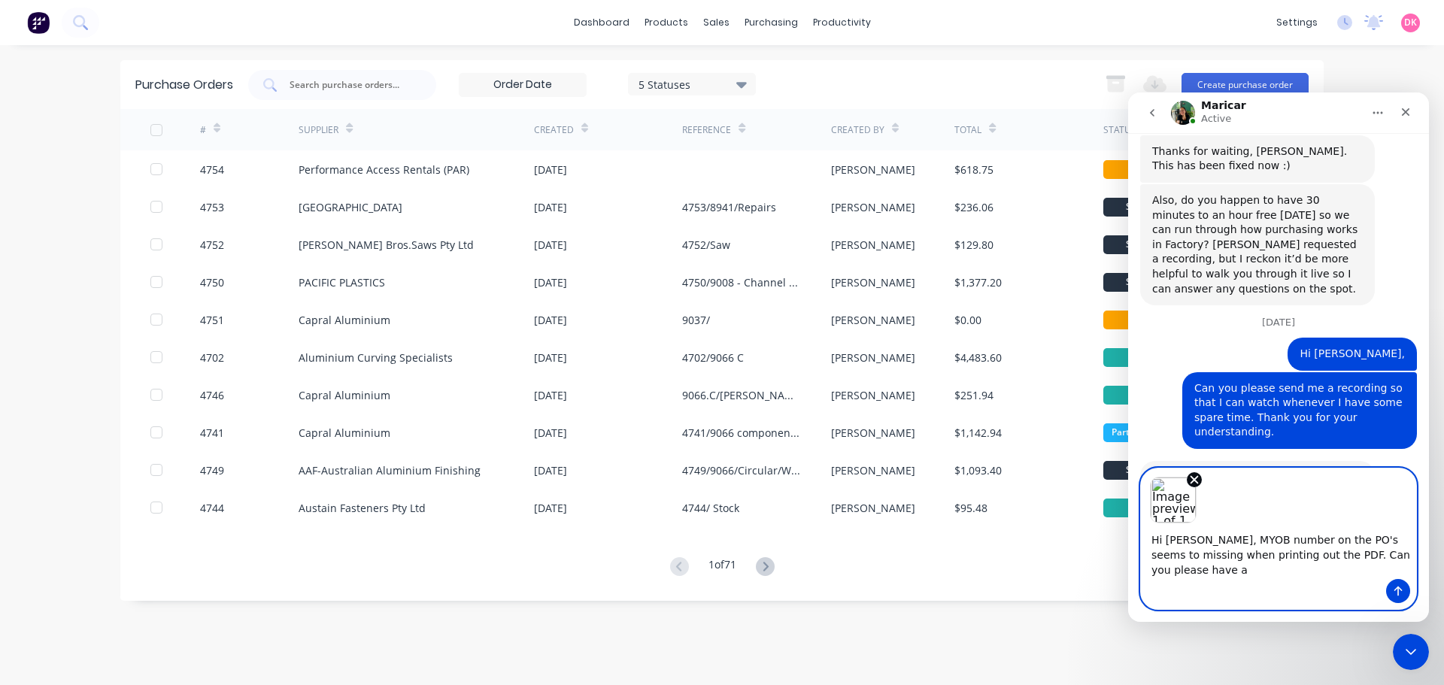
scroll to position [961, 0]
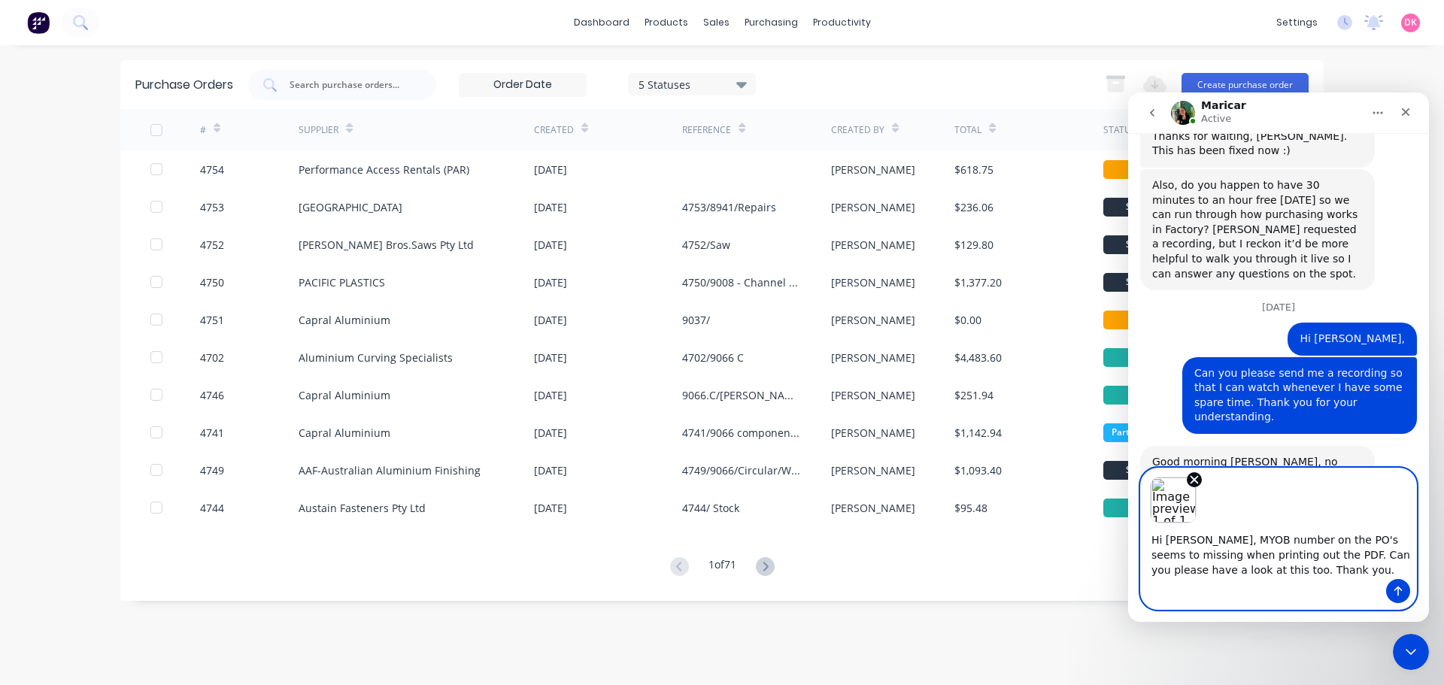
type textarea "Hi Maricar, MYOB number on the PO's seems to missing when printing out the PDF.…"
click at [1396, 592] on icon "Send a message…" at bounding box center [1398, 591] width 12 height 12
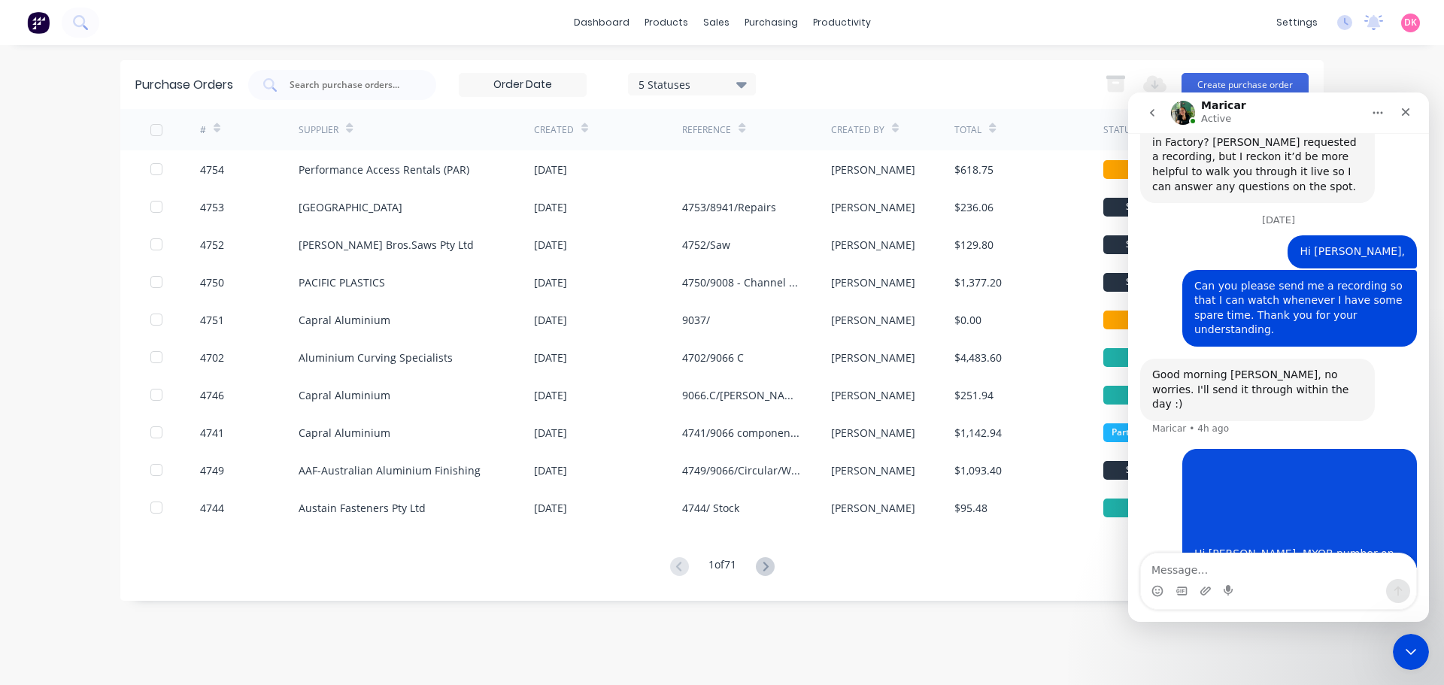
scroll to position [1054, 0]
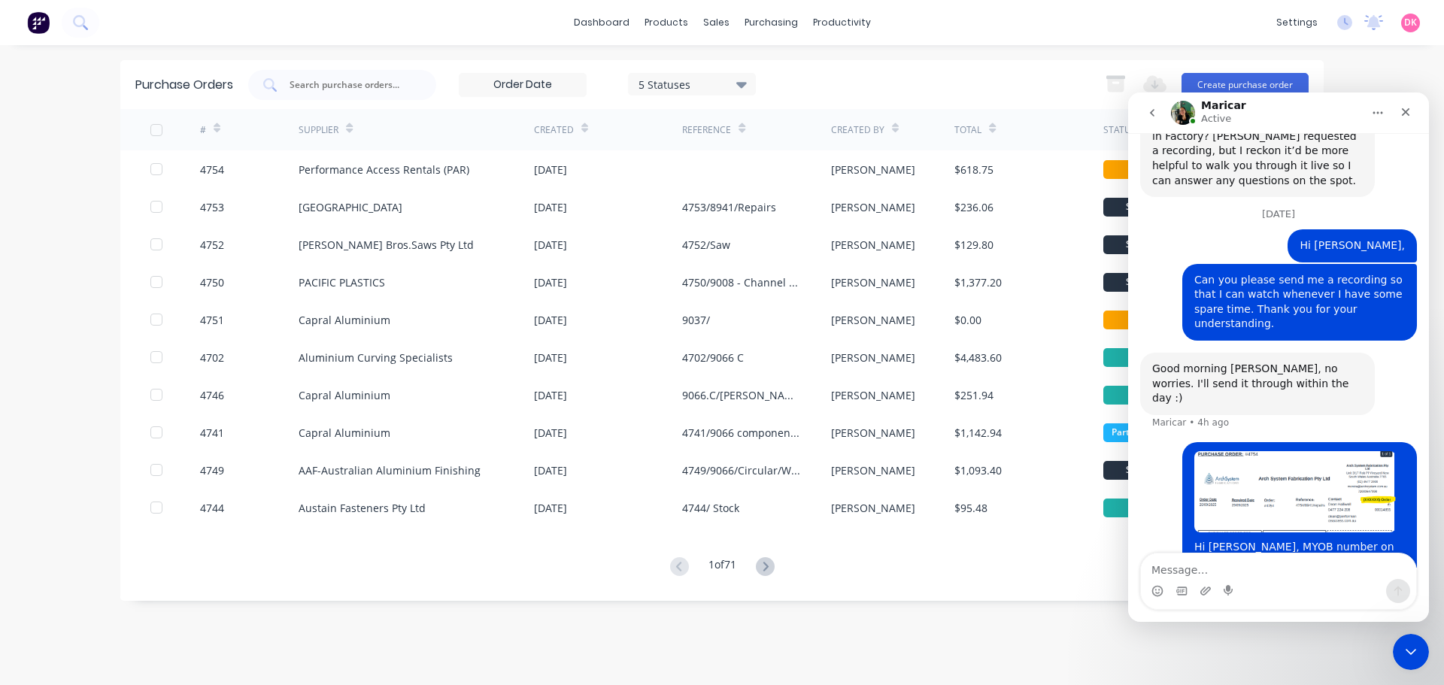
click at [1372, 114] on icon "Home" at bounding box center [1378, 113] width 12 height 12
click at [1365, 66] on div "dashboard products sales purchasing productivity dashboard products Product Cat…" at bounding box center [722, 342] width 1444 height 685
click at [1406, 645] on icon "Close Intercom Messenger" at bounding box center [1409, 650] width 18 height 18
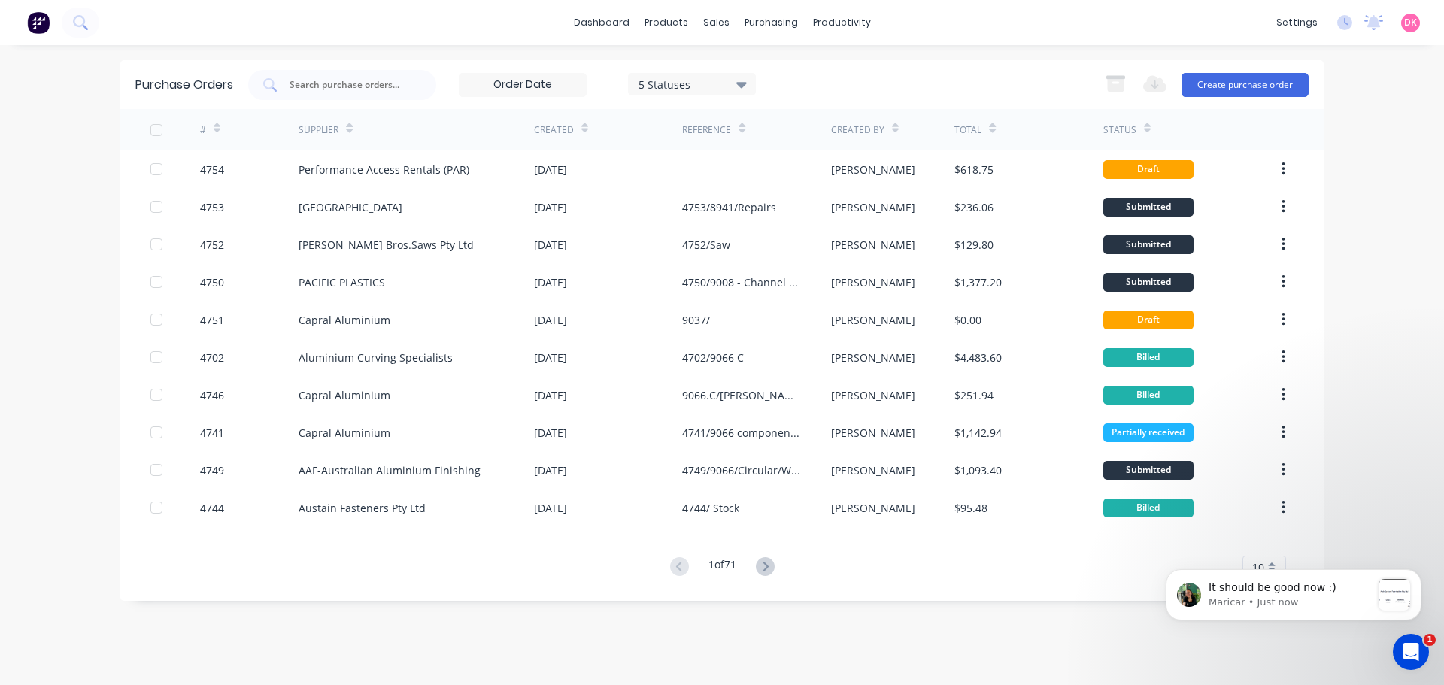
scroll to position [1212, 0]
click at [1317, 599] on p "Maricar • 10m ago" at bounding box center [1290, 603] width 162 height 14
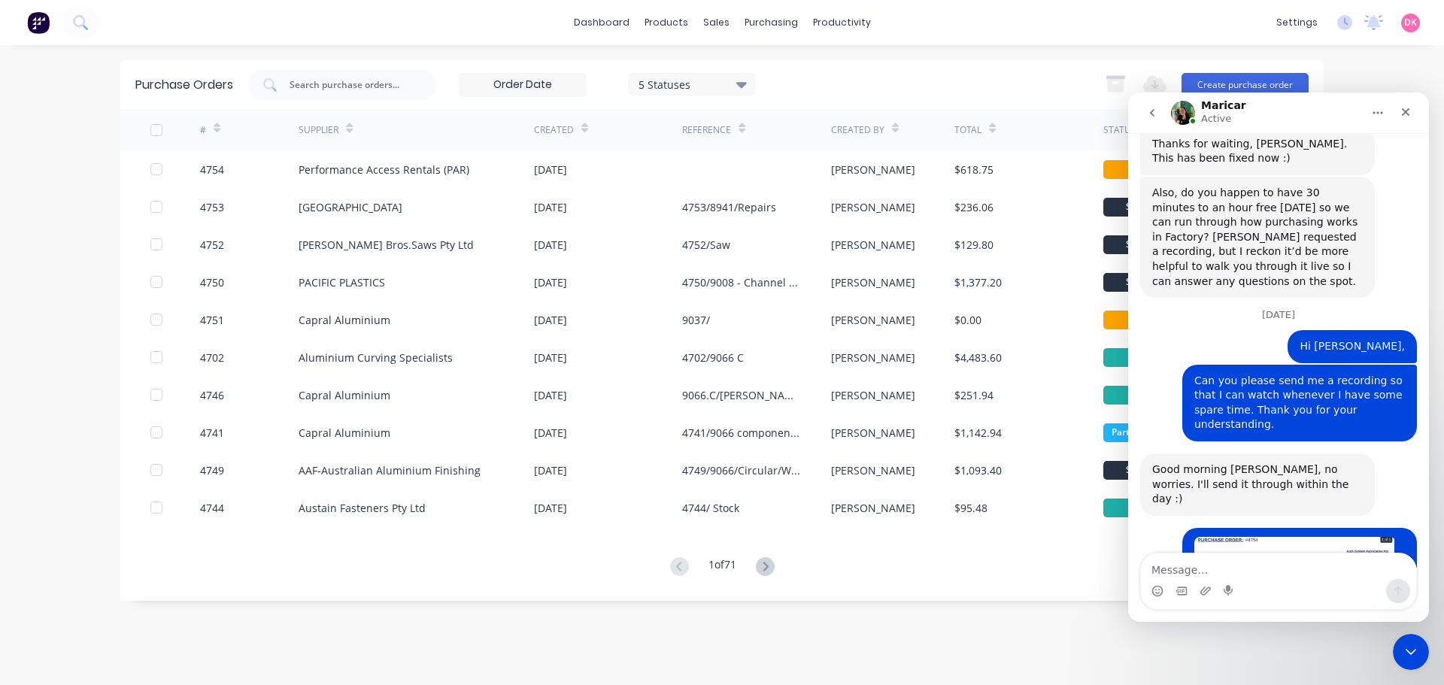
scroll to position [1237, 0]
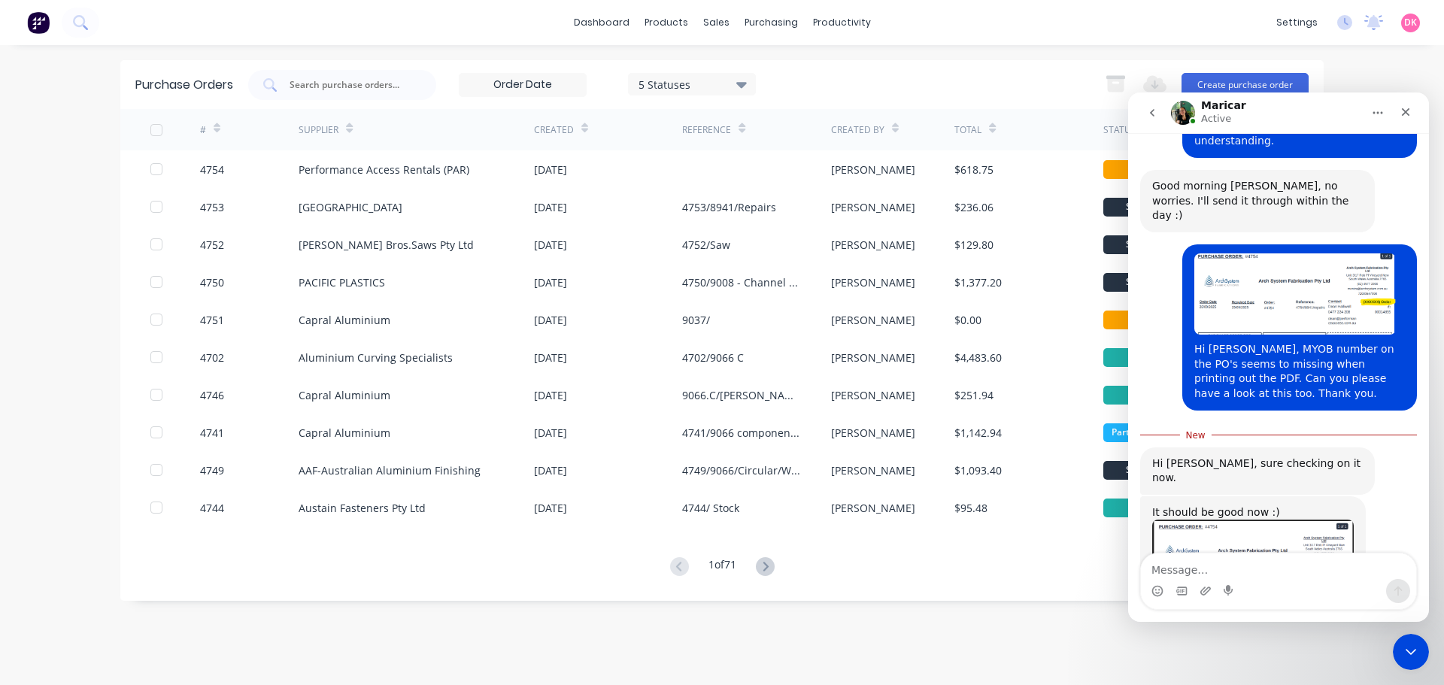
click at [950, 70] on div "5 Statuses 5 Statuses Export to Excel (XLSX) Create purchase order" at bounding box center [778, 85] width 1060 height 30
click at [1409, 653] on icon "Close Intercom Messenger" at bounding box center [1409, 650] width 18 height 18
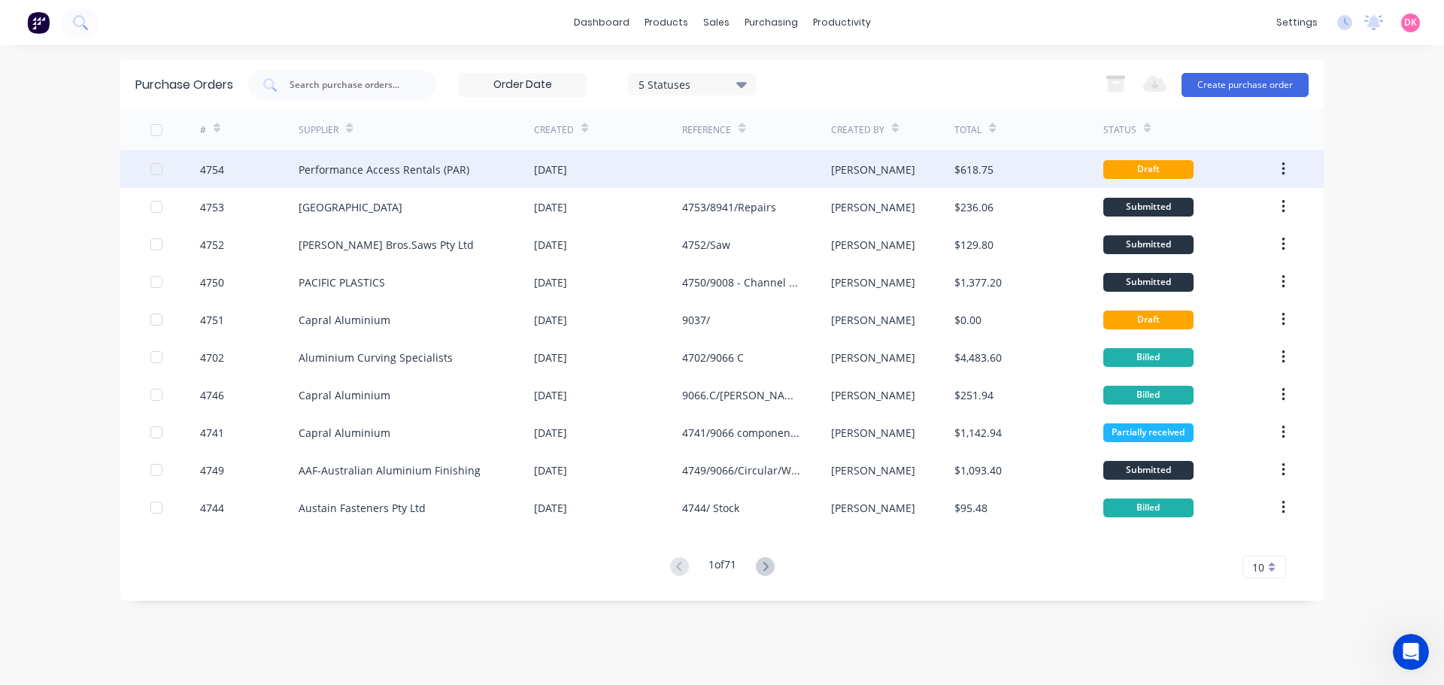
click at [455, 172] on div "Performance Access Rentals (PAR)" at bounding box center [384, 170] width 171 height 16
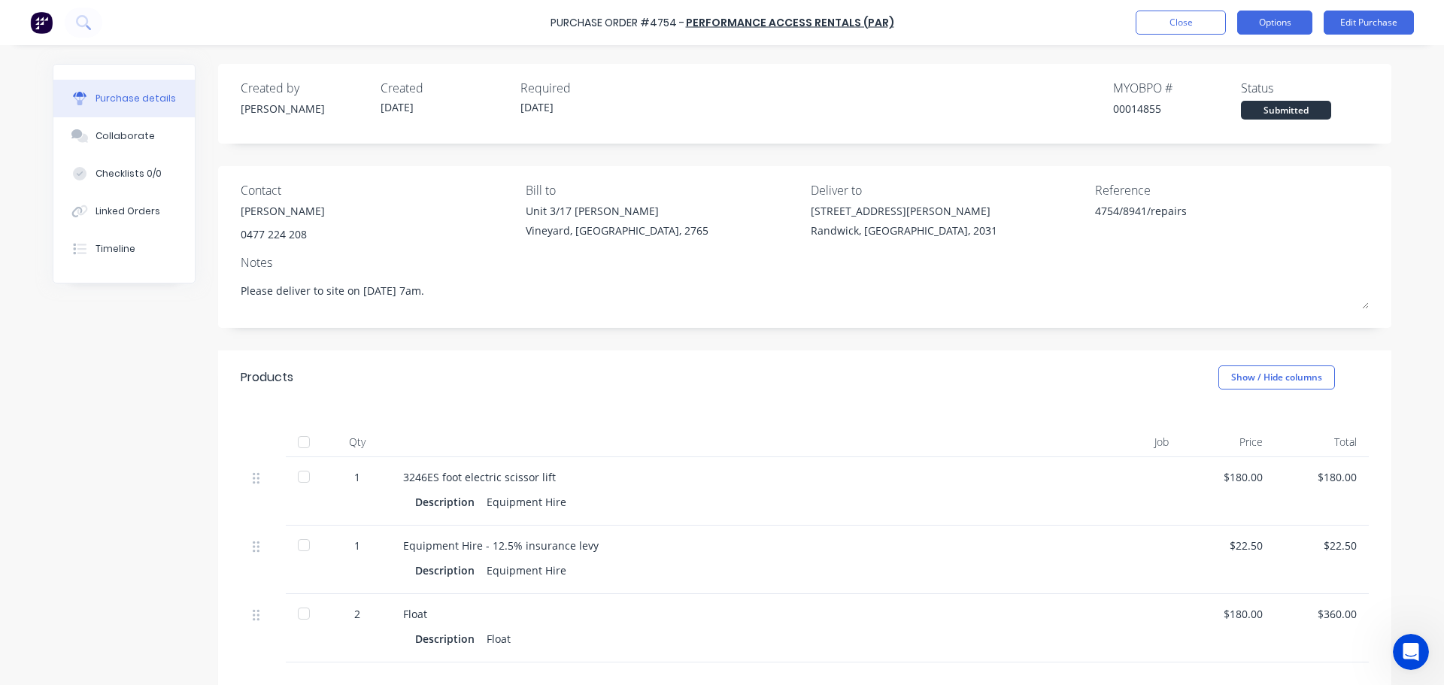
click at [1282, 14] on button "Options" at bounding box center [1274, 23] width 75 height 24
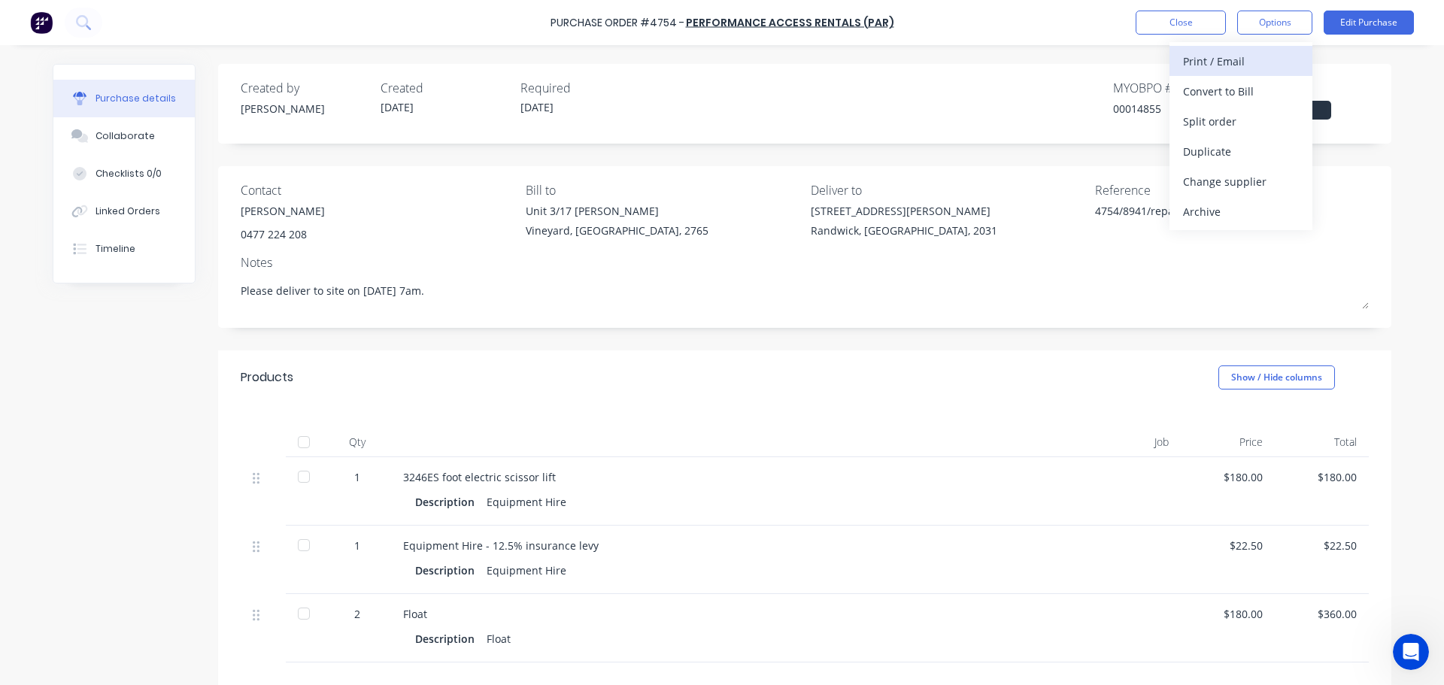
click at [1216, 56] on div "Print / Email" at bounding box center [1241, 61] width 116 height 22
click at [1209, 90] on div "With pricing" at bounding box center [1241, 91] width 116 height 22
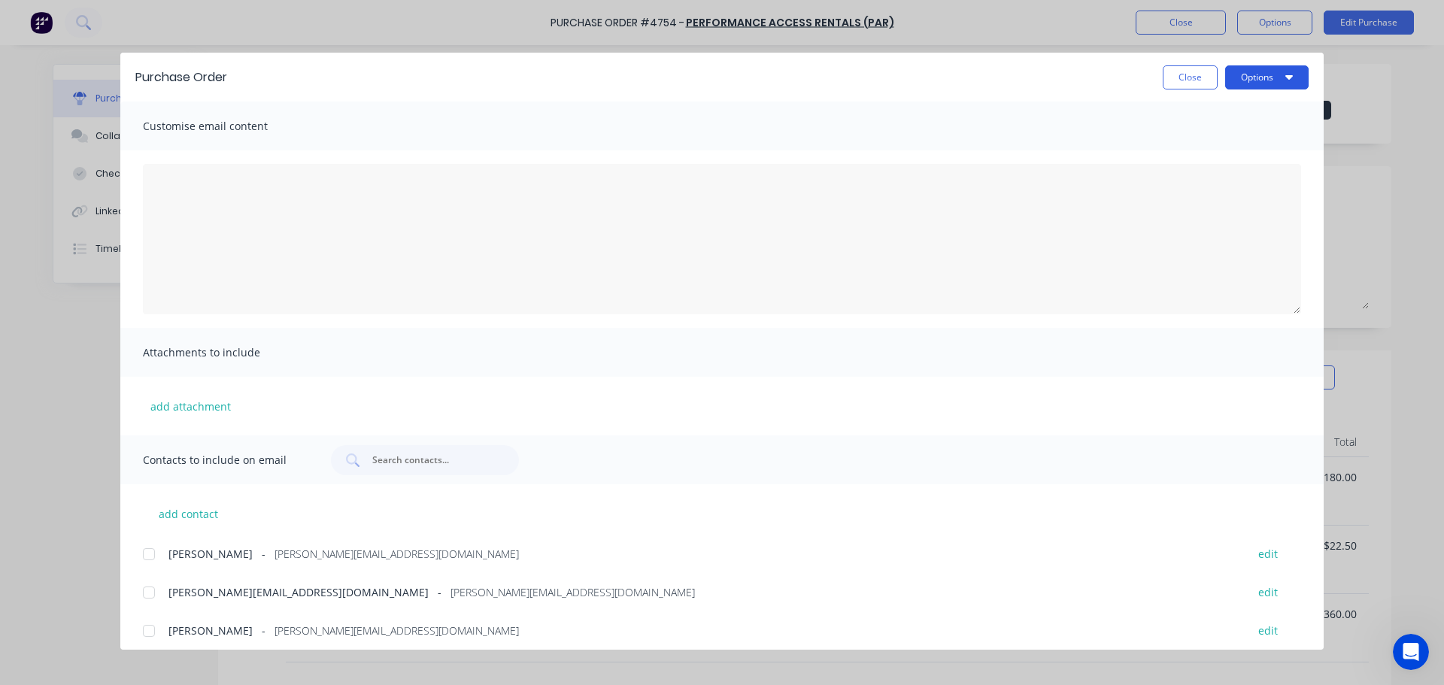
click at [1275, 79] on button "Options" at bounding box center [1266, 77] width 83 height 24
click at [1230, 134] on button "Print" at bounding box center [1237, 146] width 143 height 30
click at [1169, 71] on button "Close" at bounding box center [1190, 77] width 55 height 24
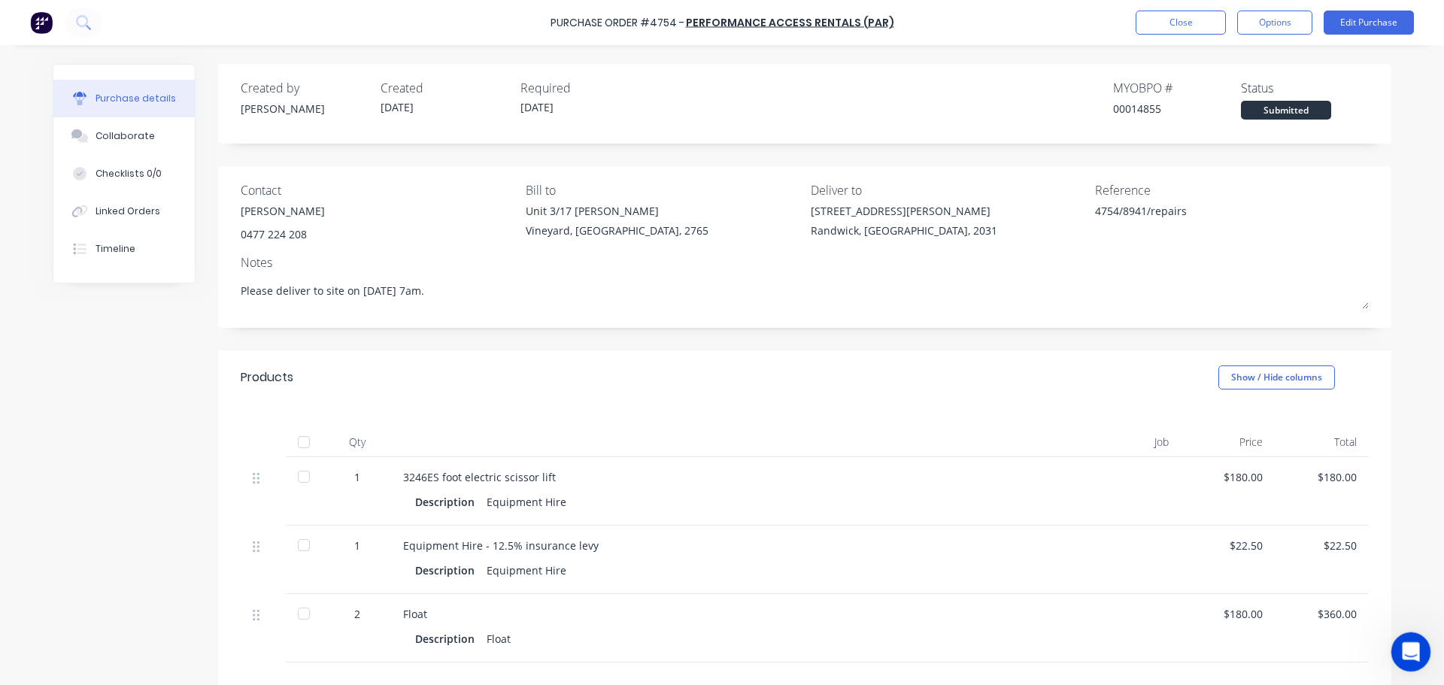
click at [1407, 645] on icon "Open Intercom Messenger" at bounding box center [1409, 650] width 25 height 25
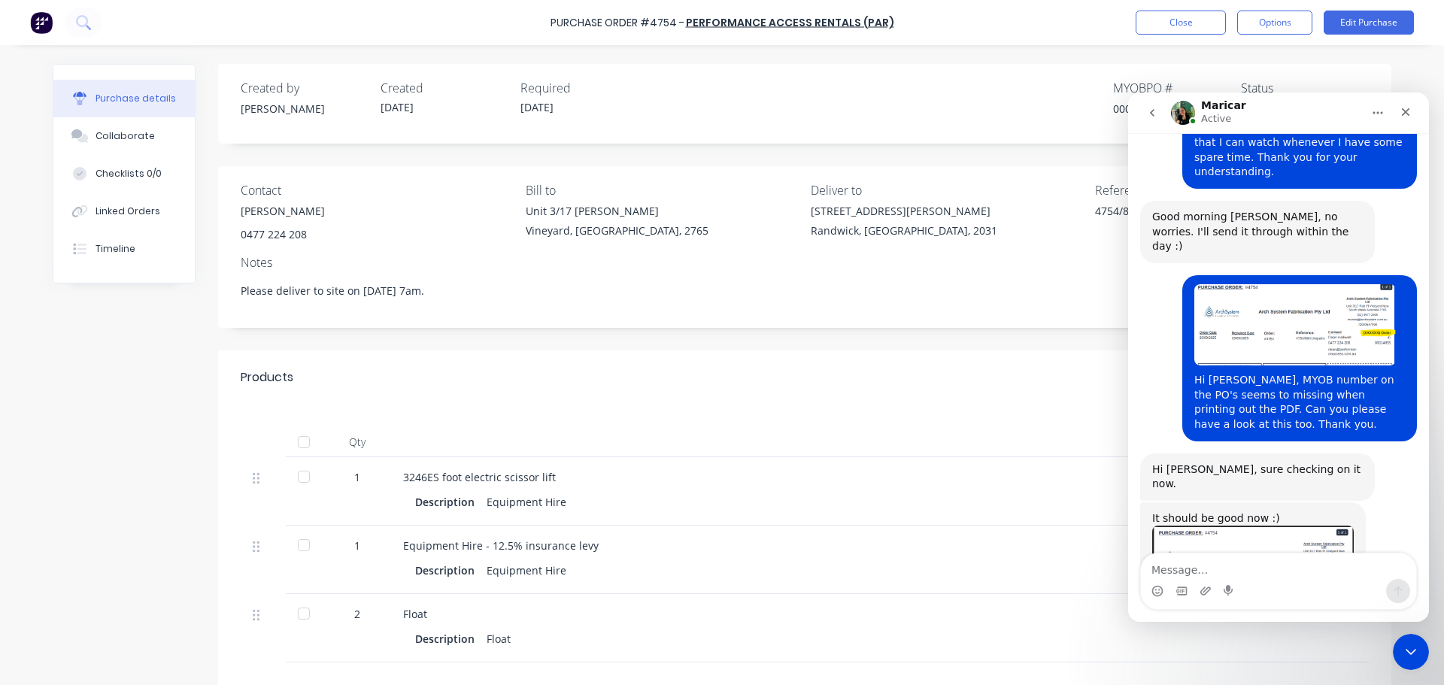
scroll to position [1212, 0]
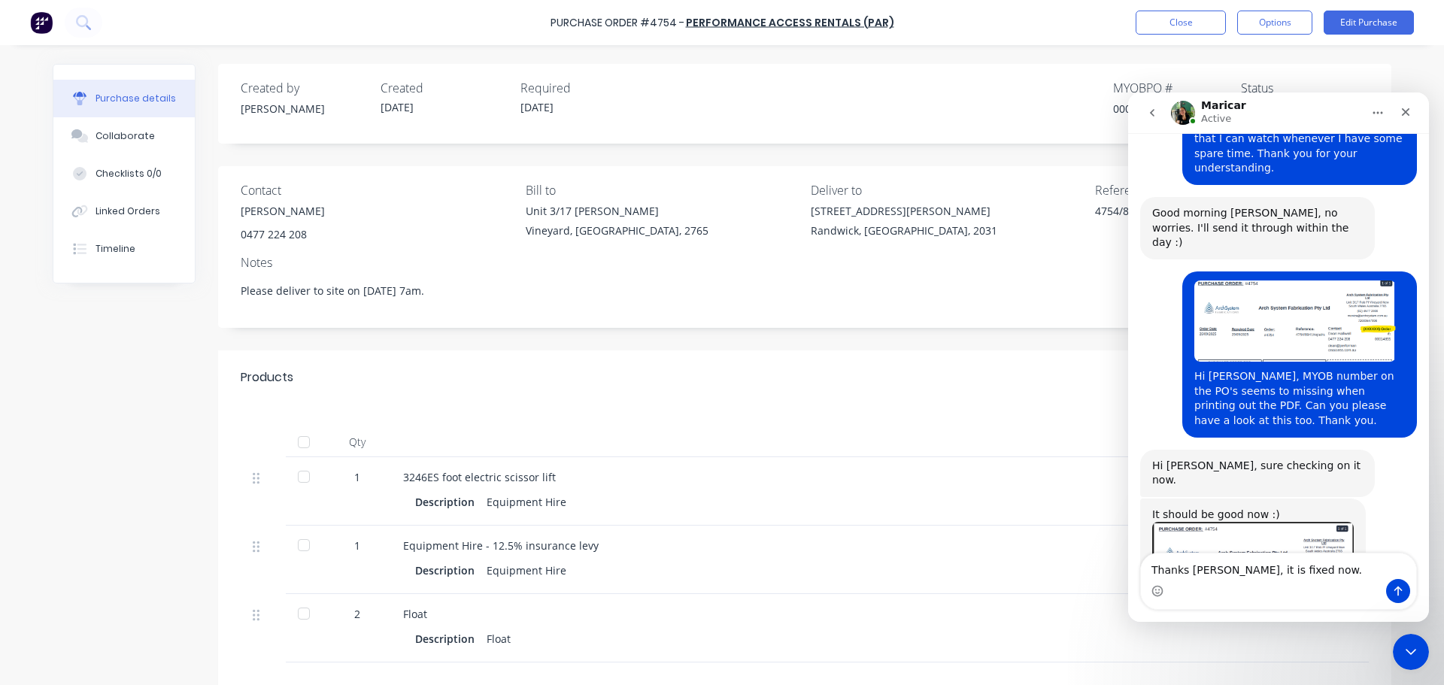
drag, startPoint x: 1315, startPoint y: 579, endPoint x: 1285, endPoint y: 572, distance: 31.6
click at [1282, 572] on div "Thanks Maricar, it is fixed now. Thanks Maricar, it is fixed now." at bounding box center [1278, 582] width 275 height 56
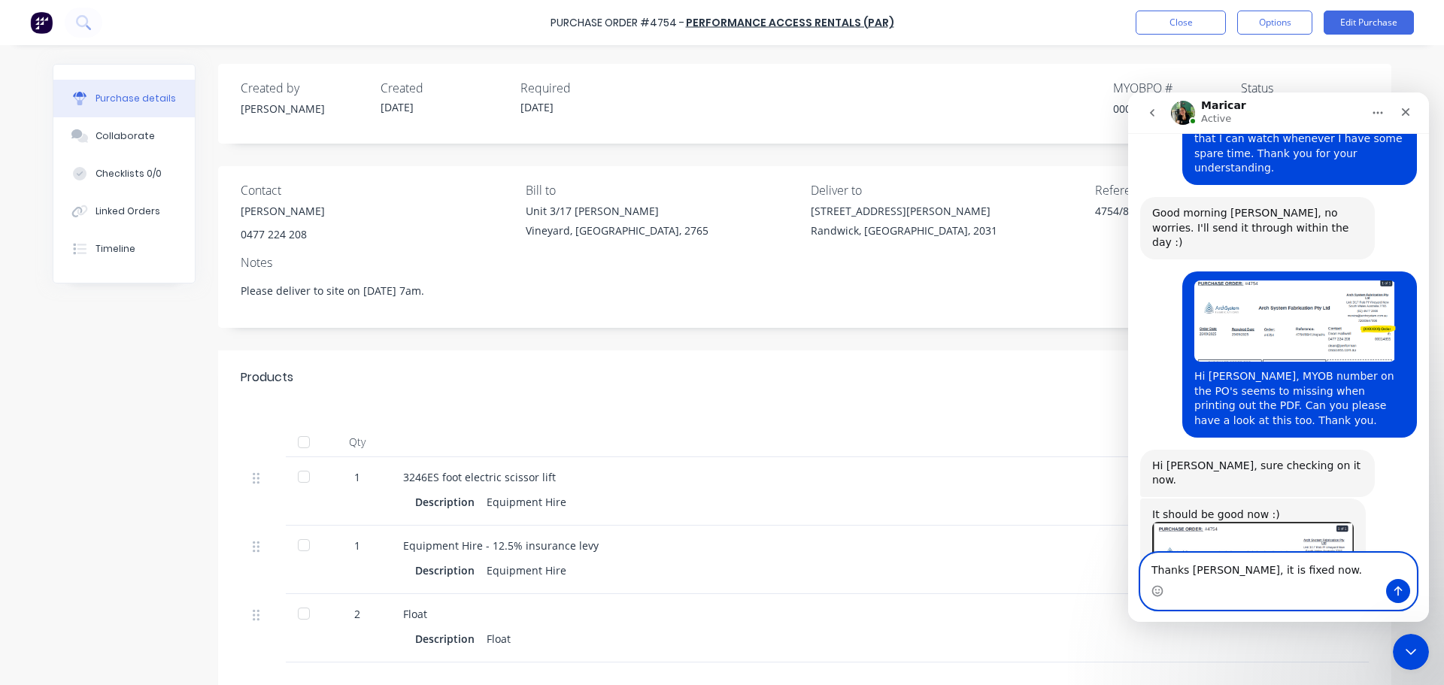
drag, startPoint x: 1306, startPoint y: 572, endPoint x: 1227, endPoint y: 566, distance: 78.5
click at [1227, 566] on textarea "Thanks Maricar, it is fixed now." at bounding box center [1278, 567] width 275 height 26
click at [1184, 573] on textarea "Thanks Maricar, I checked and it looks good." at bounding box center [1278, 558] width 275 height 41
type textarea "Thank you Maricar, I checked and it looks good."
click at [1393, 590] on icon "Send a message…" at bounding box center [1398, 591] width 12 height 12
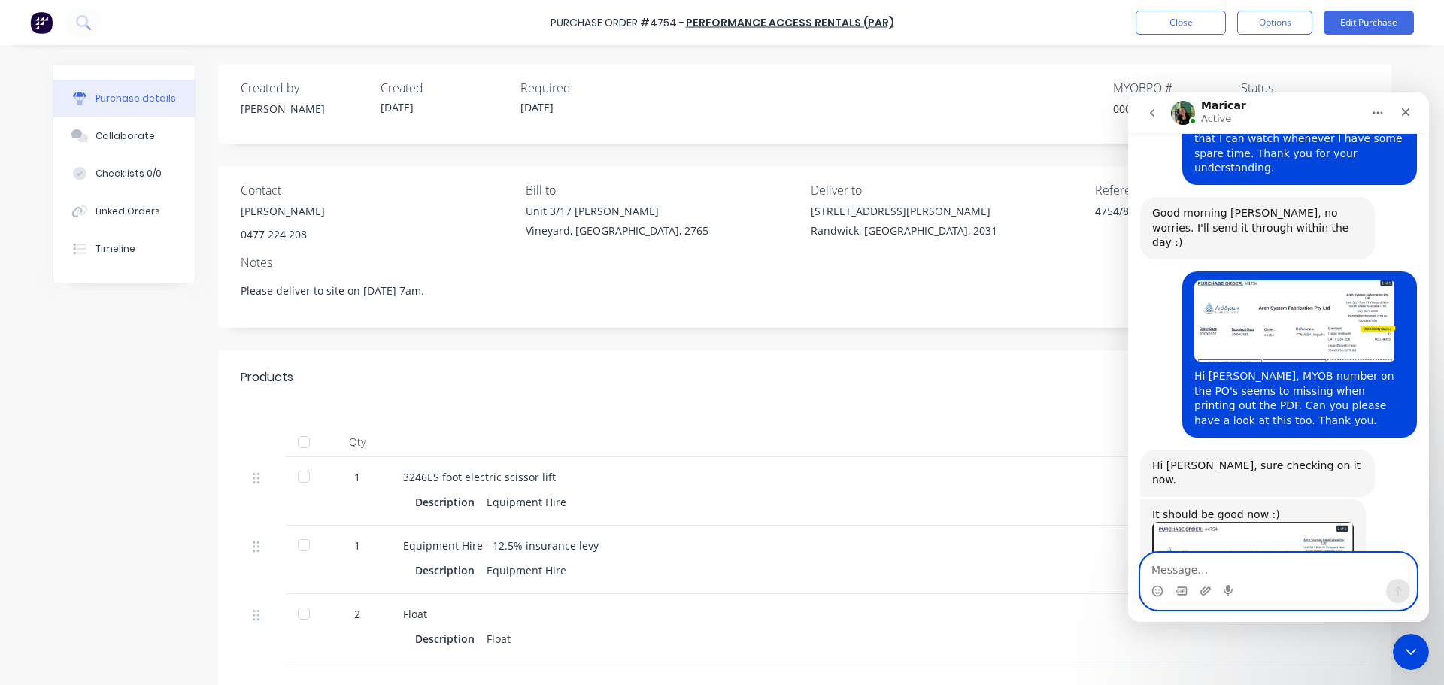
scroll to position [1272, 0]
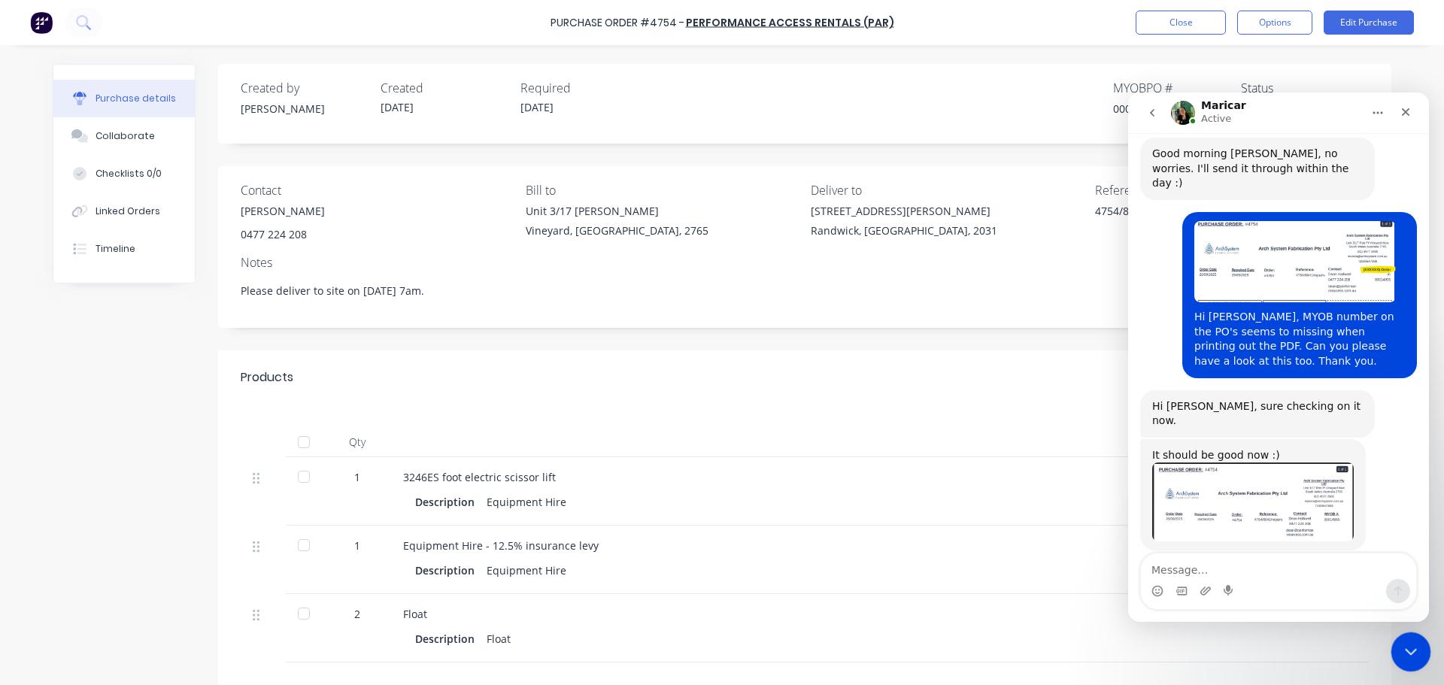
click at [1405, 654] on icon "Close Intercom Messenger" at bounding box center [1409, 650] width 18 height 18
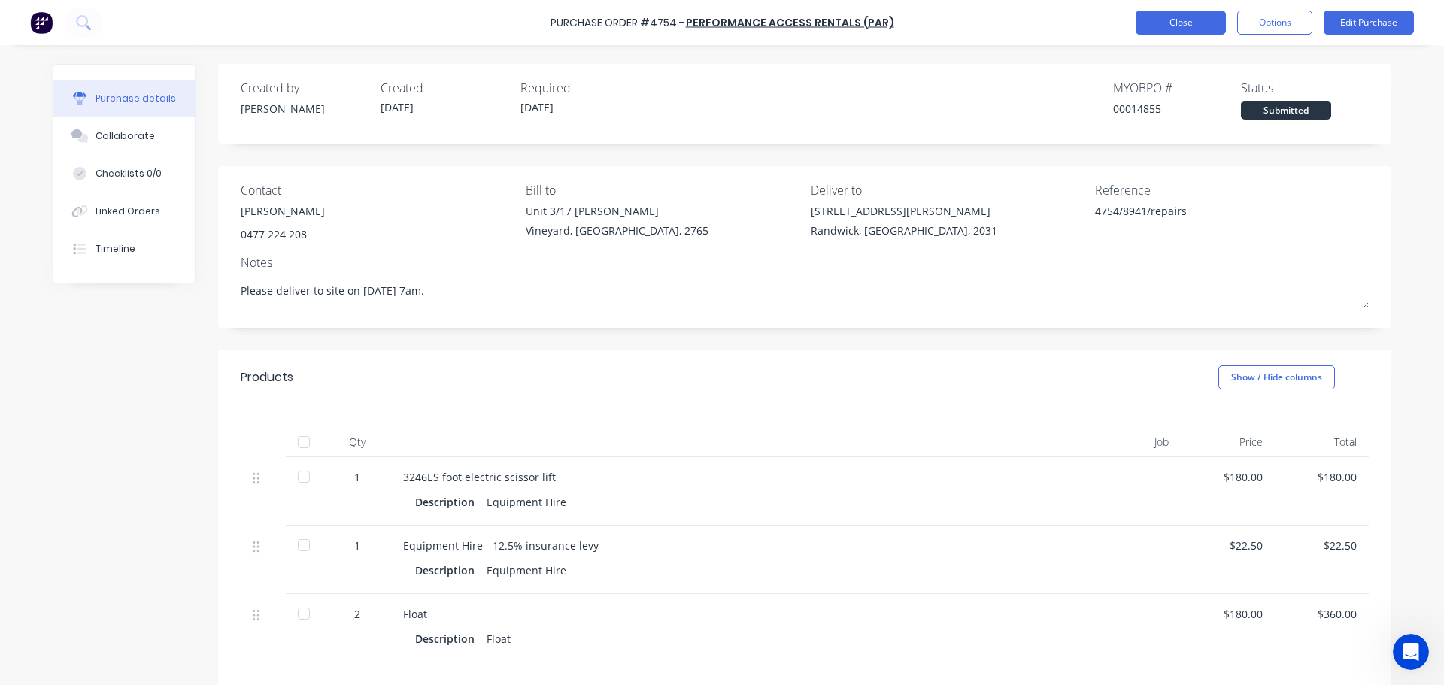
click at [1200, 25] on button "Close" at bounding box center [1181, 23] width 90 height 24
click at [1195, 23] on button "Close" at bounding box center [1181, 23] width 90 height 24
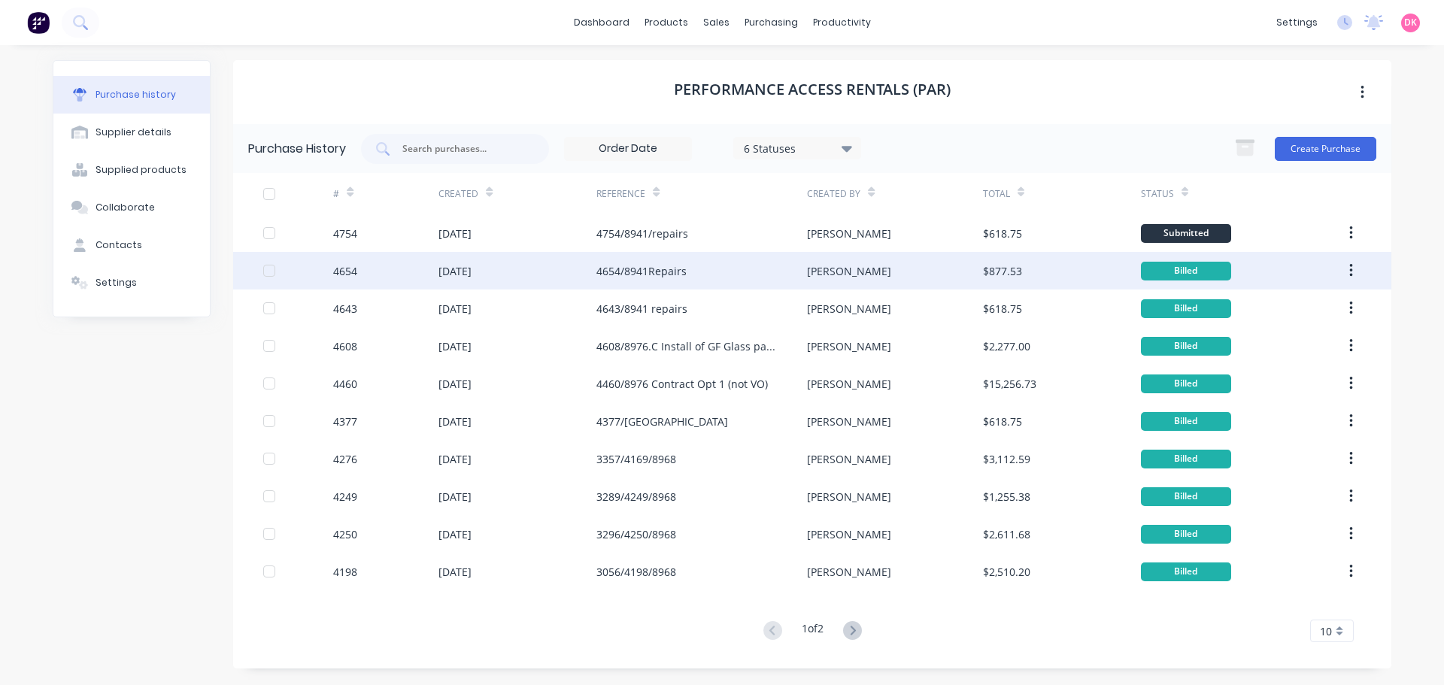
click at [659, 279] on div "4654/8941Repairs" at bounding box center [701, 271] width 211 height 38
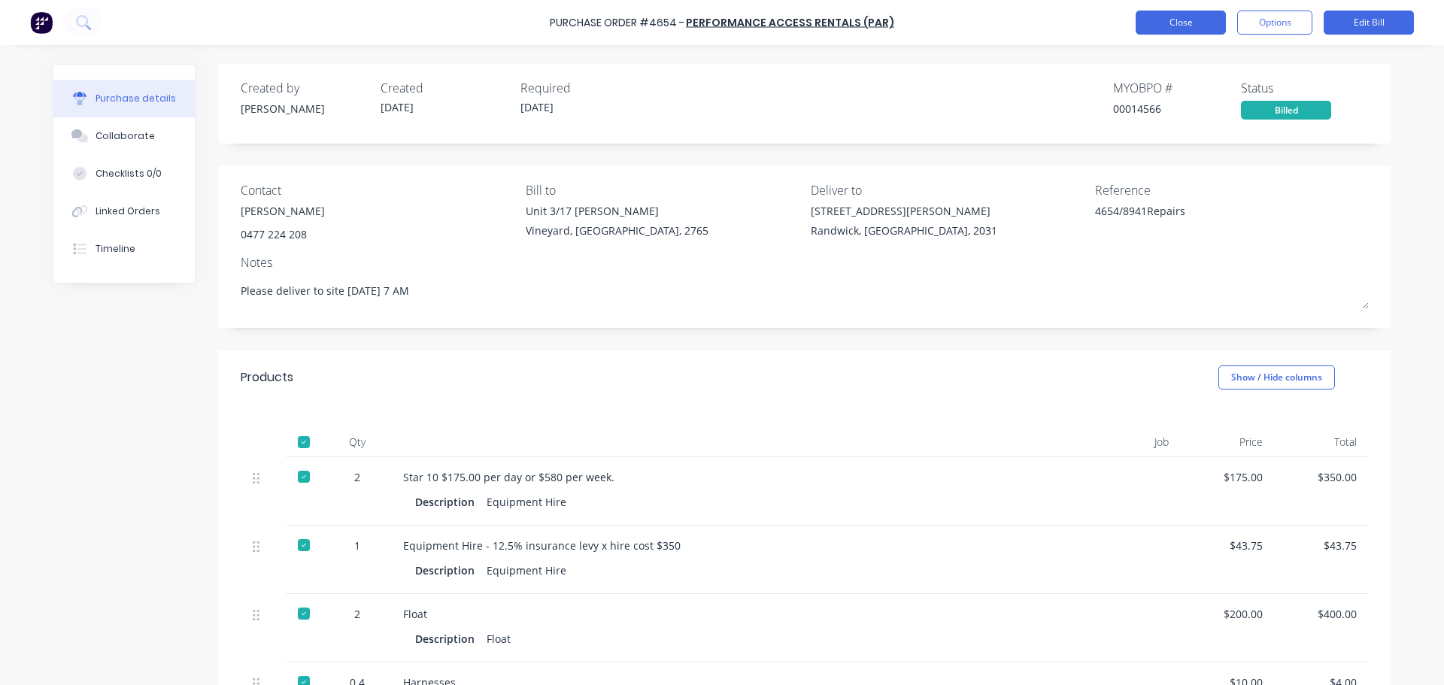
click at [1173, 28] on button "Close" at bounding box center [1181, 23] width 90 height 24
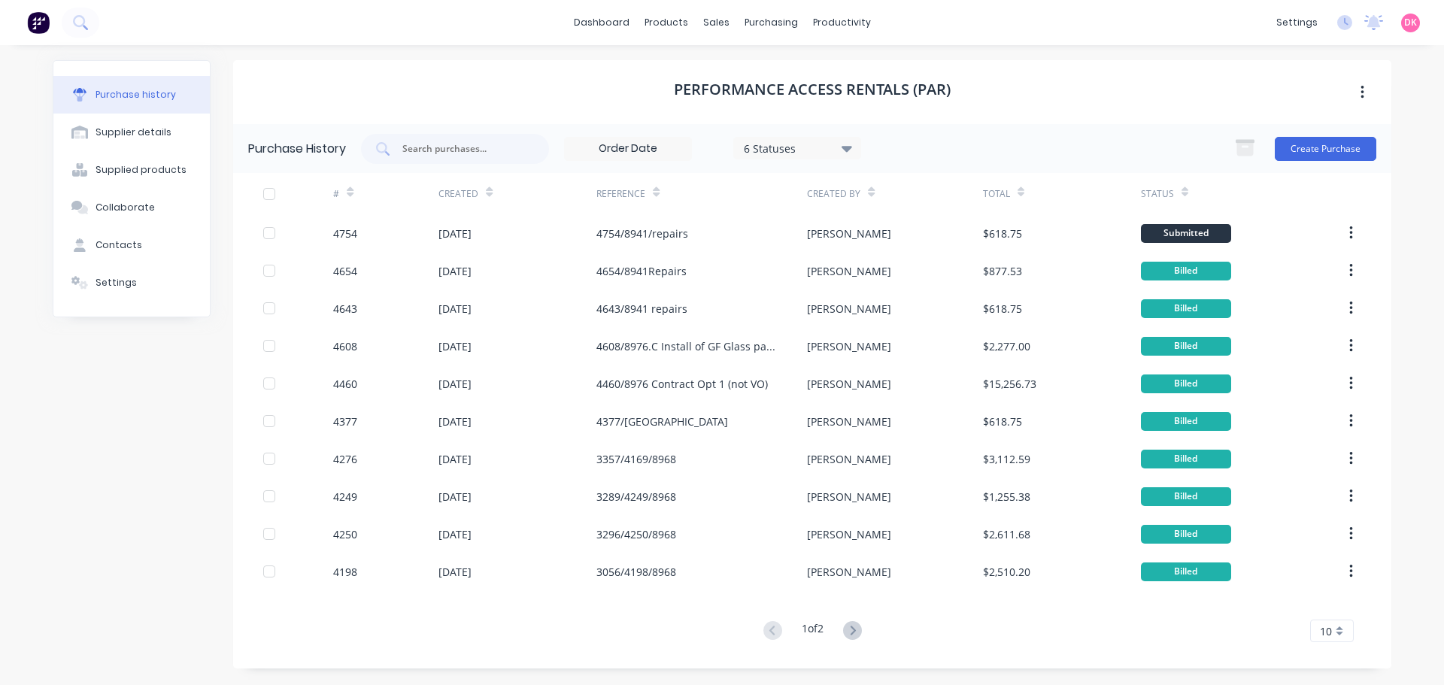
click at [487, 190] on icon at bounding box center [489, 192] width 7 height 11
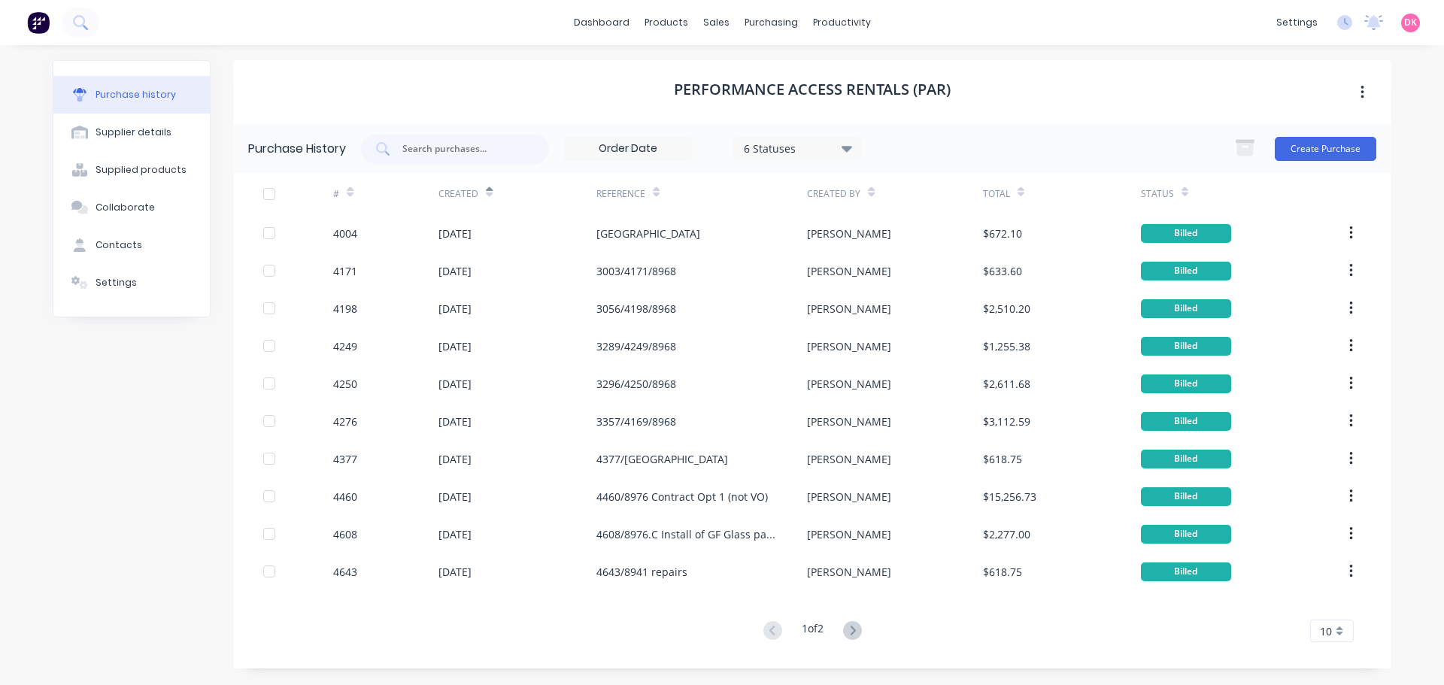
click at [490, 195] on icon at bounding box center [489, 195] width 7 height 5
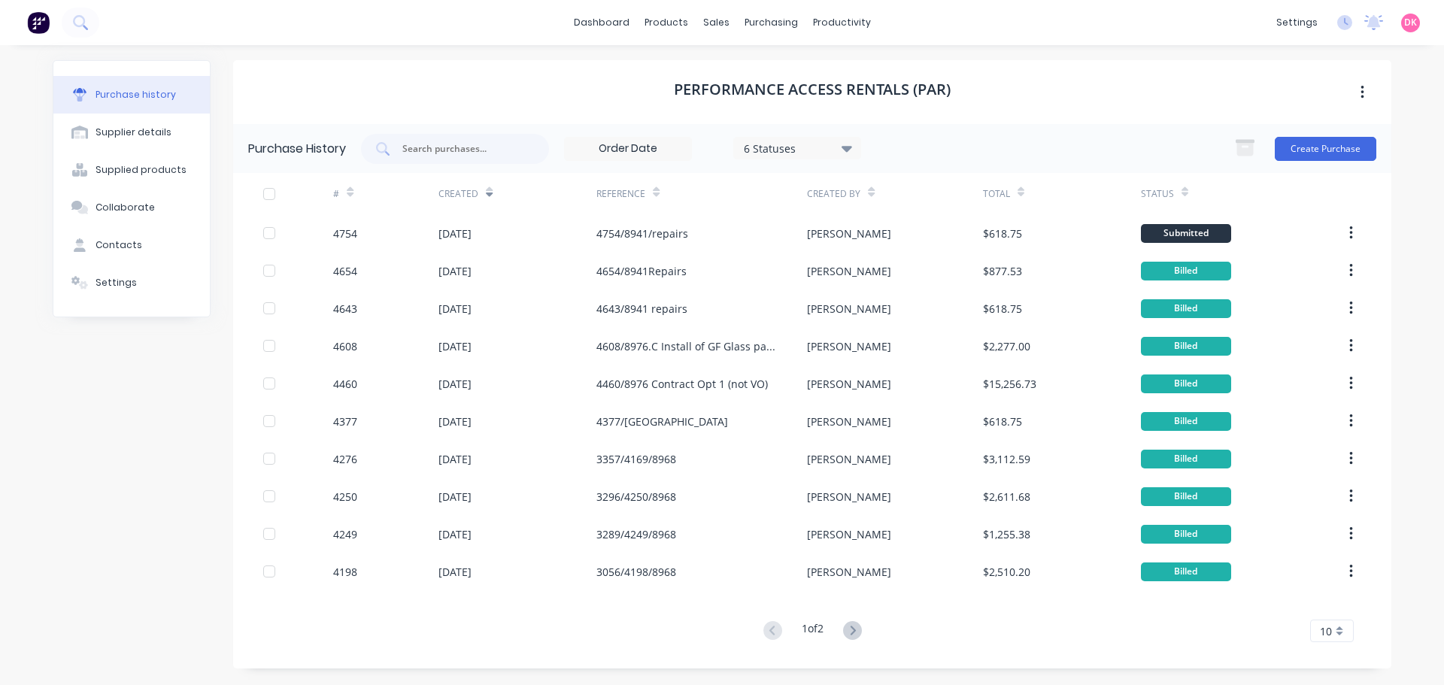
click at [486, 196] on icon at bounding box center [489, 192] width 7 height 11
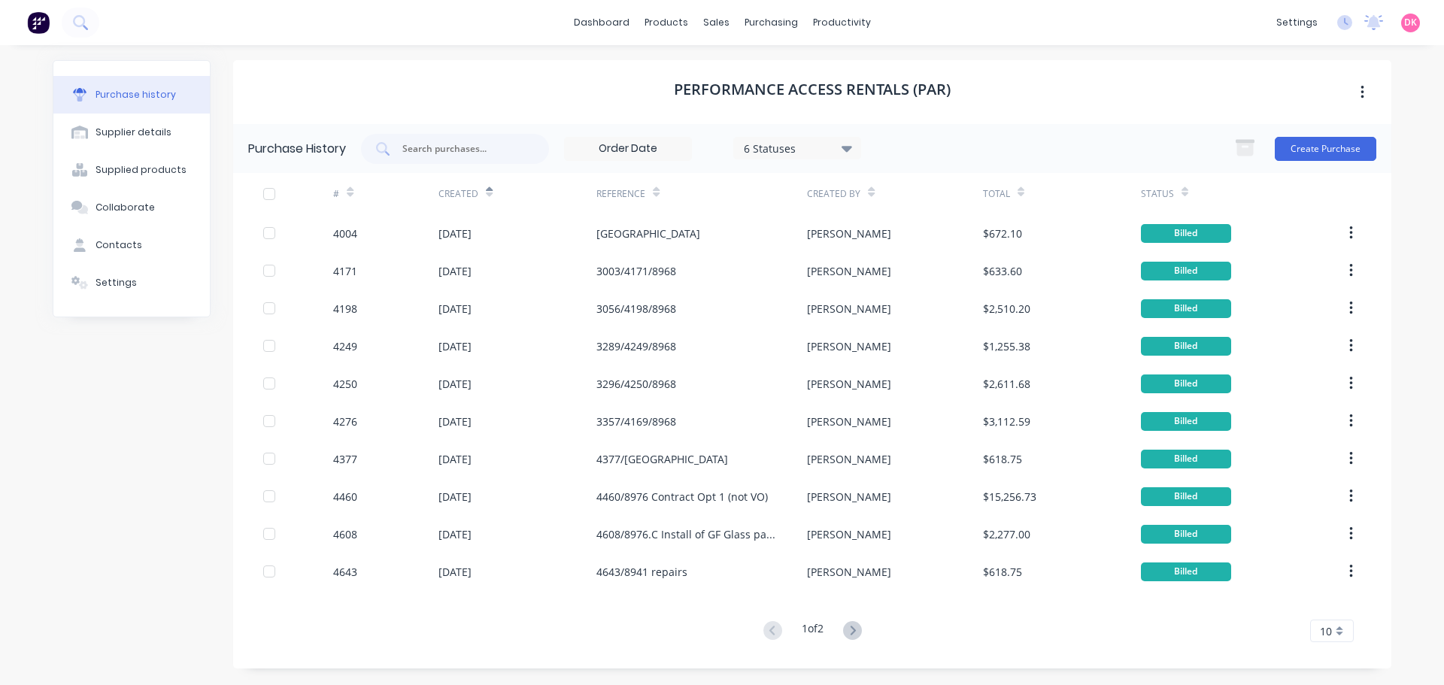
click at [480, 199] on div "Created" at bounding box center [465, 193] width 54 height 26
click at [488, 193] on icon at bounding box center [489, 195] width 7 height 5
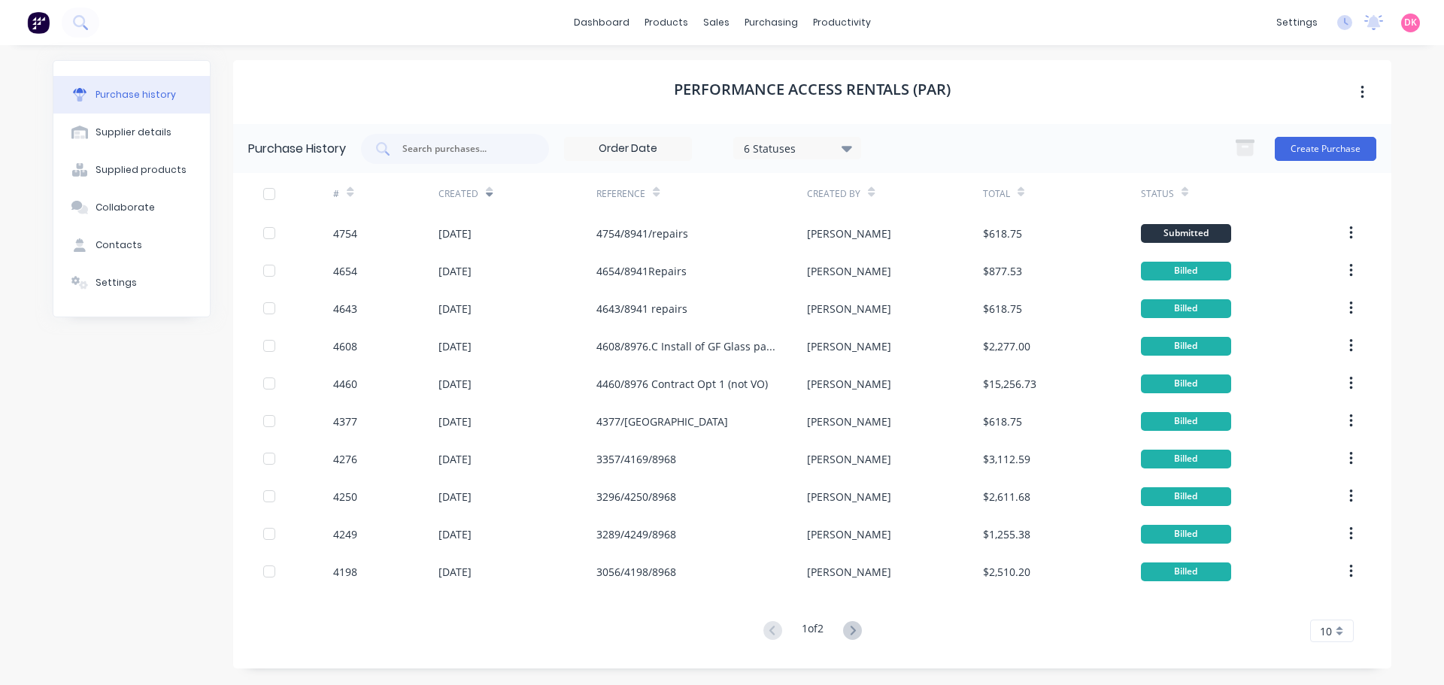
click at [356, 193] on div "#" at bounding box center [385, 193] width 105 height 41
click at [350, 193] on icon at bounding box center [350, 195] width 7 height 5
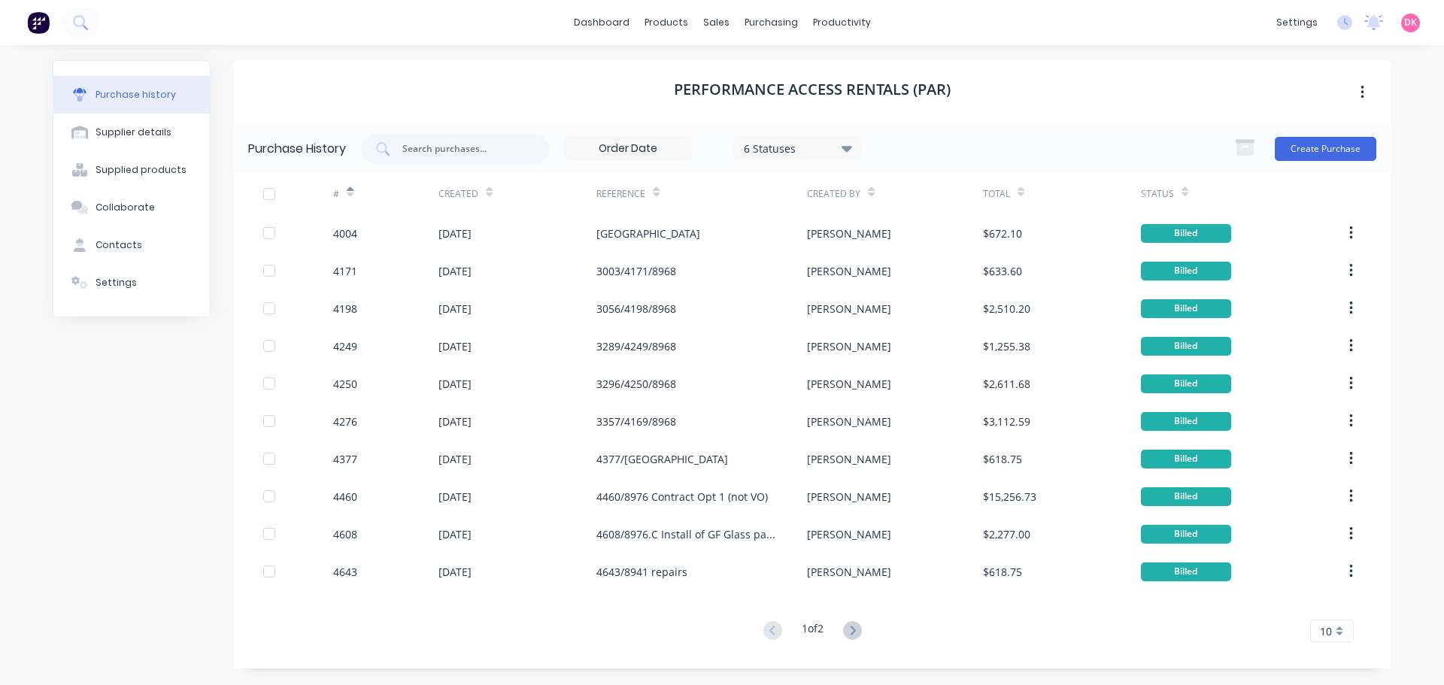
click at [350, 193] on icon at bounding box center [350, 195] width 7 height 5
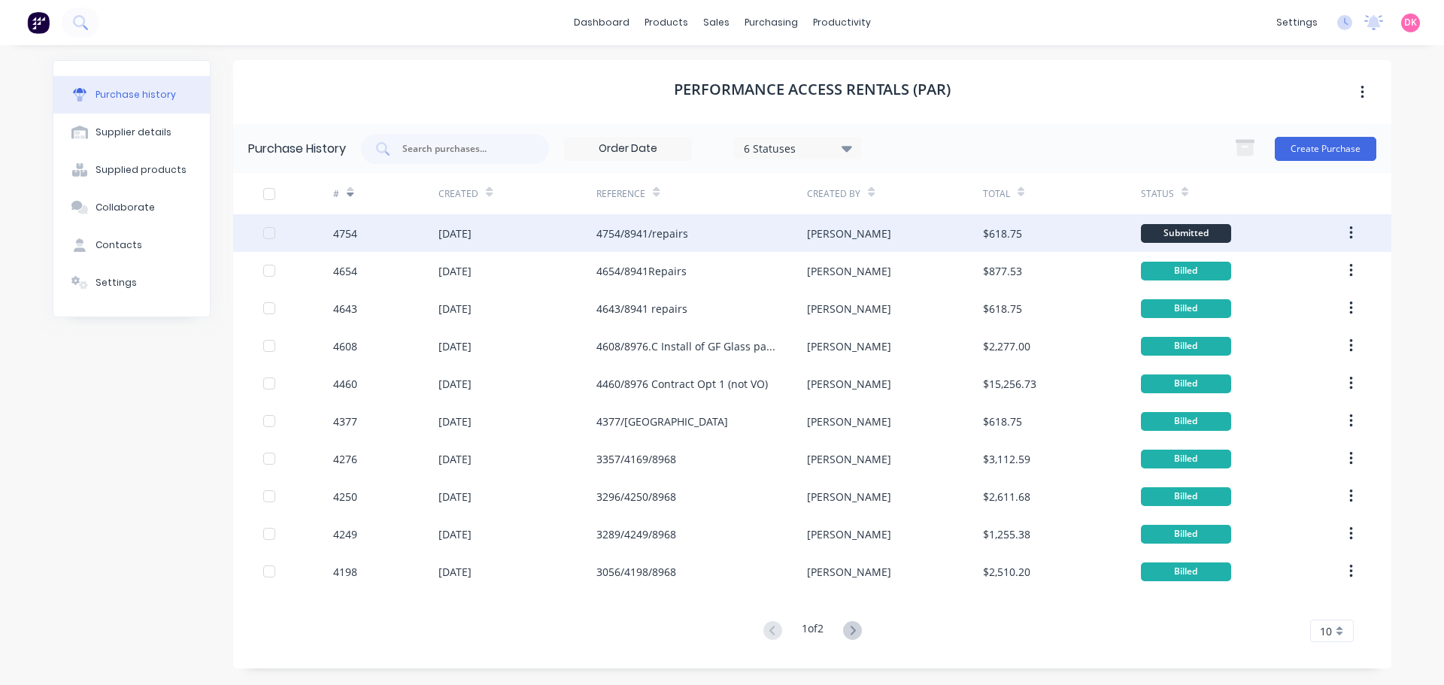
click at [392, 244] on div "4754" at bounding box center [385, 233] width 105 height 38
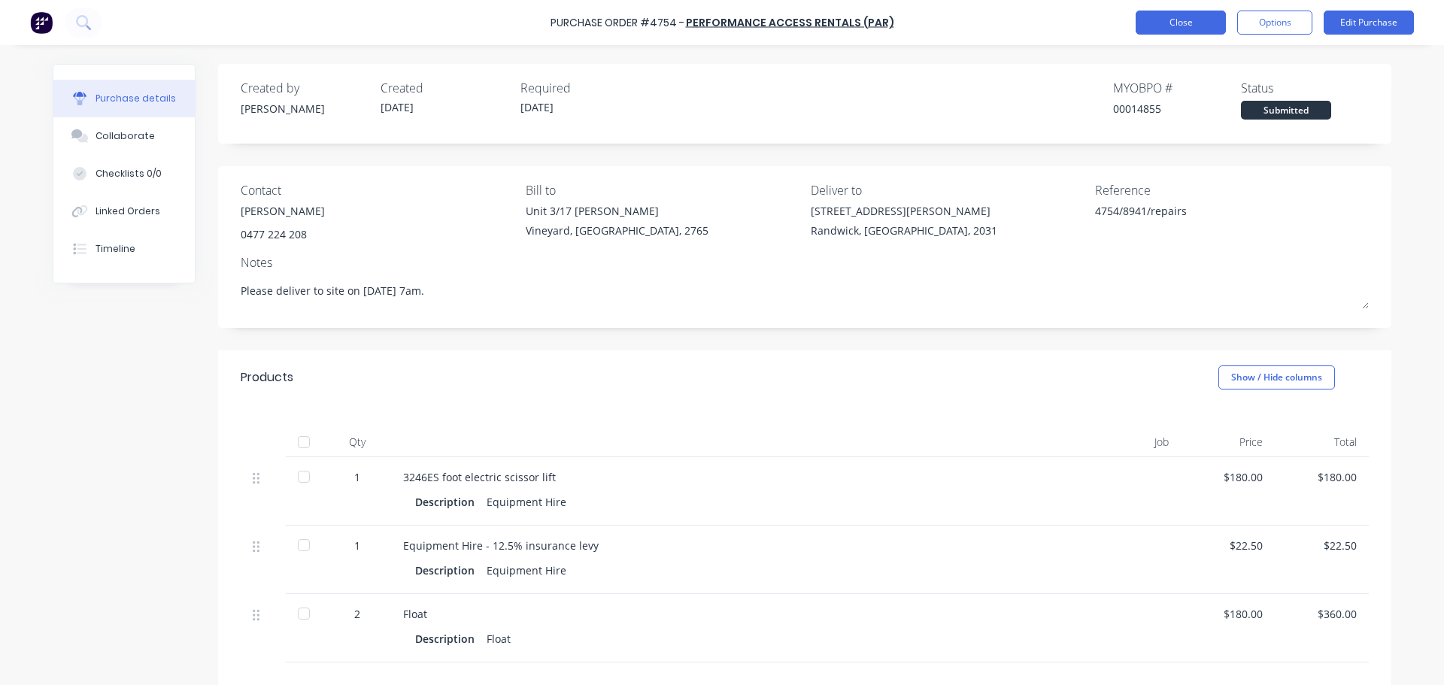
click at [1169, 17] on button "Close" at bounding box center [1181, 23] width 90 height 24
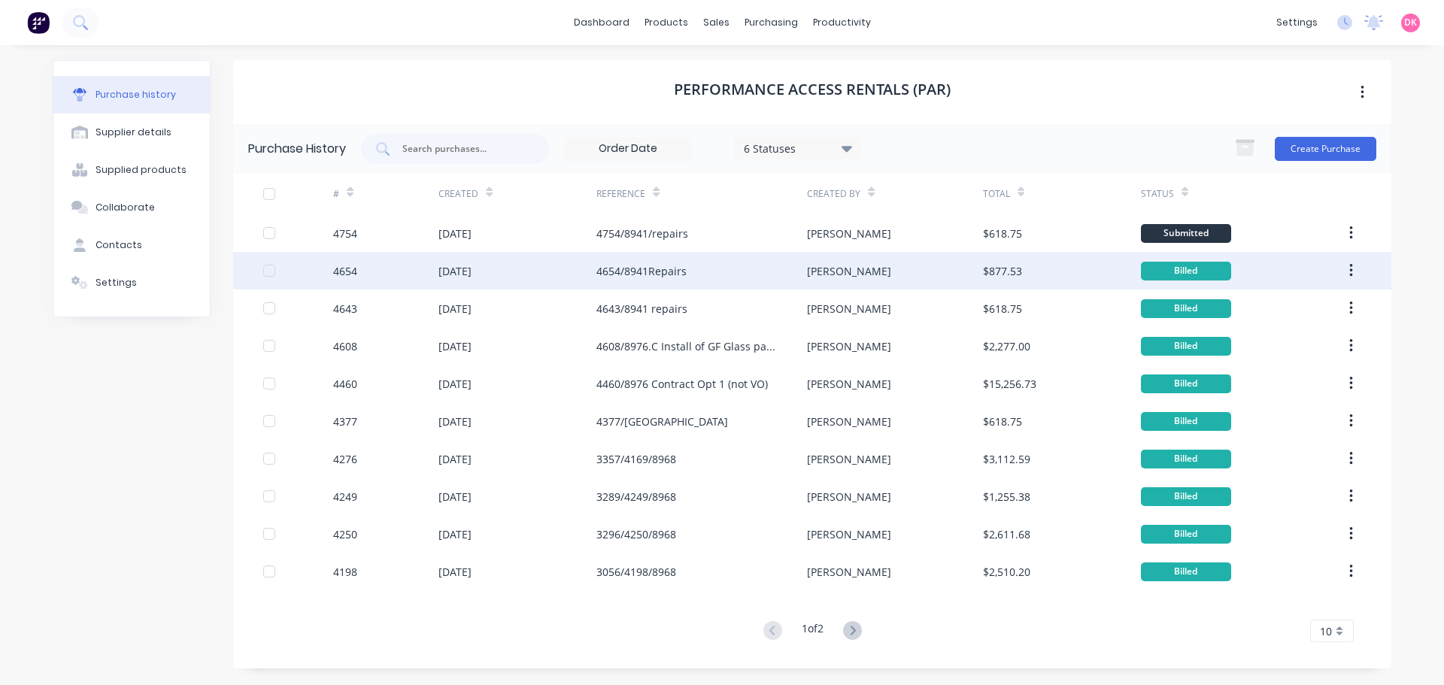
click at [466, 265] on div "[DATE]" at bounding box center [454, 271] width 33 height 16
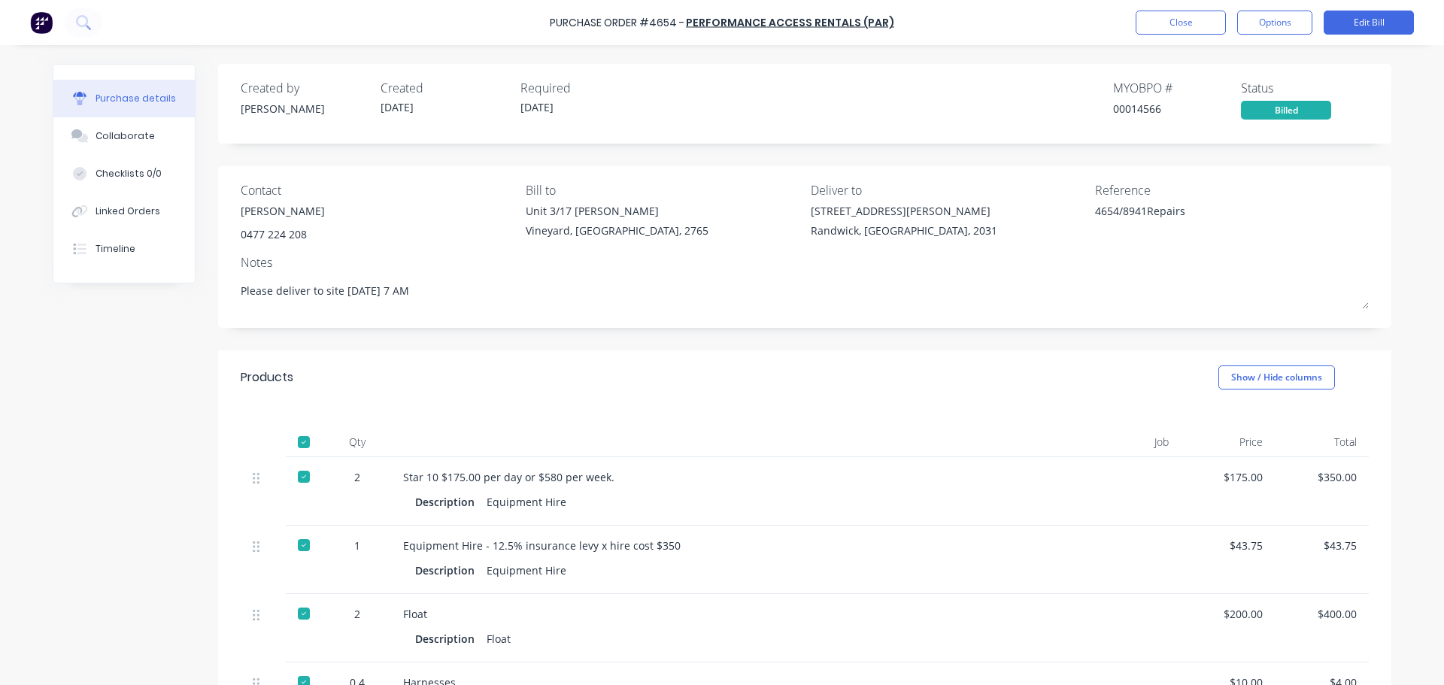
click at [1190, 35] on div "Purchase Order #4654 - Performance Access Rentals (PAR) Close Options Edit Bill" at bounding box center [722, 22] width 1444 height 45
click at [1184, 26] on button "Close" at bounding box center [1181, 23] width 90 height 24
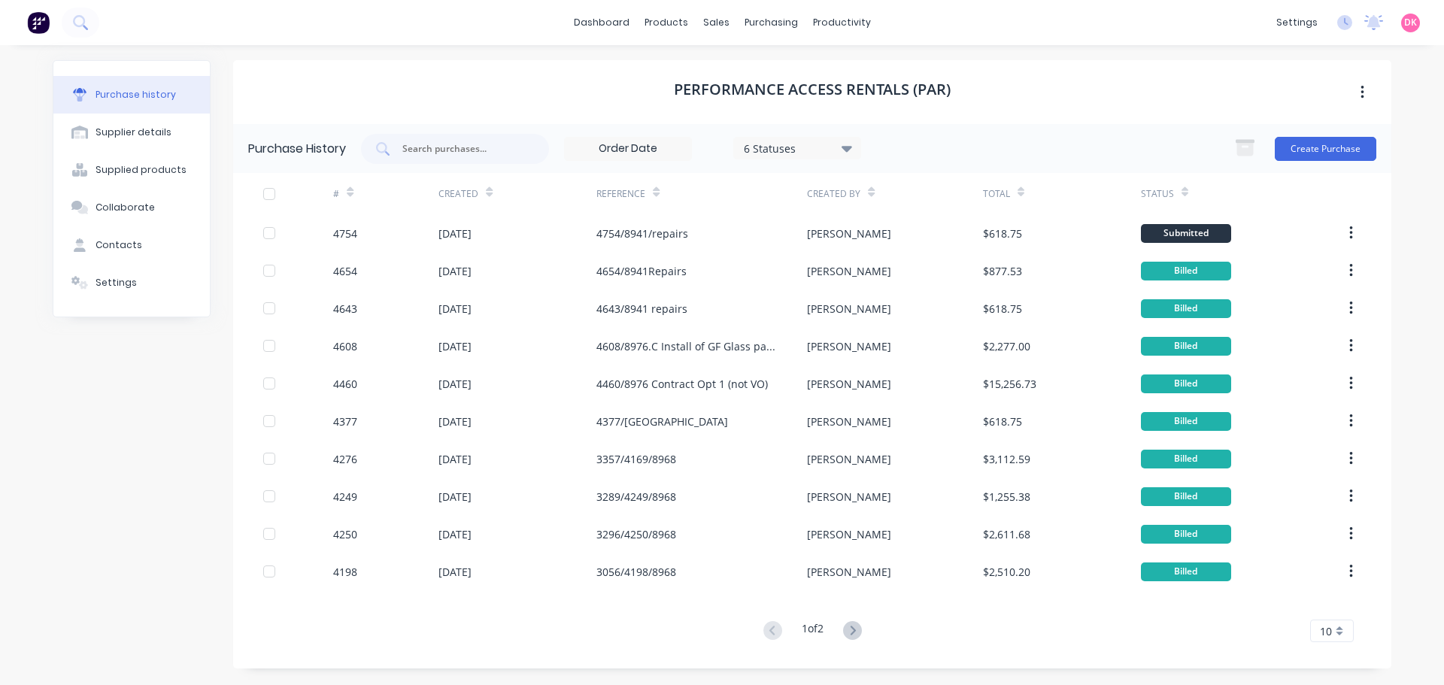
click at [869, 194] on icon at bounding box center [871, 195] width 7 height 5
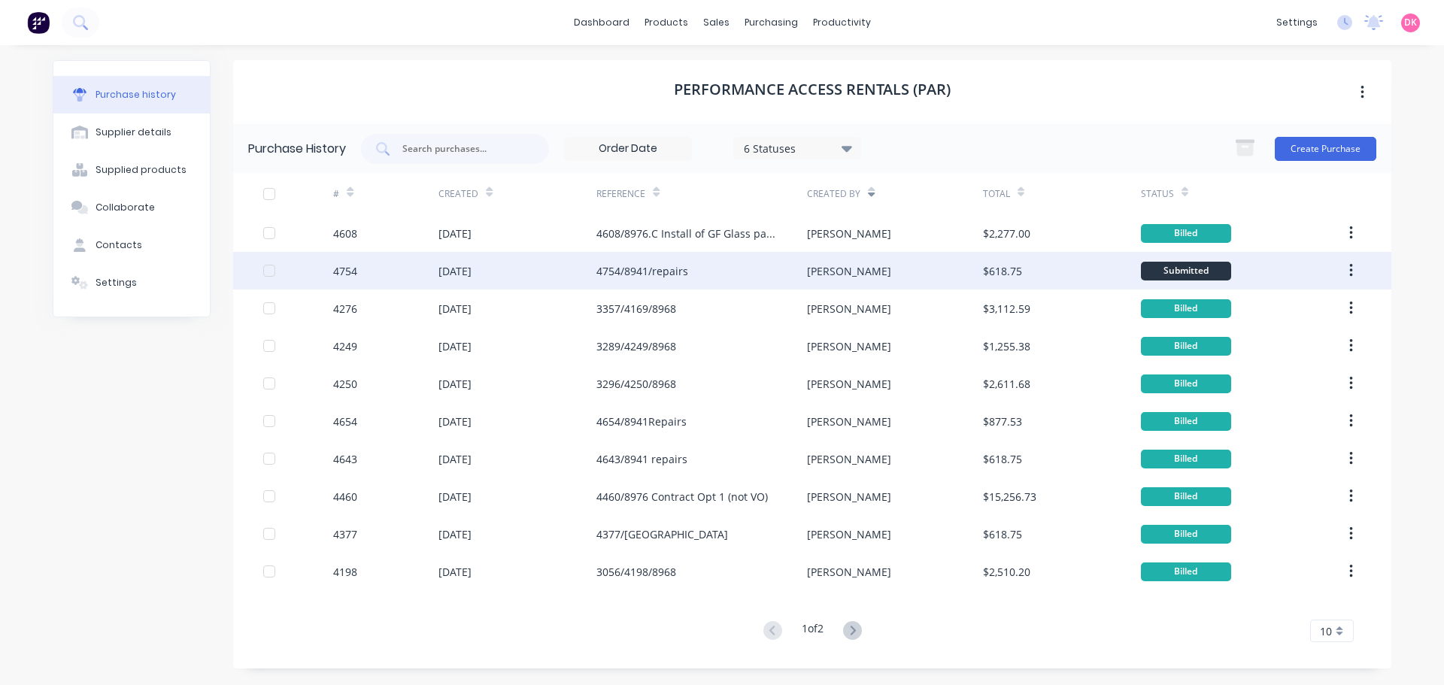
click at [822, 271] on div "[PERSON_NAME]" at bounding box center [849, 271] width 84 height 16
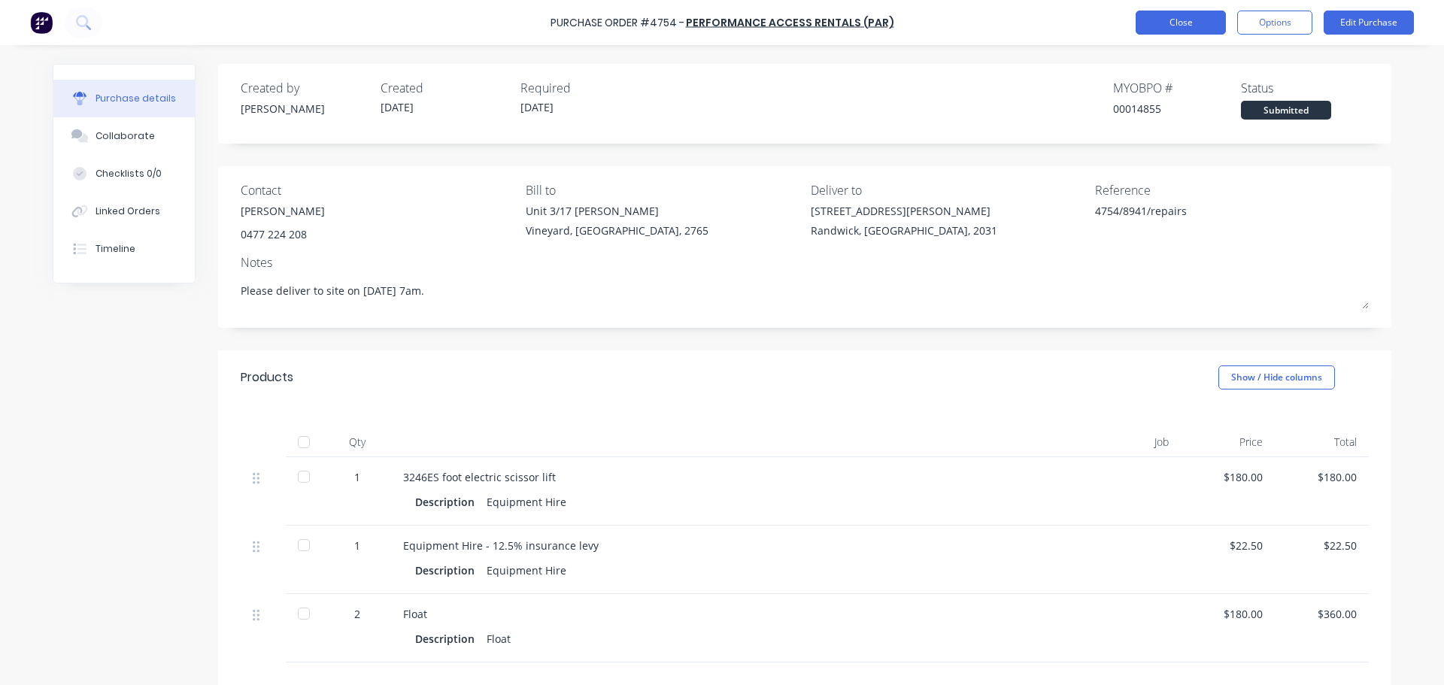
click at [1211, 15] on button "Close" at bounding box center [1181, 23] width 90 height 24
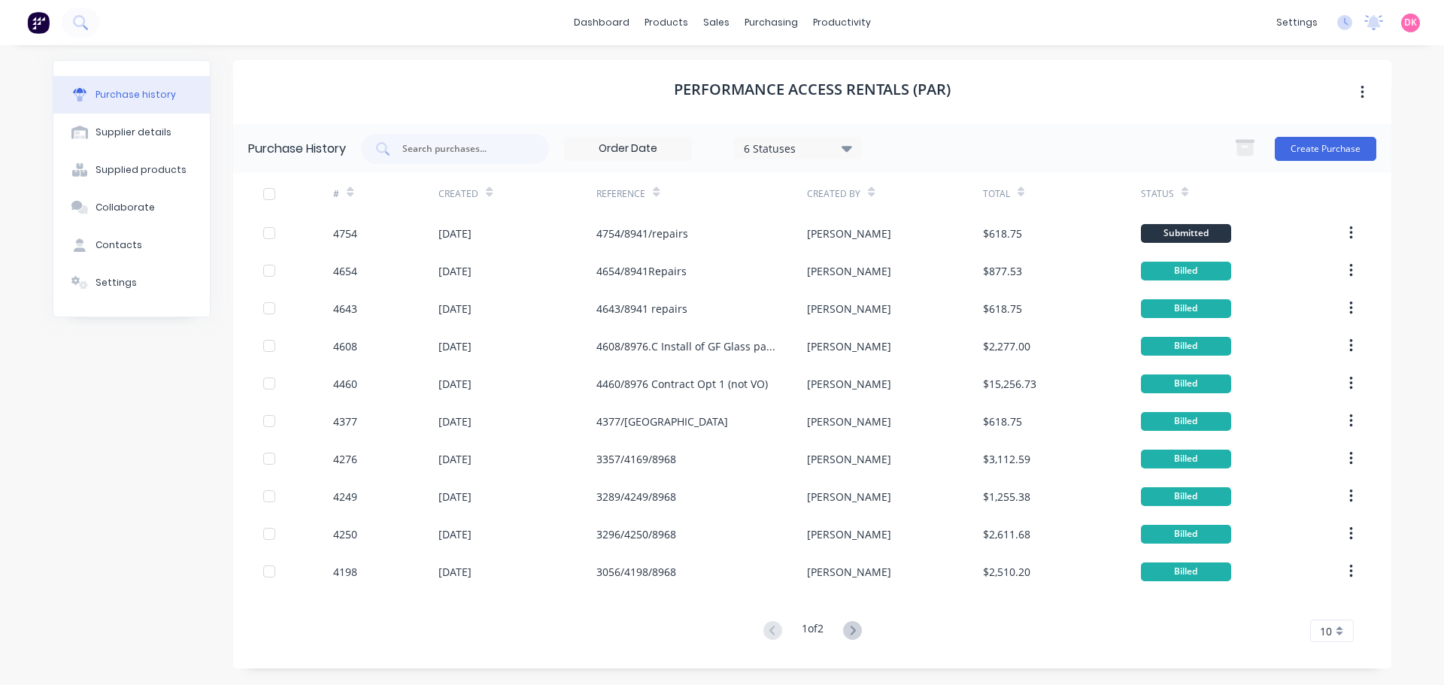
click at [487, 193] on icon at bounding box center [489, 195] width 7 height 5
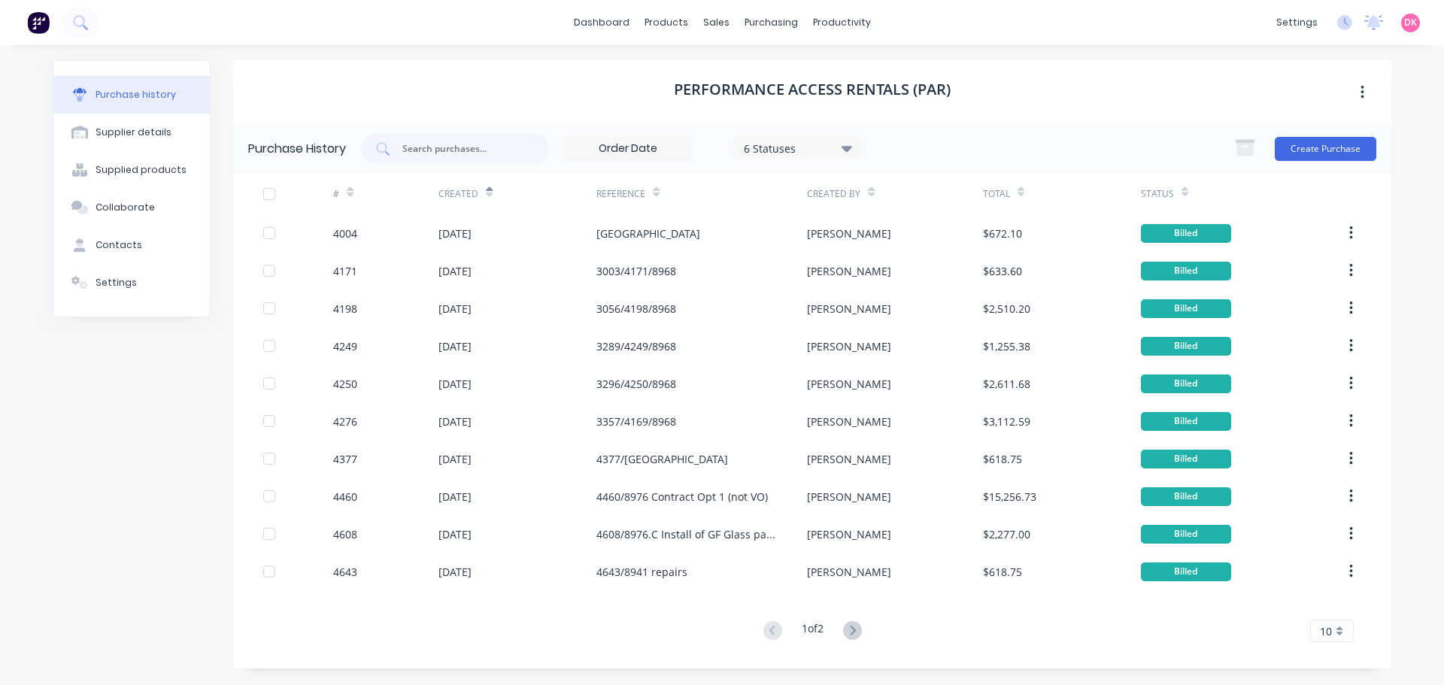
click at [492, 192] on div "Created" at bounding box center [517, 193] width 158 height 41
click at [486, 191] on icon at bounding box center [489, 192] width 7 height 11
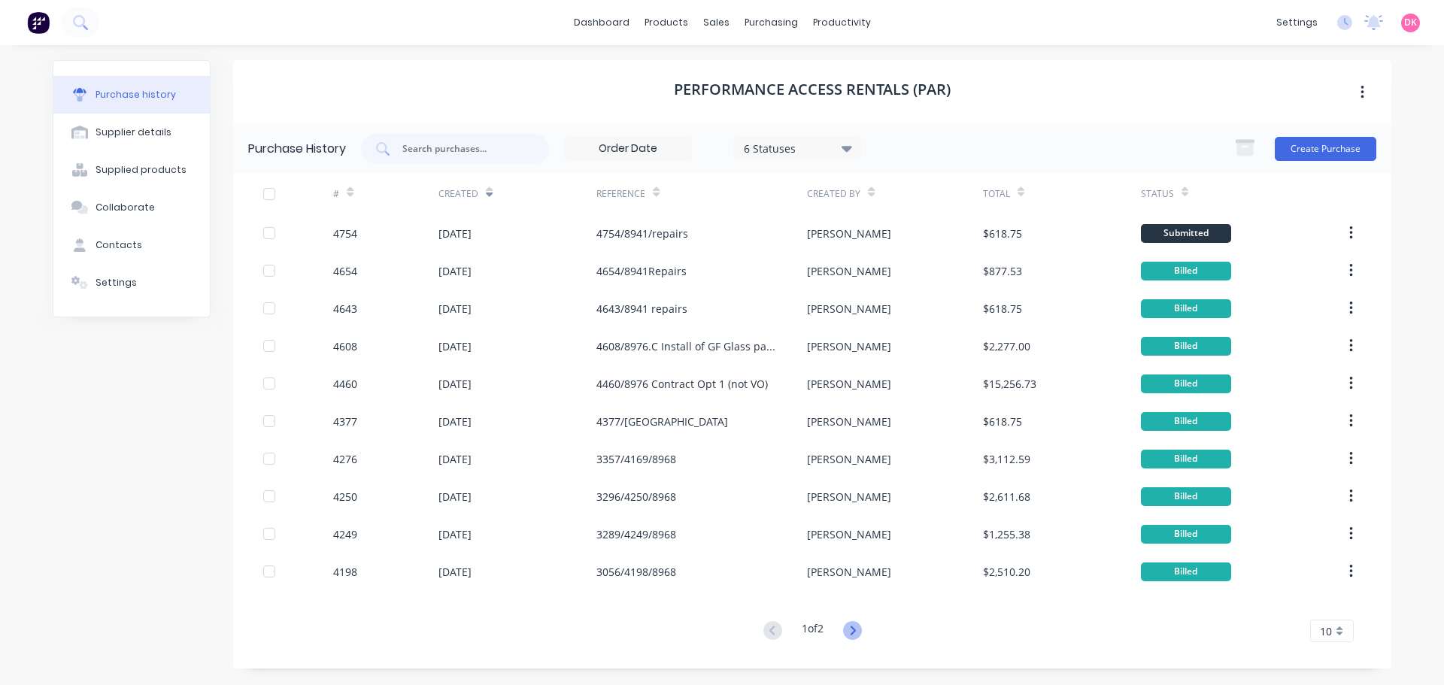
click at [853, 633] on icon at bounding box center [852, 630] width 19 height 19
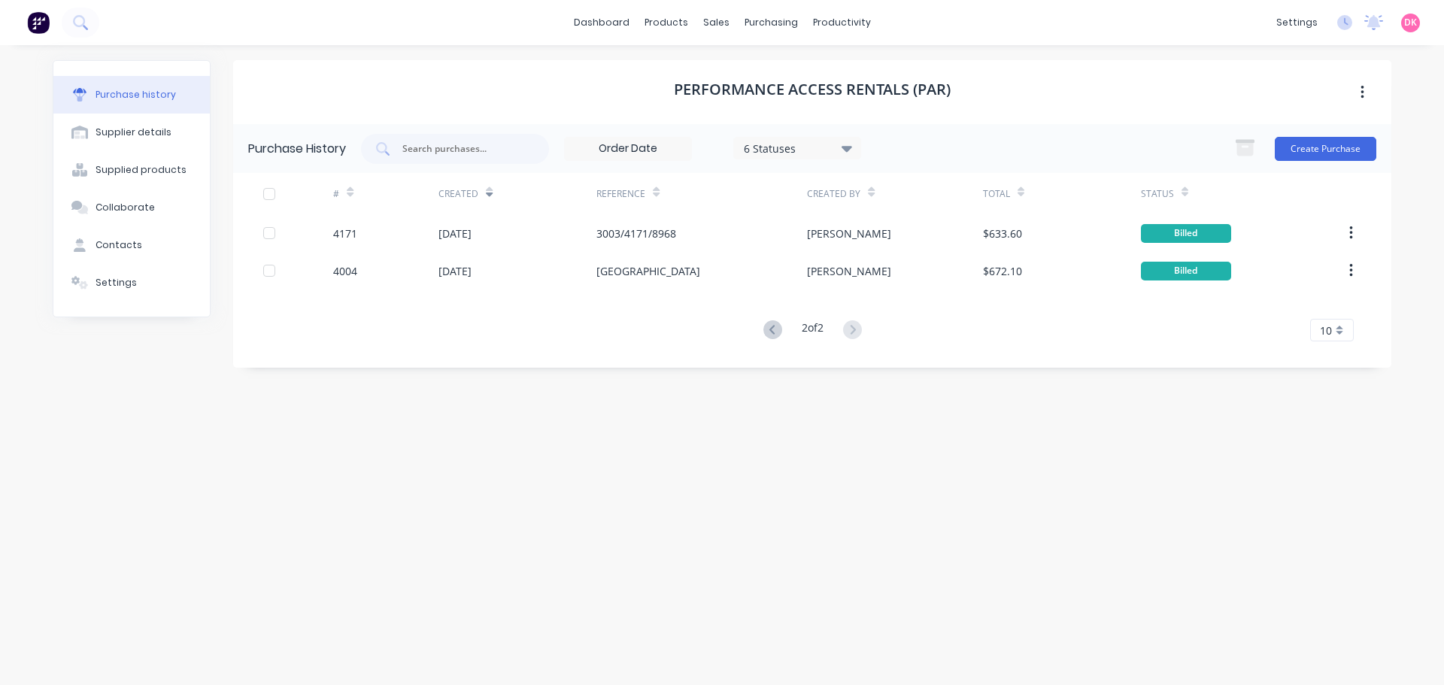
click at [536, 89] on div "Performance Access Rentals (PAR)" at bounding box center [812, 92] width 1158 height 64
click at [787, 68] on div "Purchase Orders" at bounding box center [820, 72] width 80 height 14
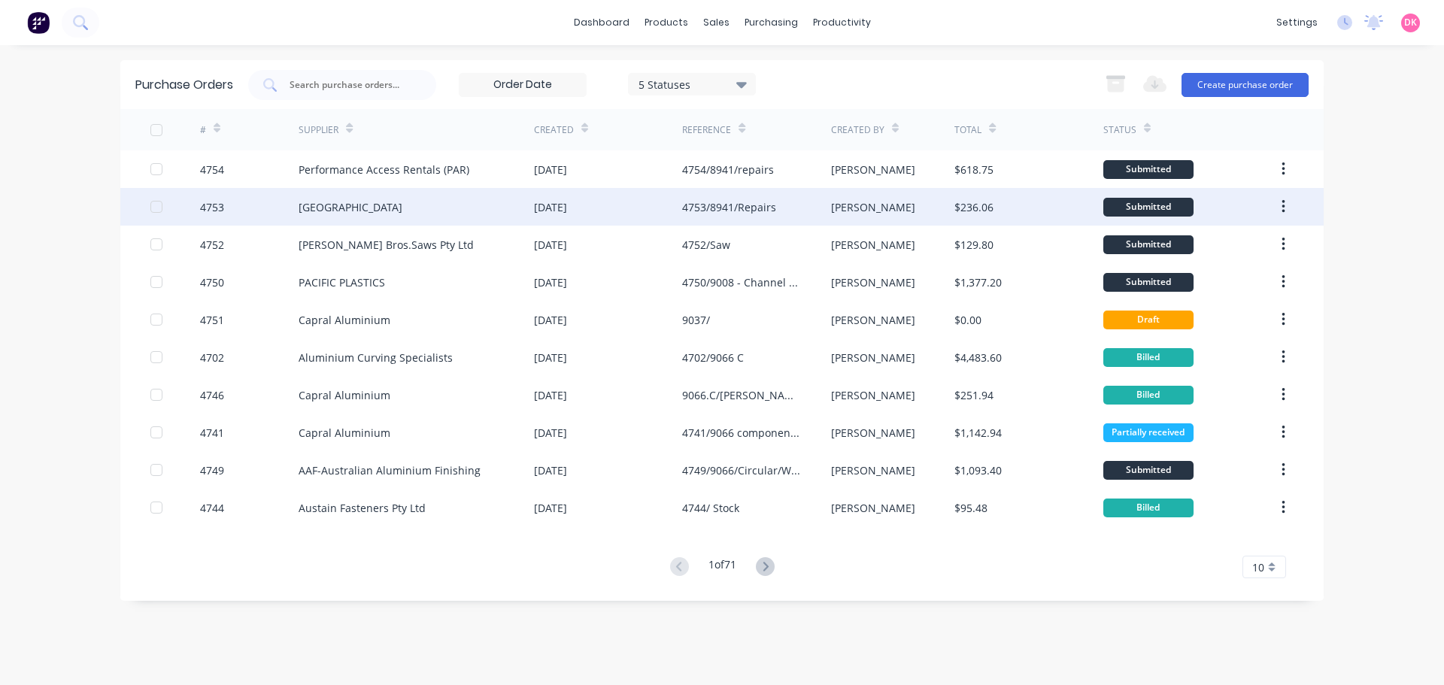
click at [543, 202] on div "26 Sep 2025" at bounding box center [550, 207] width 33 height 16
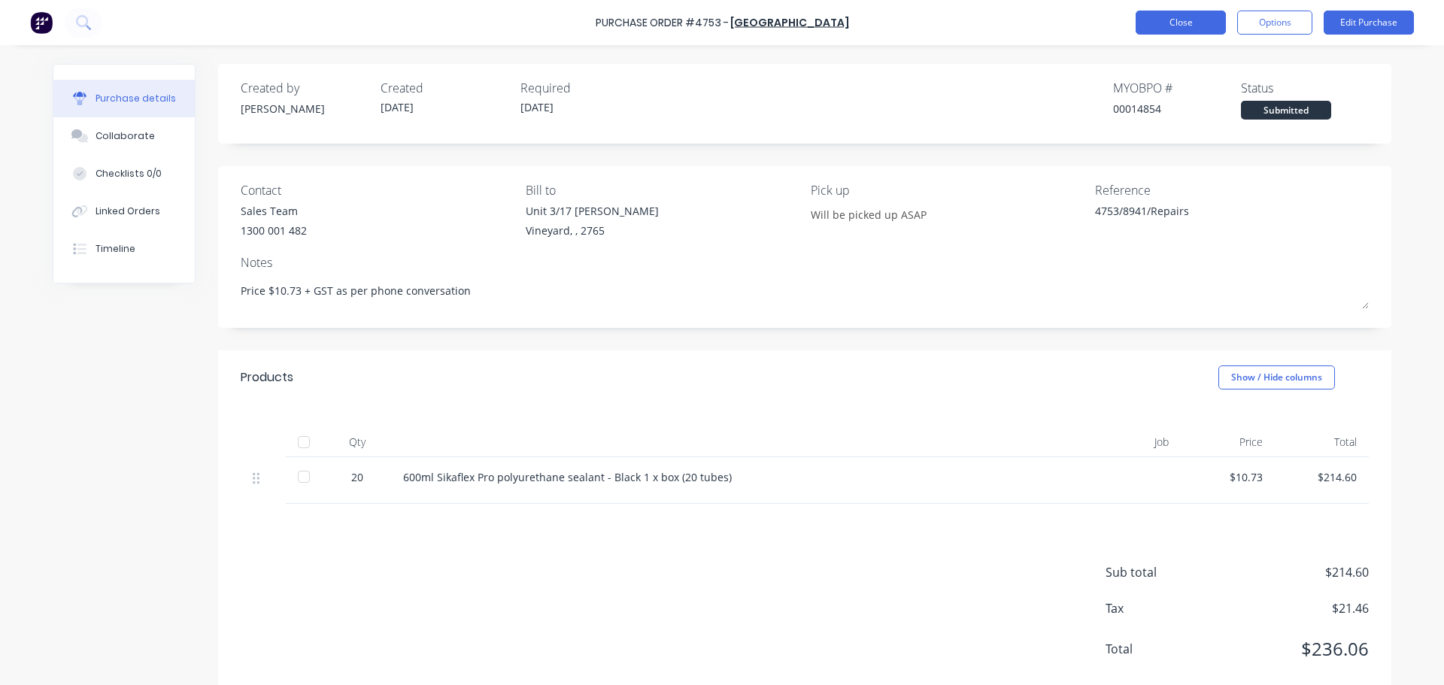
click at [1190, 14] on button "Close" at bounding box center [1181, 23] width 90 height 24
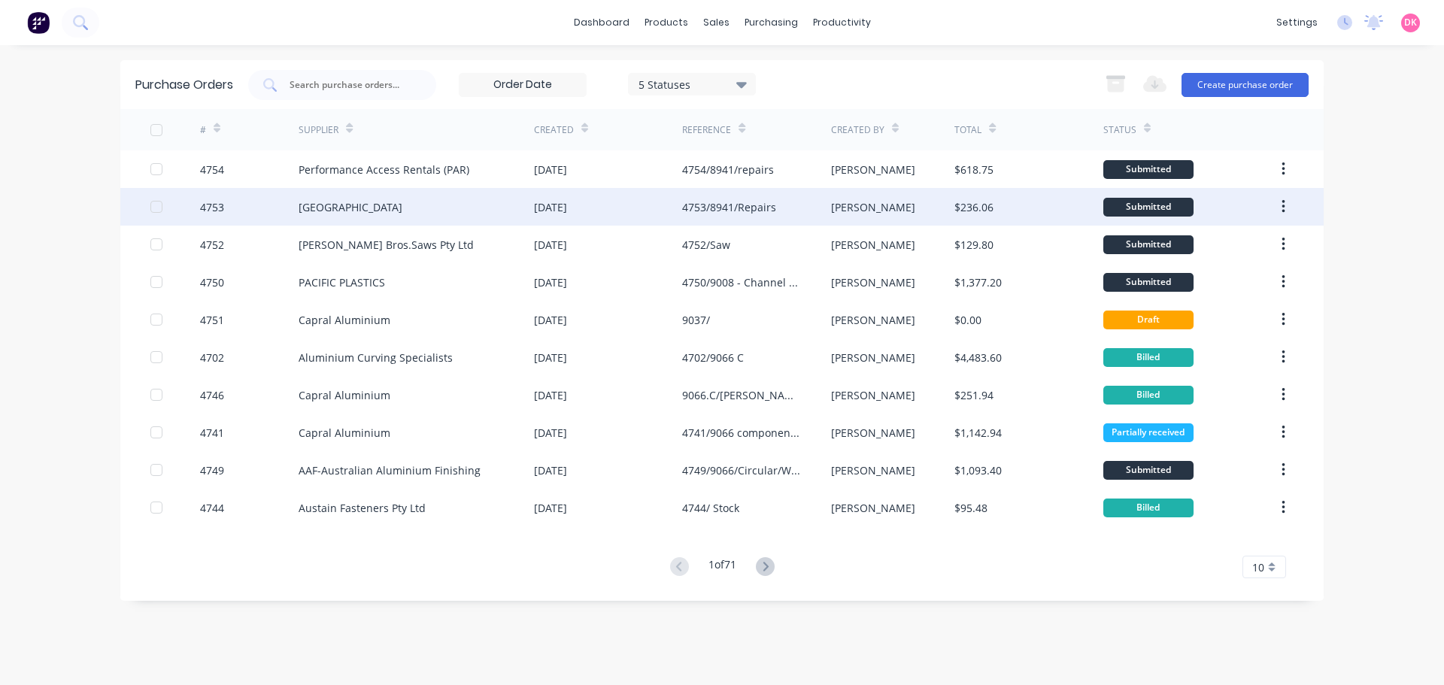
click at [454, 222] on div "Glass Trade Centre" at bounding box center [416, 207] width 235 height 38
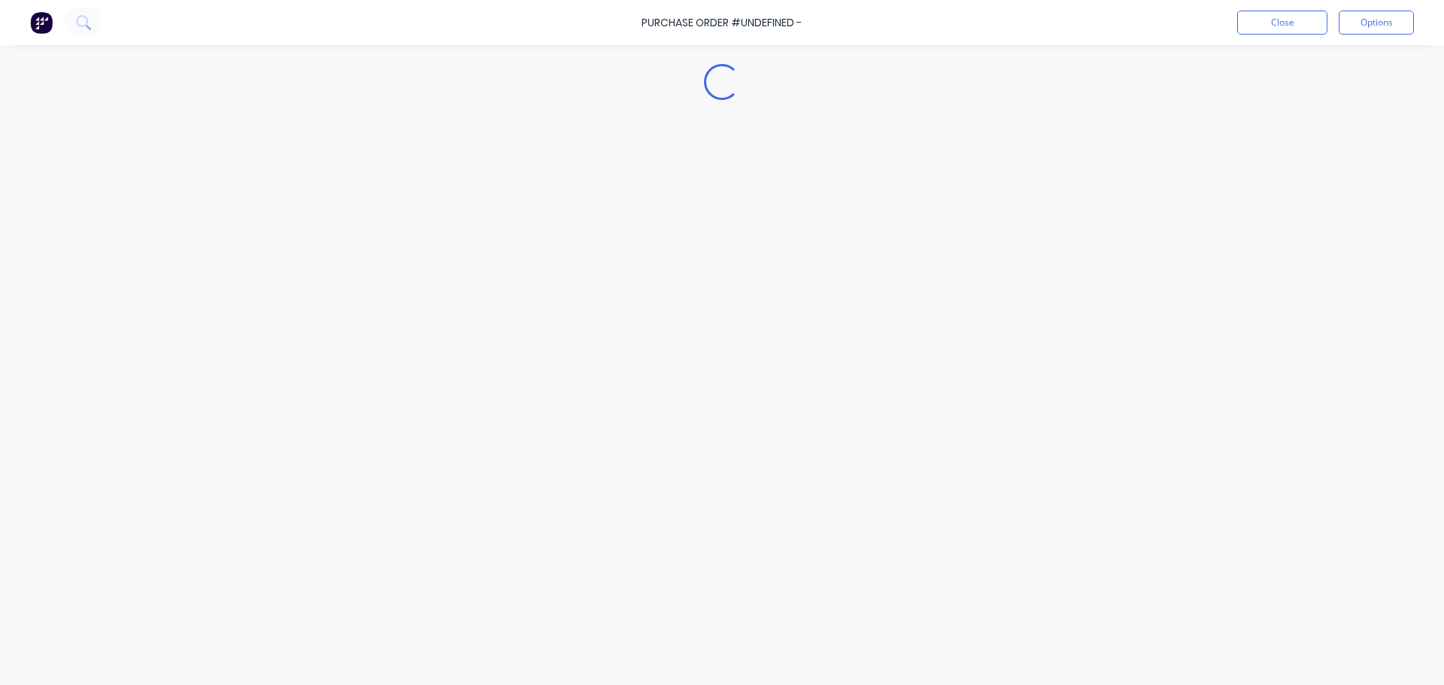
type textarea "x"
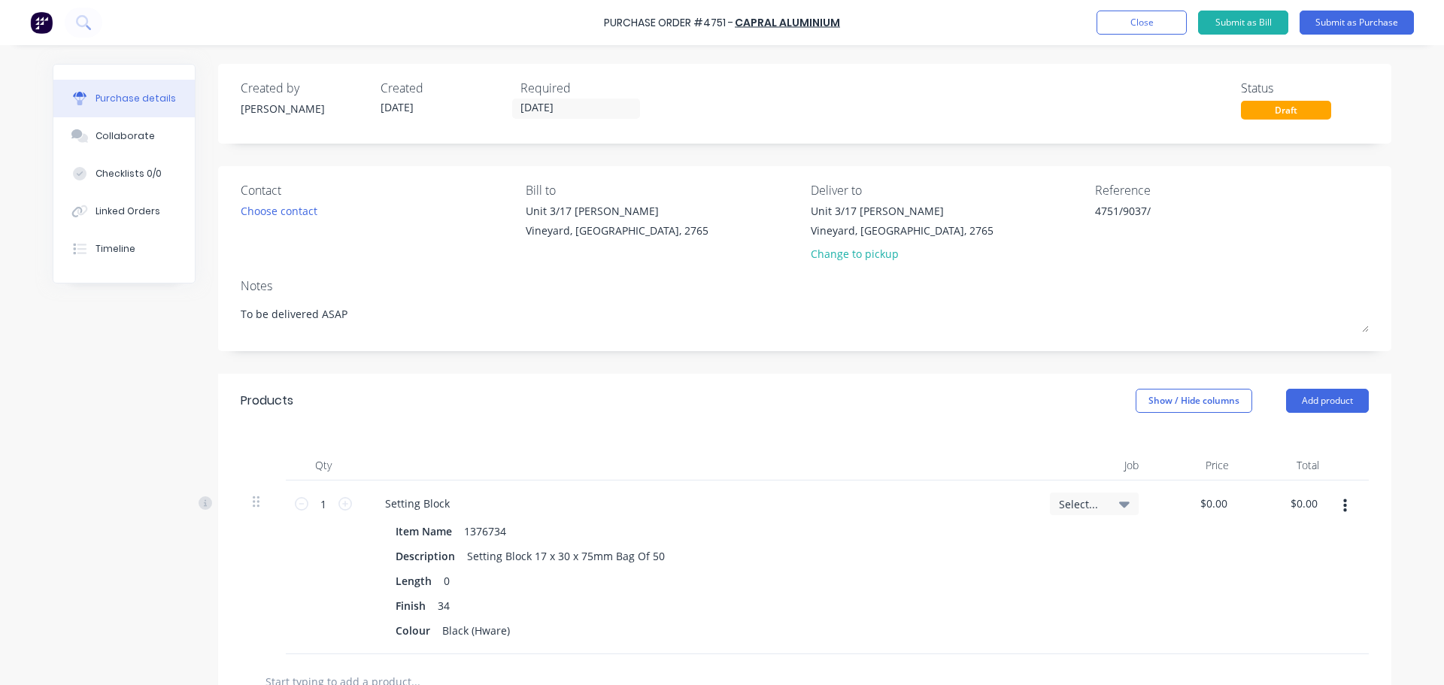
type textarea "x"
